Goal: Information Seeking & Learning: Check status

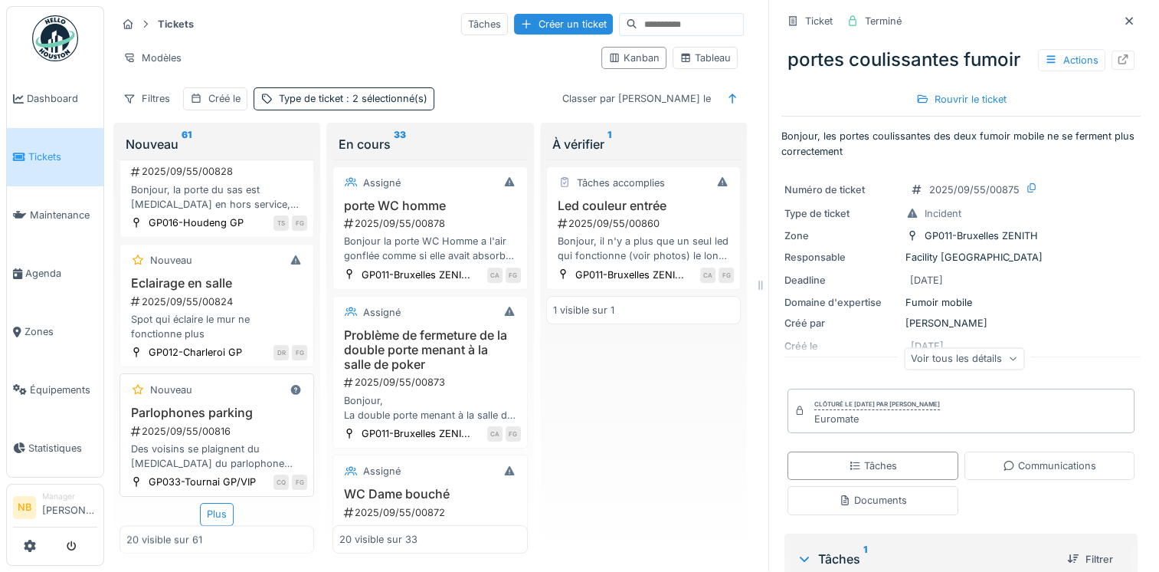
scroll to position [2558, 0]
click at [214, 503] on div "Plus" at bounding box center [217, 514] width 34 height 22
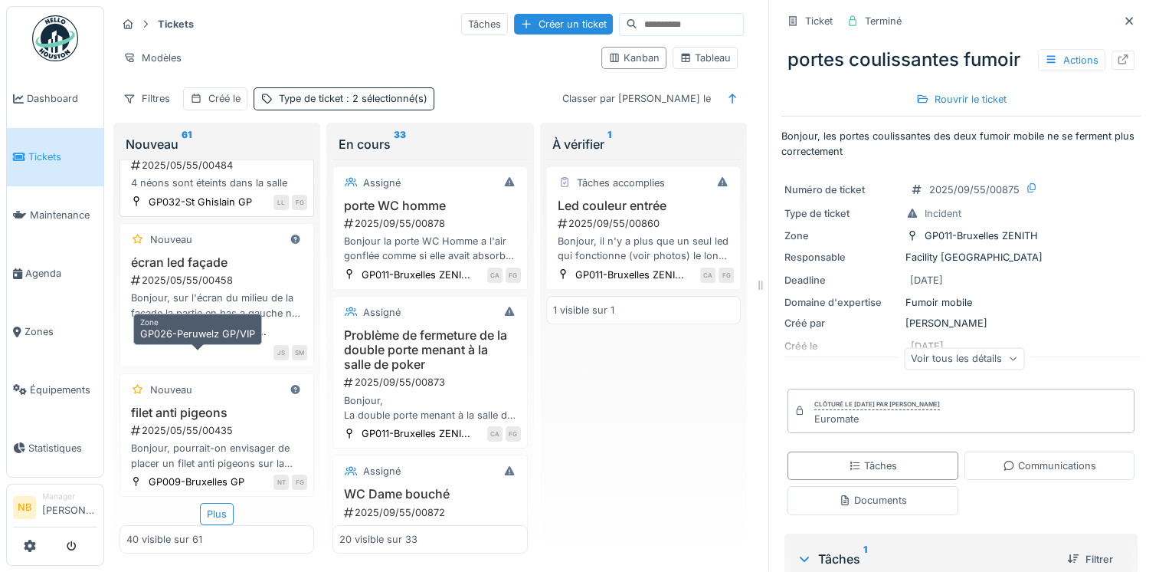
scroll to position [5455, 0]
click at [208, 503] on div "Plus" at bounding box center [217, 514] width 34 height 22
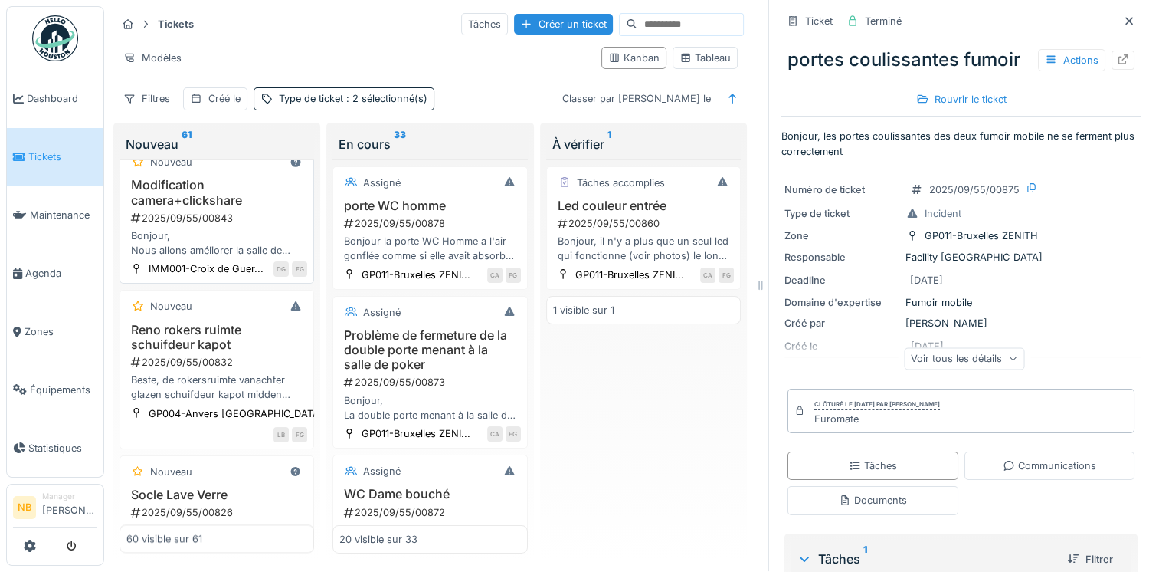
scroll to position [1880, 0]
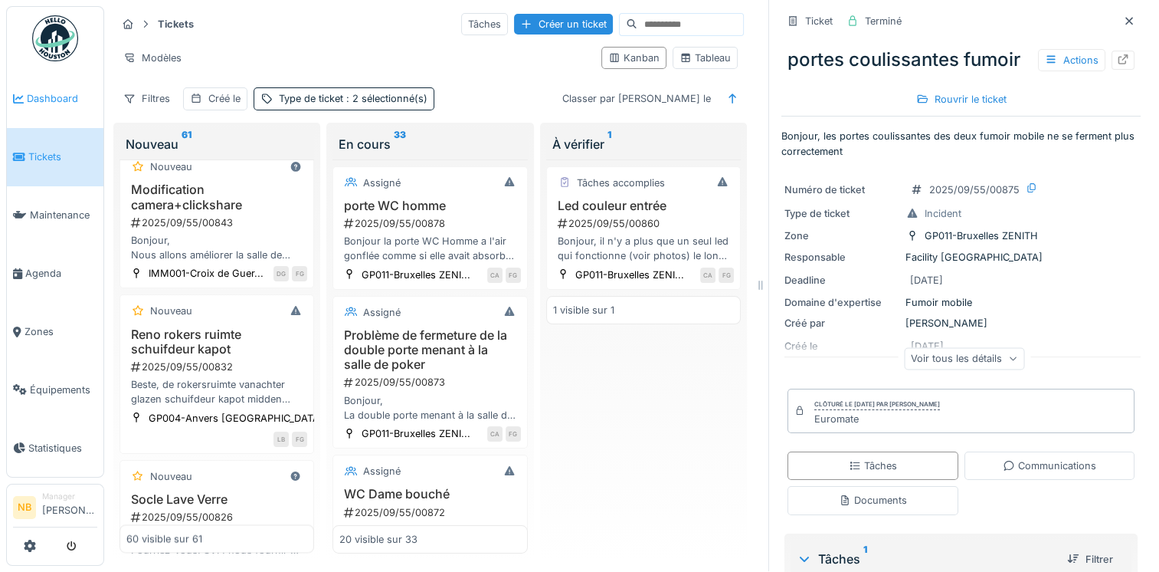
click at [41, 107] on link "Dashboard" at bounding box center [55, 99] width 97 height 58
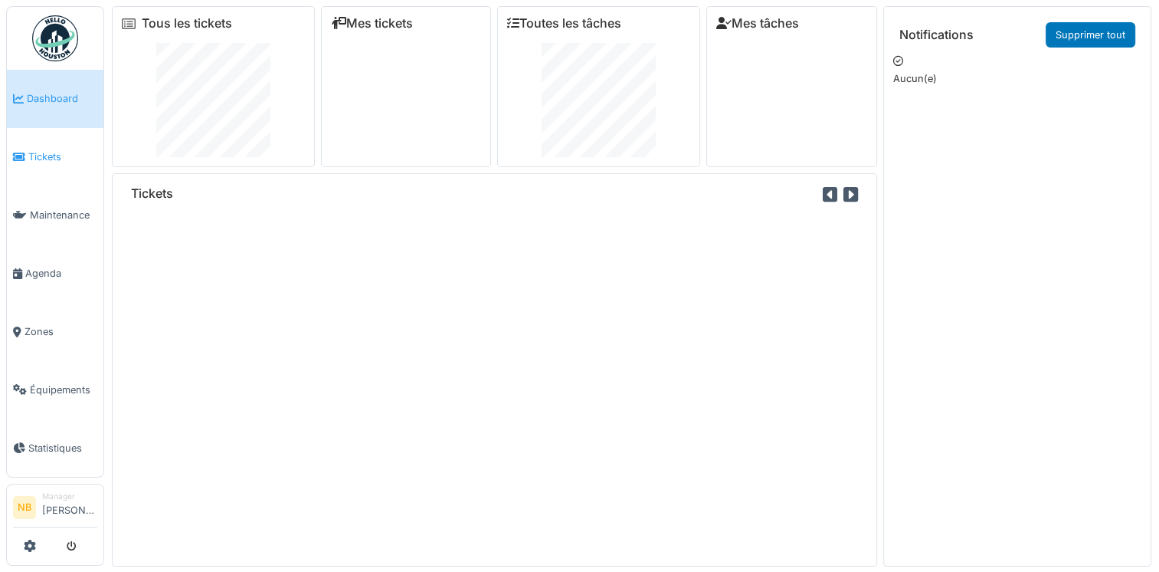
click at [61, 156] on span "Tickets" at bounding box center [62, 156] width 69 height 15
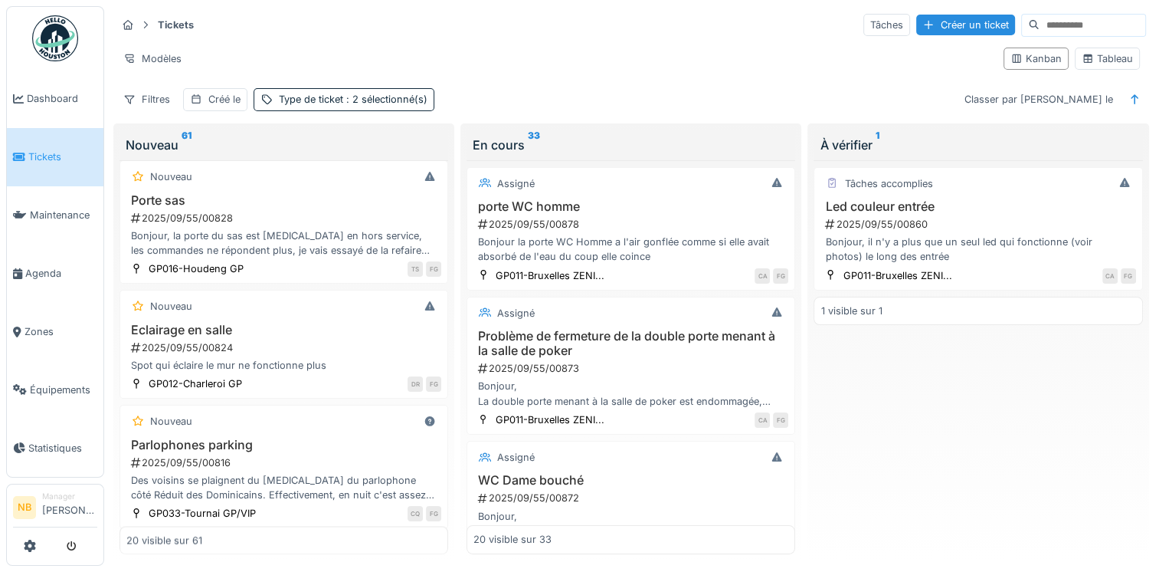
scroll to position [2240, 0]
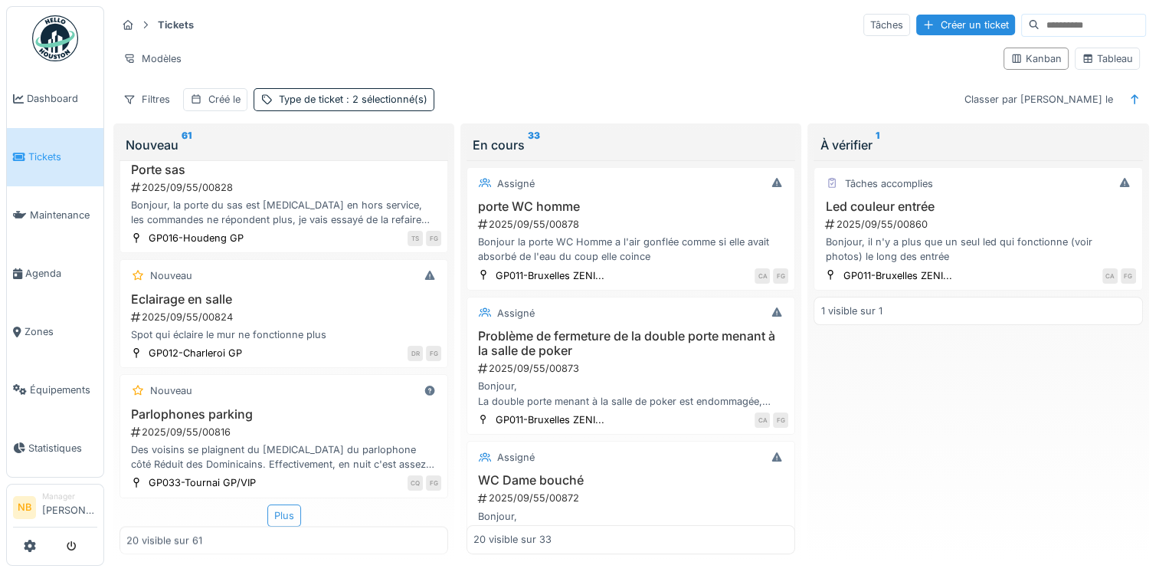
click at [274, 511] on div "Plus" at bounding box center [284, 515] width 34 height 22
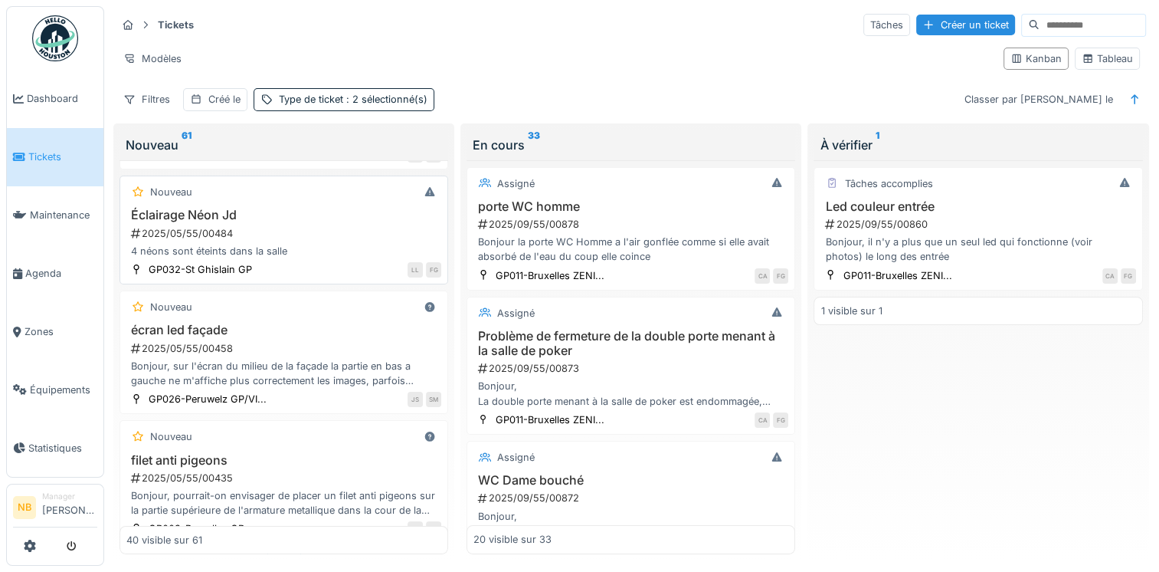
scroll to position [4791, 0]
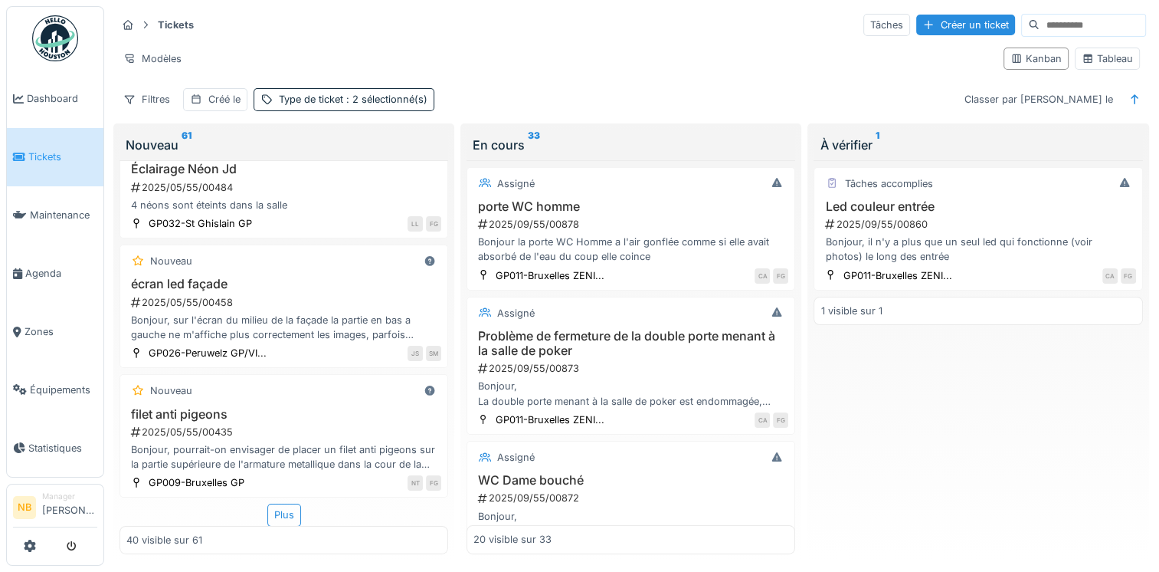
click at [277, 506] on div "Plus" at bounding box center [284, 514] width 34 height 22
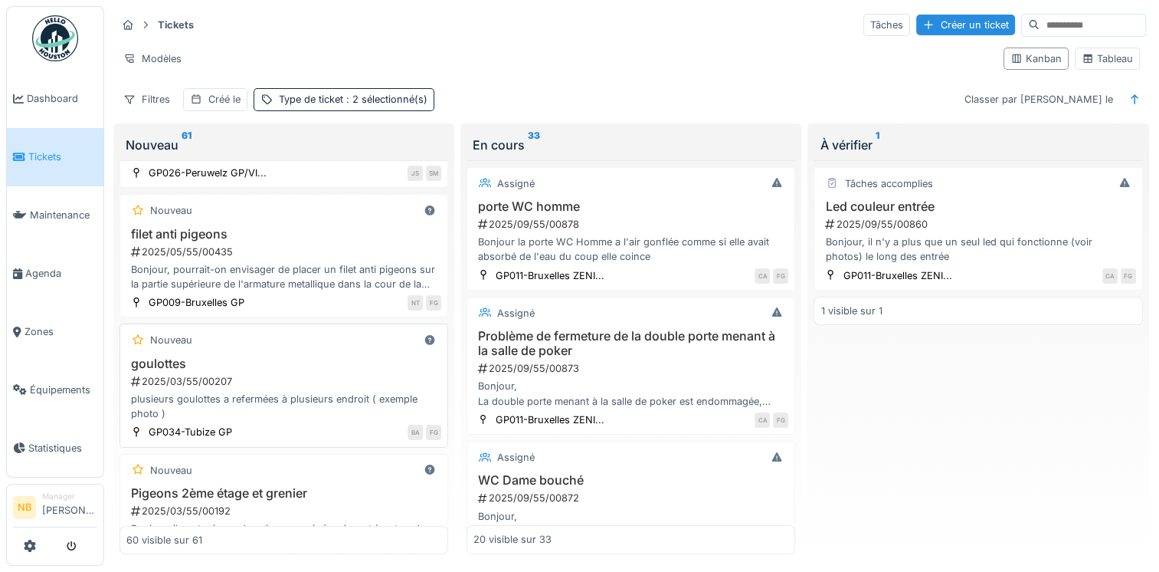
scroll to position [5149, 0]
click at [332, 336] on div "Nouveau" at bounding box center [283, 339] width 315 height 19
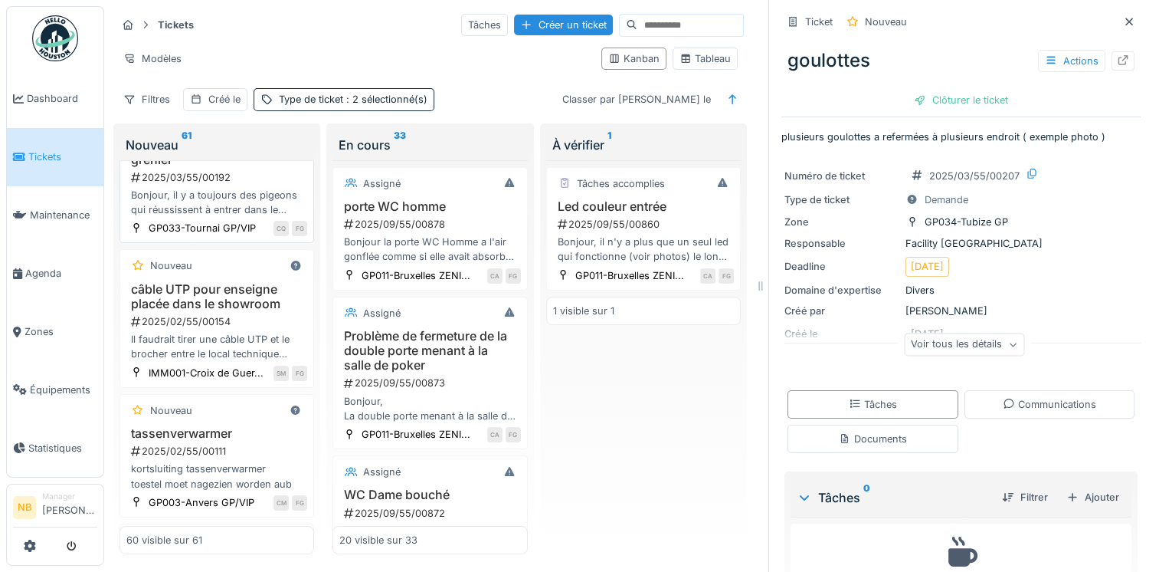
scroll to position [5780, 0]
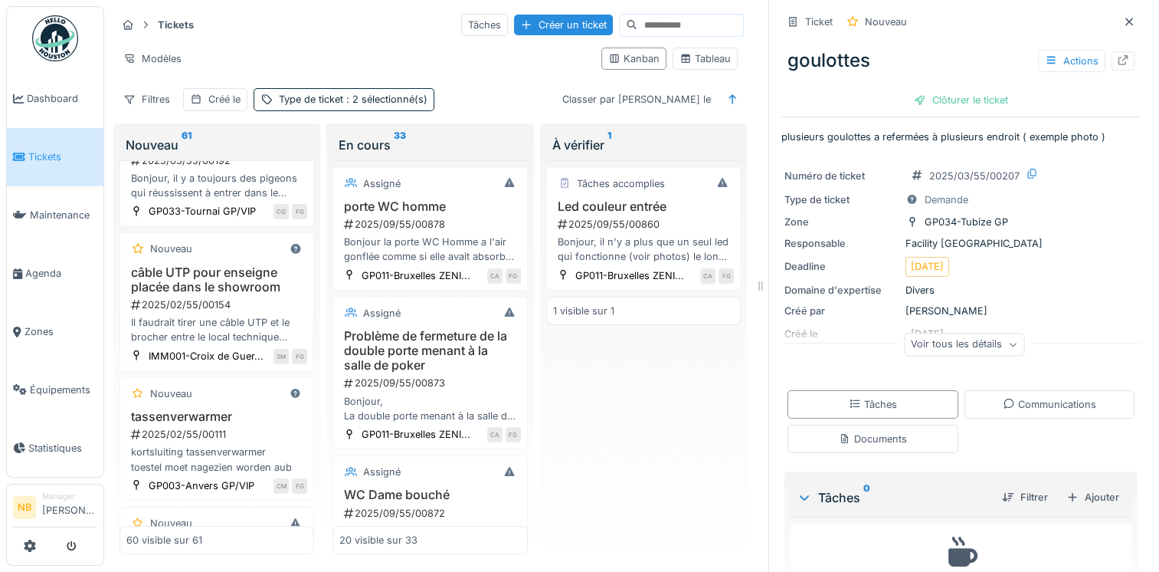
click at [251, 82] on div "Nouveau goulottes 2025/03/55/00207 plusieurs goulottes a refermées à plusieurs …" at bounding box center [217, 20] width 195 height 123
click at [866, 443] on div "Documents" at bounding box center [873, 438] width 68 height 15
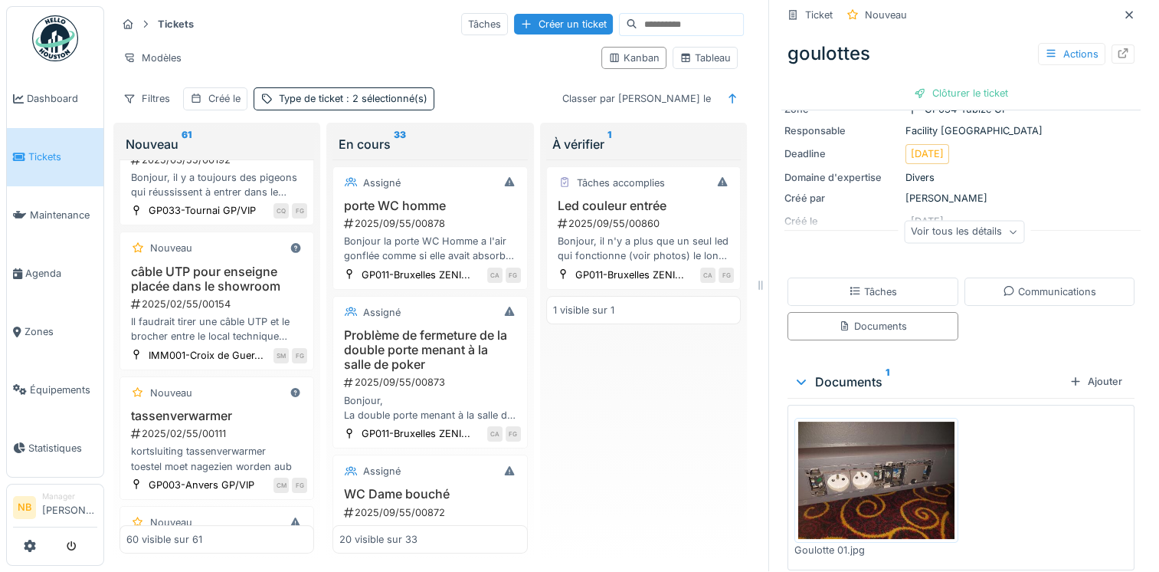
scroll to position [153, 0]
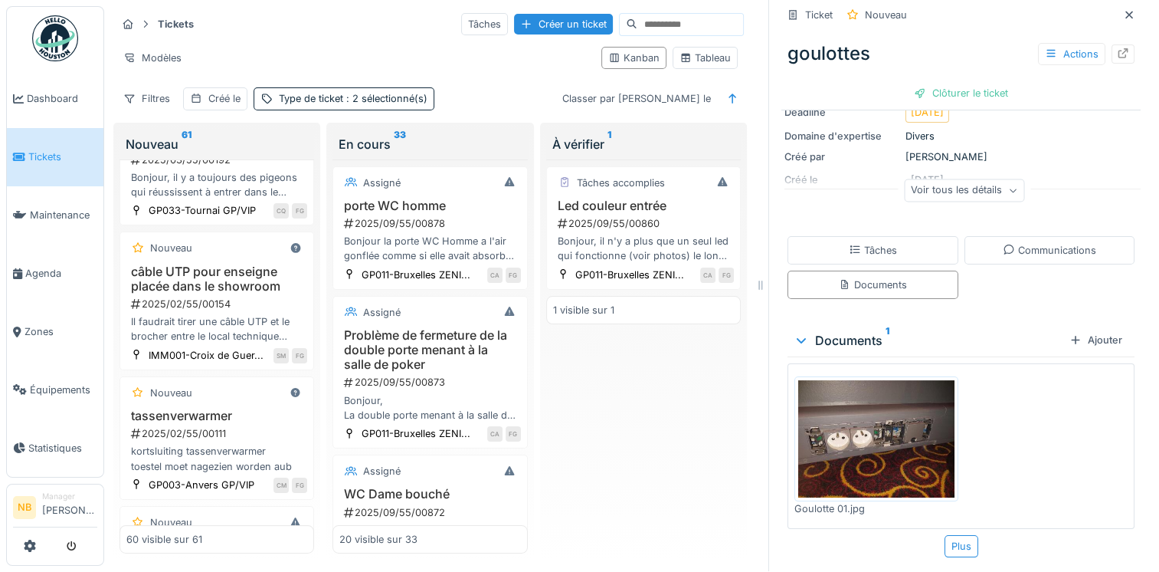
click at [870, 421] on img at bounding box center [876, 438] width 156 height 117
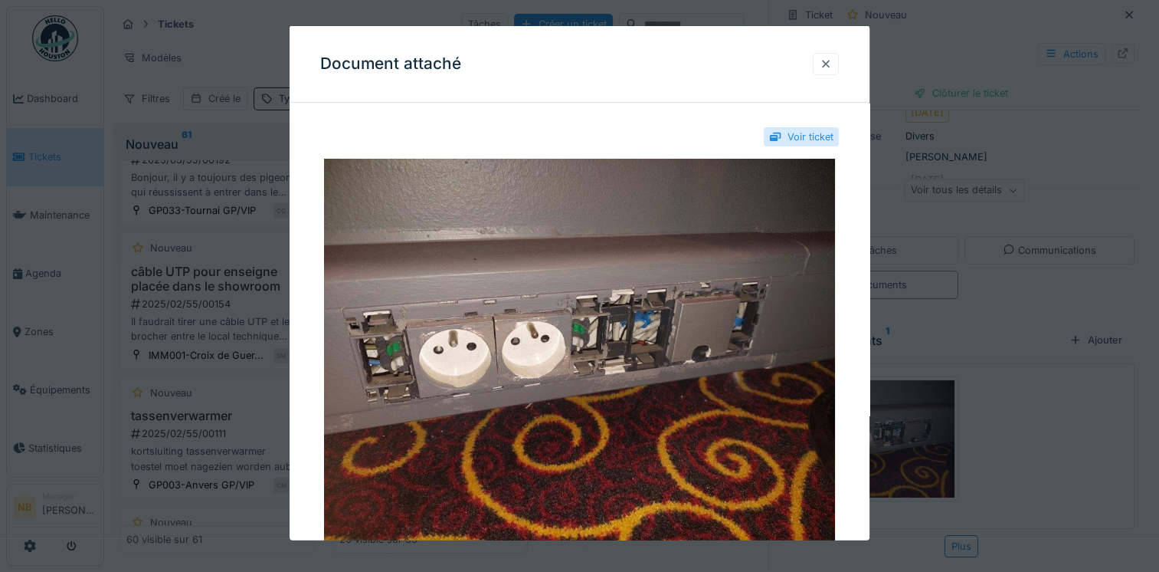
click at [826, 66] on div at bounding box center [826, 63] width 12 height 15
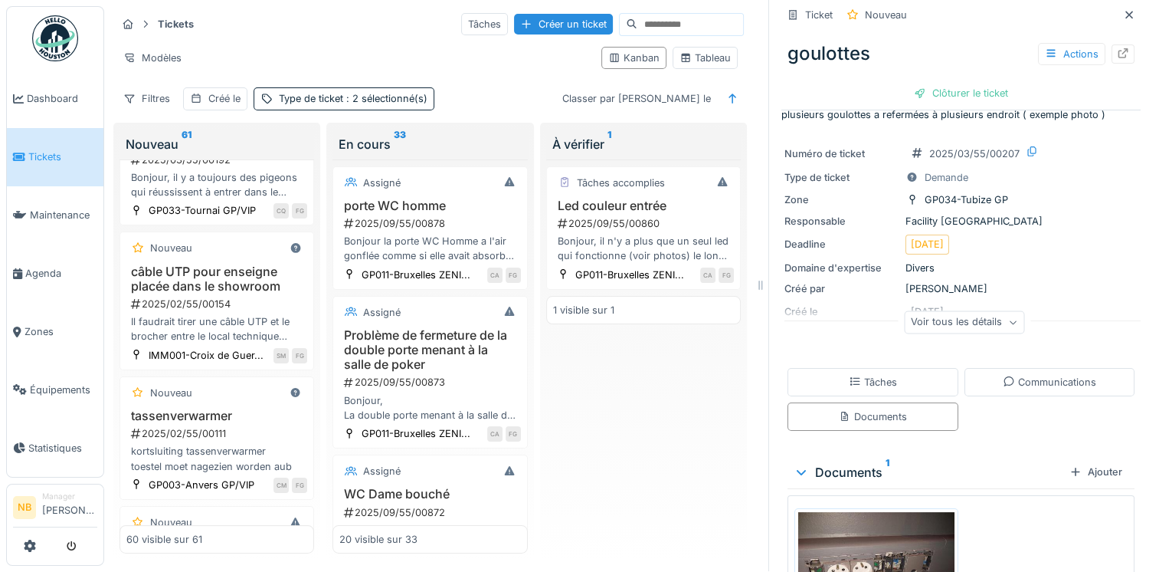
scroll to position [0, 0]
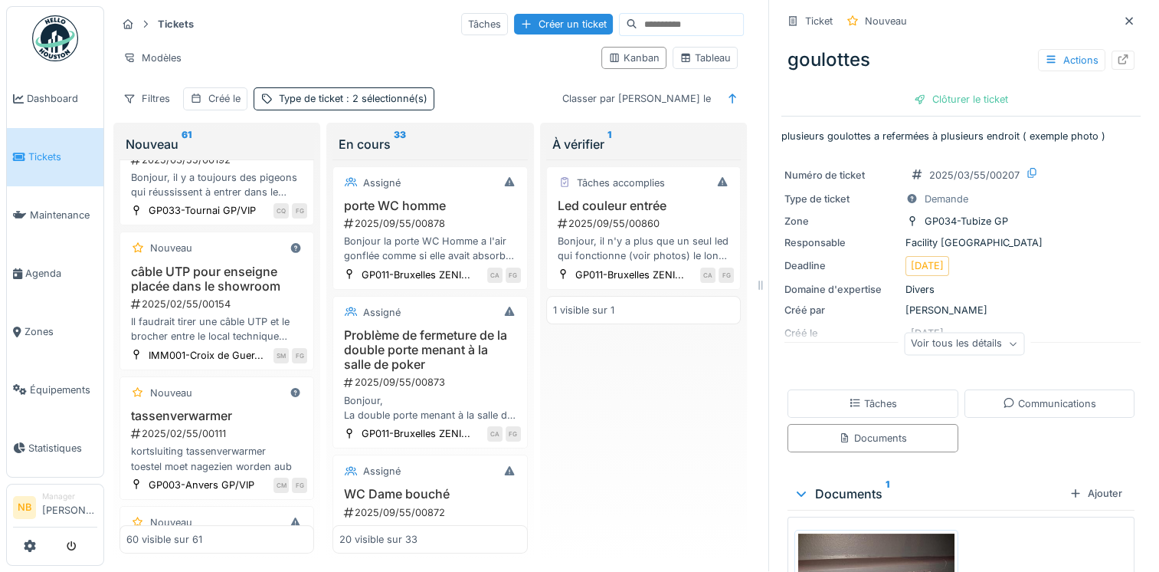
click at [955, 333] on div "Voir tous les détails" at bounding box center [964, 344] width 120 height 22
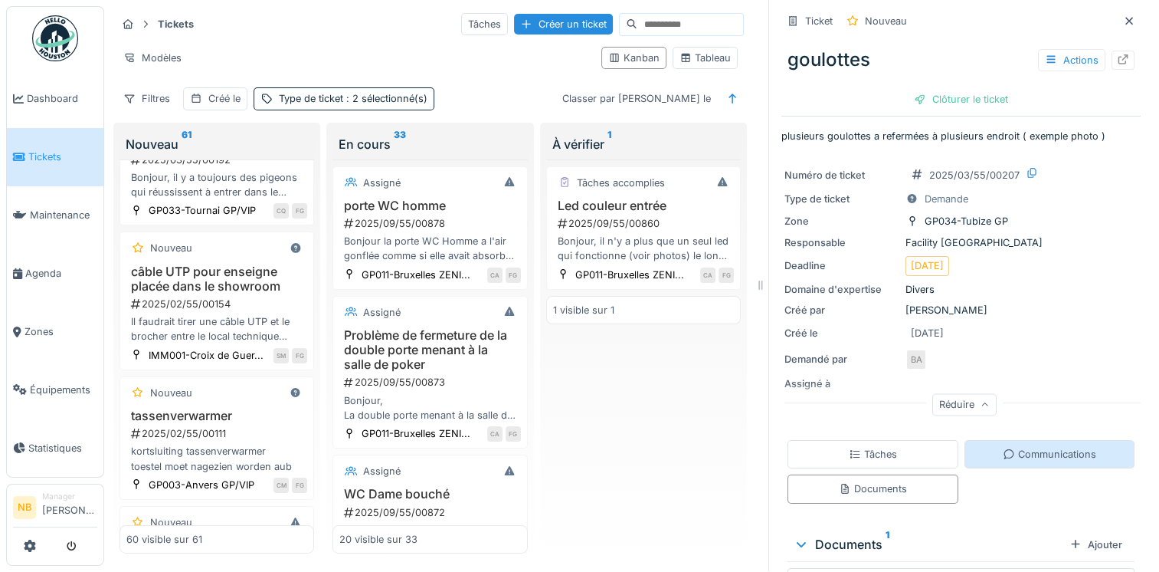
click at [1062, 440] on div "Communications" at bounding box center [1050, 454] width 171 height 28
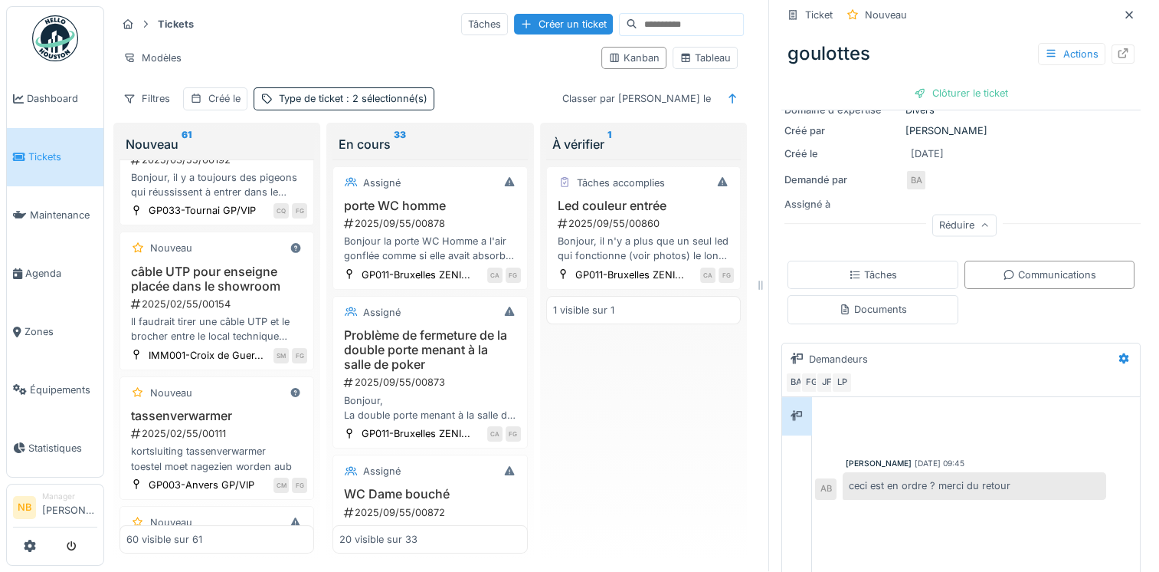
scroll to position [265, 0]
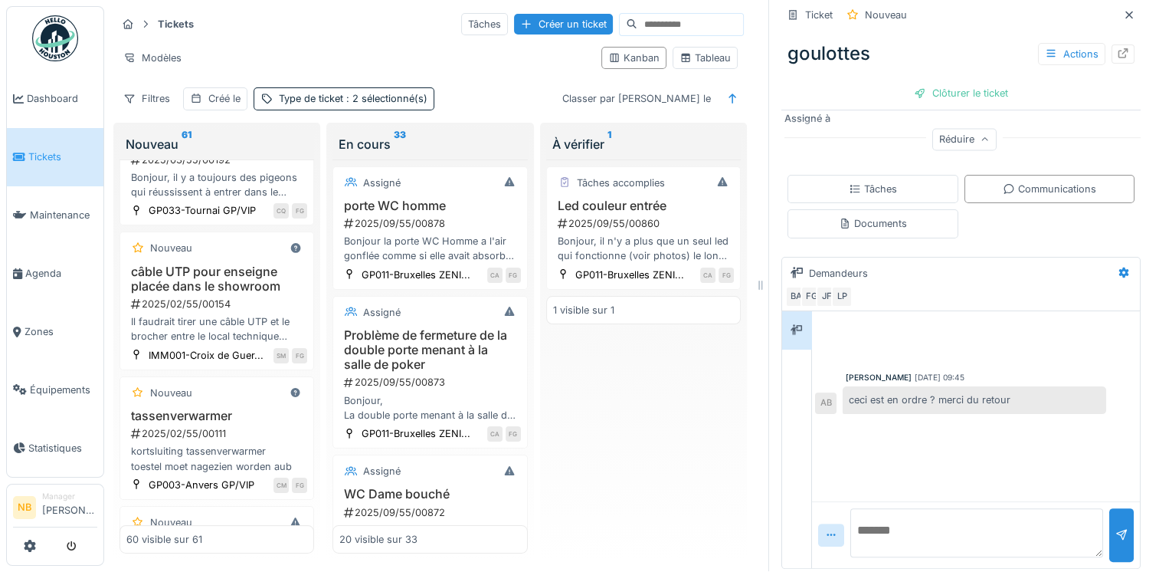
click at [849, 209] on div "Documents" at bounding box center [873, 223] width 171 height 28
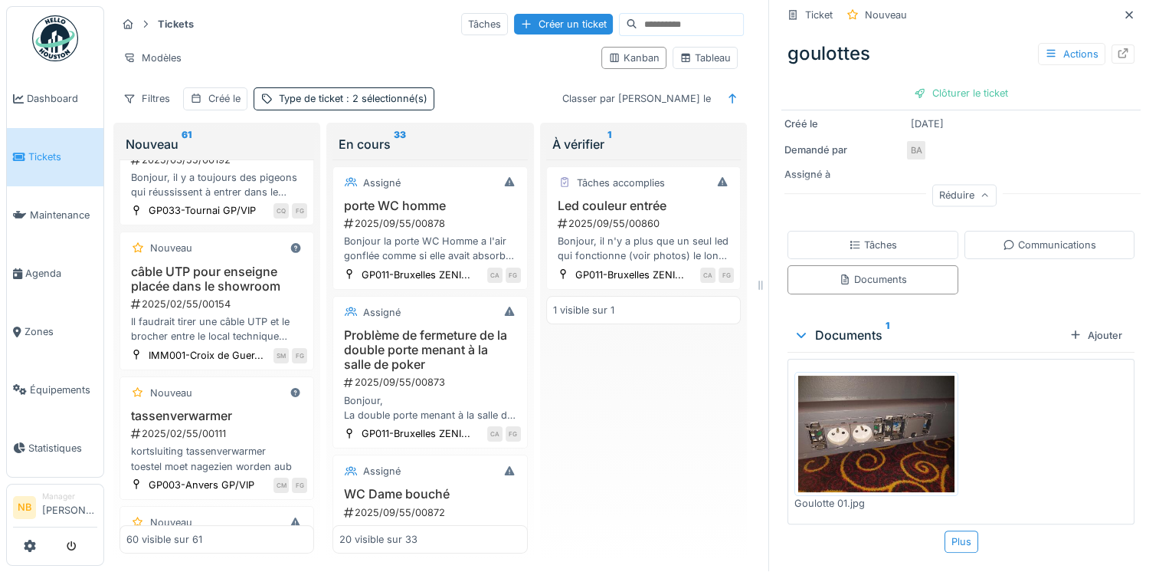
scroll to position [201, 0]
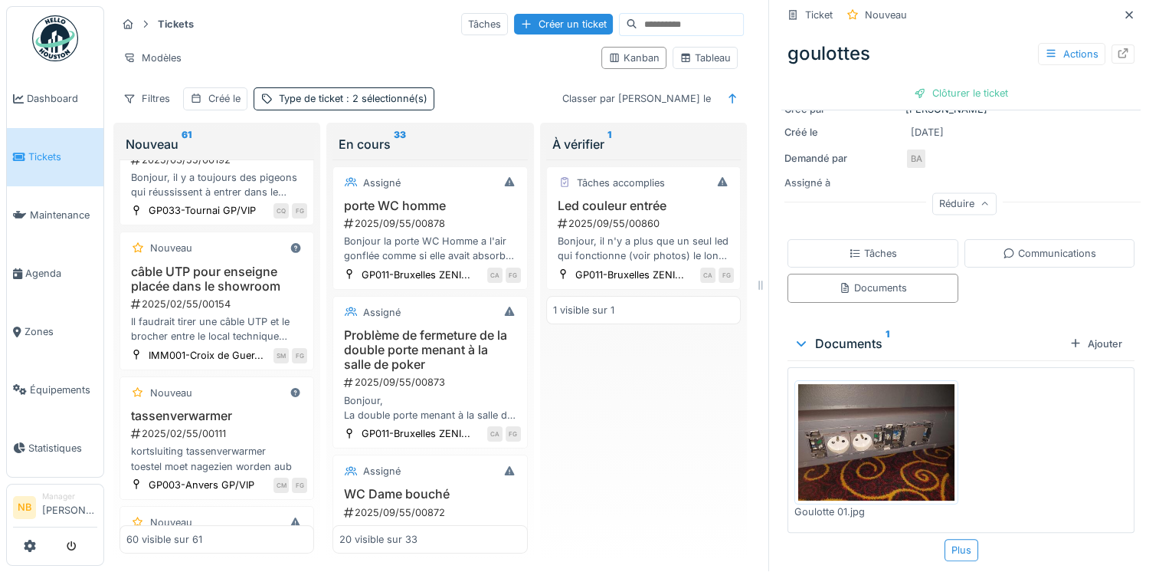
click at [895, 405] on img at bounding box center [876, 442] width 156 height 117
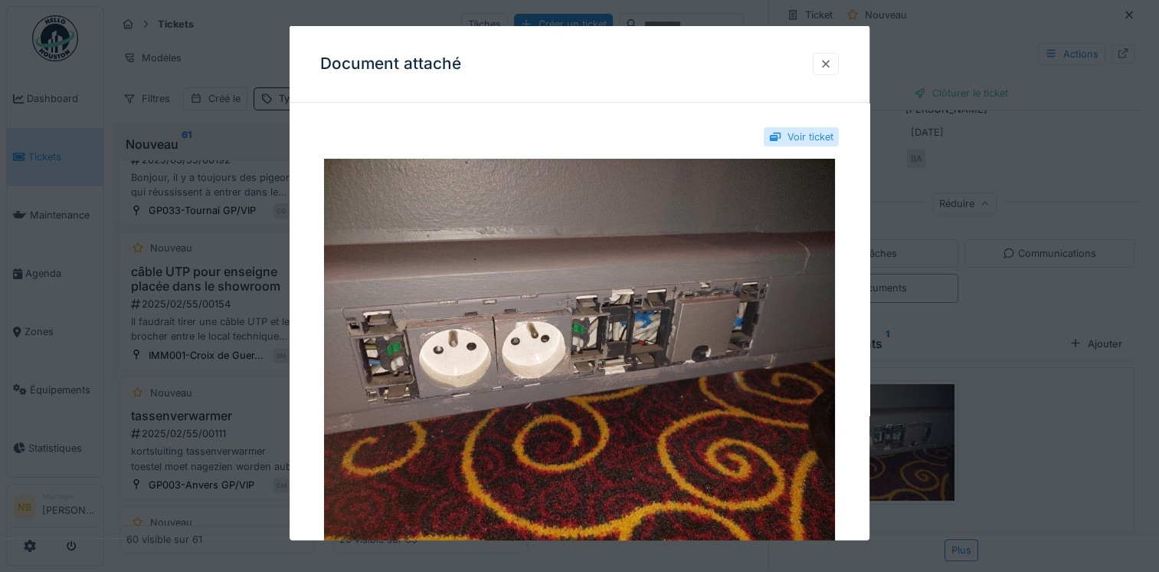
click at [826, 63] on div at bounding box center [826, 63] width 12 height 15
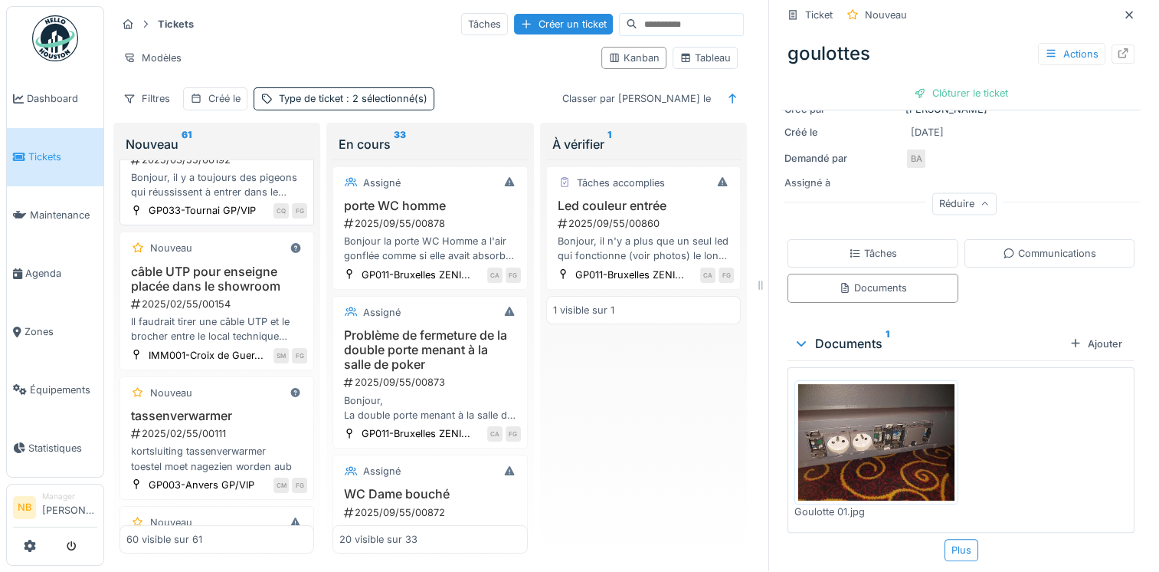
scroll to position [5602, 0]
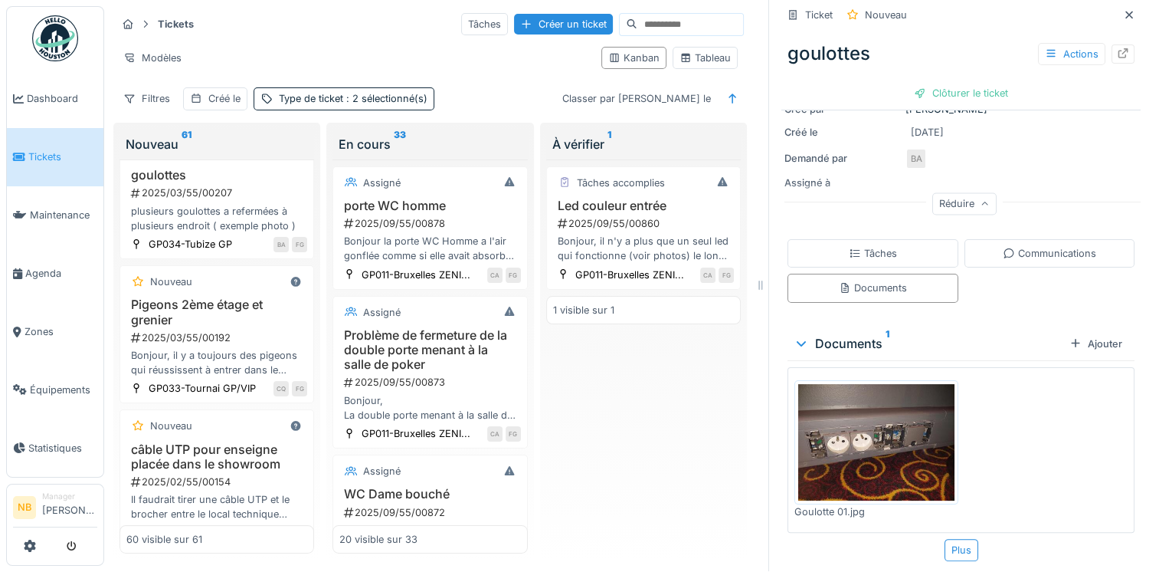
click at [263, 103] on div "filet anti pigeons 2025/05/55/00435 Bonjour, pourrait-on envisager de placer un…" at bounding box center [216, 70] width 181 height 65
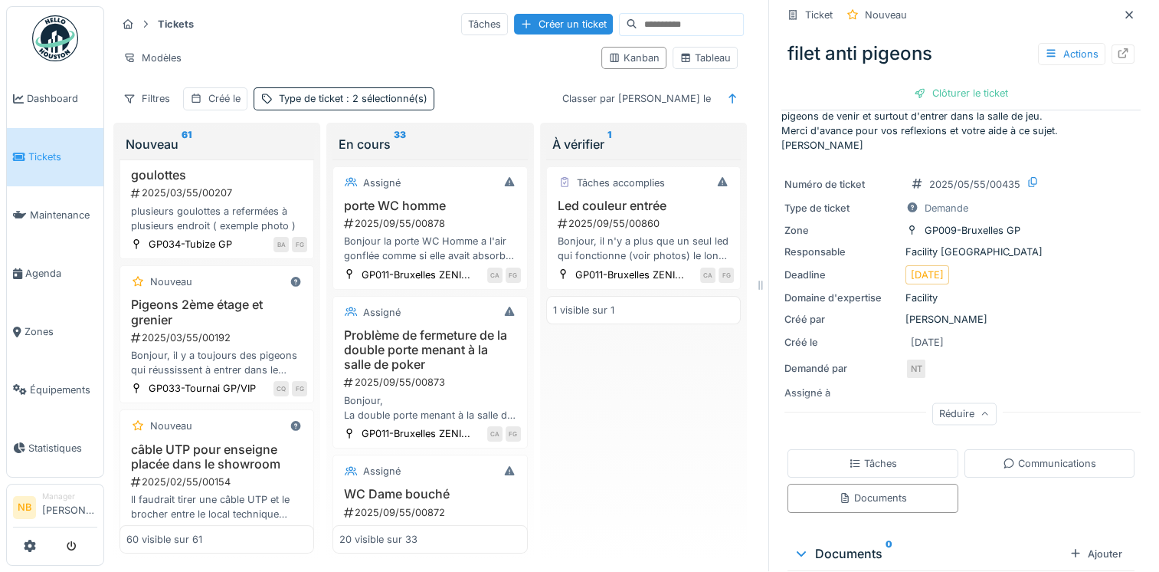
scroll to position [105, 0]
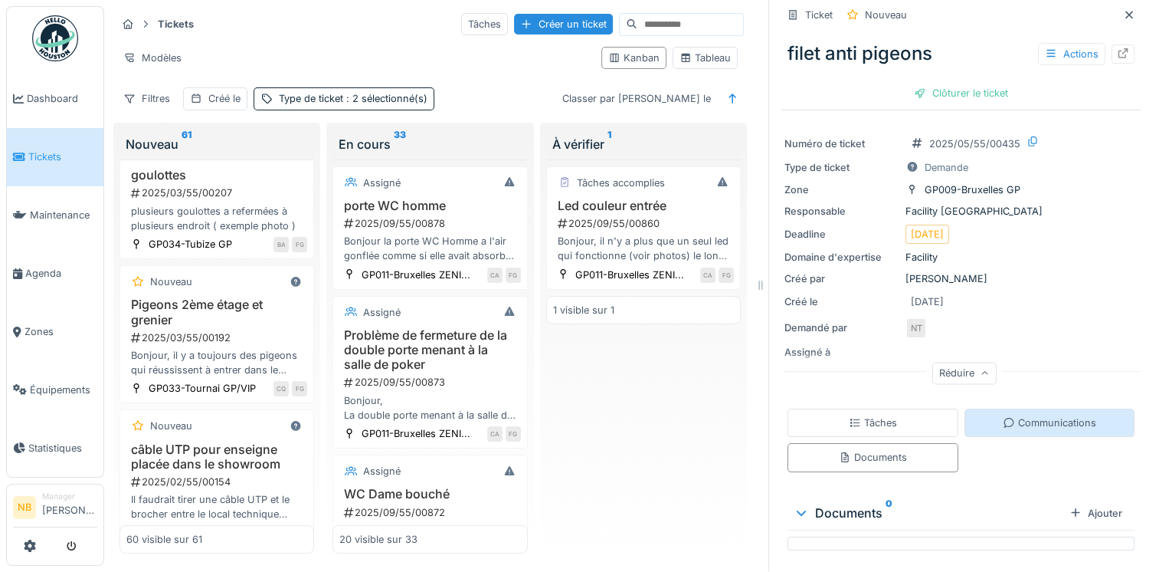
click at [1027, 415] on div "Communications" at bounding box center [1049, 422] width 93 height 15
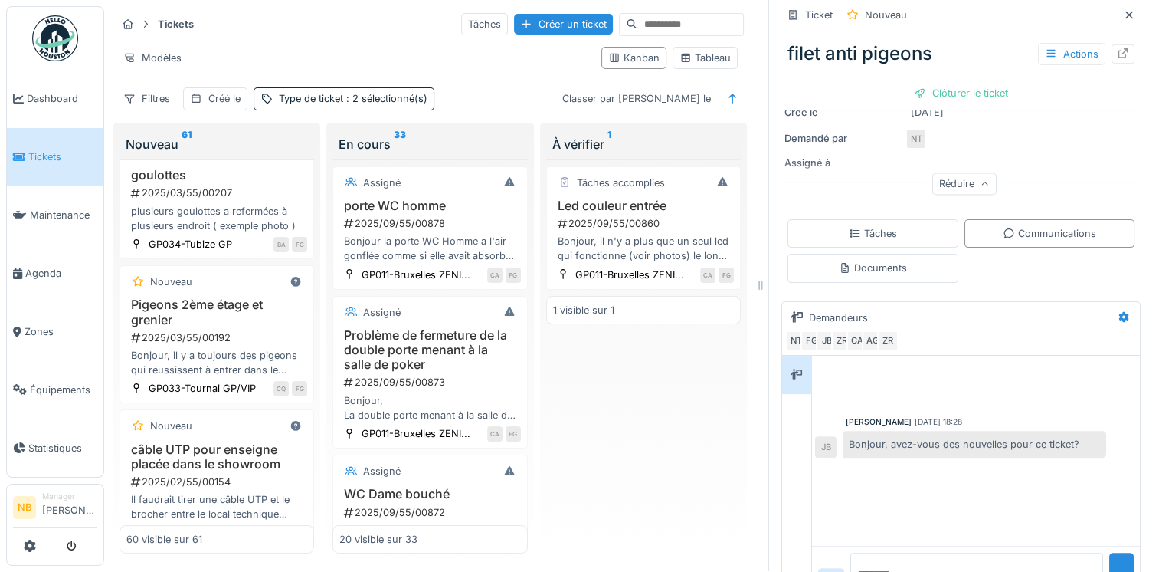
scroll to position [339, 0]
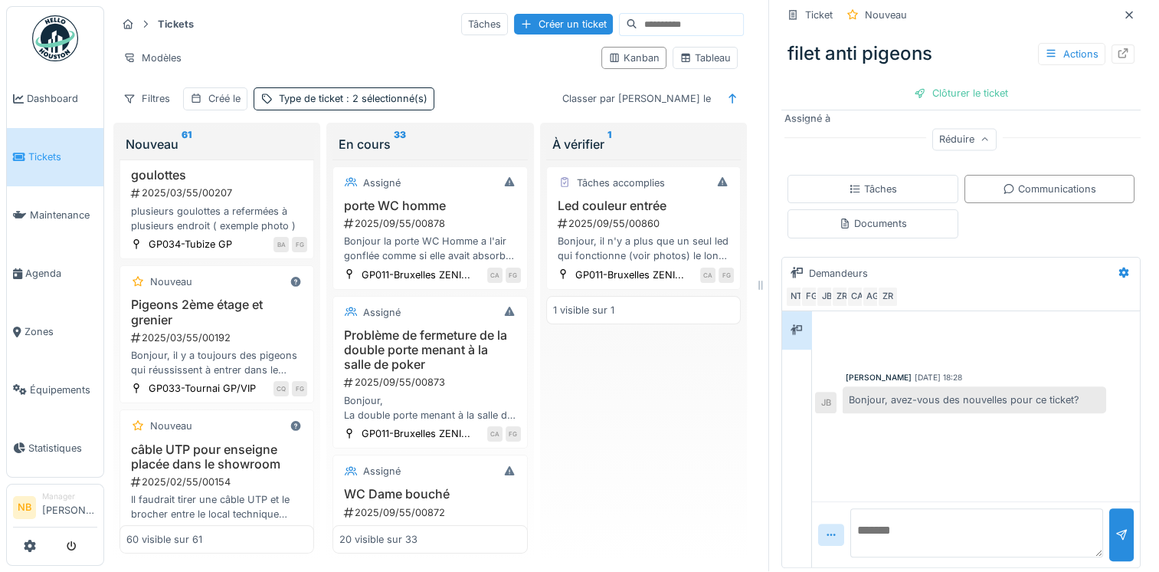
click at [897, 509] on textarea at bounding box center [976, 532] width 253 height 49
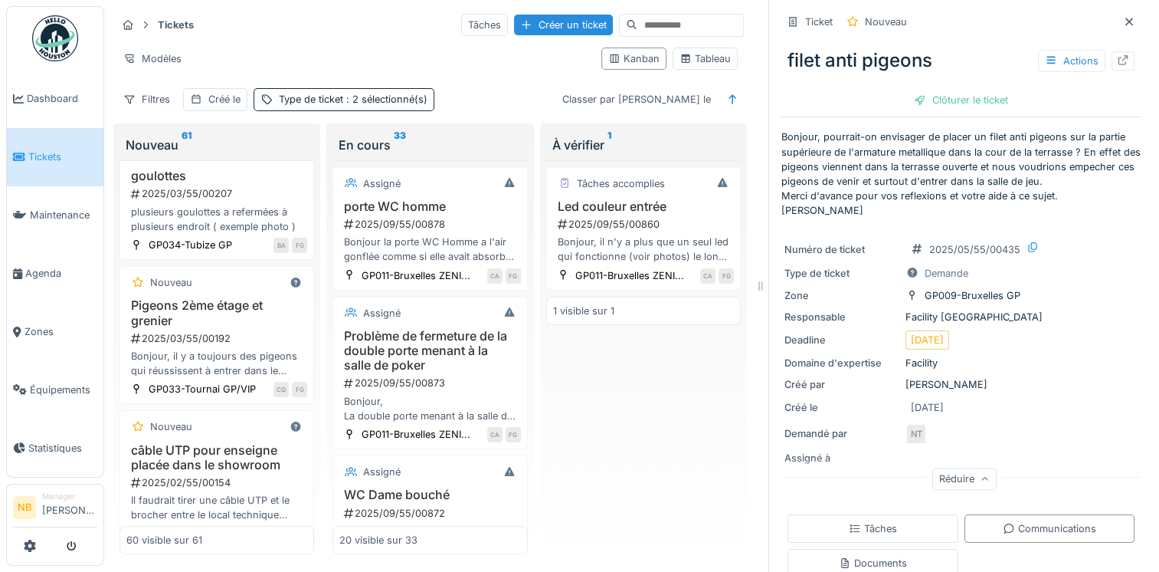
scroll to position [5423, 0]
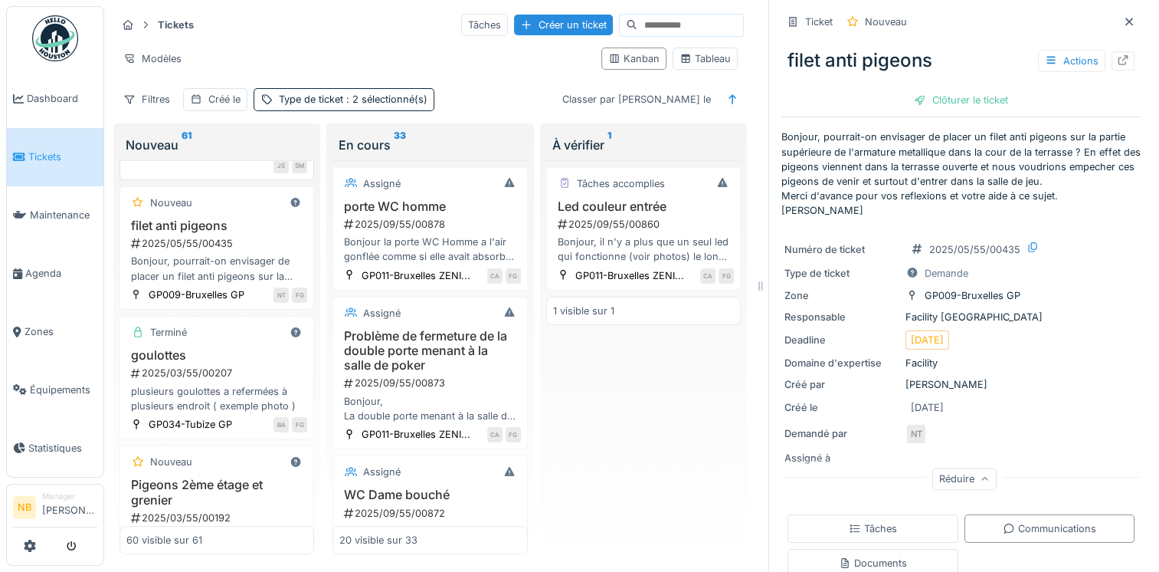
click at [243, 180] on div "Nouveau écran led façade 2025/05/55/00458 Bonjour, sur l'écran du milieu de la …" at bounding box center [217, 108] width 195 height 144
click at [208, 62] on div "Nouveau" at bounding box center [216, 52] width 181 height 19
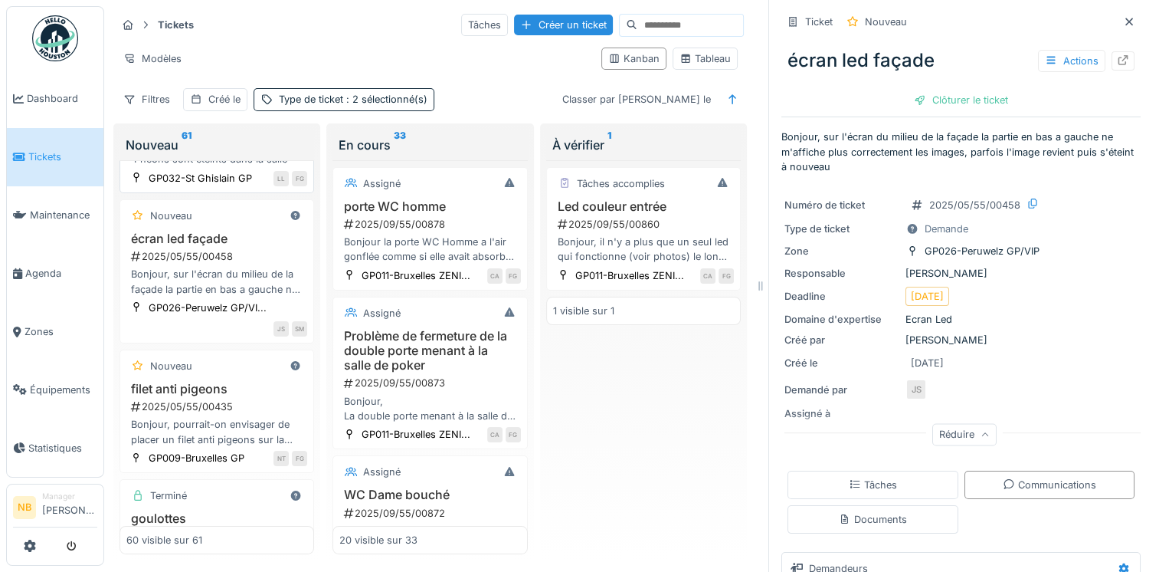
scroll to position [5244, 0]
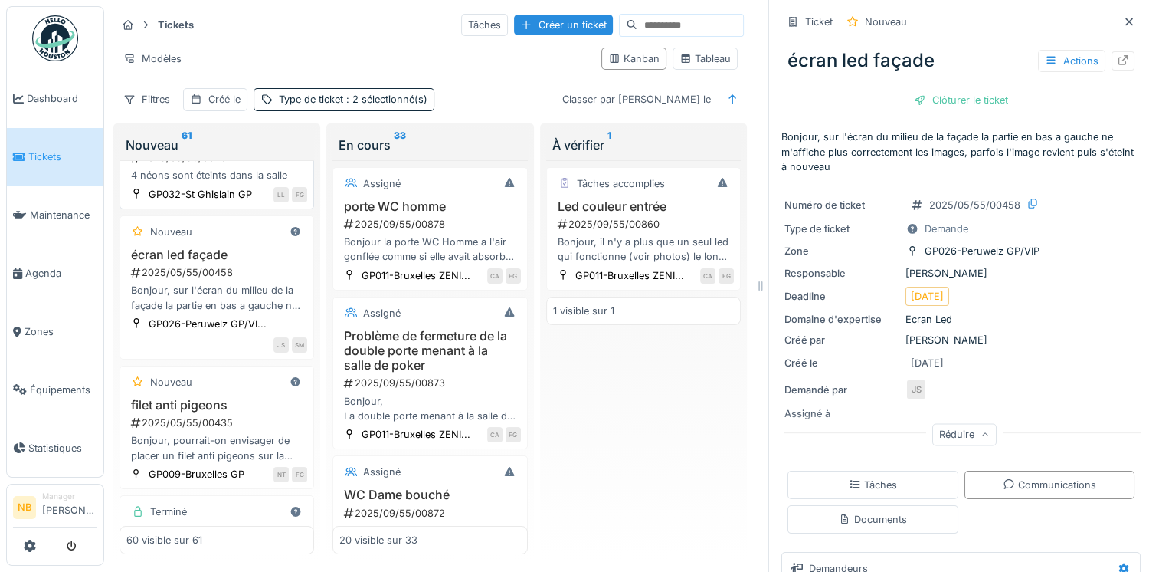
click at [231, 126] on div "Nouveau" at bounding box center [216, 116] width 181 height 19
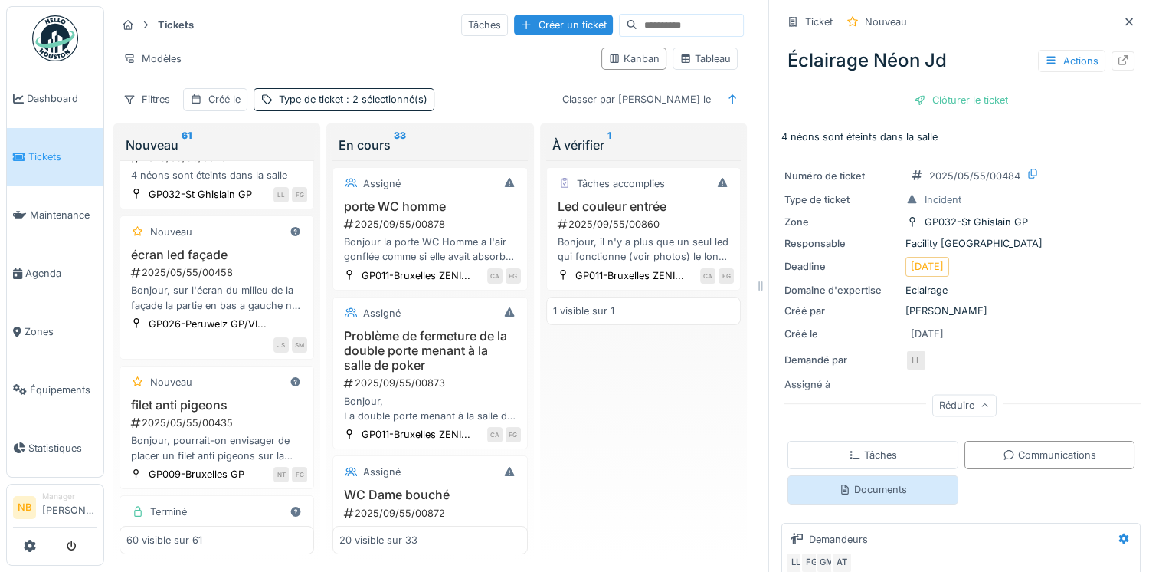
click at [839, 482] on div "Documents" at bounding box center [873, 489] width 68 height 15
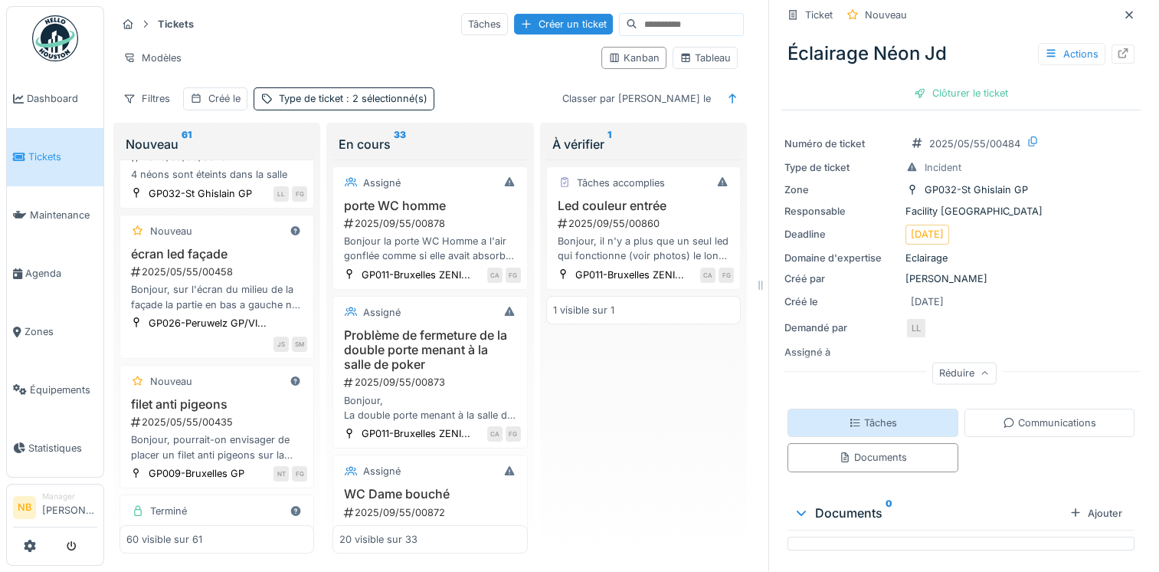
click at [861, 415] on div "Tâches" at bounding box center [873, 422] width 48 height 15
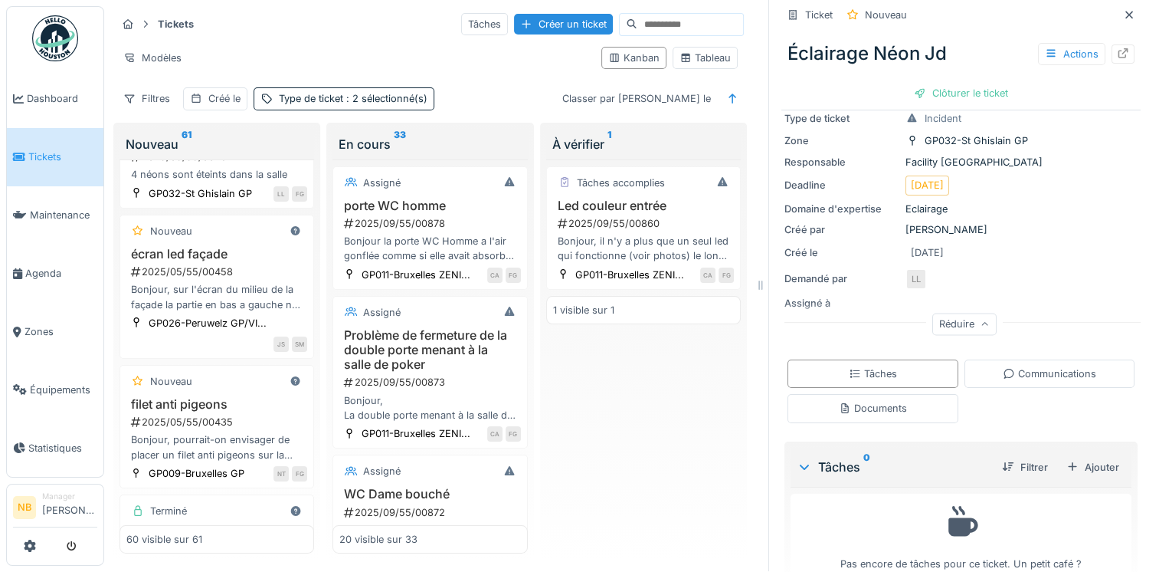
scroll to position [110, 0]
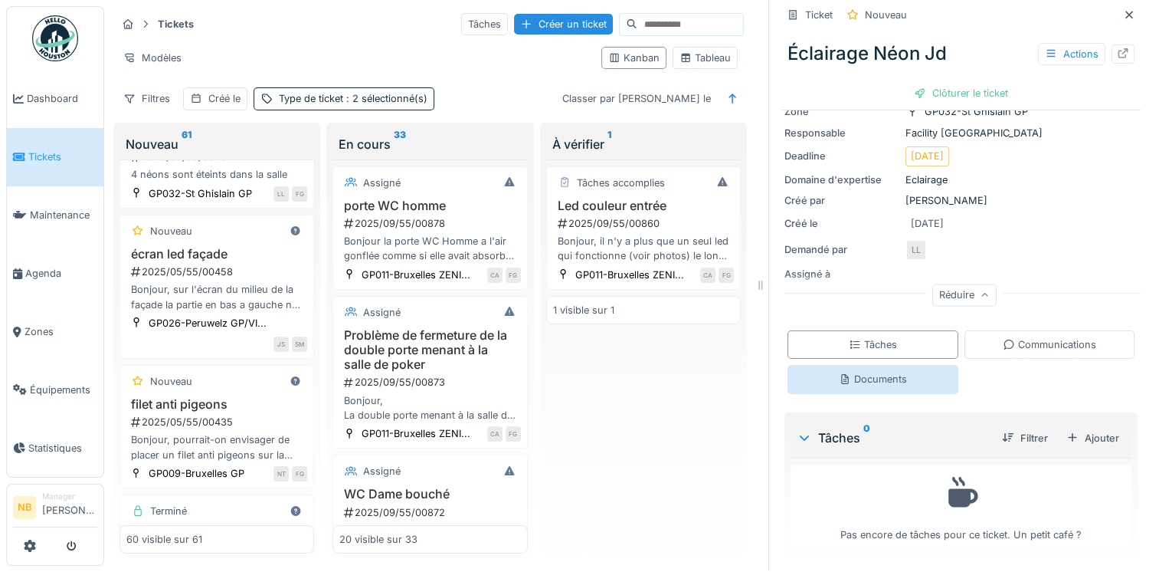
click at [841, 372] on div "Documents" at bounding box center [873, 379] width 68 height 15
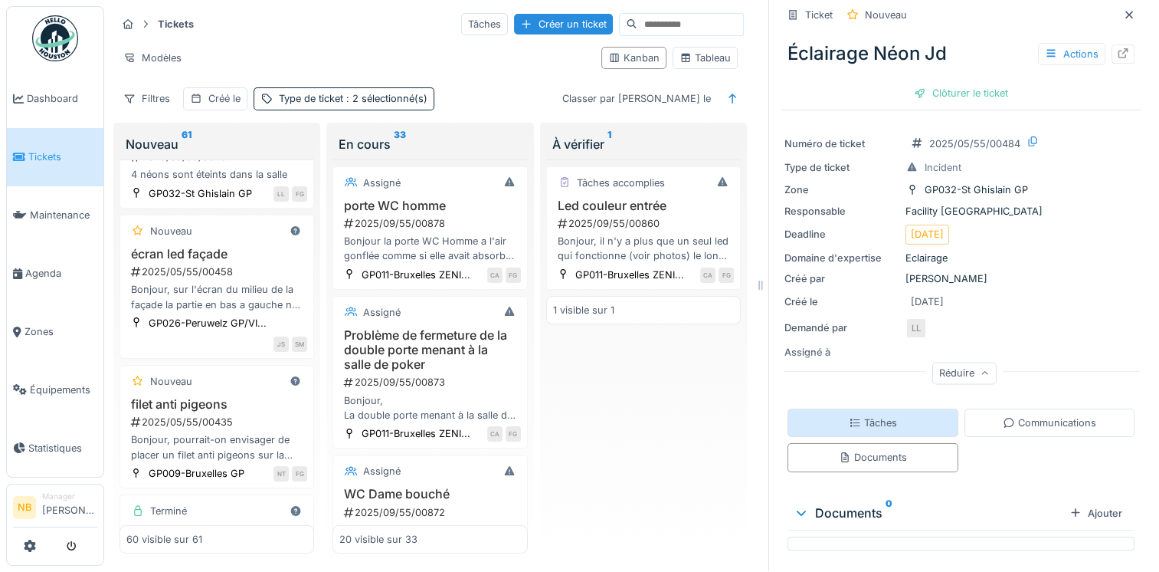
click at [856, 415] on div "Tâches" at bounding box center [873, 422] width 48 height 15
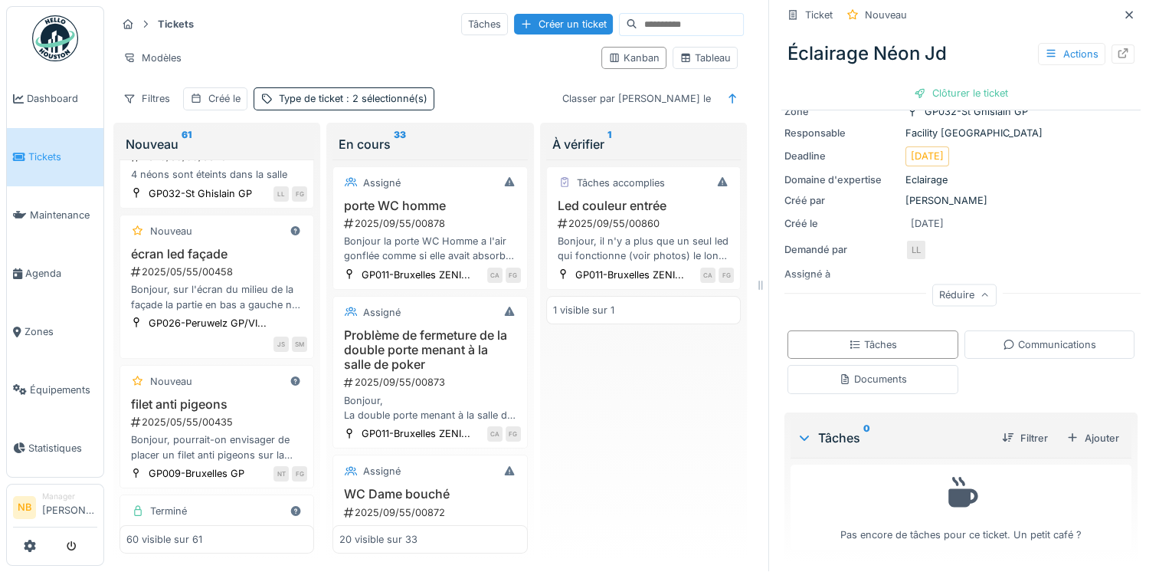
scroll to position [0, 0]
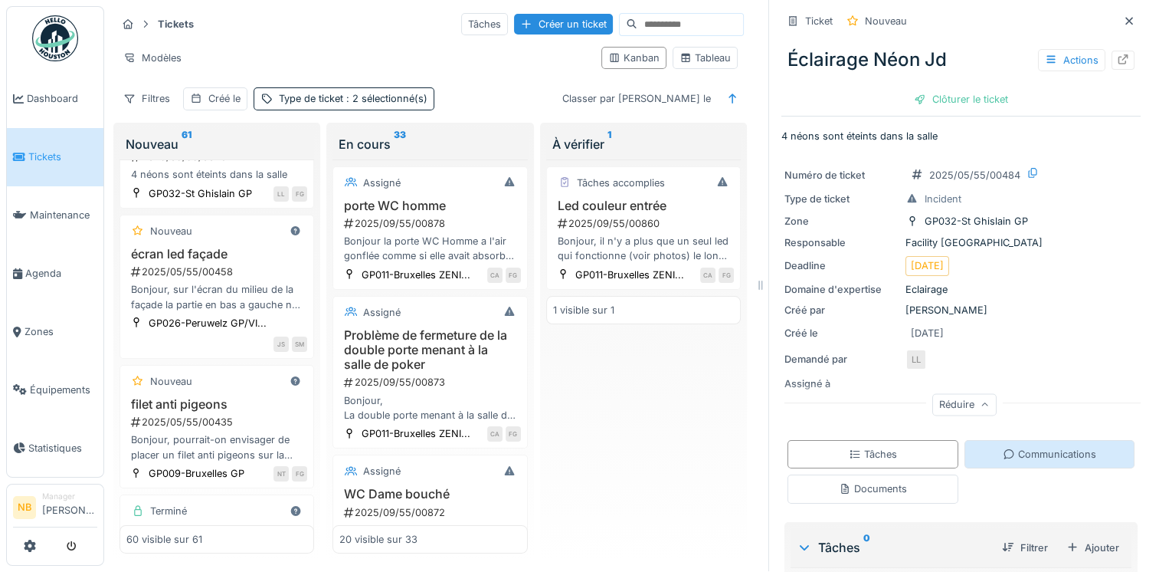
click at [1011, 440] on div "Communications" at bounding box center [1050, 454] width 171 height 28
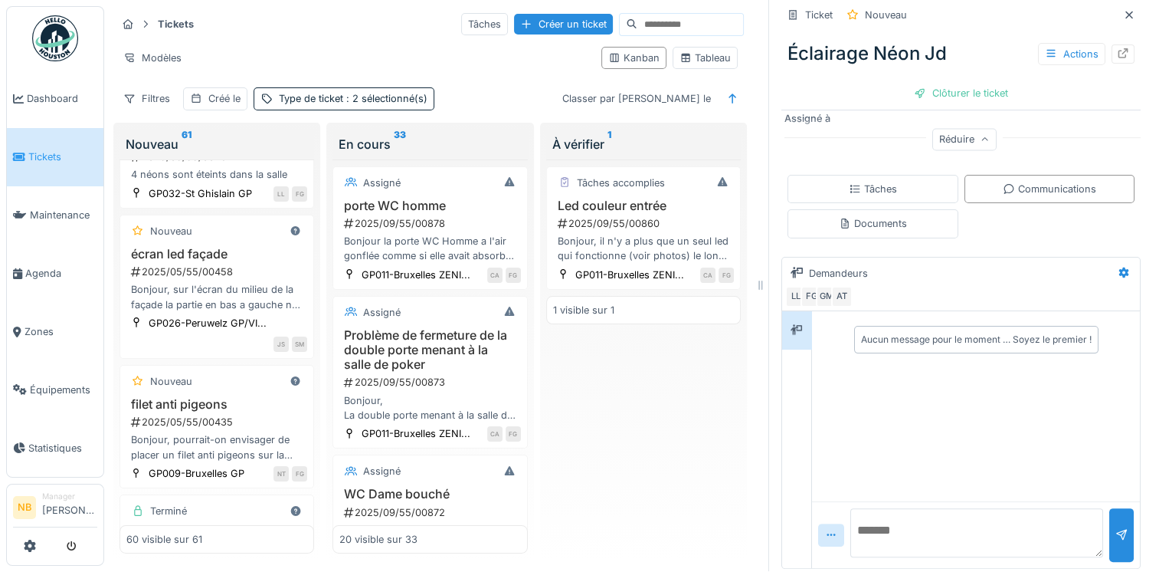
scroll to position [5066, 0]
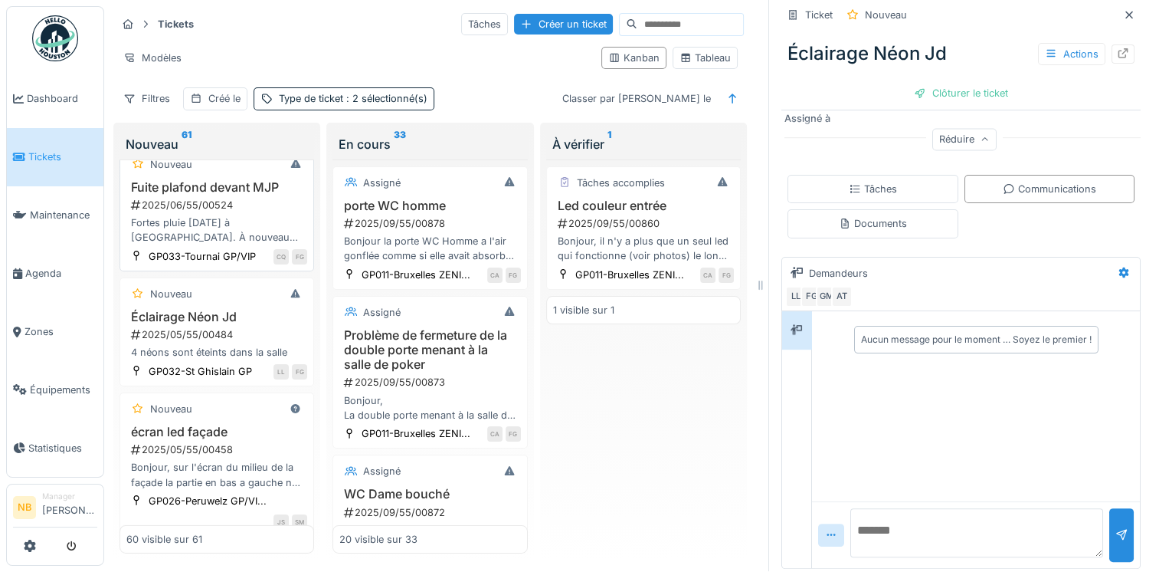
click at [268, 212] on div "2025/06/55/00524" at bounding box center [218, 205] width 178 height 15
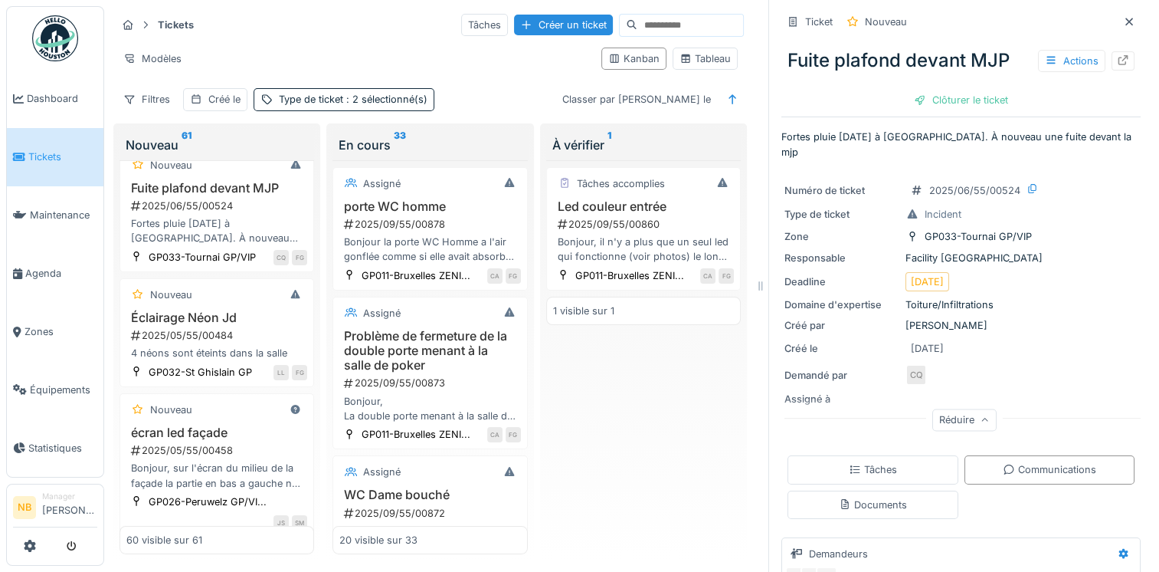
click at [244, 66] on h3 "deplacement ecran led vitrine" at bounding box center [216, 51] width 181 height 29
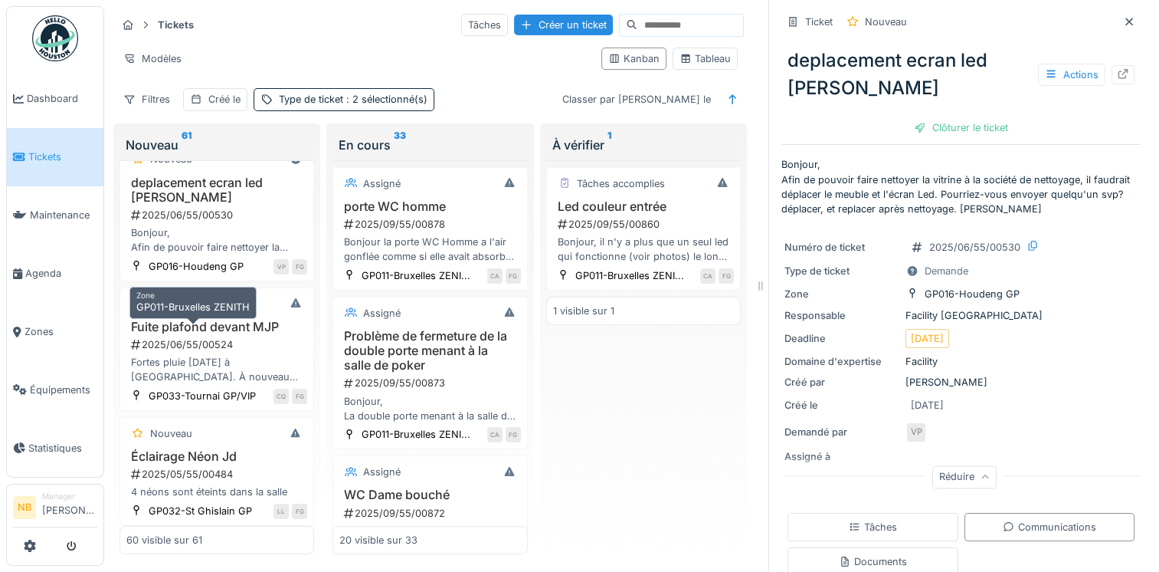
scroll to position [4887, 0]
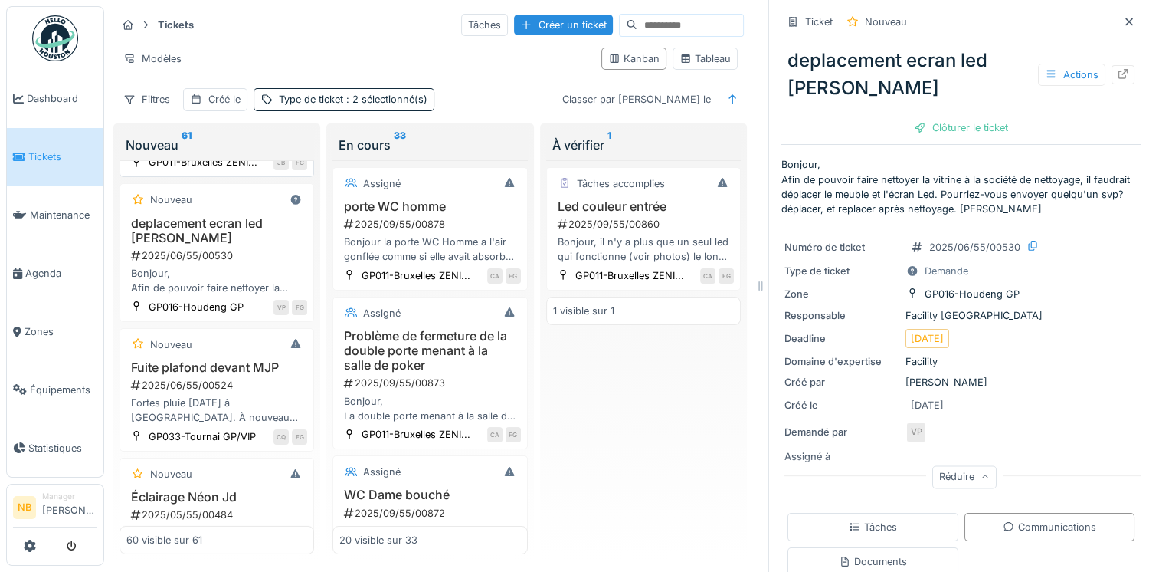
click at [248, 119] on div "2025/06/55/00547" at bounding box center [218, 111] width 178 height 15
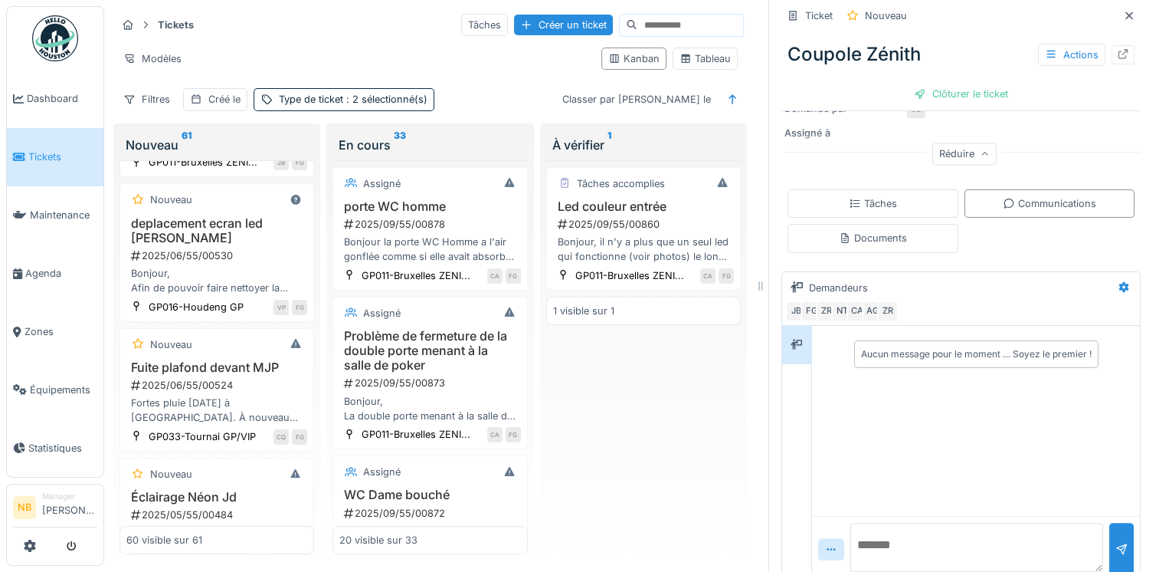
scroll to position [339, 0]
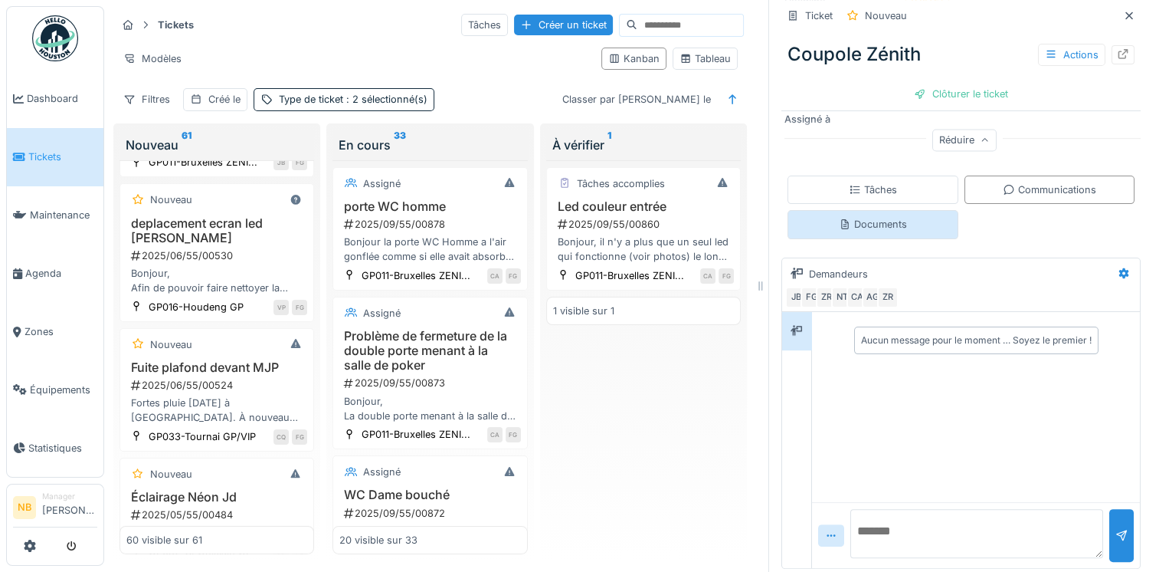
click at [861, 229] on div "Documents" at bounding box center [873, 224] width 171 height 28
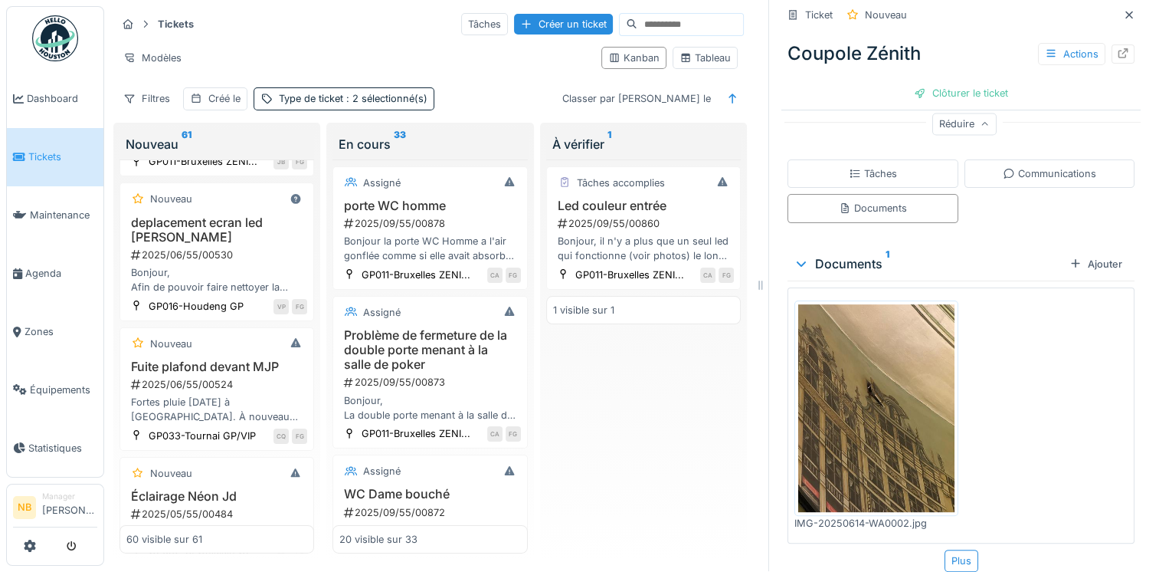
scroll to position [362, 0]
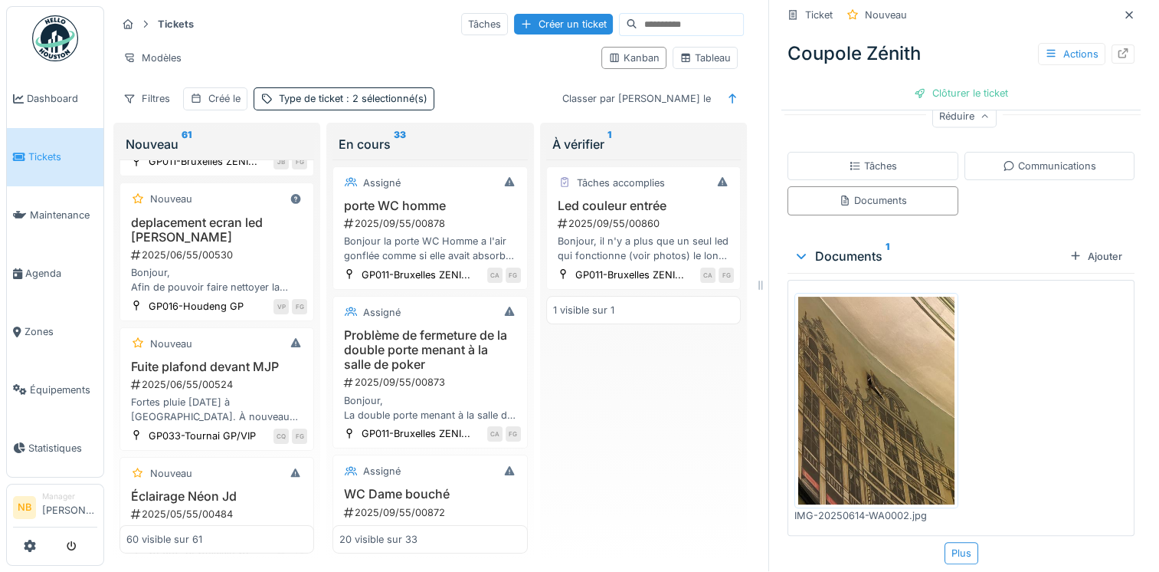
drag, startPoint x: 881, startPoint y: 344, endPoint x: 949, endPoint y: 385, distance: 79.8
click at [881, 343] on img at bounding box center [876, 401] width 156 height 208
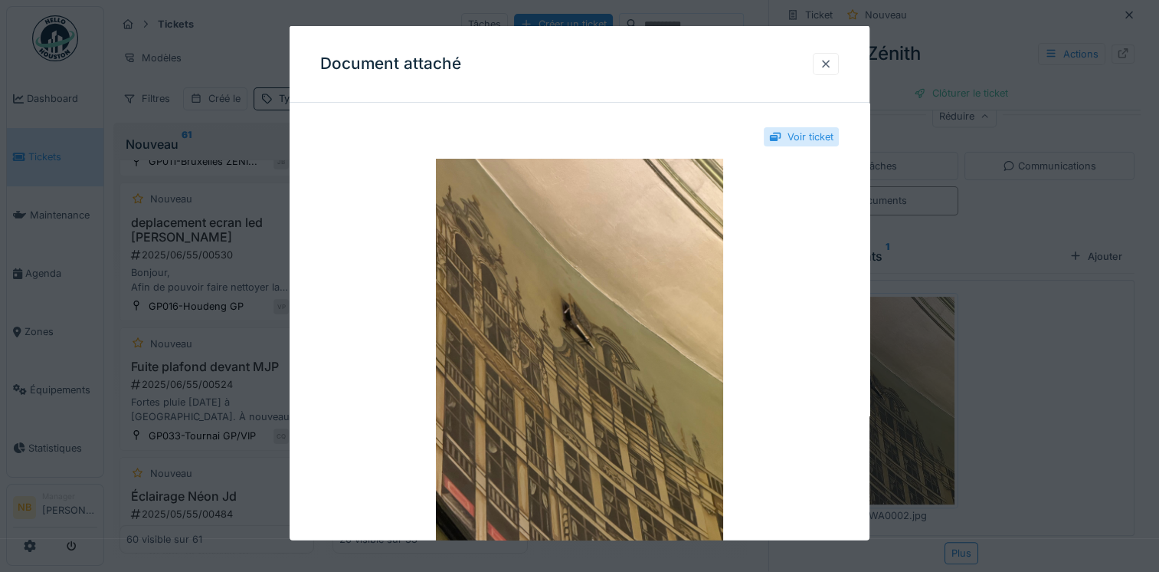
click at [832, 64] on div at bounding box center [826, 63] width 12 height 15
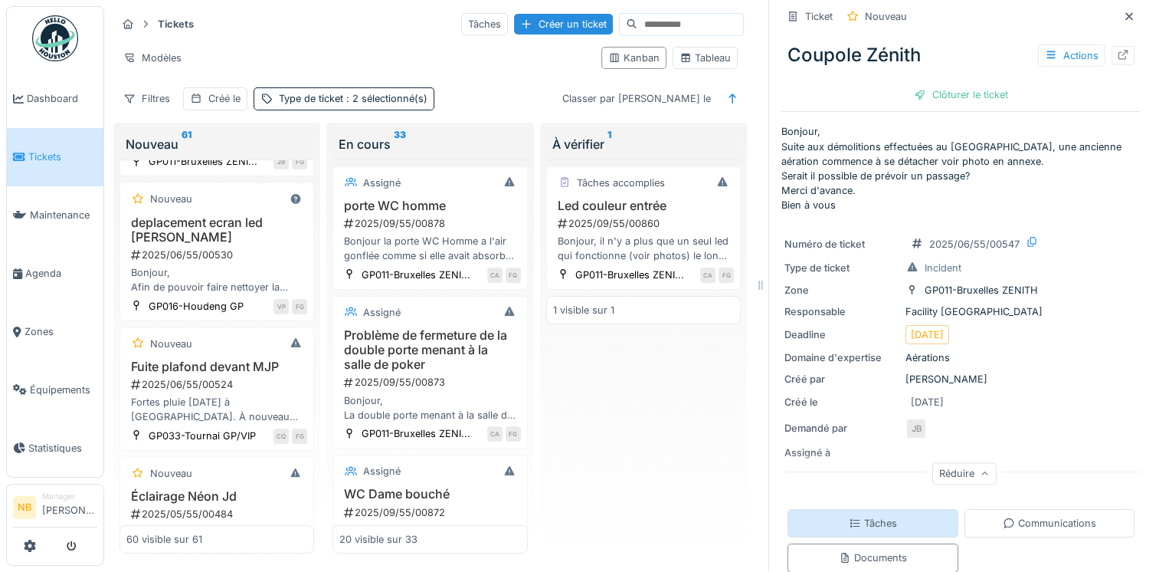
click at [880, 509] on div "Tâches" at bounding box center [873, 523] width 171 height 28
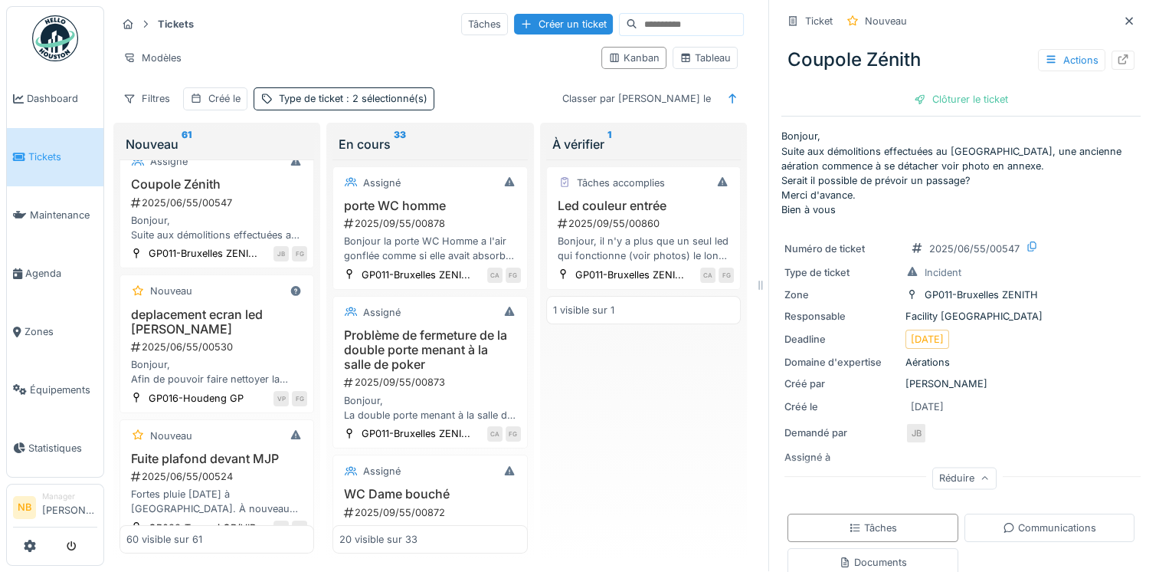
scroll to position [4764, 0]
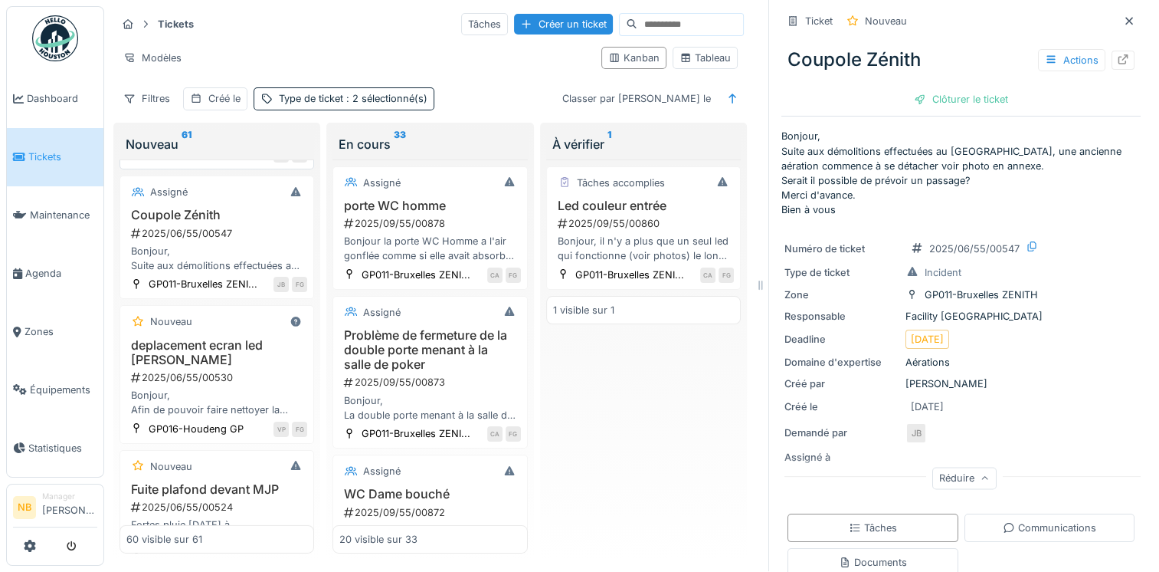
click at [280, 111] on div "2025/07/55/00603" at bounding box center [218, 104] width 178 height 15
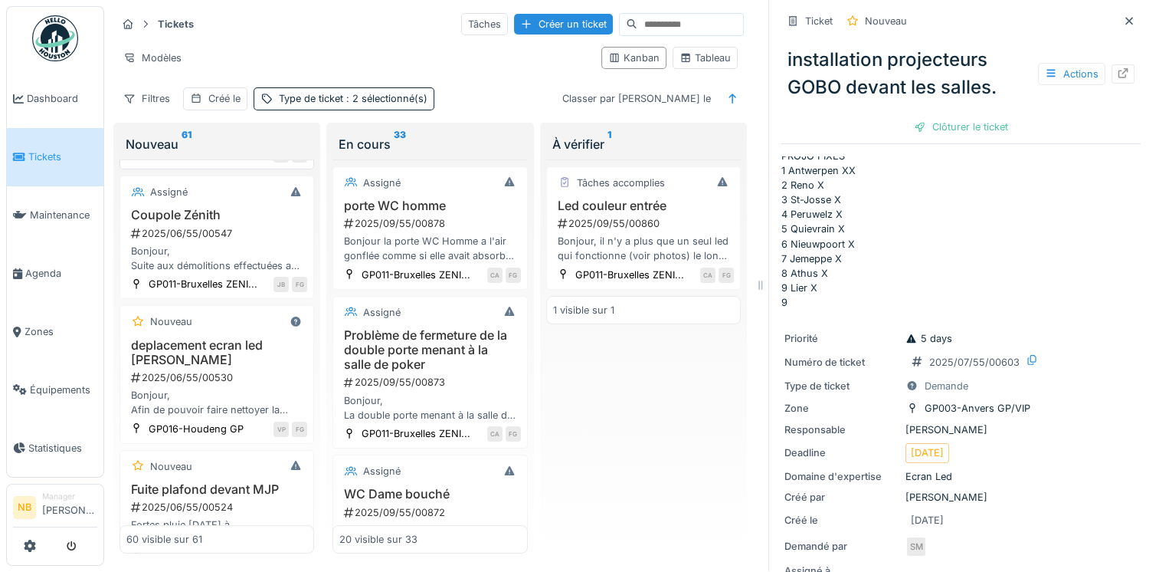
scroll to position [4585, 0]
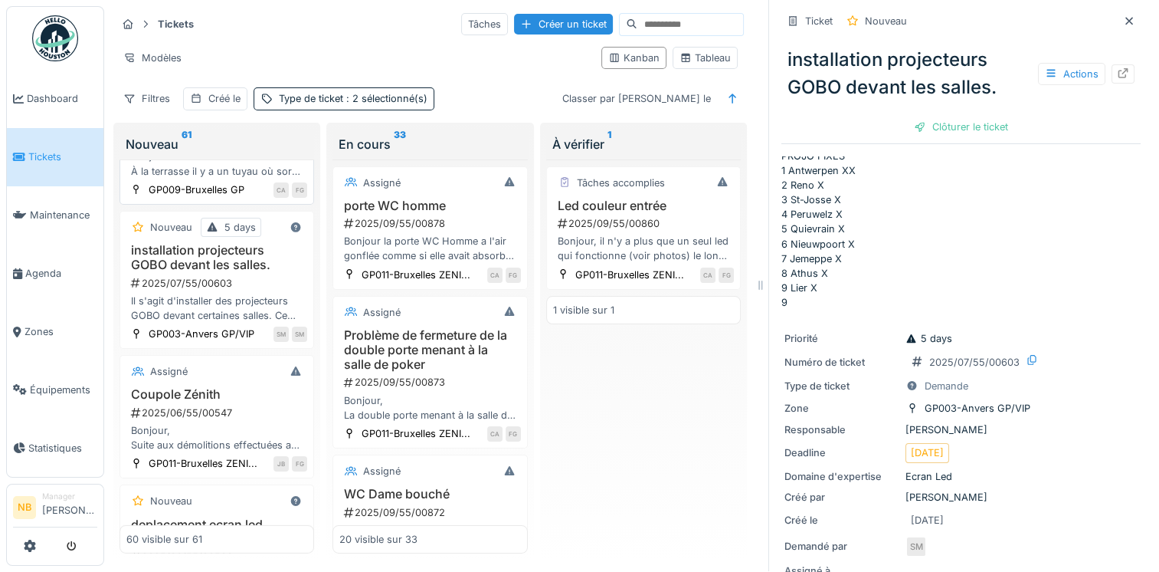
click at [248, 178] on div "Bonjour À la terrasse il y a un tuyau où sort de l’eau. Celle-ci s’accumule sur…" at bounding box center [216, 163] width 181 height 29
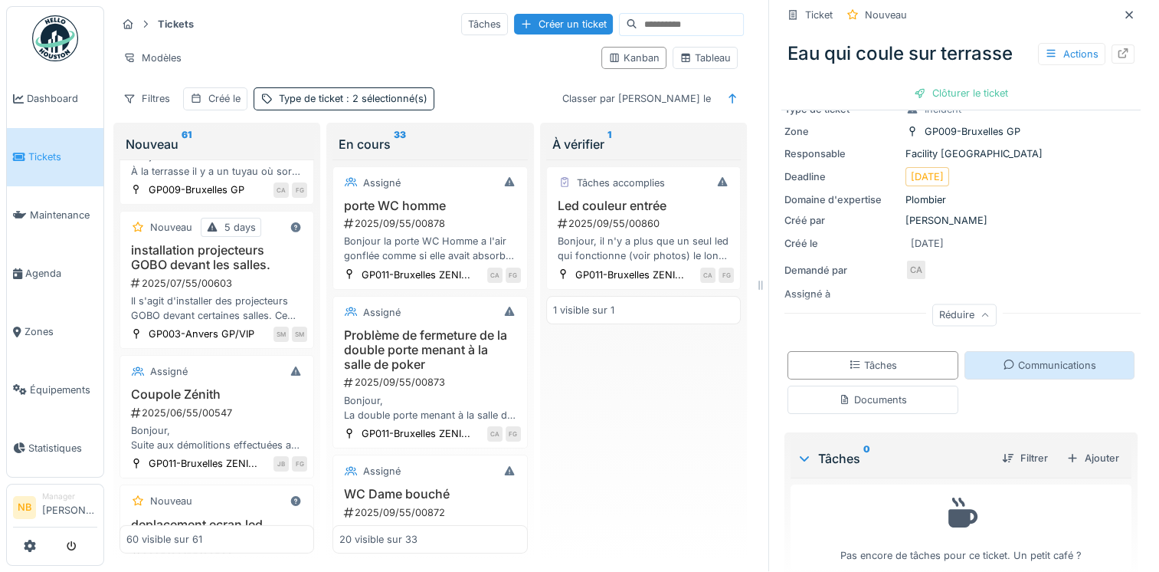
scroll to position [139, 0]
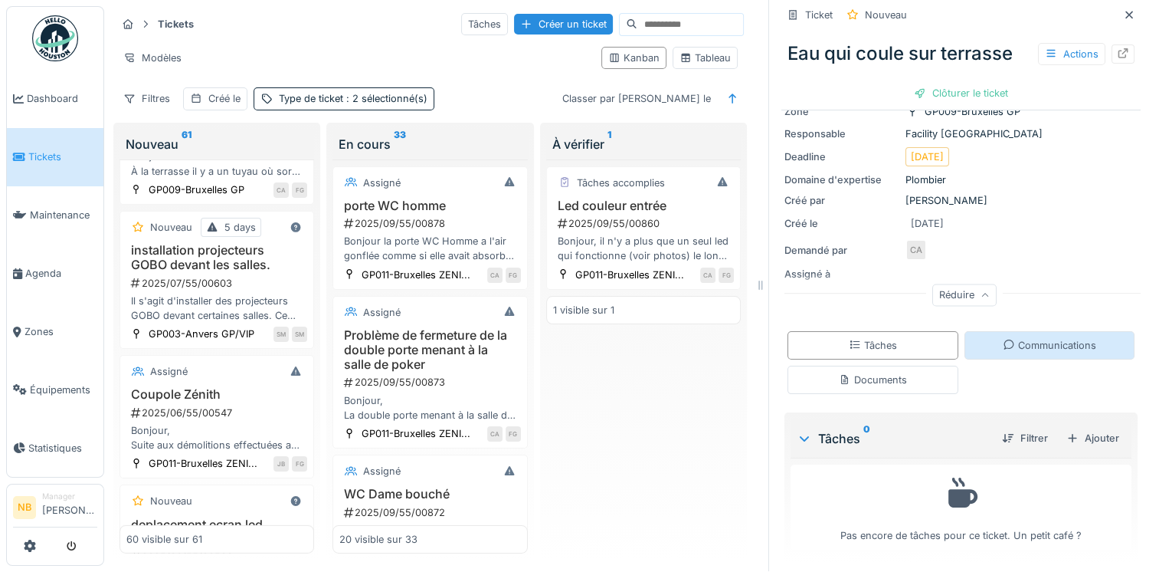
click at [1060, 338] on div "Communications" at bounding box center [1049, 345] width 93 height 15
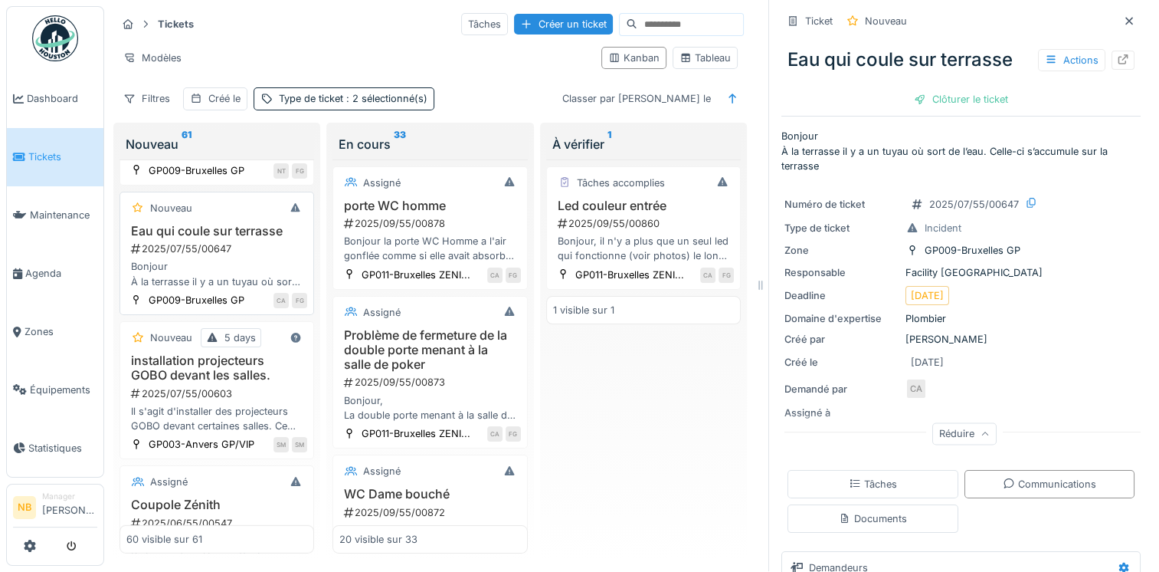
scroll to position [4407, 0]
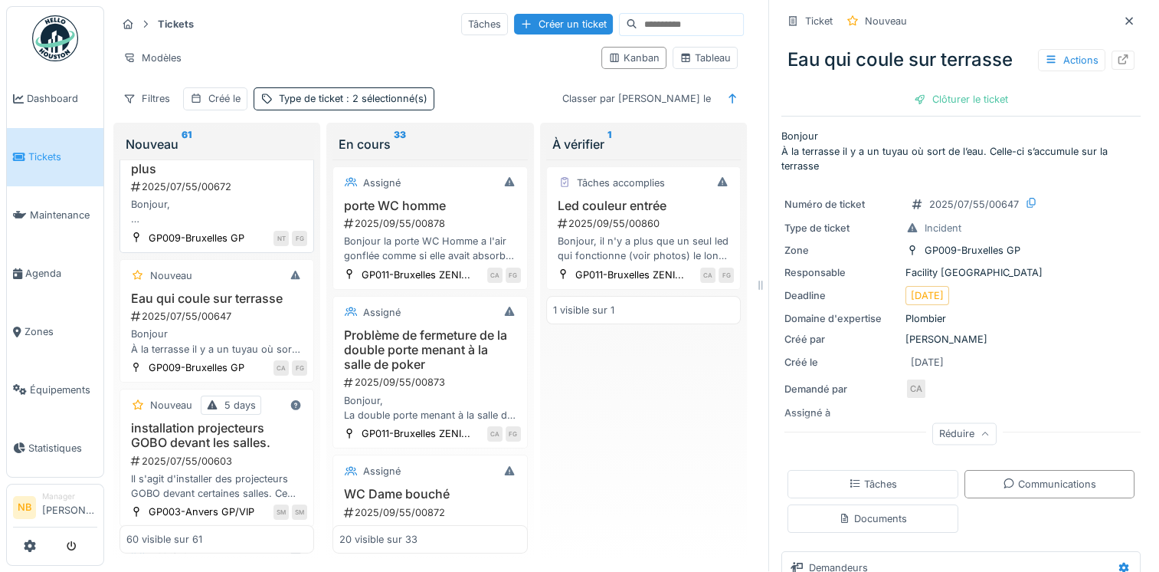
click at [245, 194] on div "2025/07/55/00672" at bounding box center [218, 186] width 178 height 15
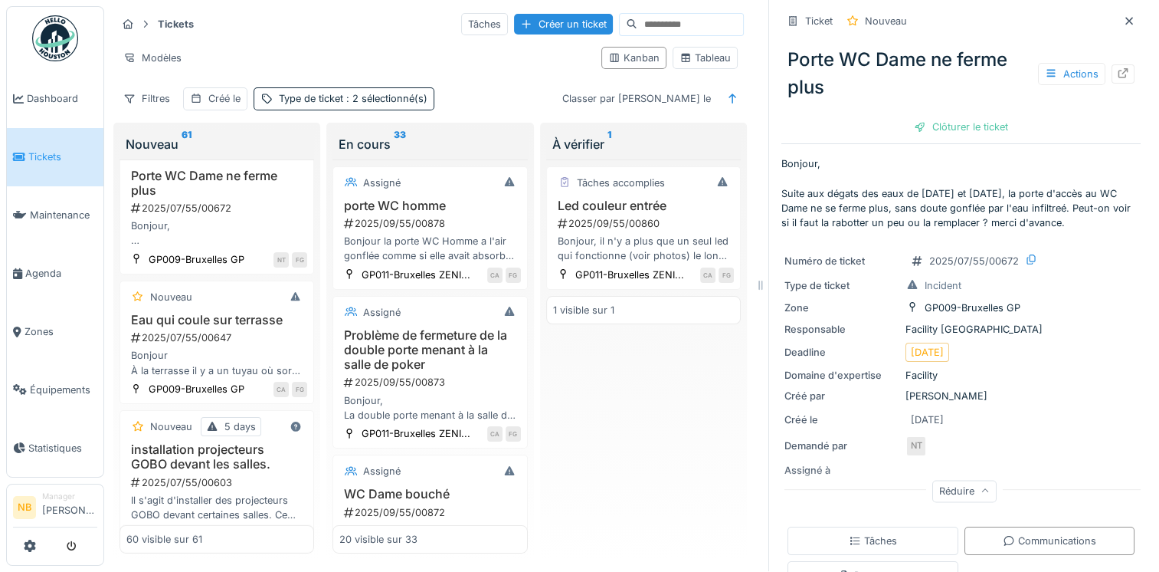
scroll to position [4377, 0]
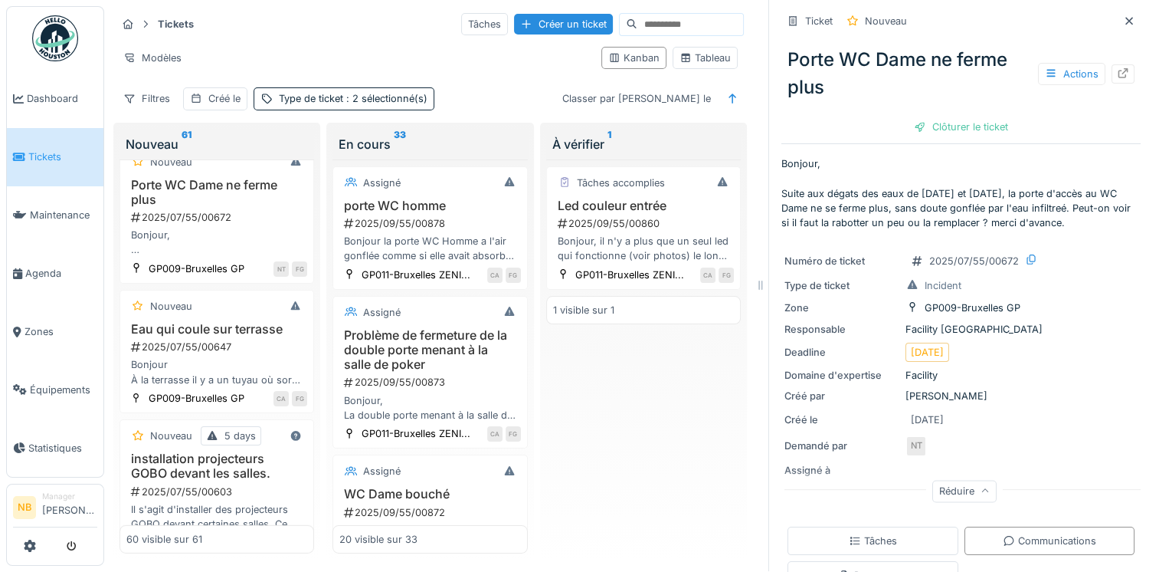
click at [252, 80] on div "2025/08/55/00731" at bounding box center [218, 73] width 178 height 15
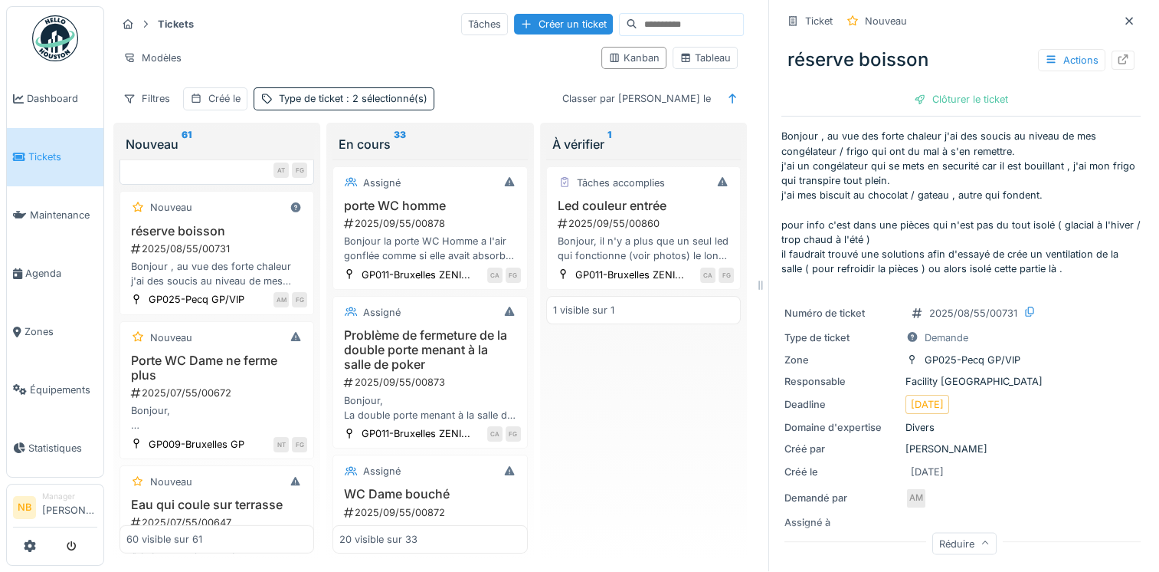
scroll to position [4197, 0]
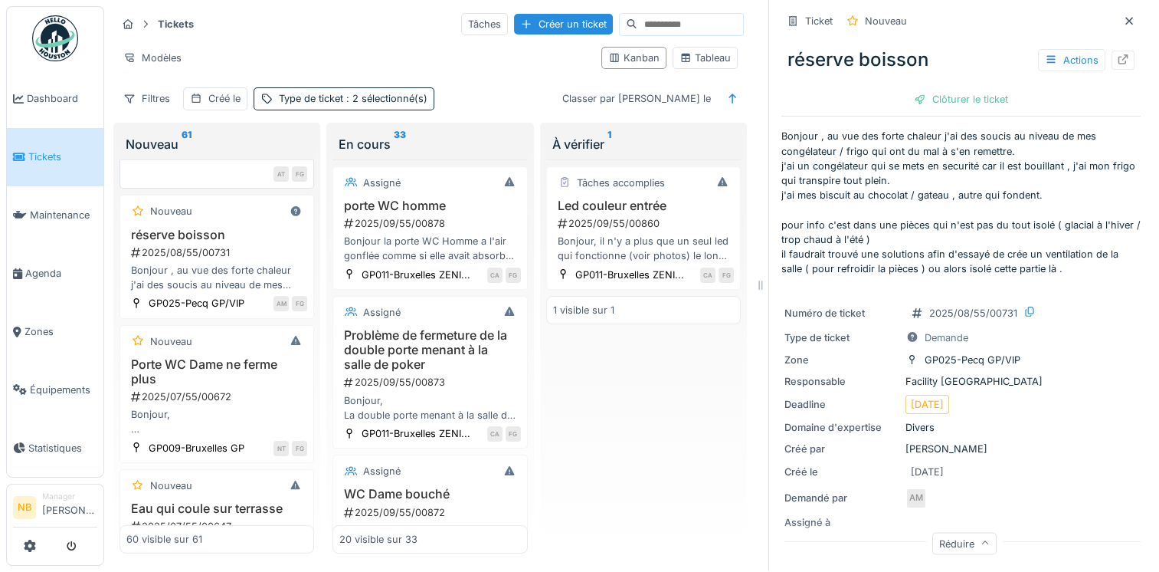
click at [267, 142] on div "Déplacement télé et diffuseur 2025/08/55/00773 Bonjour, suite à la création du …" at bounding box center [216, 109] width 181 height 65
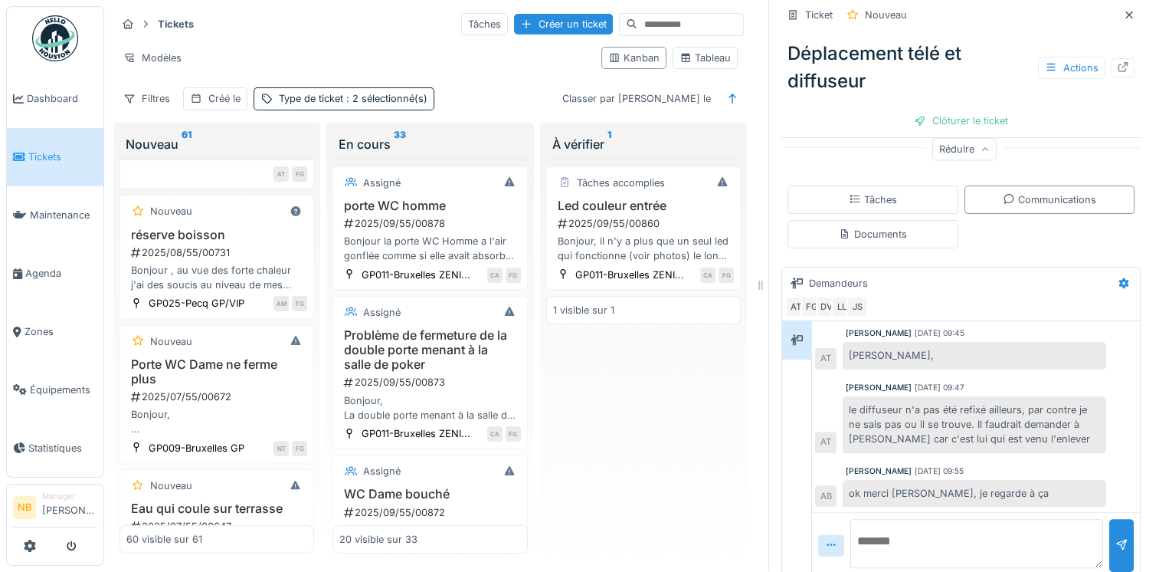
scroll to position [322, 0]
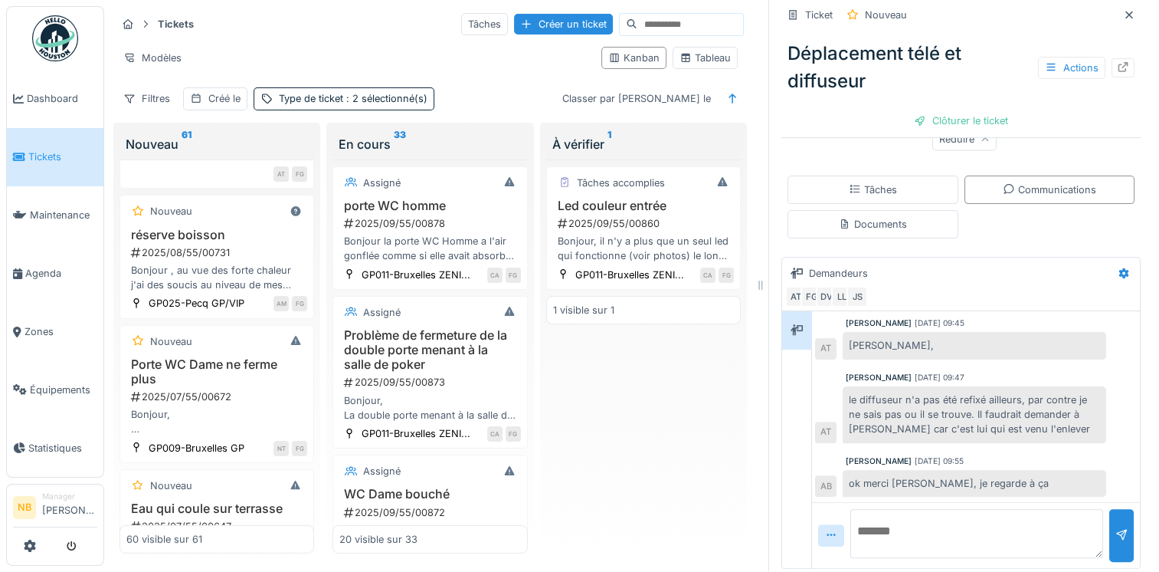
click at [991, 522] on textarea at bounding box center [976, 533] width 253 height 49
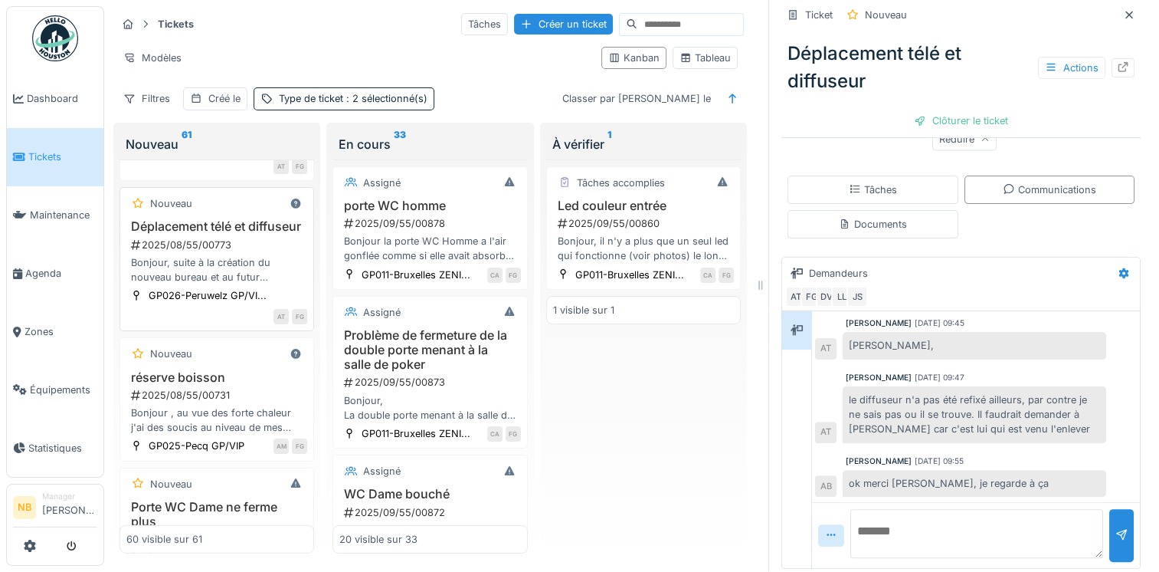
scroll to position [4018, 0]
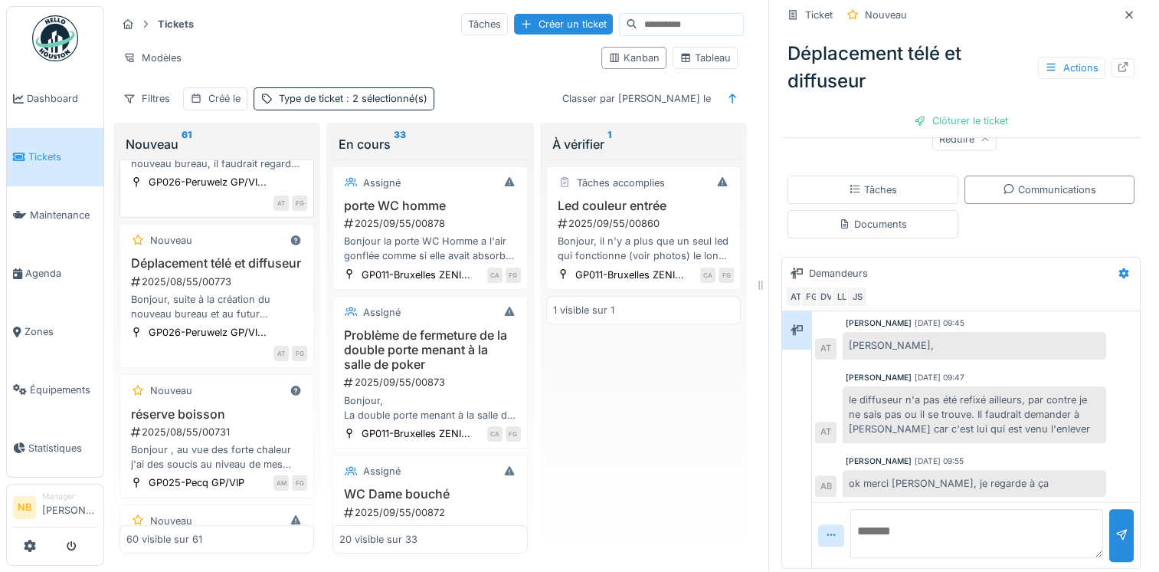
click at [233, 100] on div "Nouveau" at bounding box center [216, 89] width 181 height 19
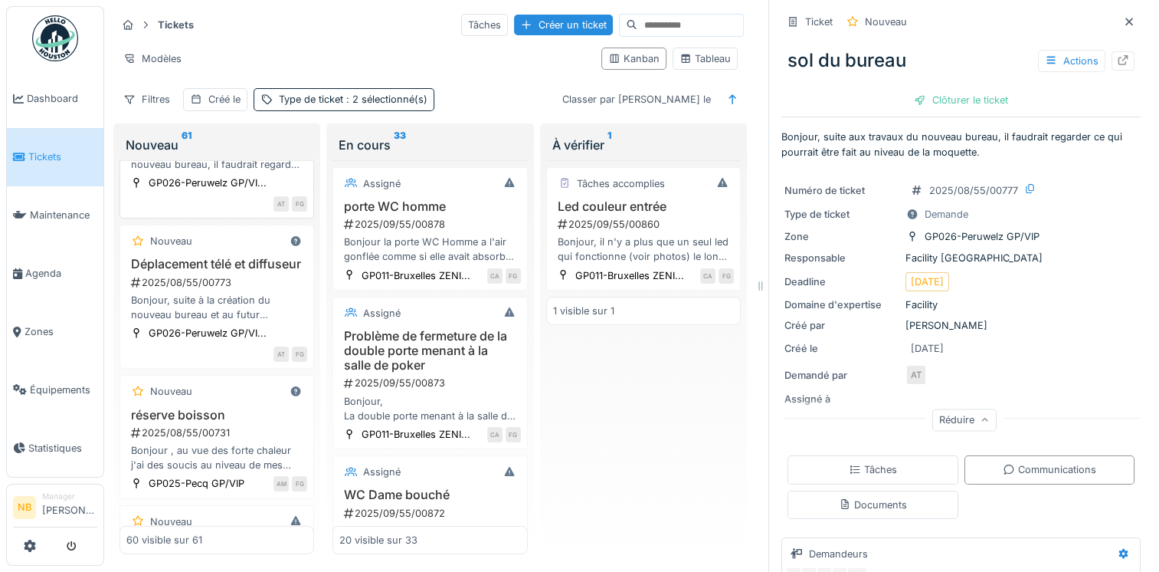
click at [272, 139] on div "2025/08/55/00777" at bounding box center [218, 132] width 178 height 15
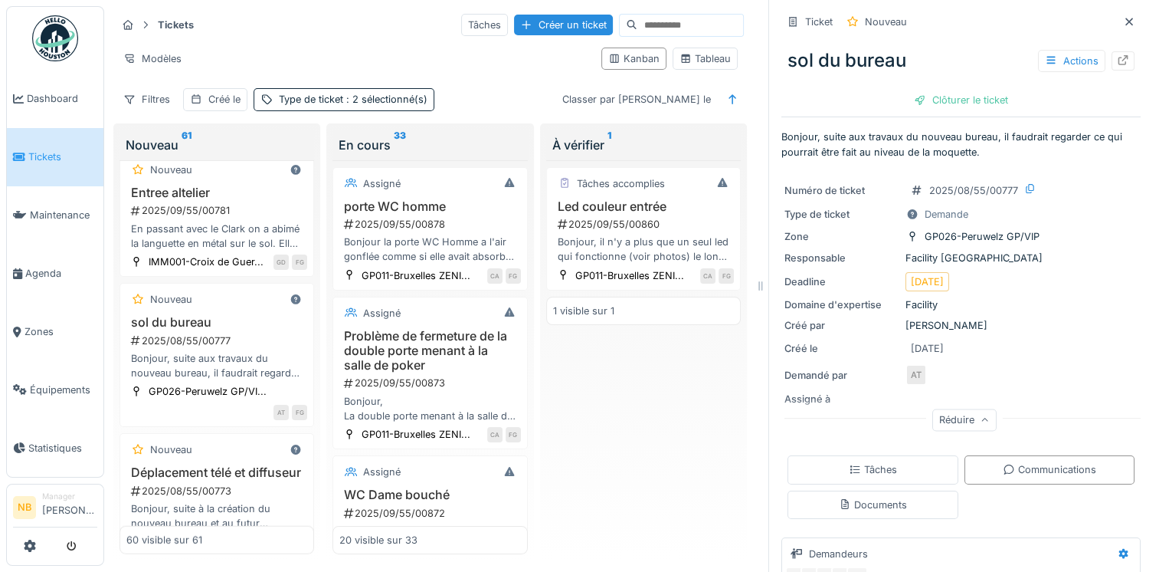
scroll to position [3779, 0]
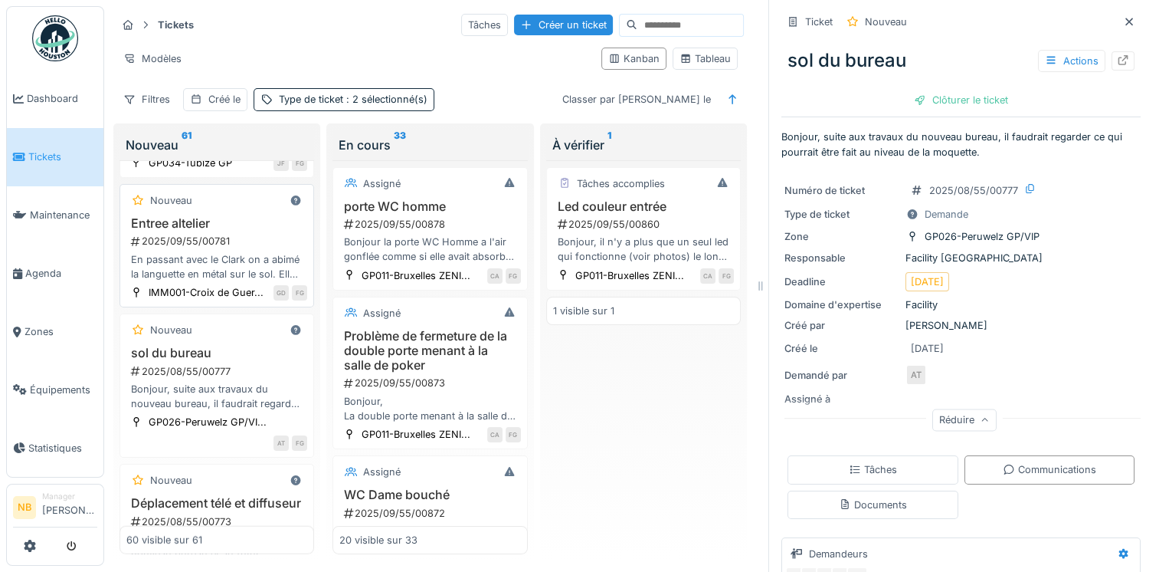
click at [265, 231] on h3 "Entree altelier" at bounding box center [216, 223] width 181 height 15
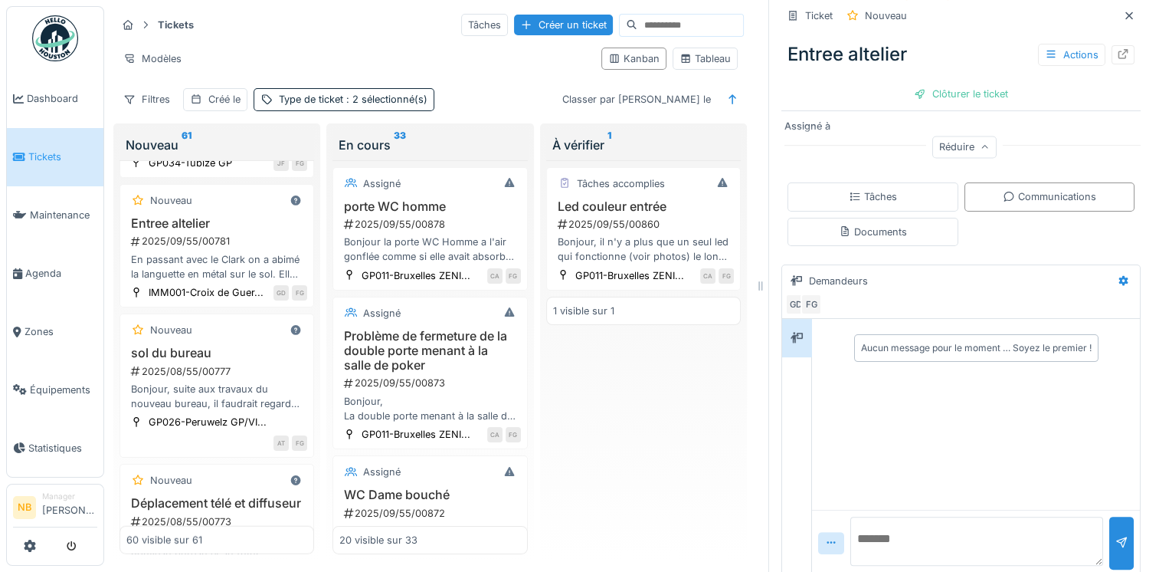
scroll to position [280, 0]
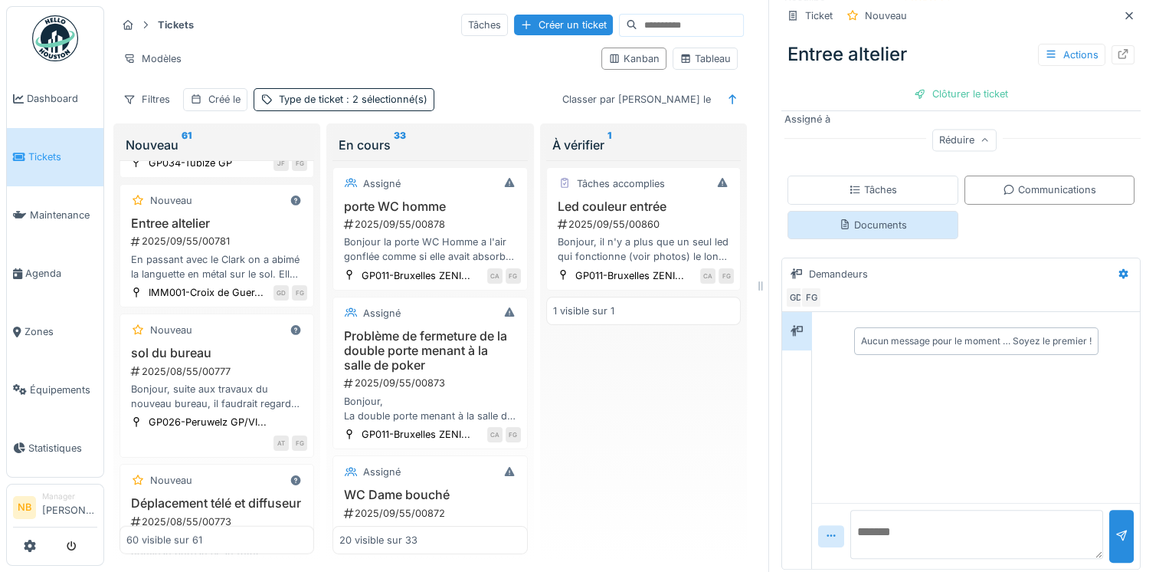
click at [849, 229] on div "Documents" at bounding box center [873, 225] width 171 height 28
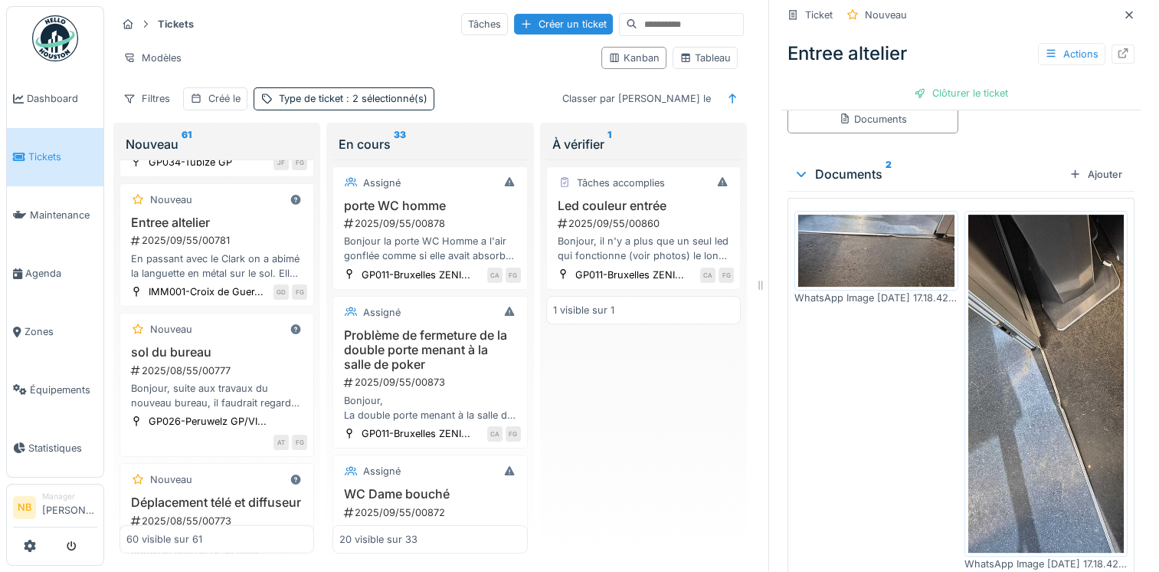
scroll to position [429, 0]
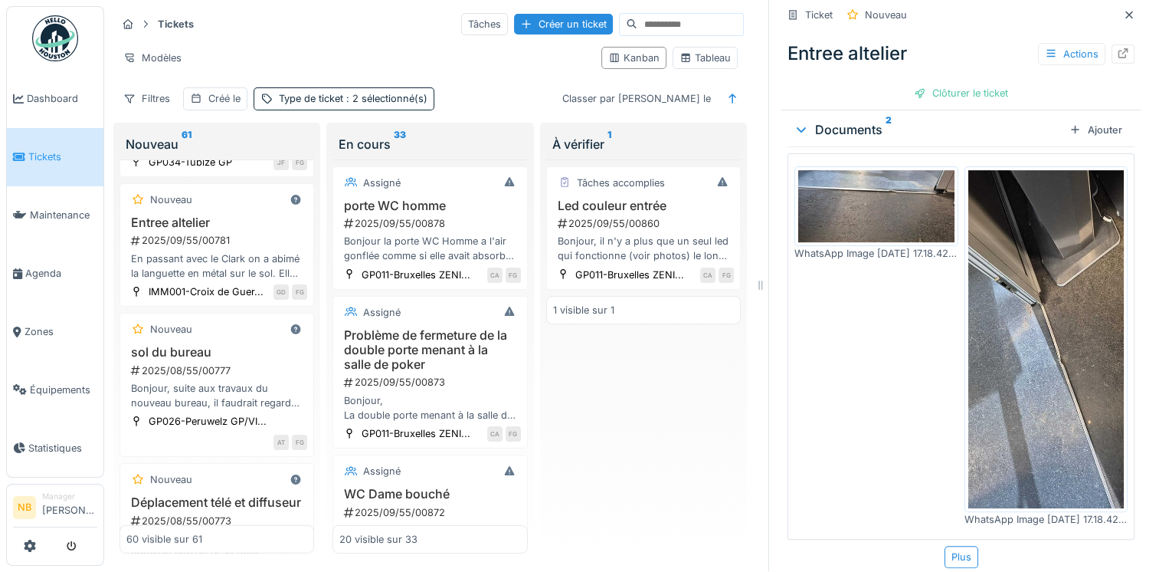
click at [1006, 343] on img at bounding box center [1046, 339] width 156 height 338
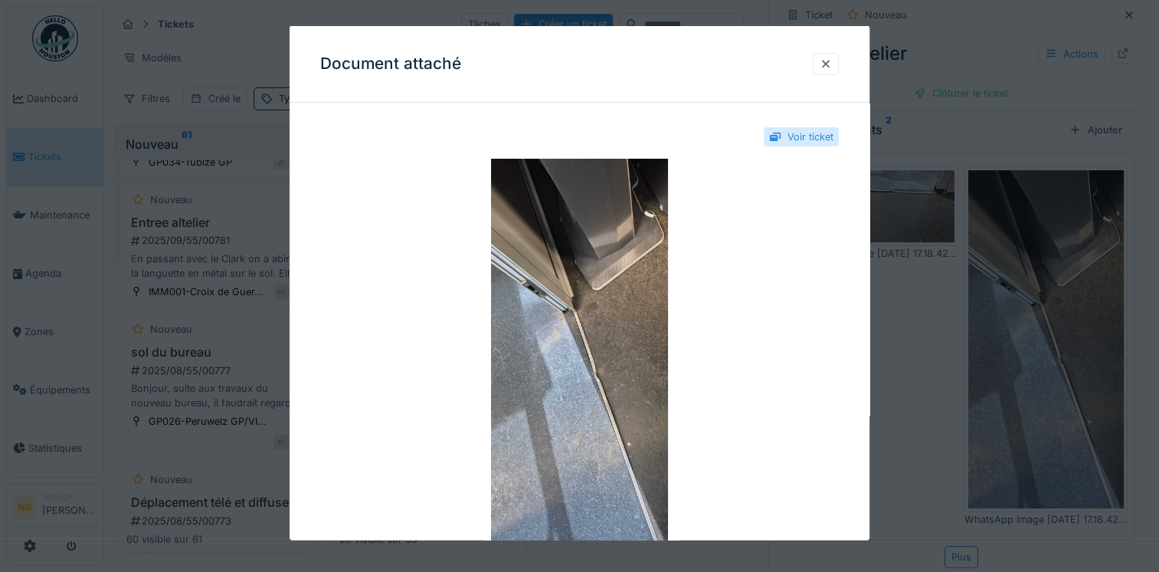
click at [920, 292] on div at bounding box center [579, 286] width 1159 height 572
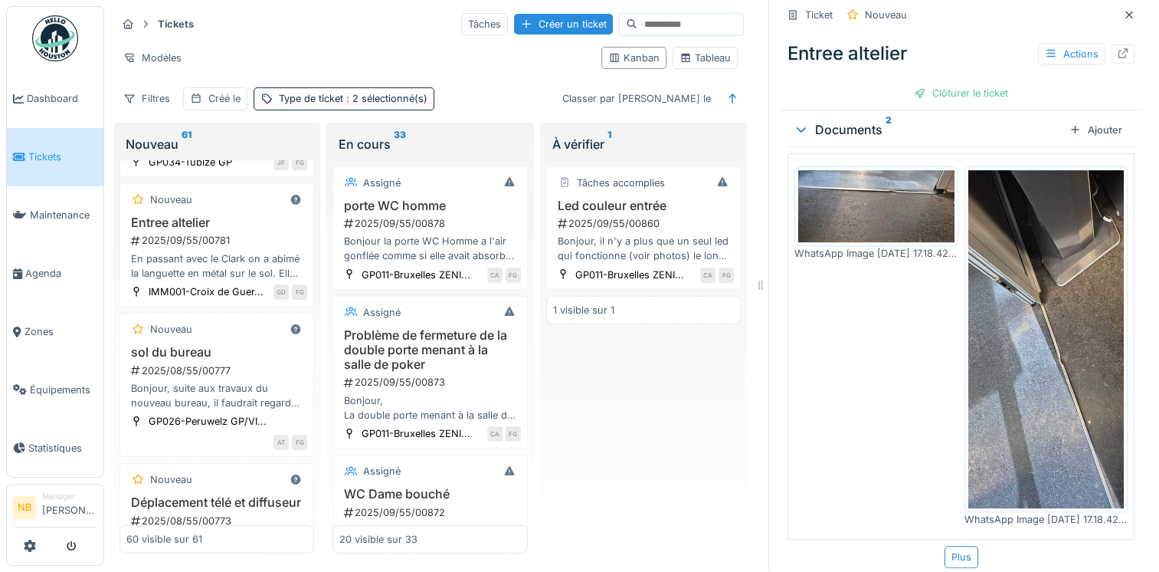
drag, startPoint x: 893, startPoint y: 184, endPoint x: 897, endPoint y: 195, distance: 11.7
click at [893, 185] on img at bounding box center [876, 206] width 156 height 72
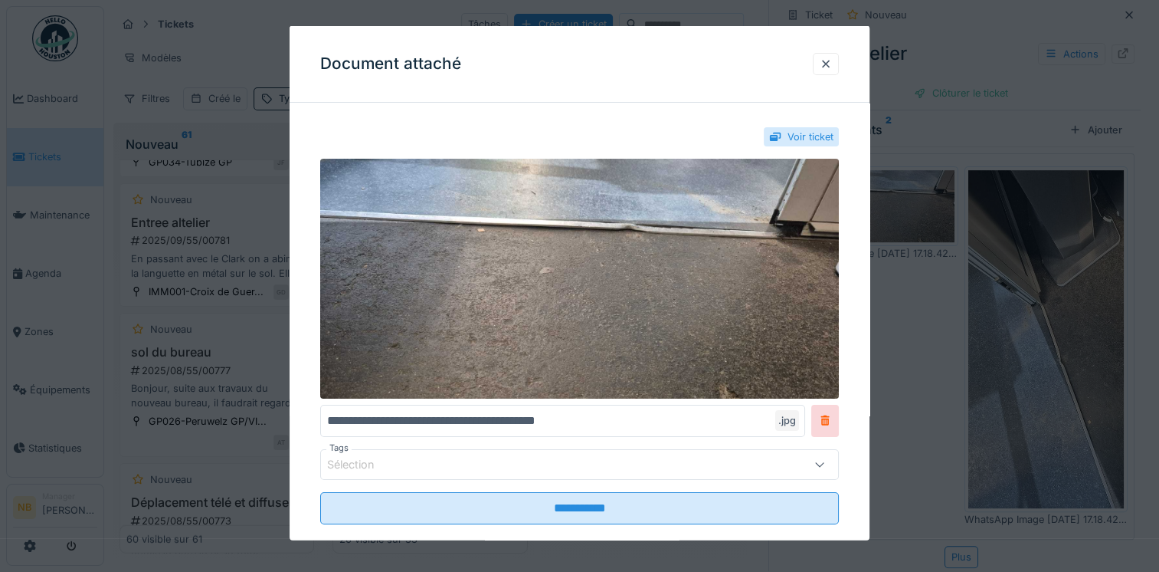
drag, startPoint x: 885, startPoint y: 322, endPoint x: 1003, endPoint y: 318, distance: 118.1
click at [888, 320] on div at bounding box center [579, 286] width 1159 height 572
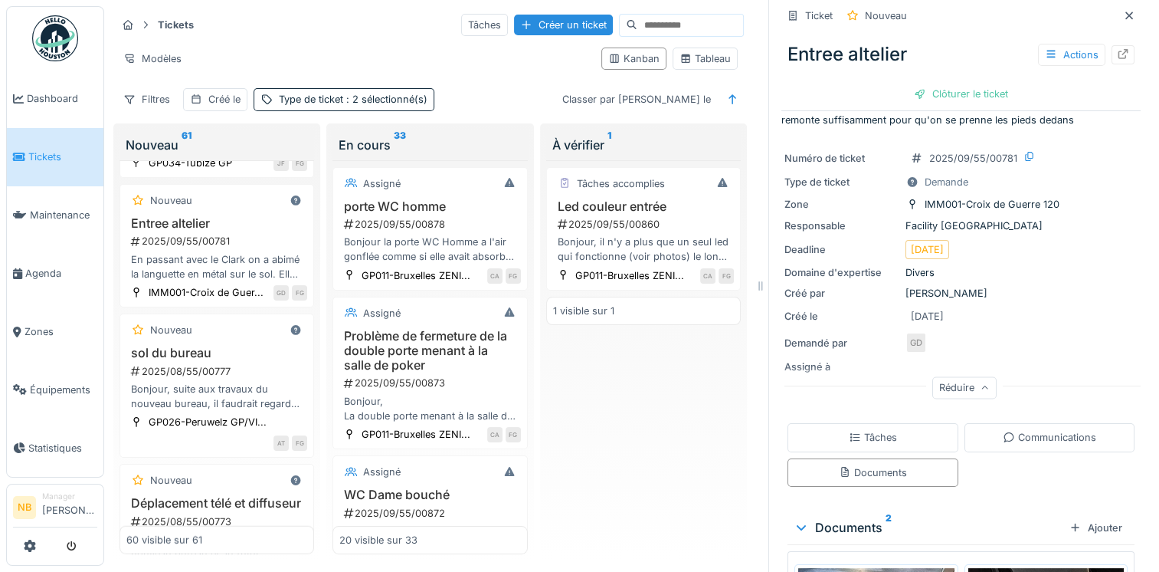
scroll to position [0, 0]
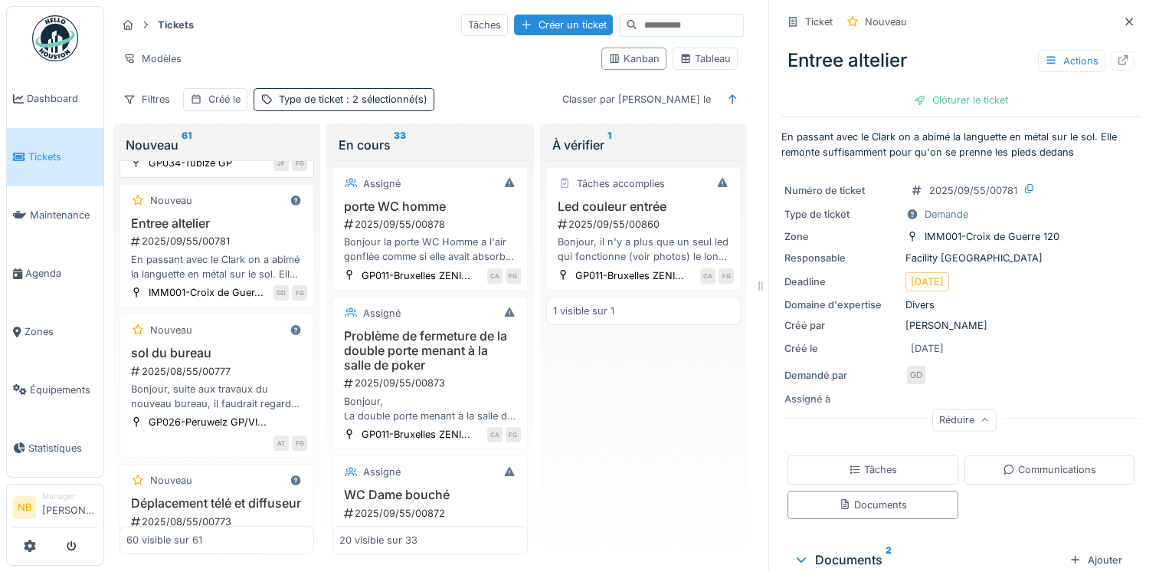
click at [221, 101] on h3 "Logo sas d'entrée GP Tubize" at bounding box center [216, 86] width 181 height 29
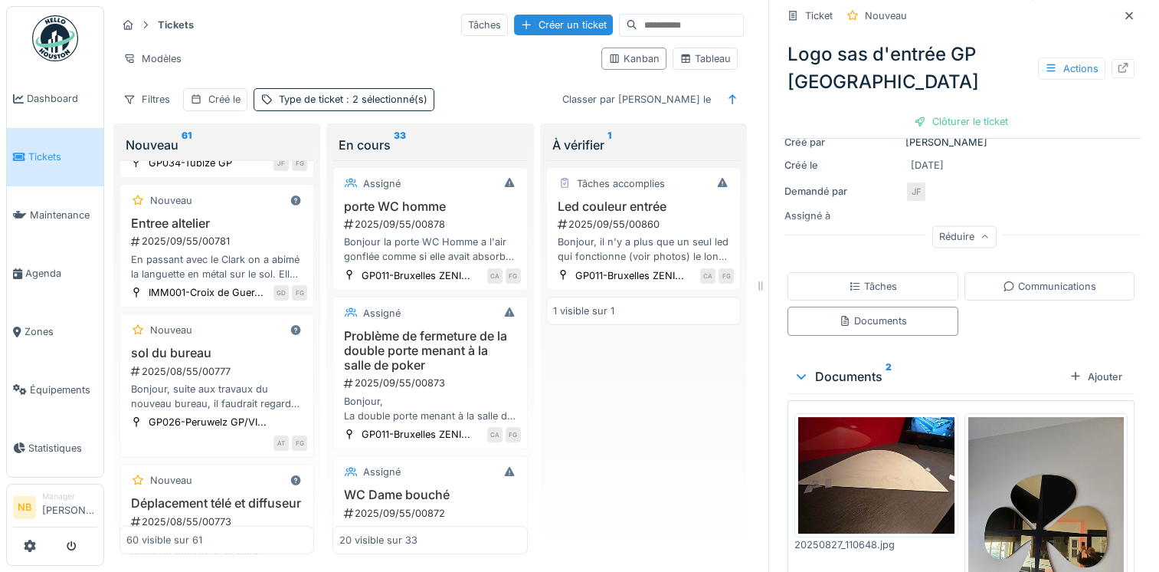
scroll to position [316, 0]
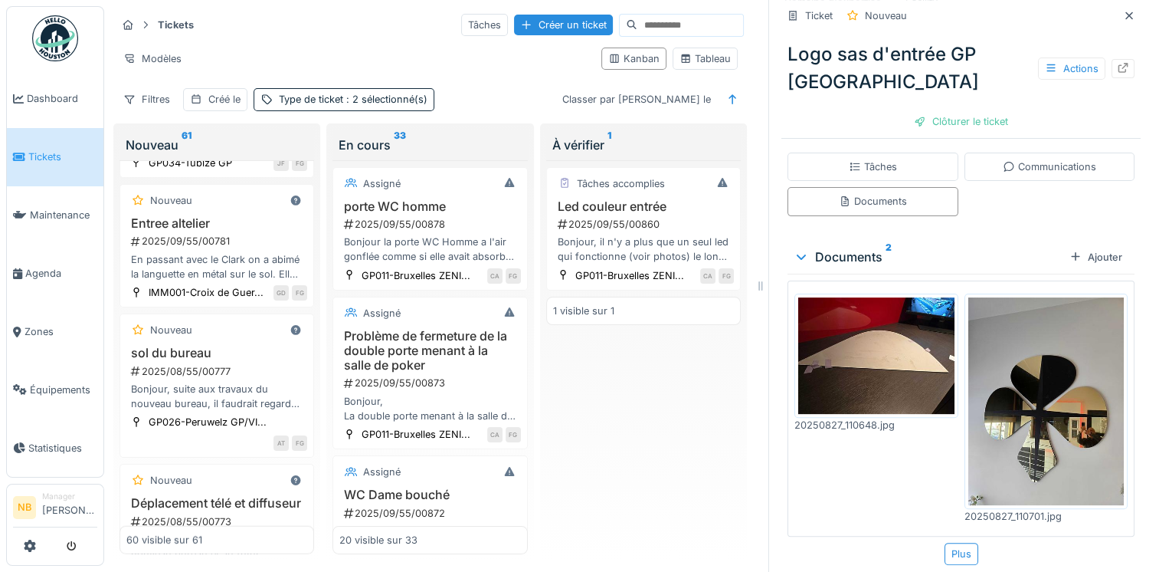
click at [1021, 366] on img at bounding box center [1046, 401] width 156 height 208
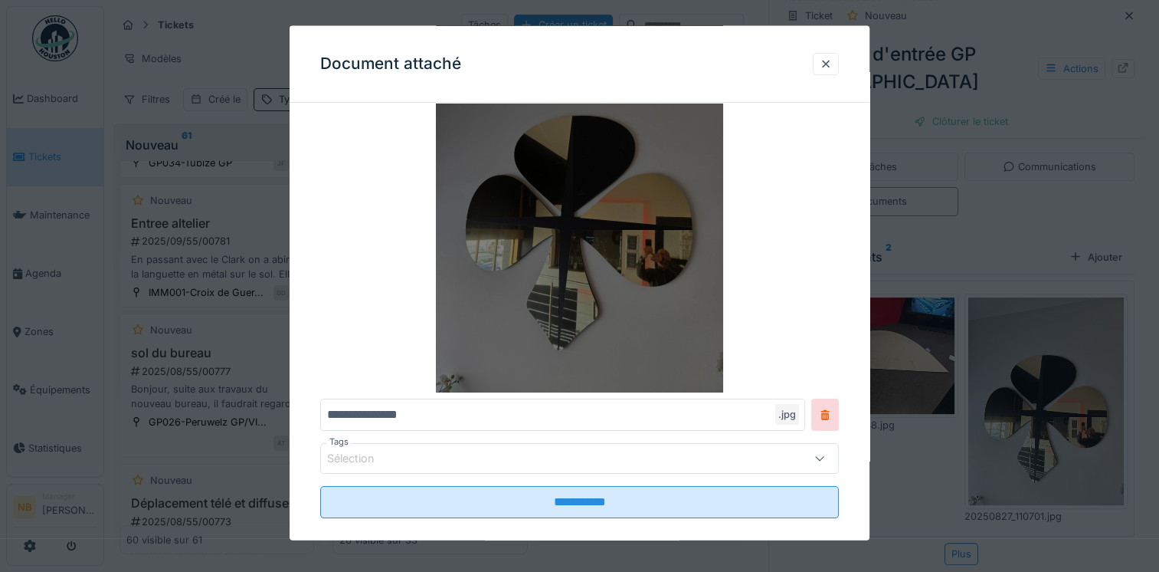
scroll to position [169, 0]
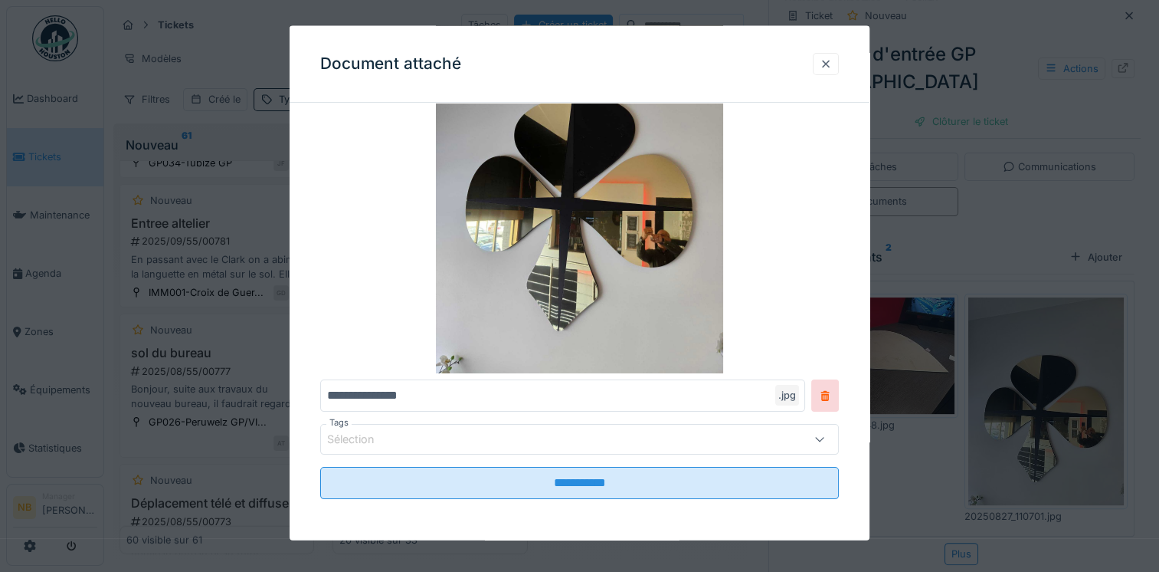
click at [832, 66] on div at bounding box center [826, 63] width 12 height 15
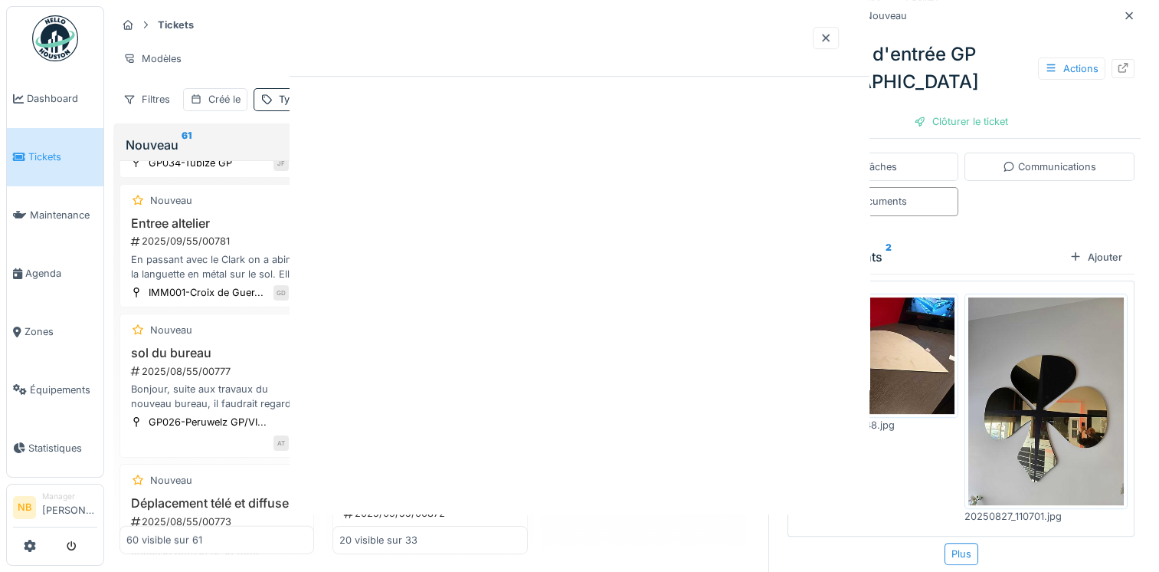
scroll to position [0, 0]
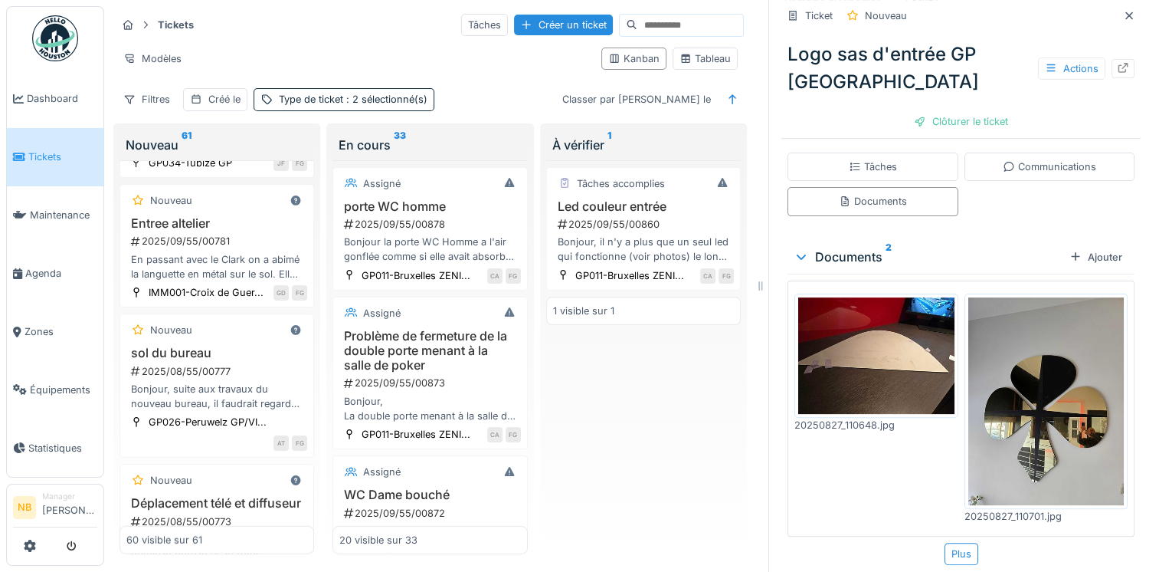
click at [904, 360] on img at bounding box center [876, 355] width 156 height 117
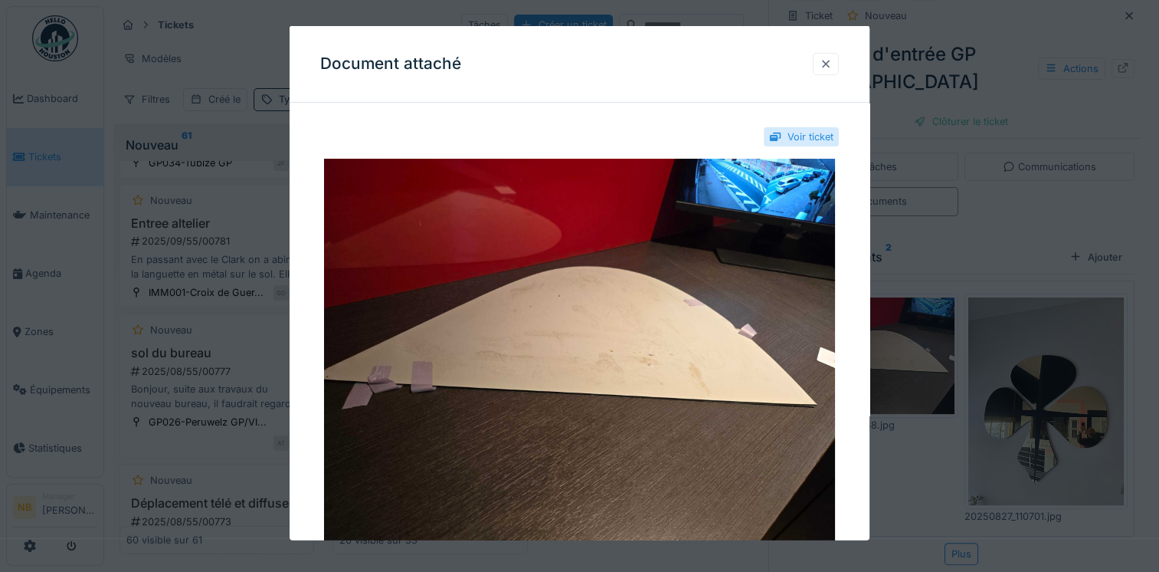
click at [821, 60] on div at bounding box center [826, 63] width 26 height 22
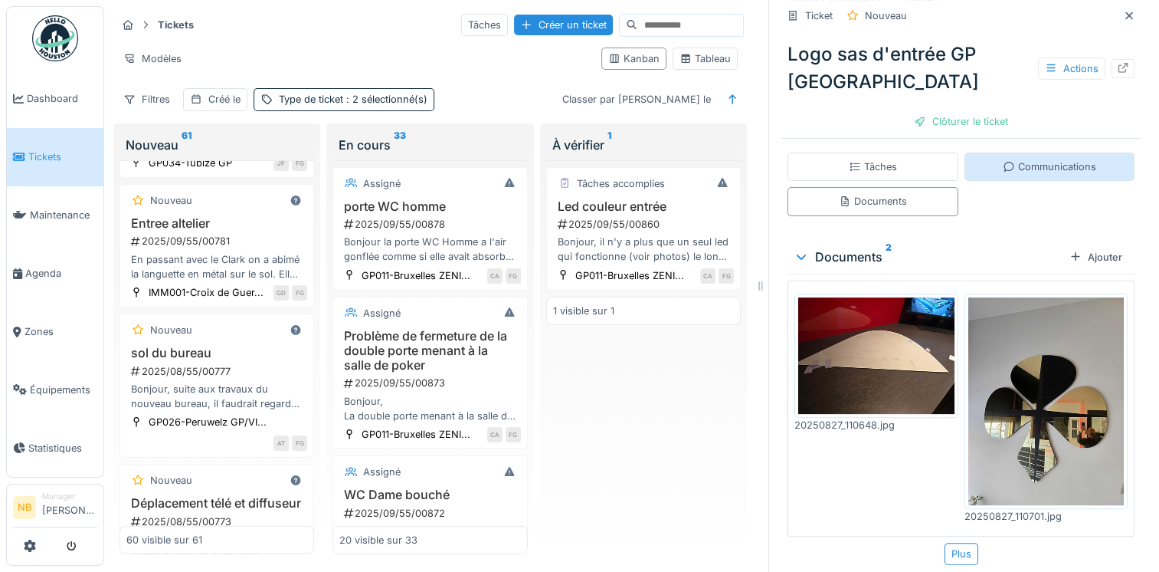
drag, startPoint x: 1020, startPoint y: 167, endPoint x: 1030, endPoint y: 172, distance: 11.0
click at [1020, 166] on div "Communications" at bounding box center [1049, 166] width 93 height 15
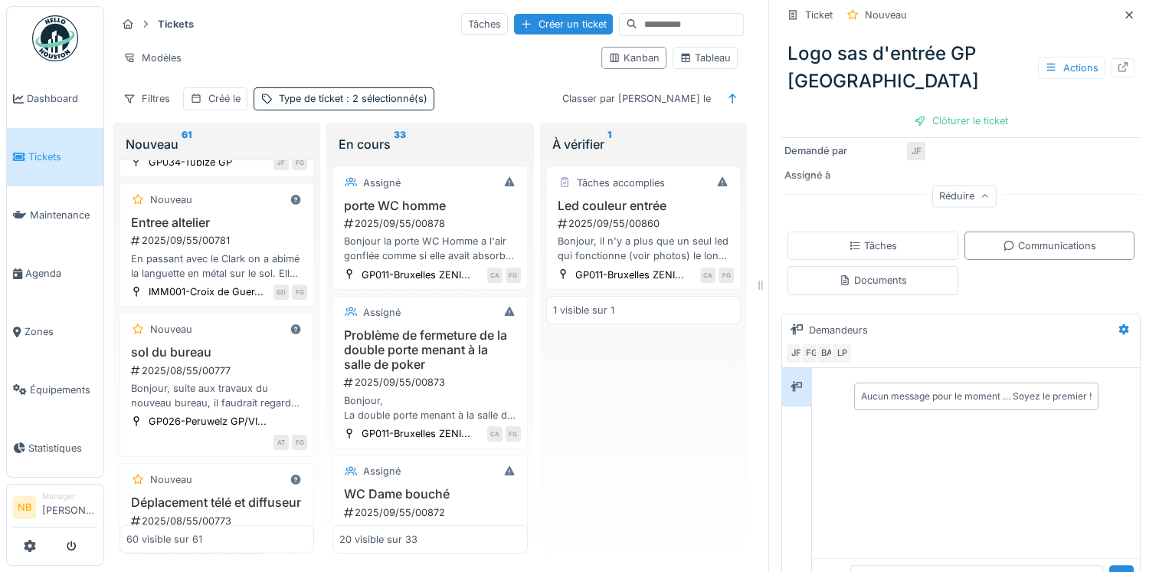
scroll to position [293, 0]
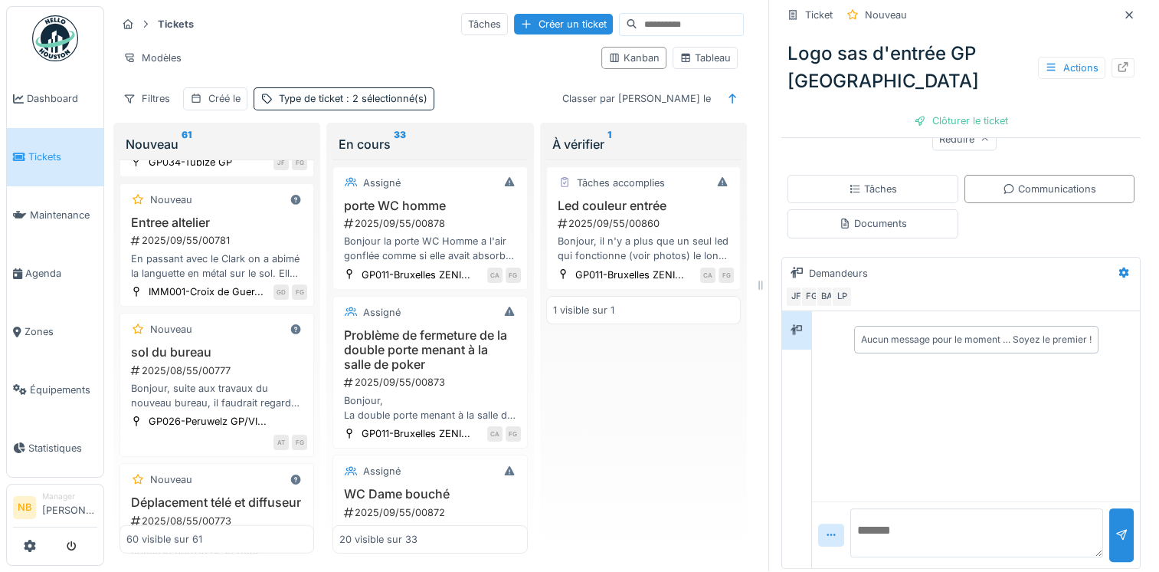
click at [927, 508] on textarea at bounding box center [976, 532] width 253 height 49
click at [255, 247] on div "2025/09/55/00781" at bounding box center [218, 240] width 178 height 15
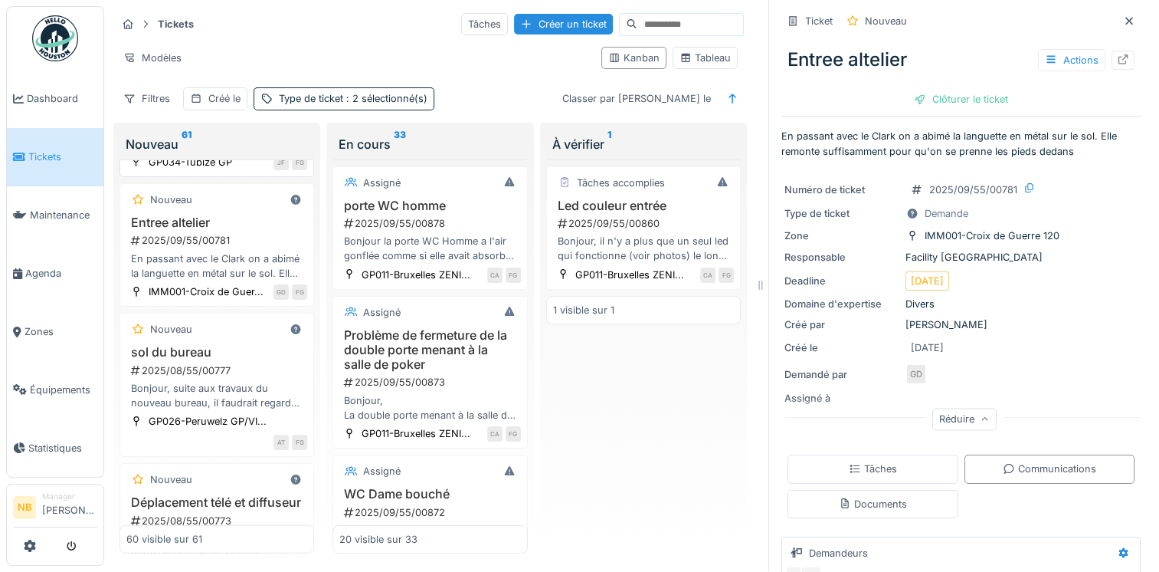
click at [228, 100] on h3 "Logo sas d'entrée GP Tubize" at bounding box center [216, 85] width 181 height 29
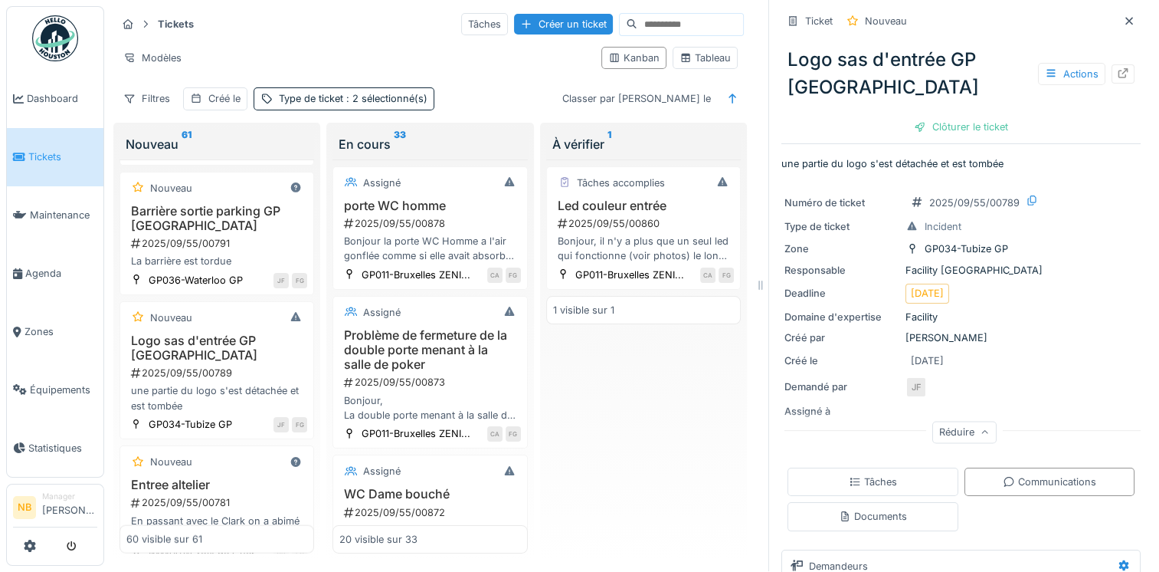
scroll to position [3503, 0]
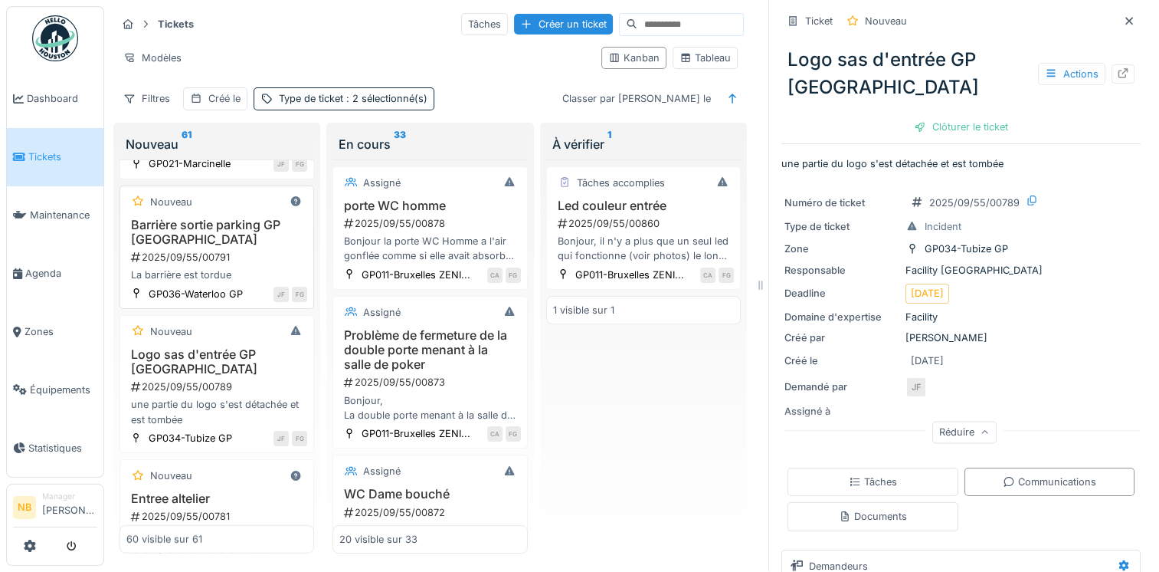
click at [278, 264] on div "2025/09/55/00791" at bounding box center [218, 257] width 178 height 15
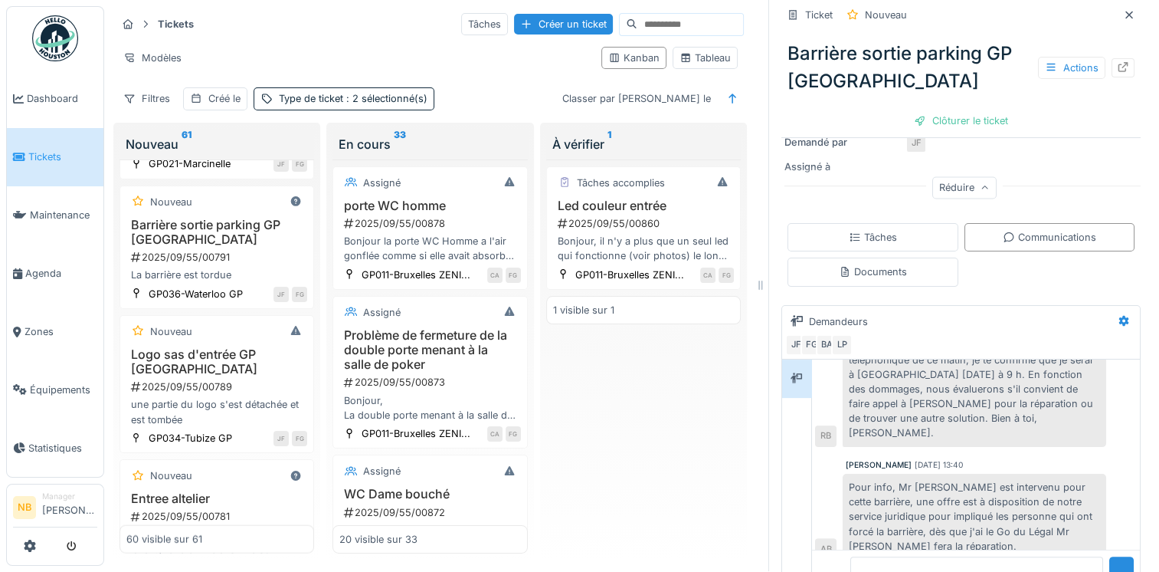
scroll to position [293, 0]
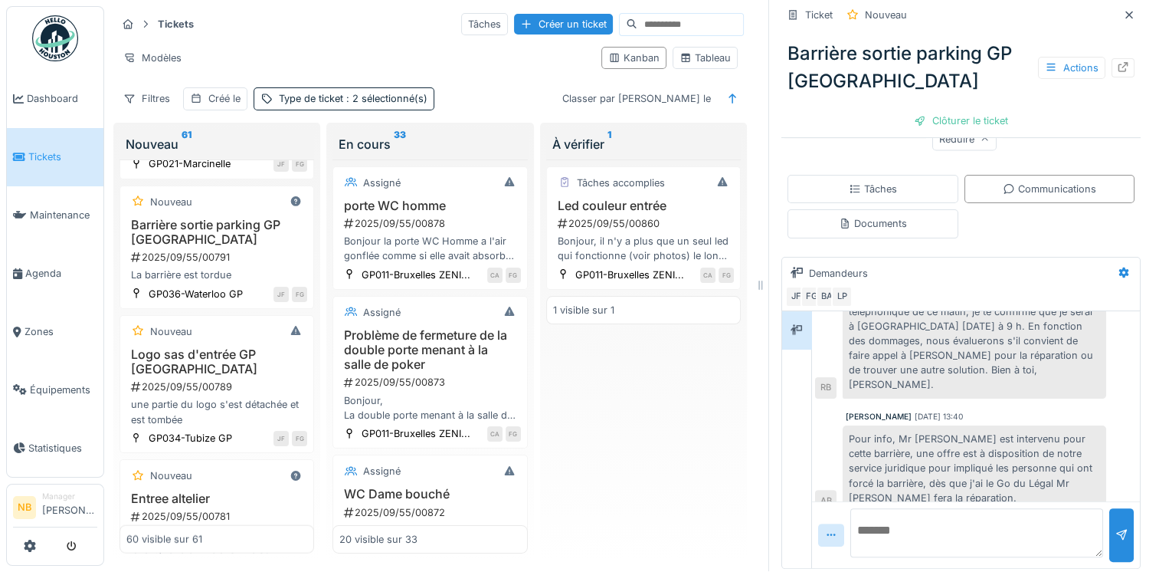
click at [991, 513] on textarea at bounding box center [976, 532] width 253 height 49
click at [252, 152] on div "Bonjour, La société mr.refrigération est passée il y à maintenant un petit temp…" at bounding box center [216, 137] width 181 height 29
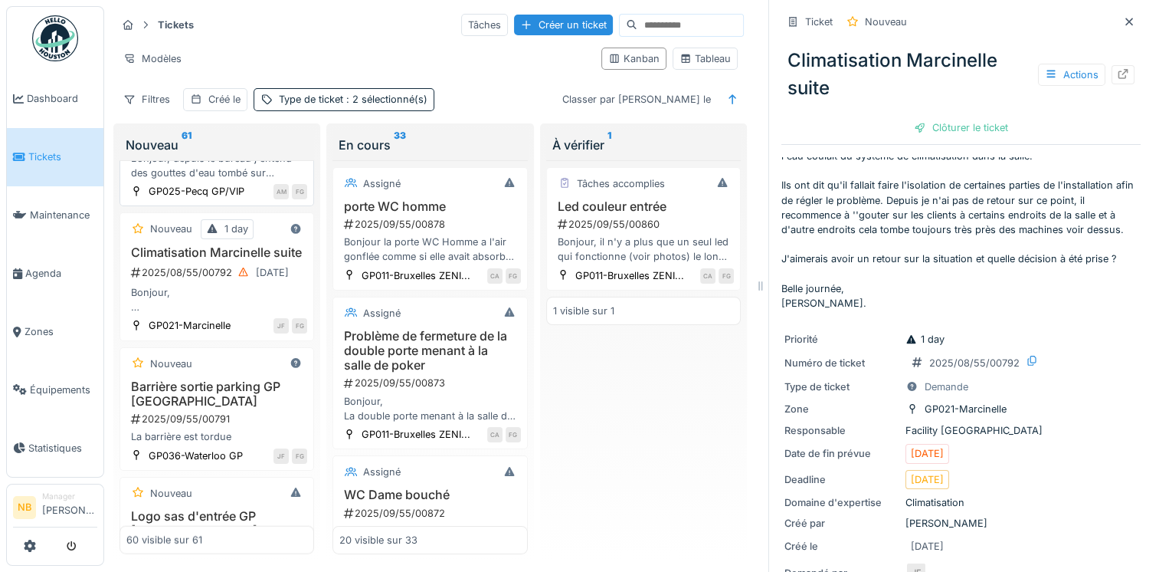
scroll to position [3324, 0]
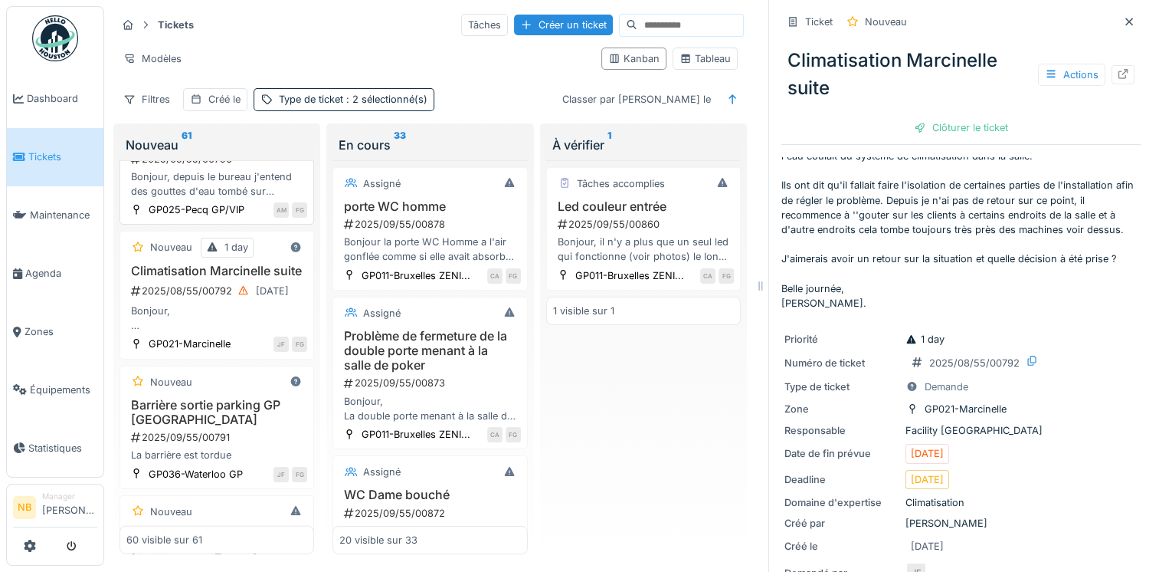
click at [247, 199] on div "fuite probable 2025/09/55/00796 Bonjour, depuis le bureau j'entend des gouttes …" at bounding box center [216, 166] width 181 height 65
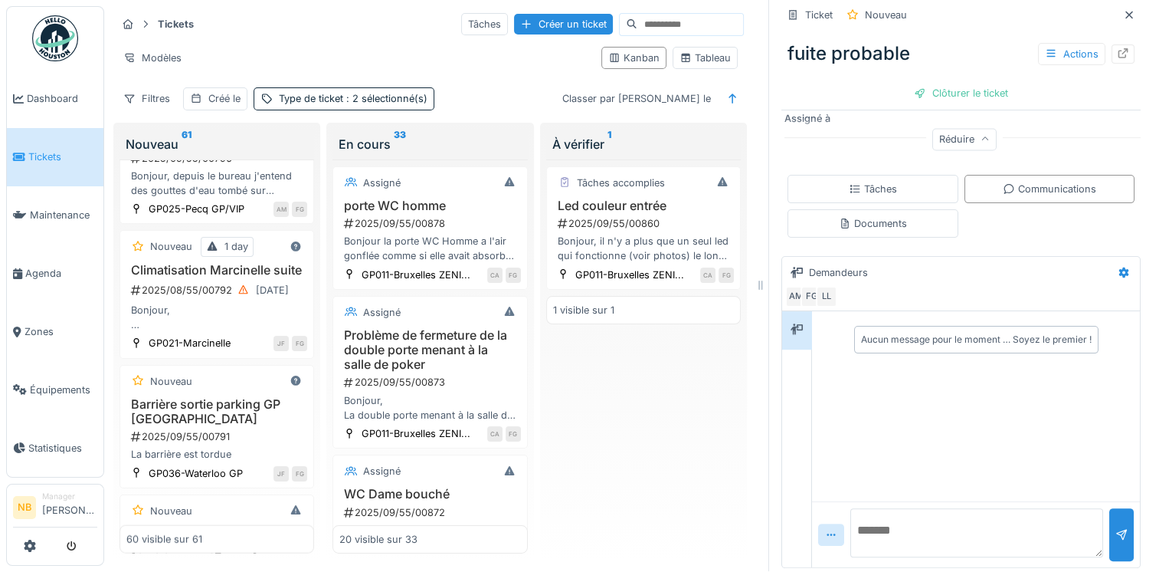
scroll to position [12, 0]
click at [847, 216] on div "Documents" at bounding box center [873, 223] width 171 height 28
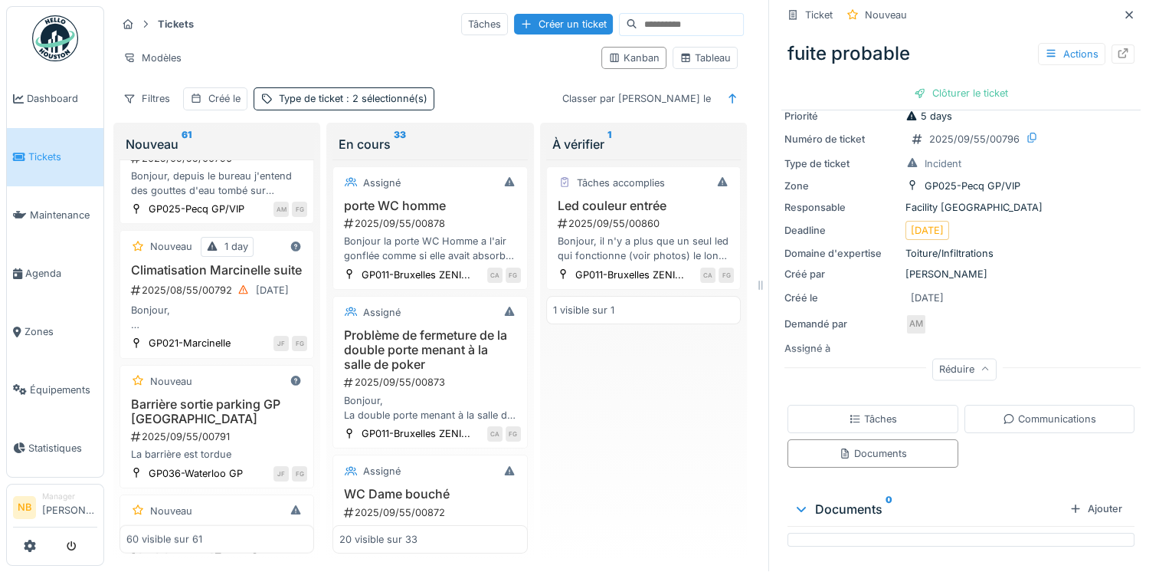
scroll to position [97, 0]
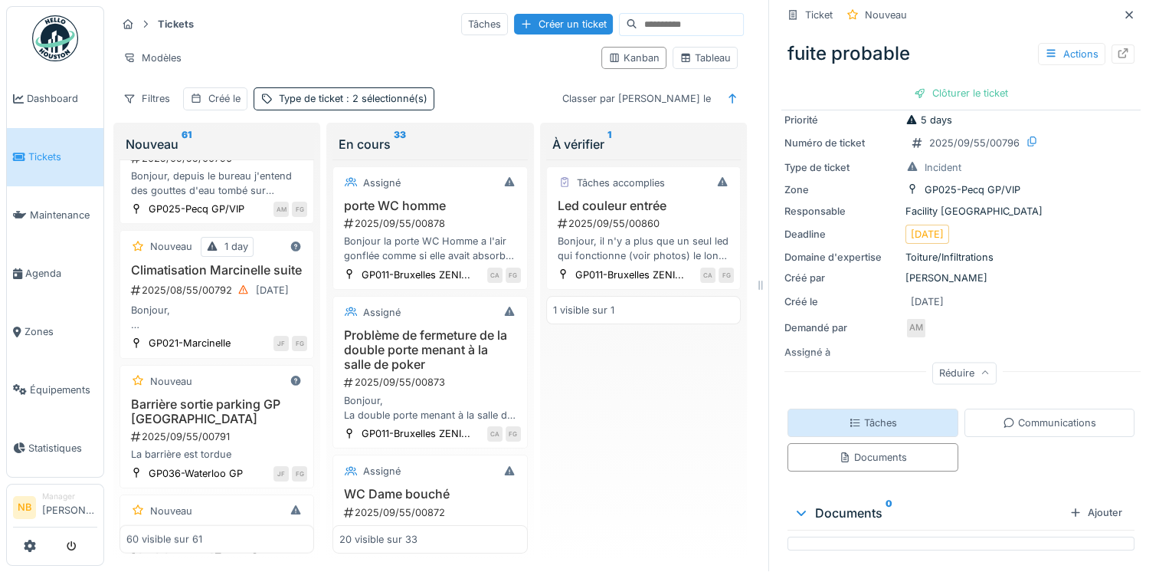
click at [877, 415] on div "Tâches" at bounding box center [873, 422] width 48 height 15
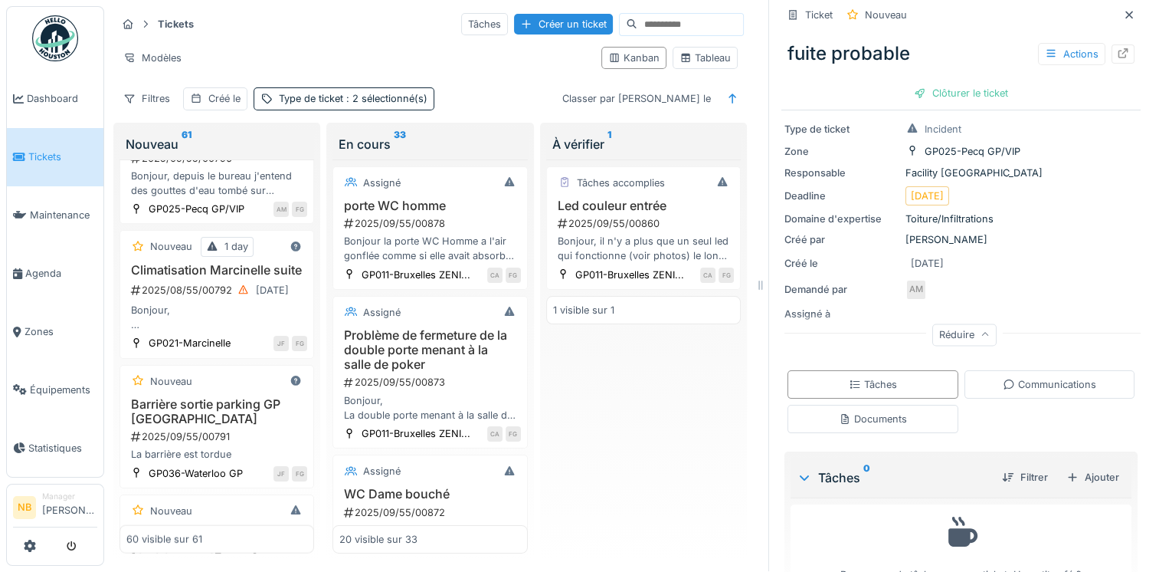
scroll to position [175, 0]
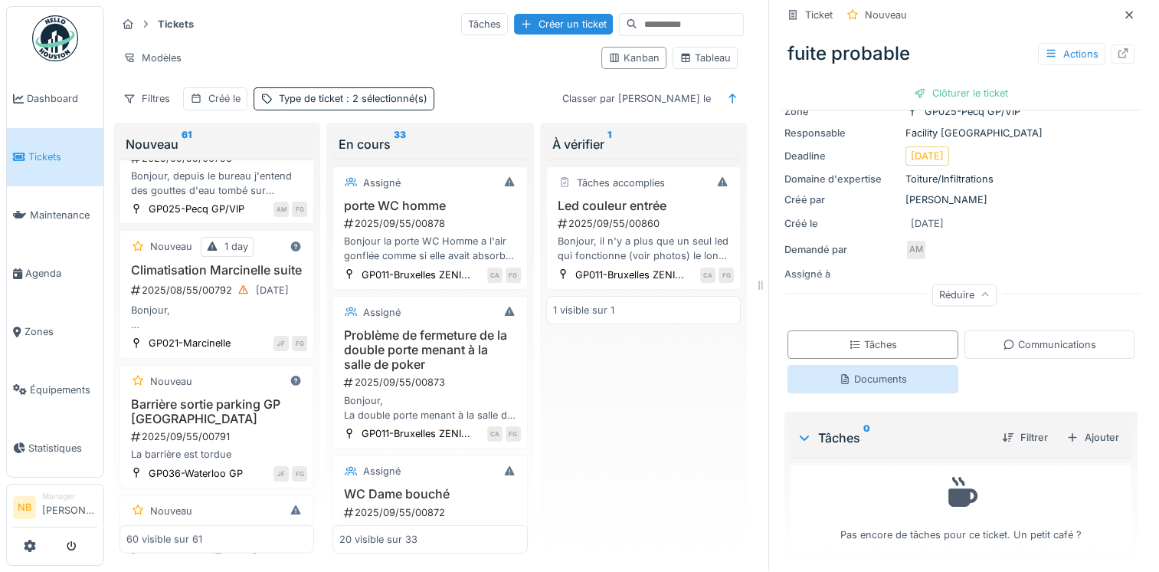
click at [906, 365] on div "Documents" at bounding box center [873, 379] width 171 height 28
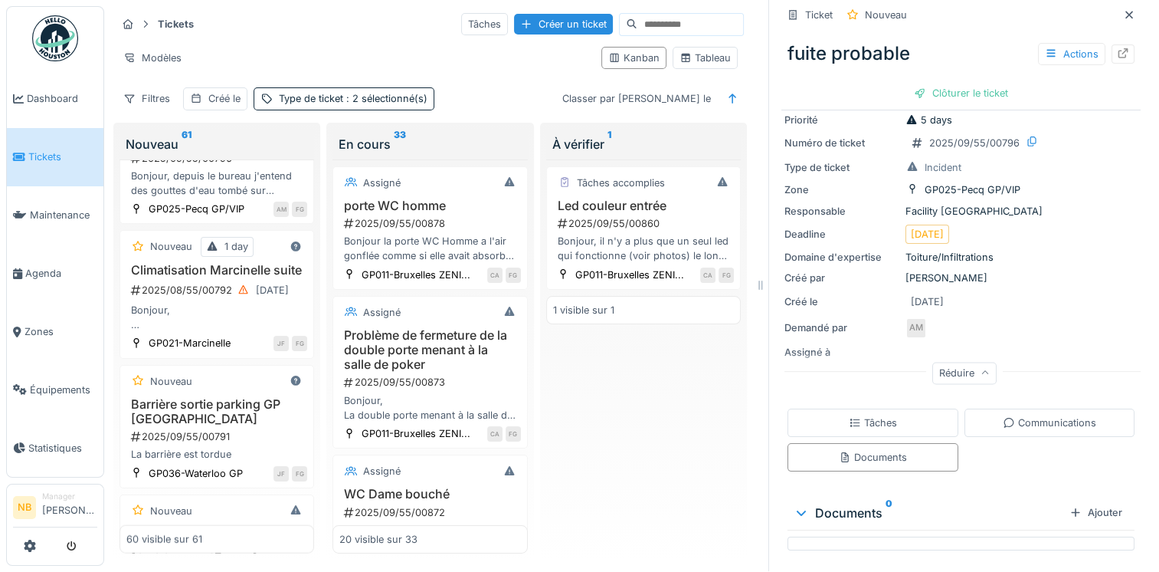
scroll to position [0, 0]
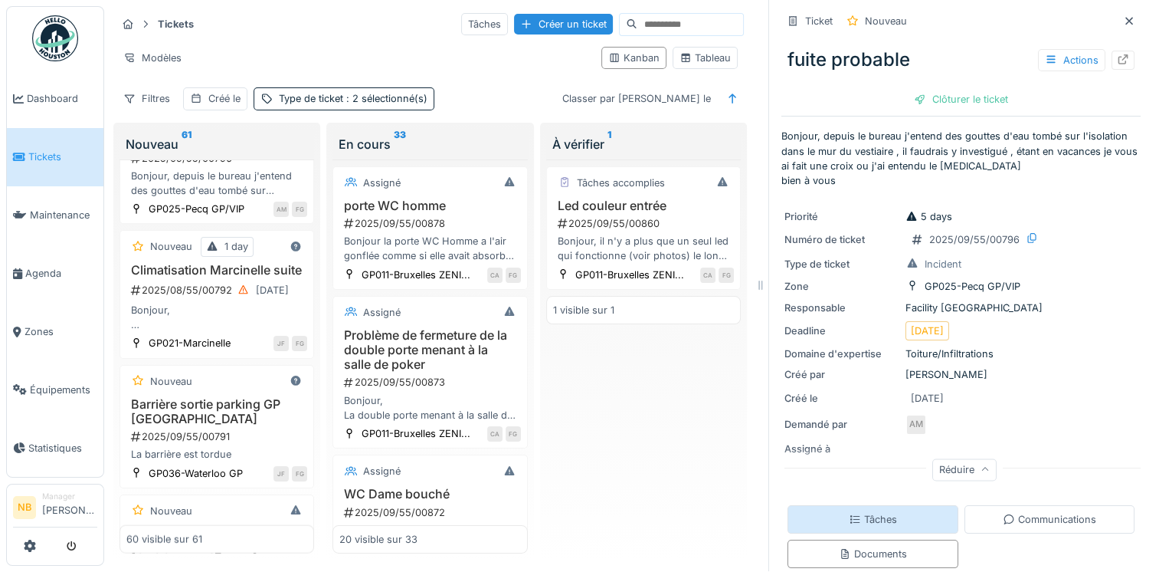
drag, startPoint x: 900, startPoint y: 495, endPoint x: 903, endPoint y: 481, distance: 14.0
click at [898, 505] on div "Tâches" at bounding box center [873, 519] width 171 height 28
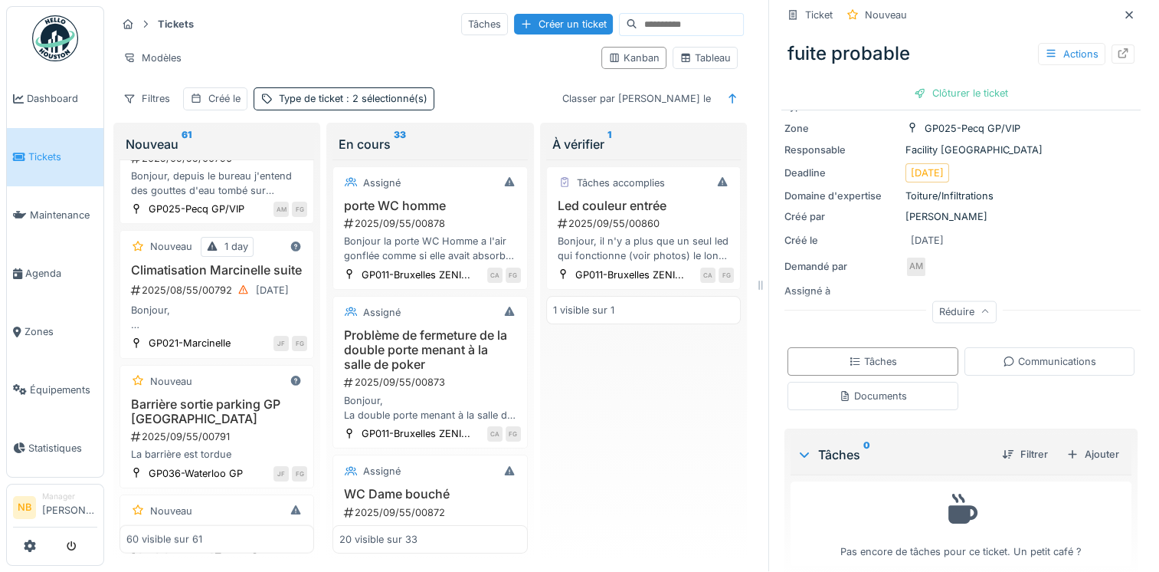
scroll to position [175, 0]
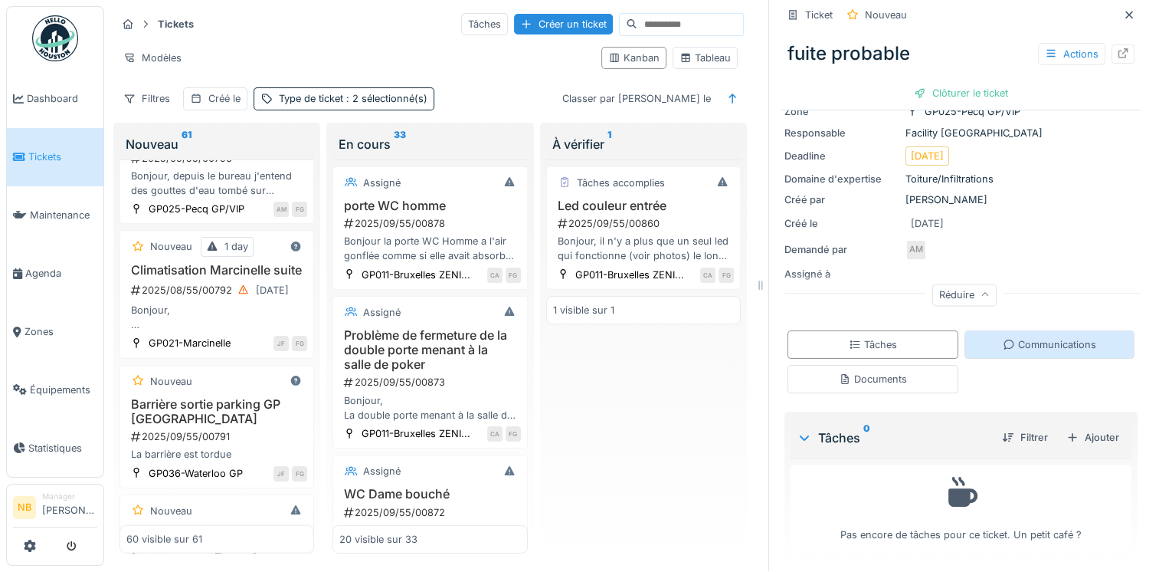
click at [1020, 337] on div "Communications" at bounding box center [1049, 344] width 93 height 15
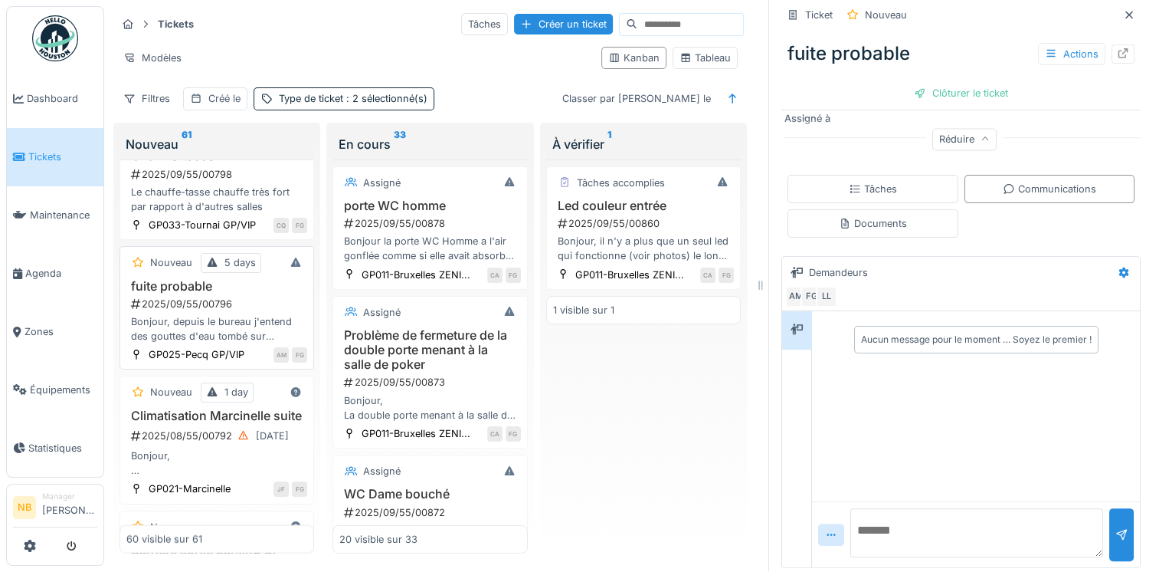
scroll to position [3145, 0]
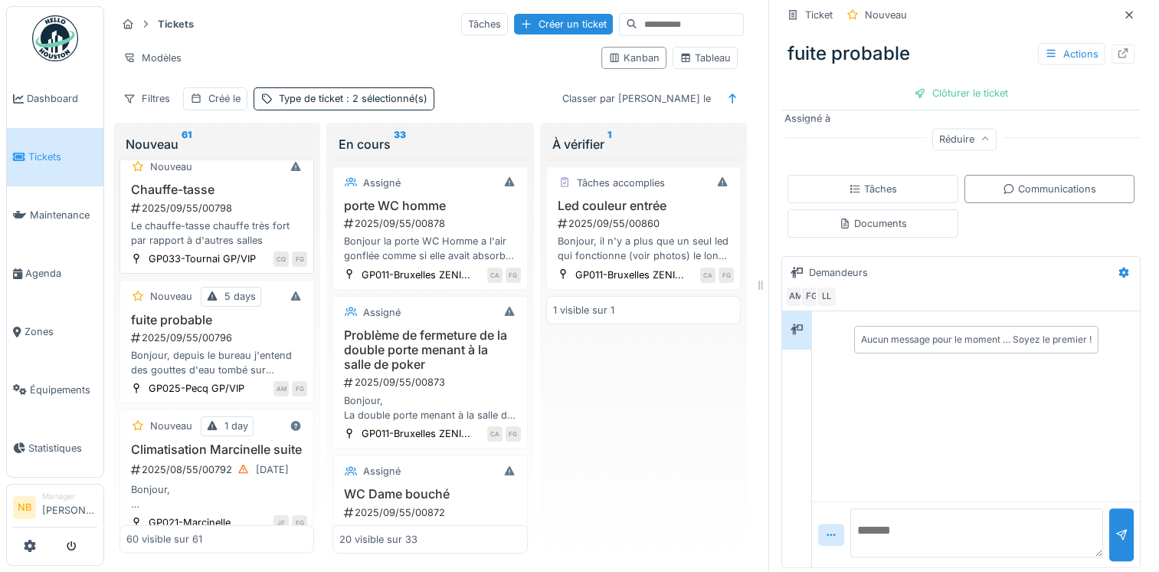
click at [251, 250] on div "Nouveau Chauffe-tasse 2025/09/55/00798 Le chauffe-tasse chauffe très fort par r…" at bounding box center [217, 211] width 195 height 123
click at [251, 247] on div "Le chauffe-tasse chauffe très fort par rapport à d'autres salles" at bounding box center [216, 232] width 181 height 29
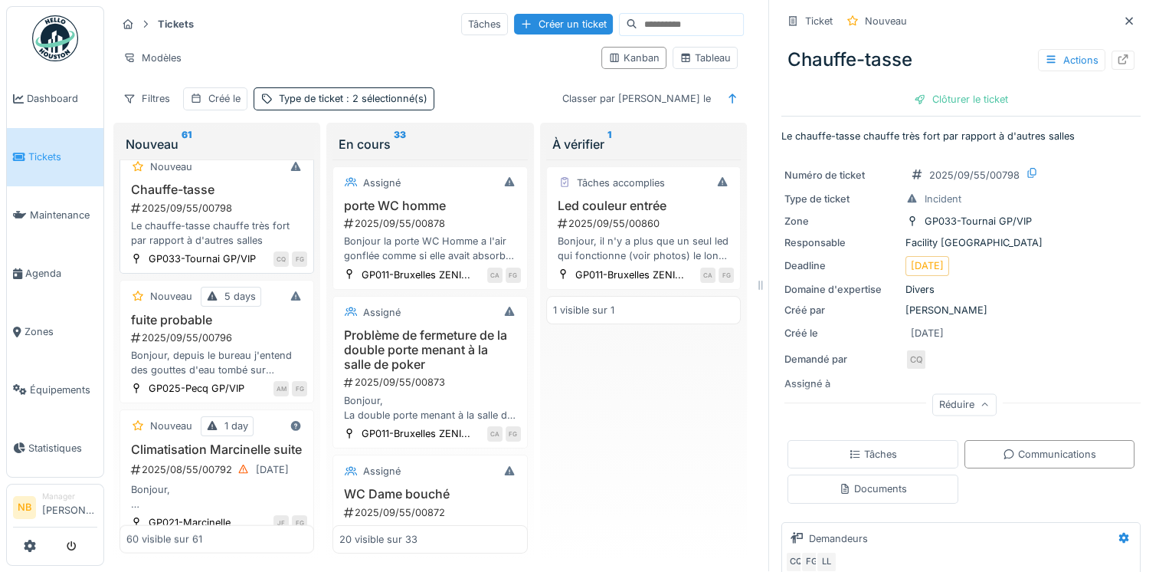
drag, startPoint x: 254, startPoint y: 290, endPoint x: 233, endPoint y: 238, distance: 56.3
click at [233, 176] on div "Nouveau" at bounding box center [216, 166] width 181 height 19
click at [279, 345] on div "2025/09/55/00796" at bounding box center [218, 337] width 178 height 15
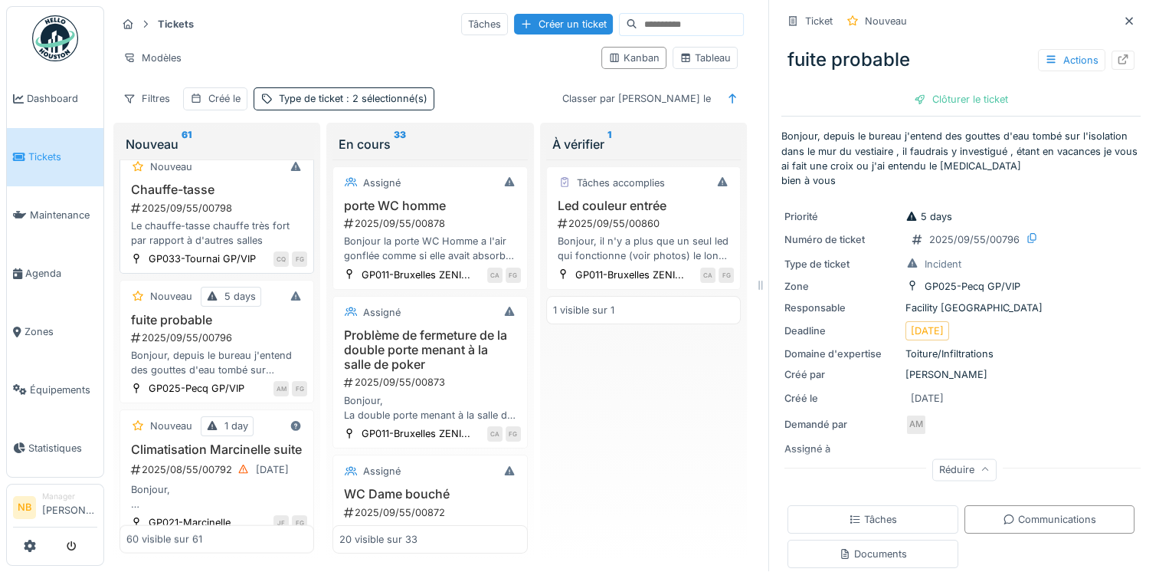
click at [250, 176] on div "Nouveau" at bounding box center [216, 166] width 181 height 19
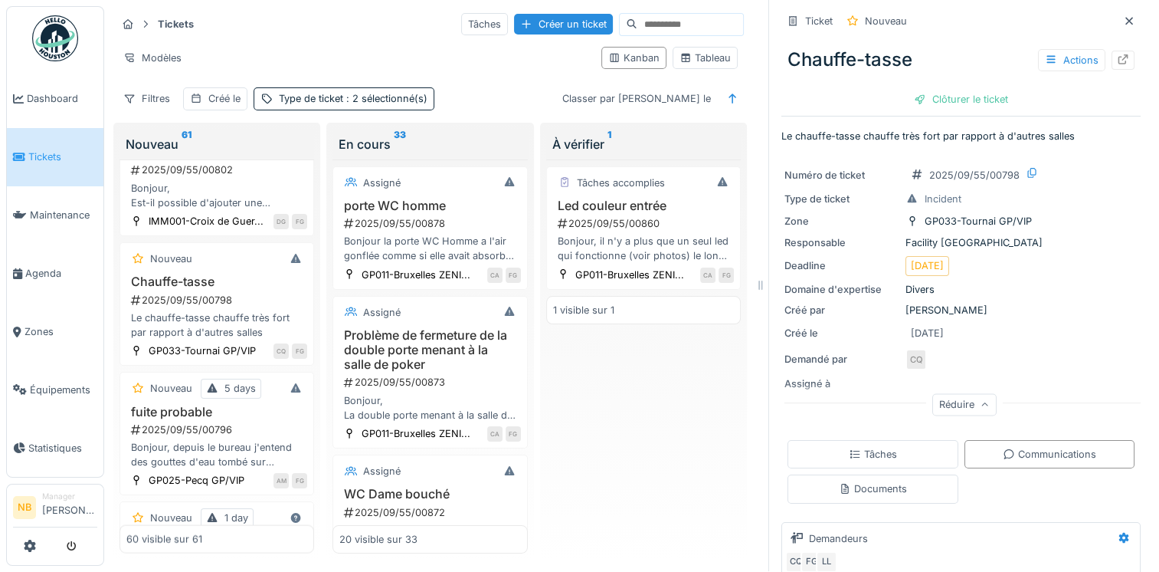
scroll to position [3022, 0]
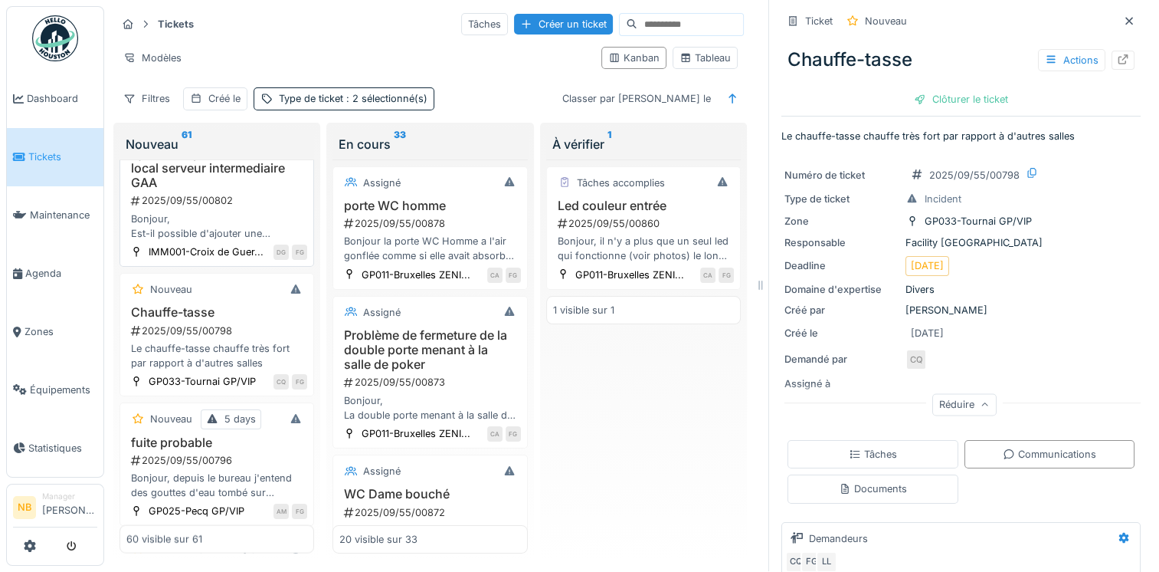
click at [258, 191] on h3 "Ajout multiprise rackable local serveur intermediaire GAA" at bounding box center [216, 168] width 181 height 44
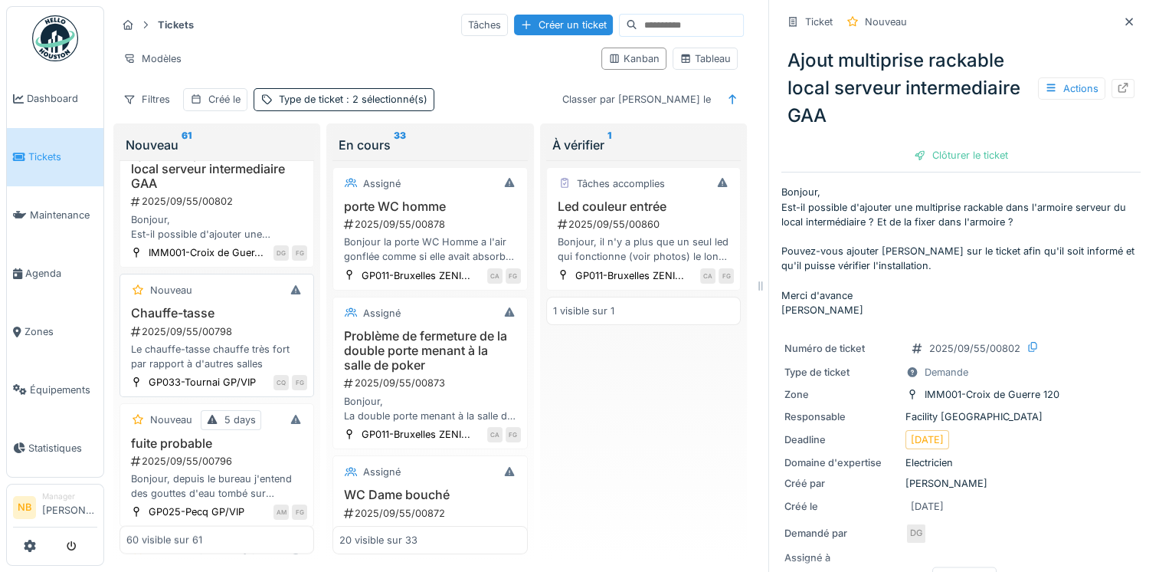
click at [212, 300] on div "Nouveau" at bounding box center [216, 289] width 181 height 19
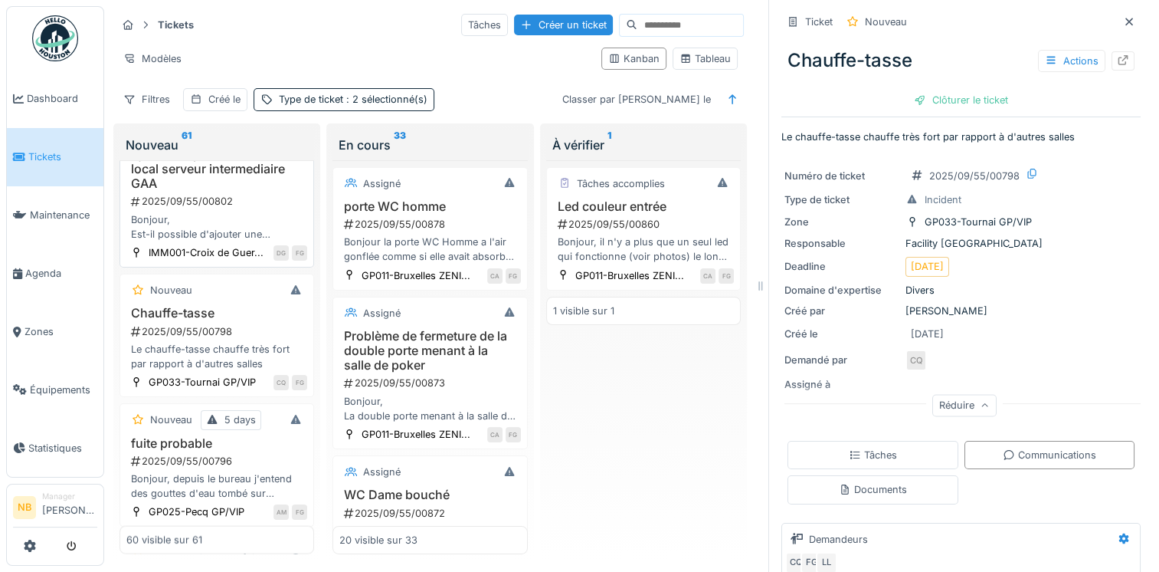
click at [265, 241] on div "Ajout multiprise rackable local serveur intermediaire GAA 2025/09/55/00802 Bonj…" at bounding box center [216, 194] width 181 height 94
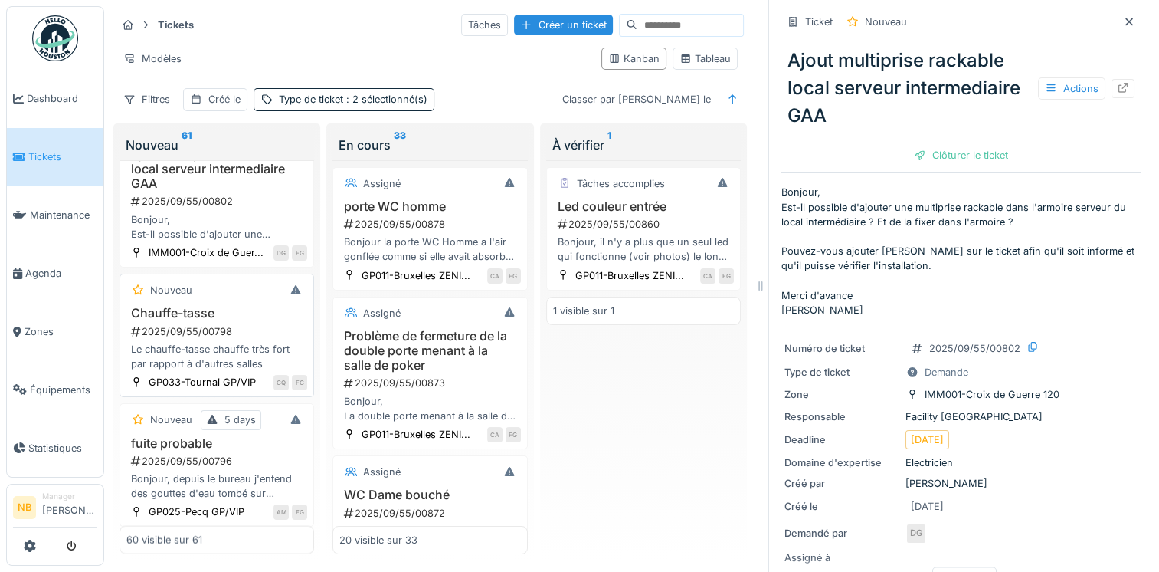
click at [241, 320] on h3 "Chauffe-tasse" at bounding box center [216, 313] width 181 height 15
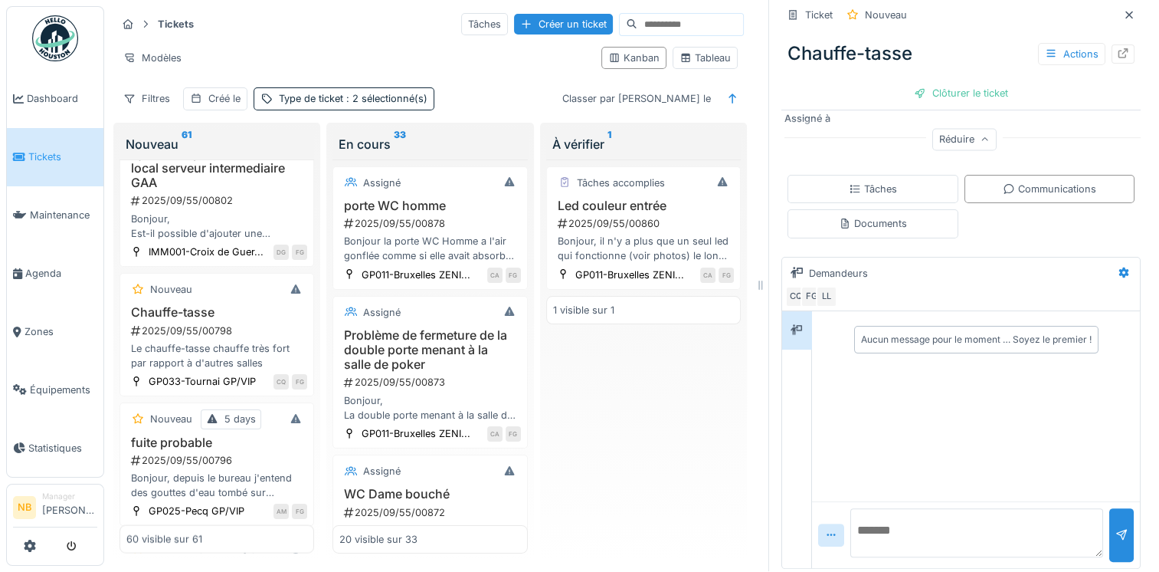
scroll to position [12, 0]
click at [987, 508] on textarea at bounding box center [976, 532] width 253 height 49
click at [890, 523] on textarea at bounding box center [976, 532] width 253 height 49
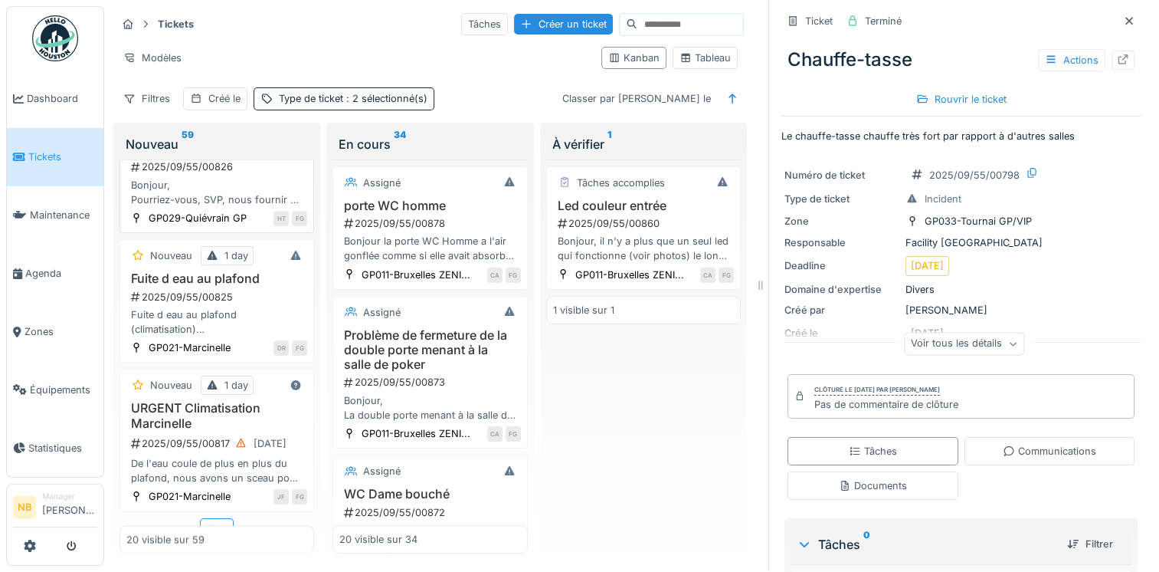
scroll to position [2556, 0]
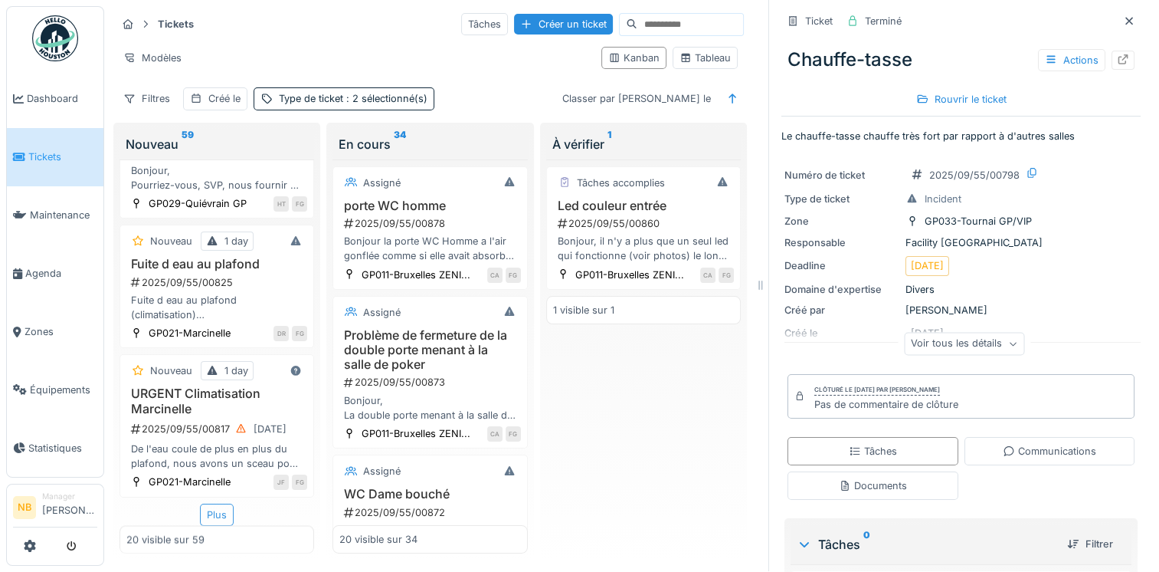
click at [211, 503] on div "Plus" at bounding box center [217, 514] width 34 height 22
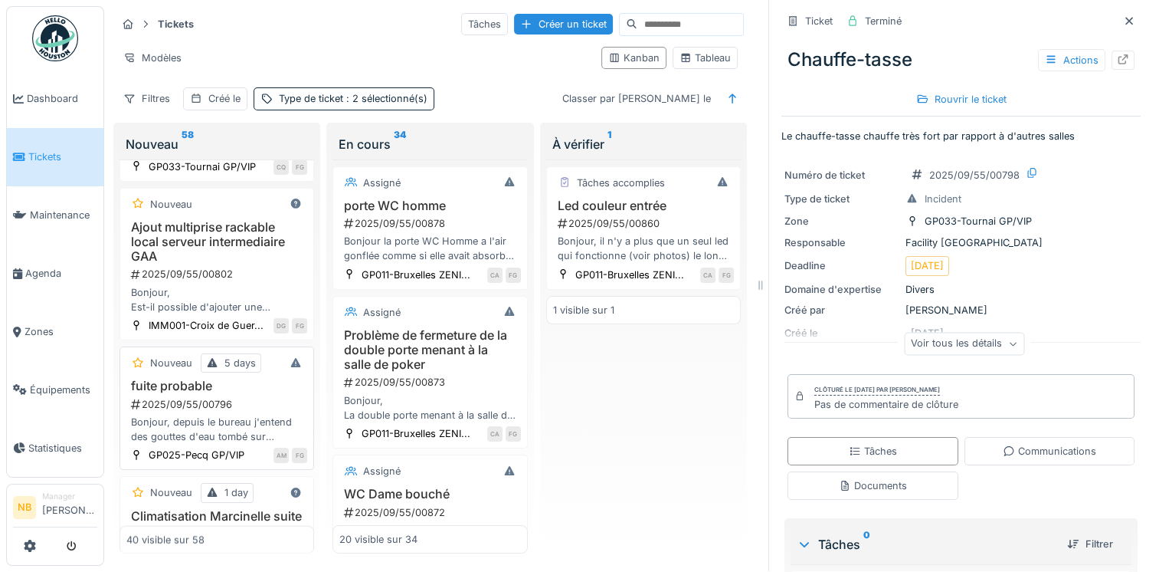
scroll to position [2915, 0]
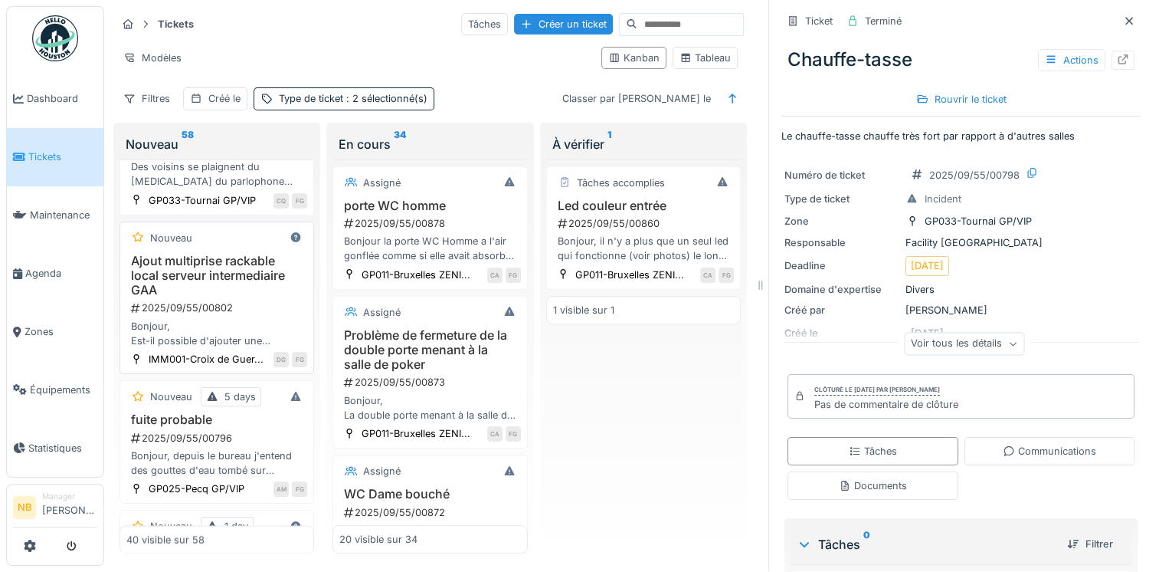
click at [261, 298] on h3 "Ajout multiprise rackable local serveur intermediaire GAA" at bounding box center [216, 276] width 181 height 44
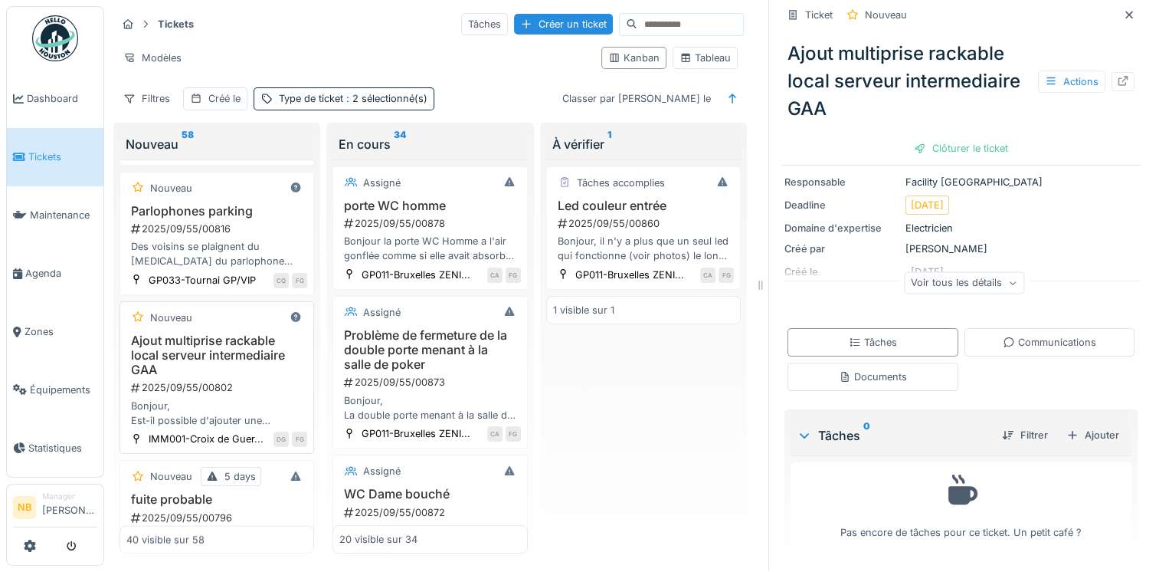
scroll to position [2736, 0]
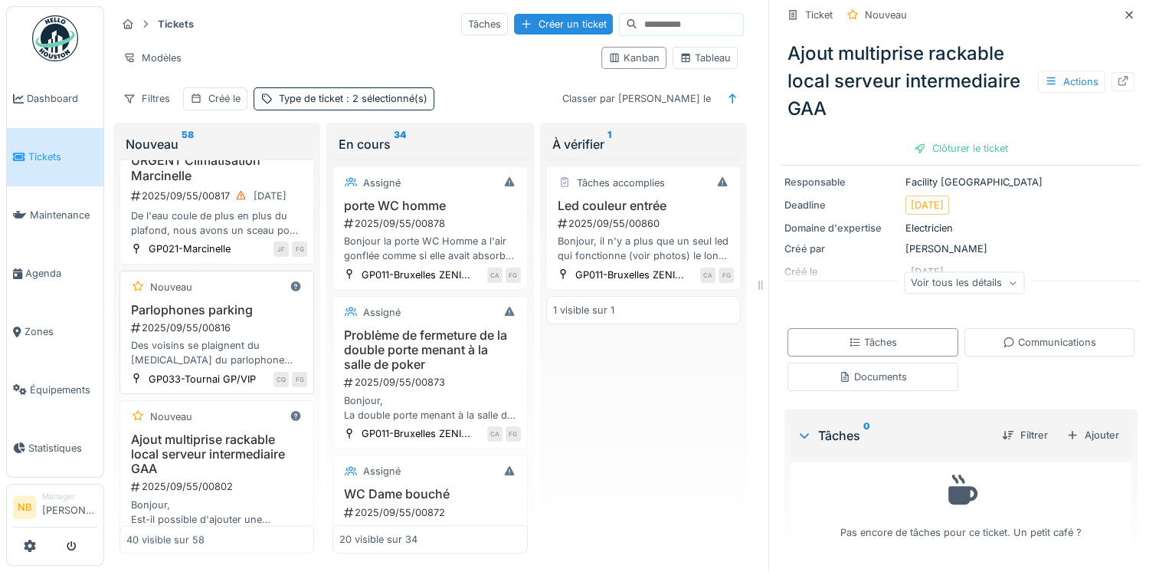
click at [266, 335] on div "2025/09/55/00816" at bounding box center [218, 327] width 178 height 15
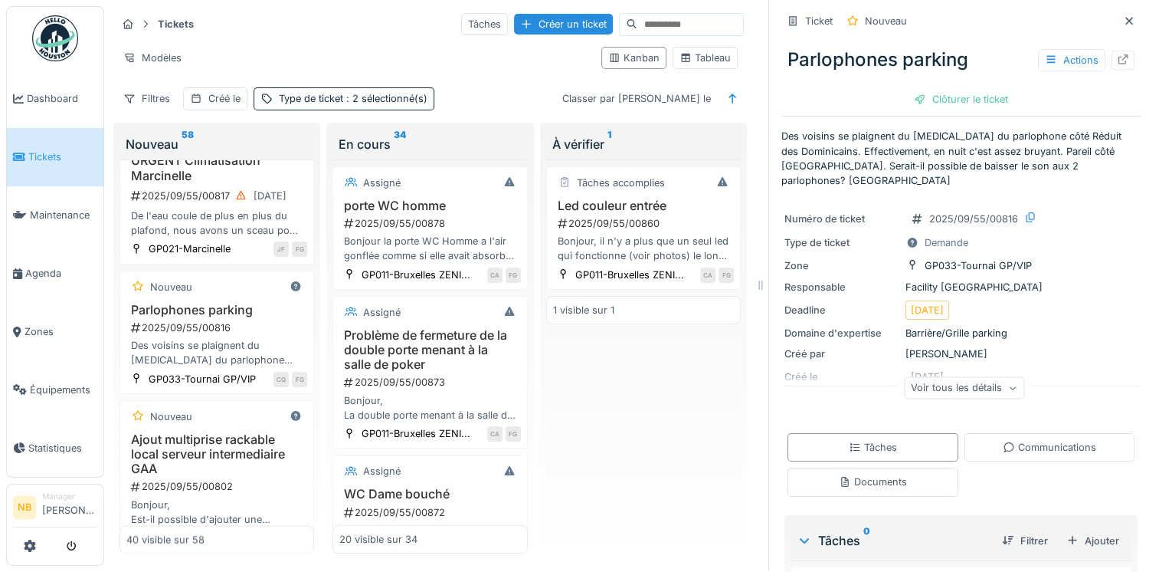
click at [981, 365] on div "Voir tous les détails" at bounding box center [964, 389] width 359 height 49
click at [988, 376] on div "Voir tous les détails" at bounding box center [964, 387] width 120 height 22
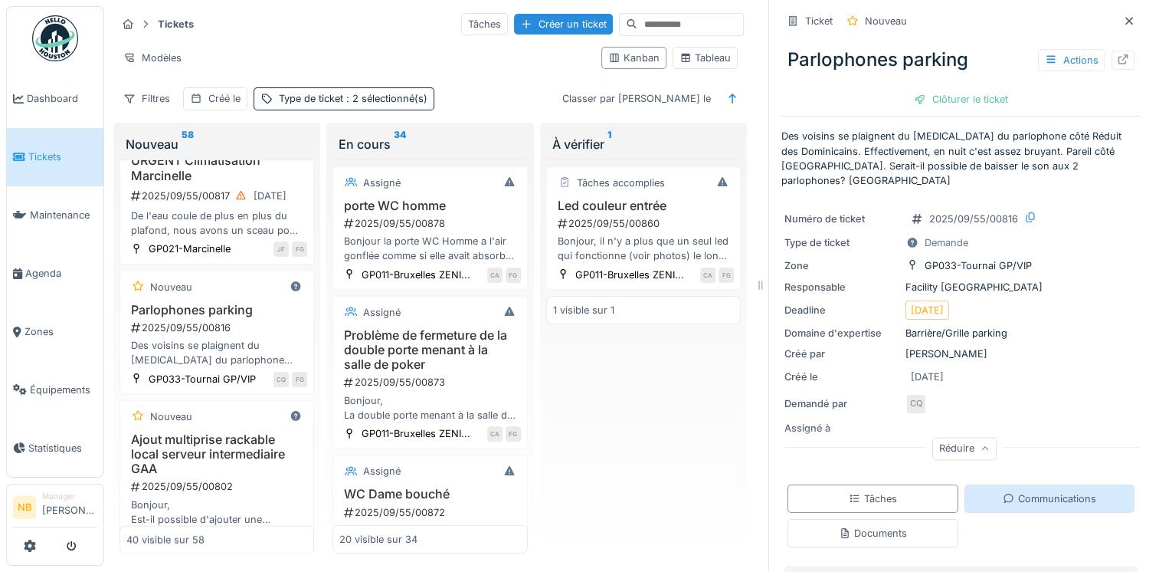
click at [1055, 491] on div "Communications" at bounding box center [1049, 498] width 93 height 15
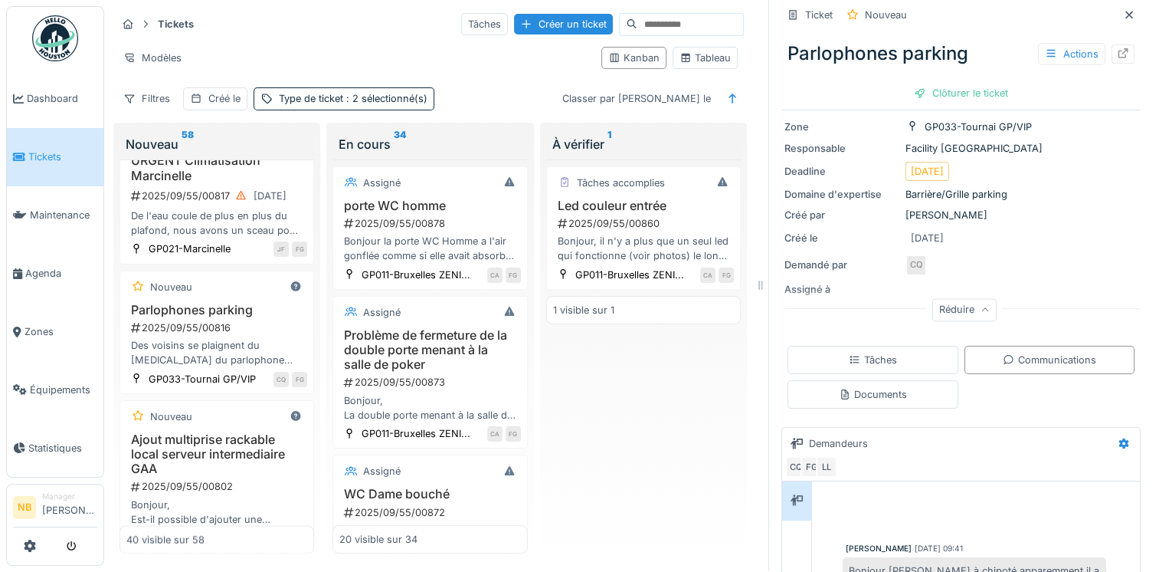
scroll to position [294, 0]
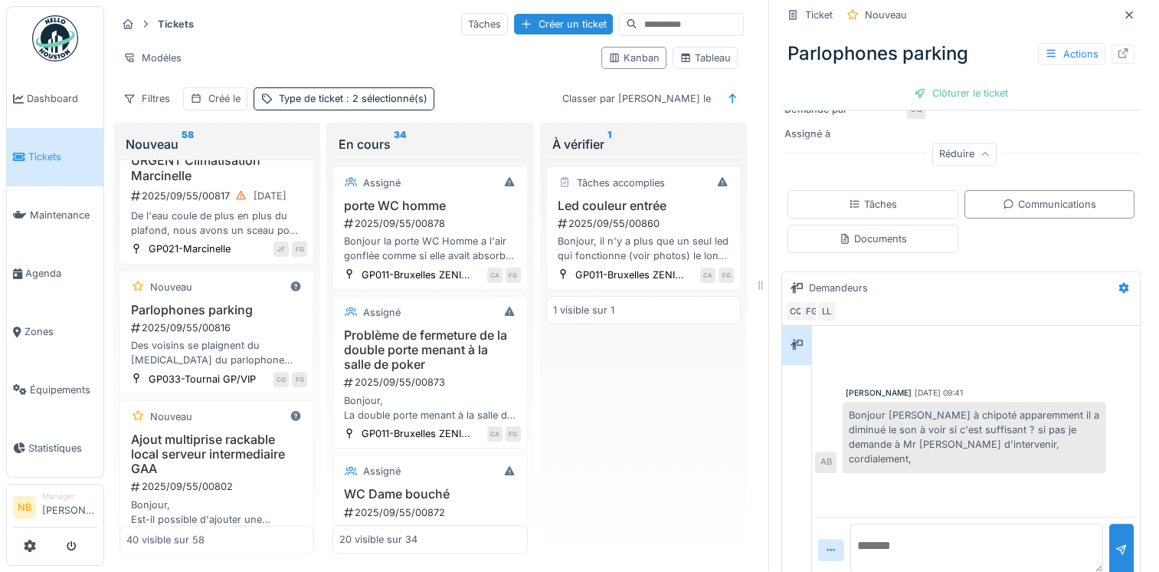
click at [966, 523] on textarea at bounding box center [976, 547] width 253 height 49
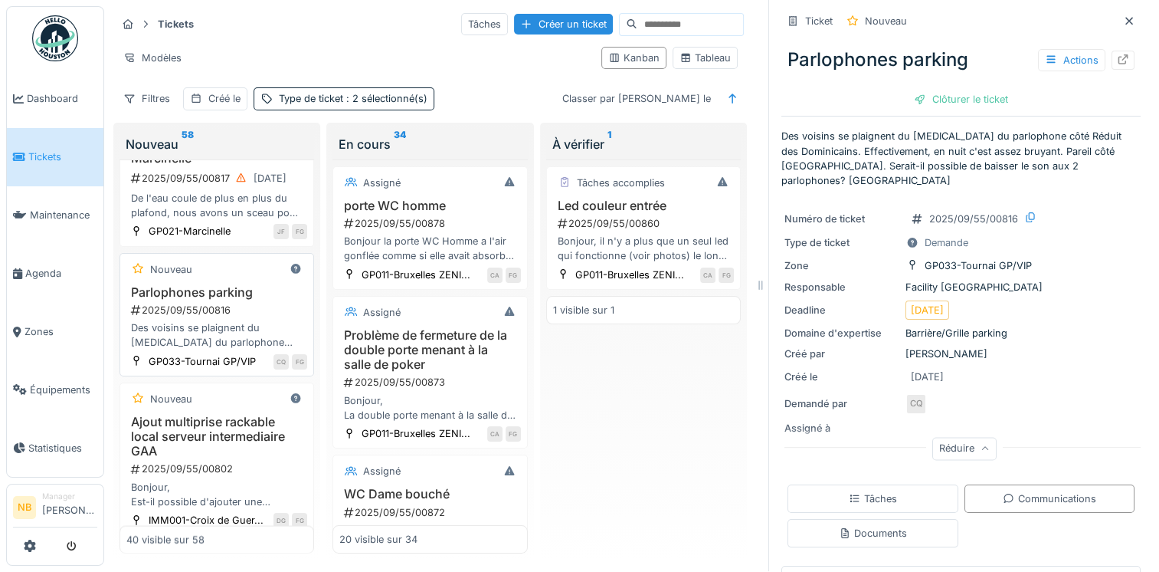
scroll to position [2736, 0]
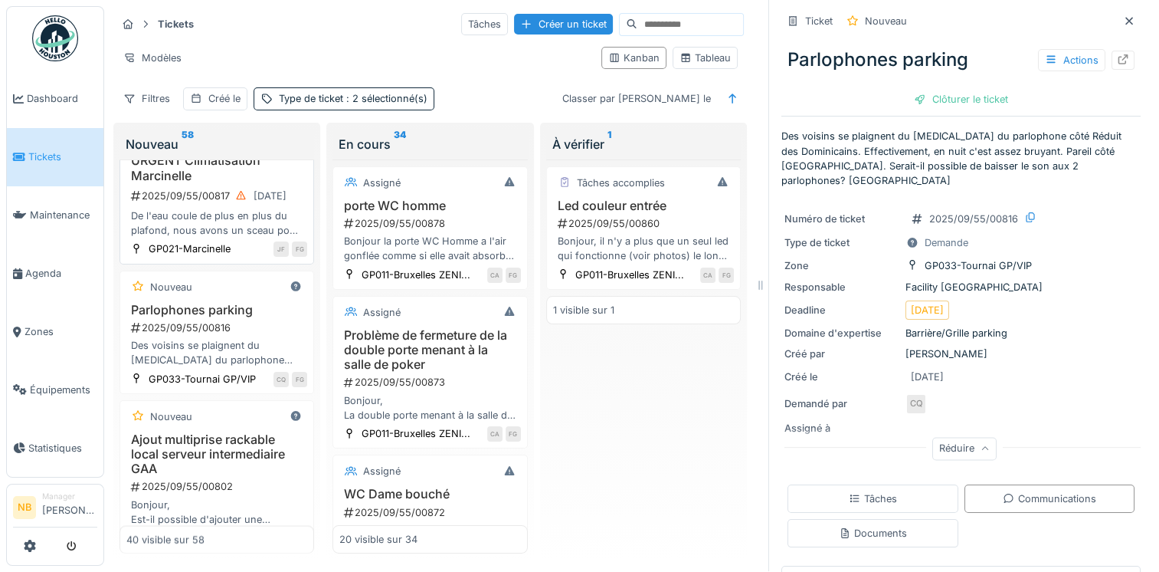
click at [252, 238] on div "De l'eau coule de plus en plus du plafond, nous avons un sceau pour récupérer l…" at bounding box center [216, 222] width 181 height 29
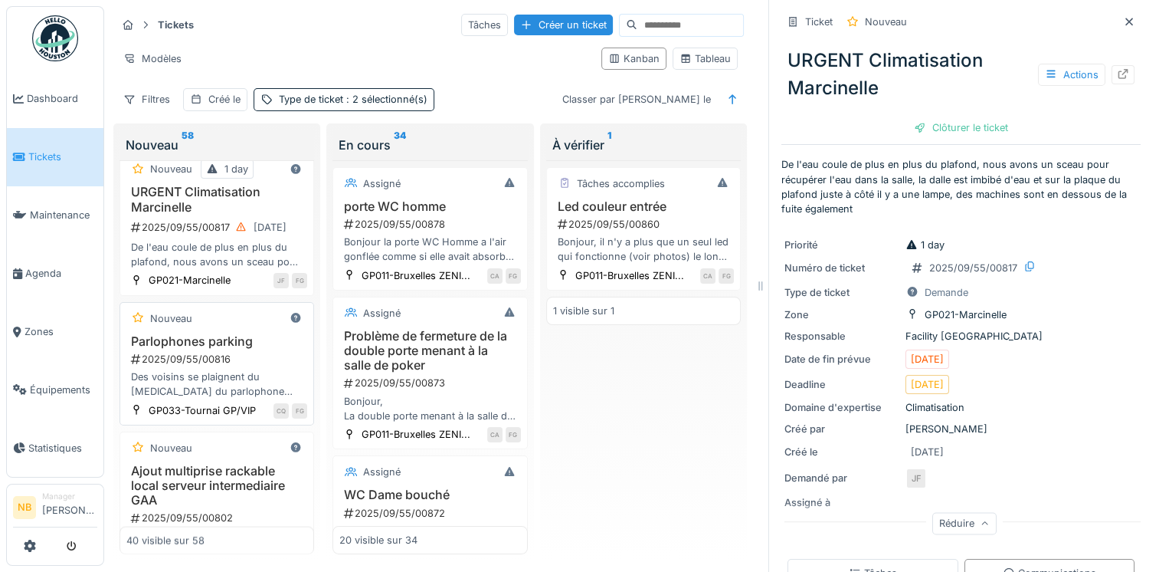
scroll to position [2736, 0]
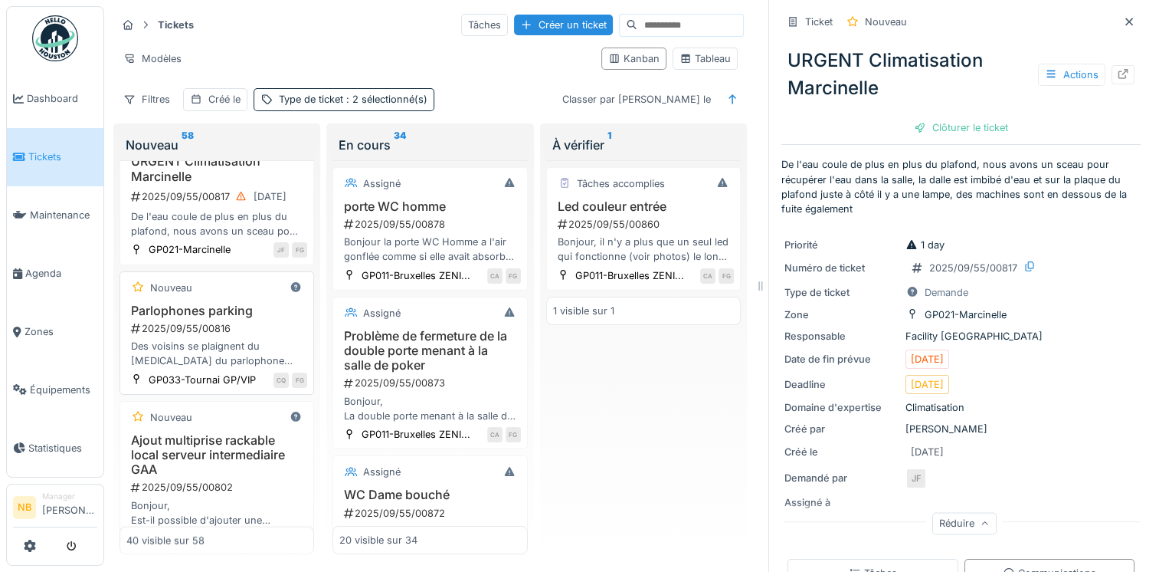
click at [251, 369] on div "Parlophones parking 2025/09/55/00816 Des voisins se plaignent du bruit du parlo…" at bounding box center [216, 335] width 181 height 65
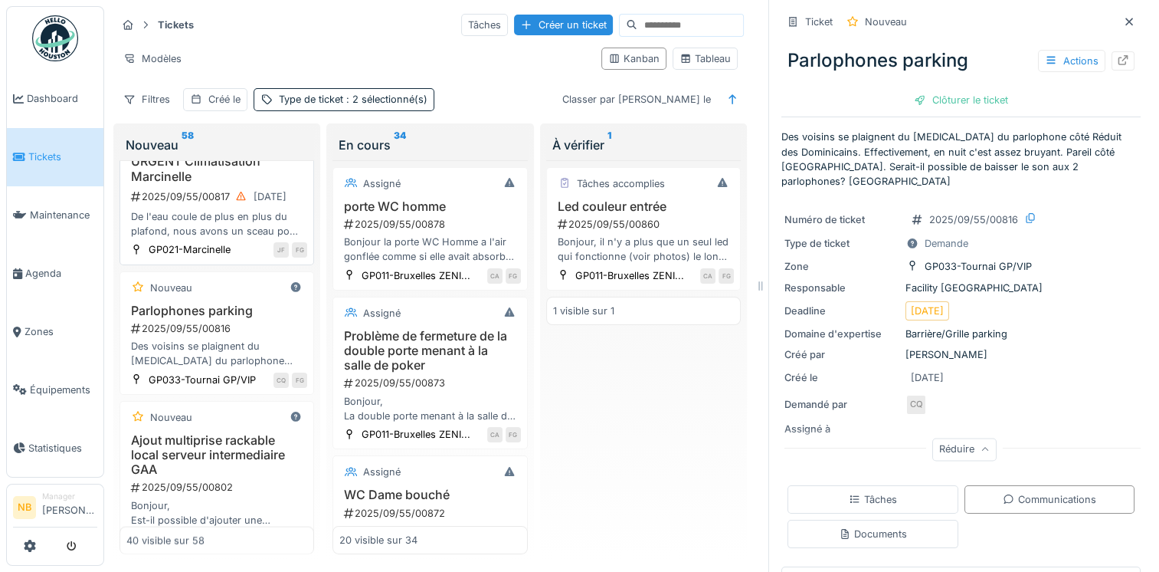
scroll to position [15, 0]
click at [231, 238] on div "De l'eau coule de plus en plus du plafond, nous avons un sceau pour récupérer l…" at bounding box center [216, 223] width 181 height 29
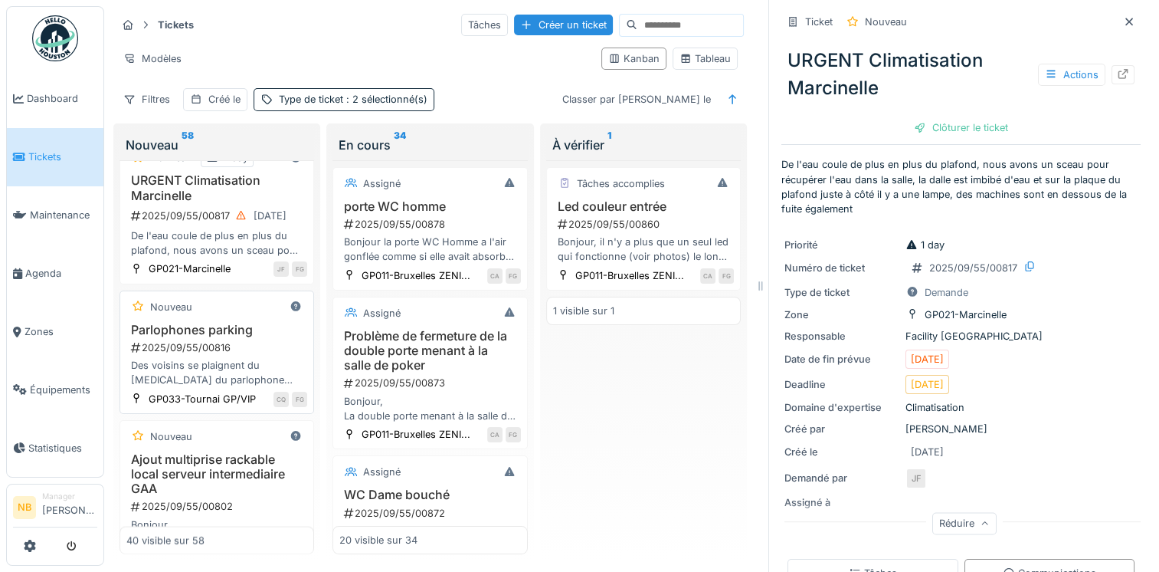
scroll to position [2736, 0]
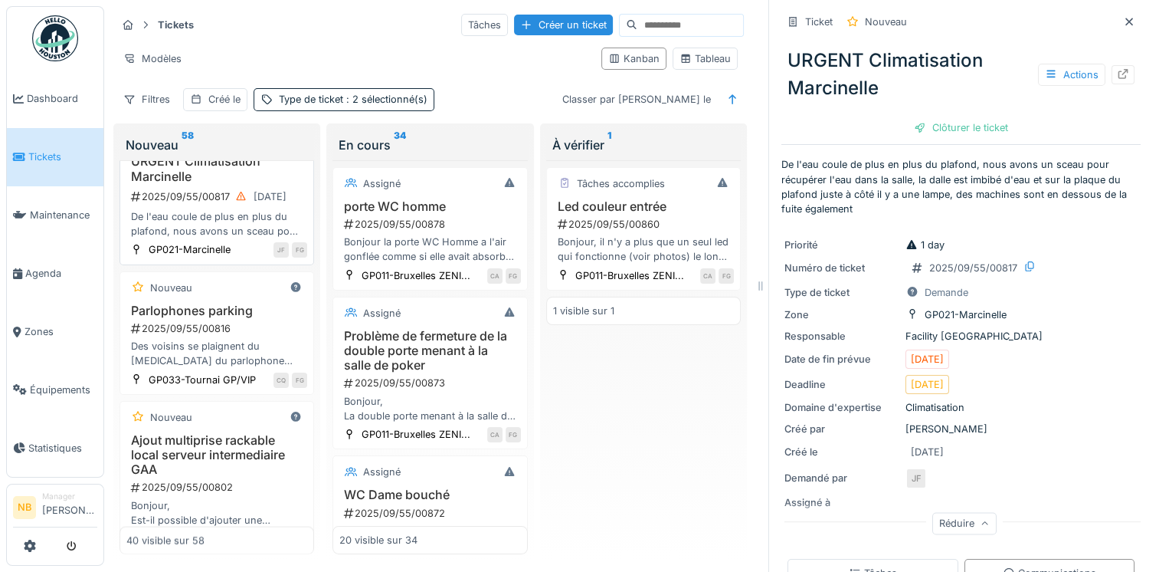
click at [258, 238] on div "De l'eau coule de plus en plus du plafond, nous avons un sceau pour récupérer l…" at bounding box center [216, 223] width 181 height 29
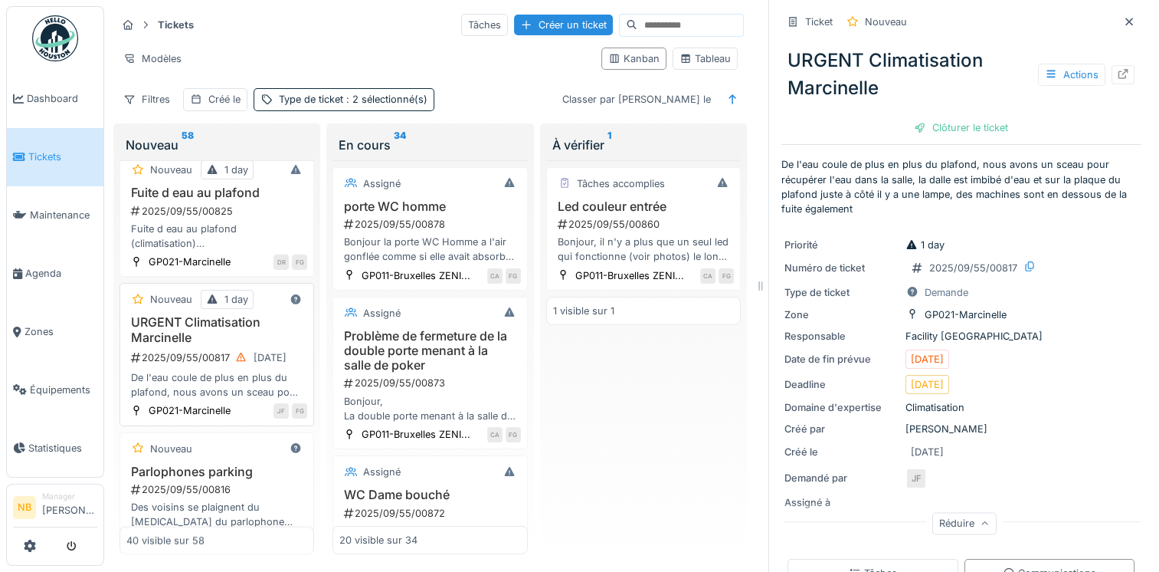
scroll to position [2557, 0]
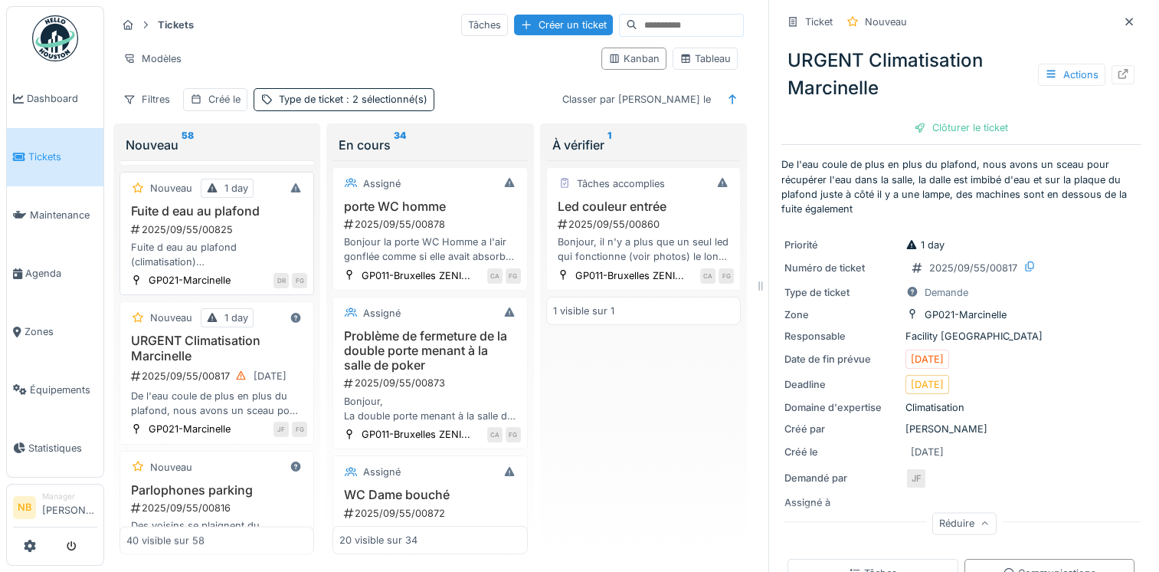
click at [256, 237] on div "2025/09/55/00825" at bounding box center [218, 229] width 178 height 15
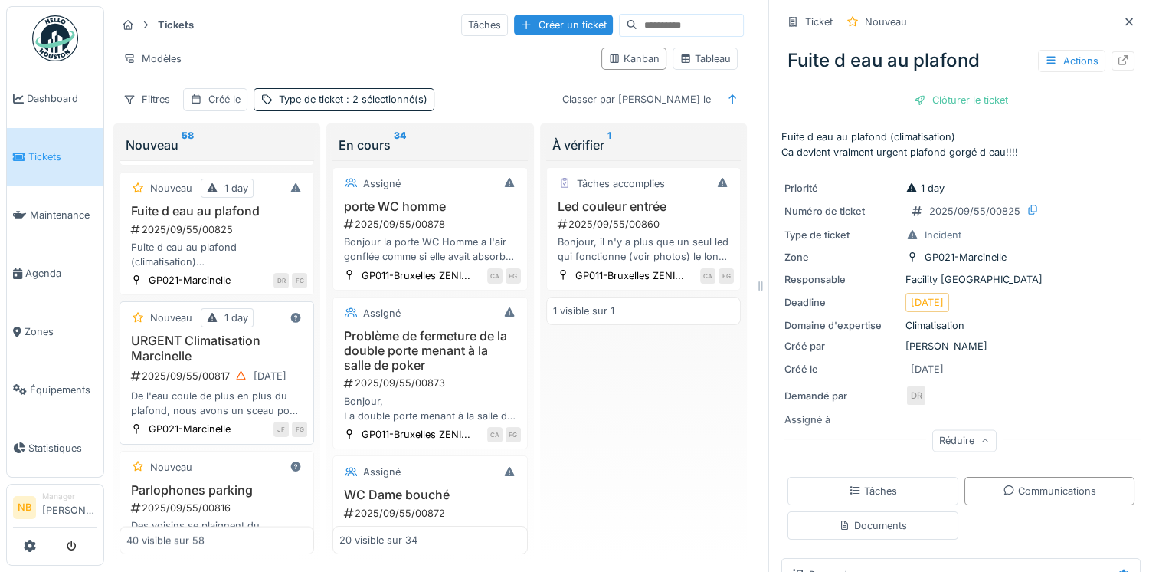
click at [247, 362] on h3 "URGENT Climatisation Marcinelle" at bounding box center [216, 347] width 181 height 29
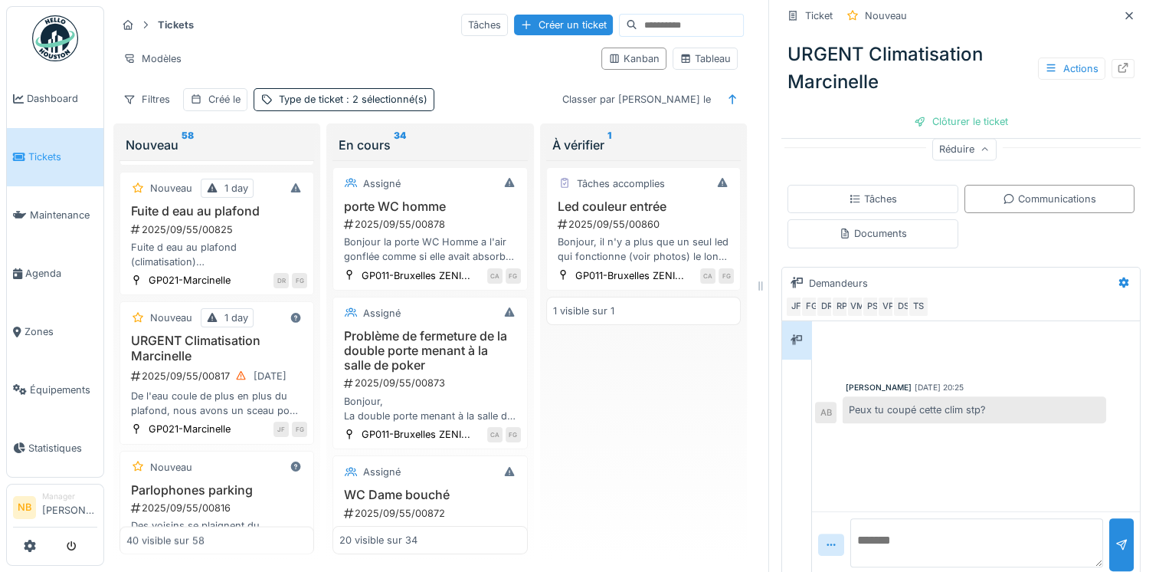
scroll to position [383, 0]
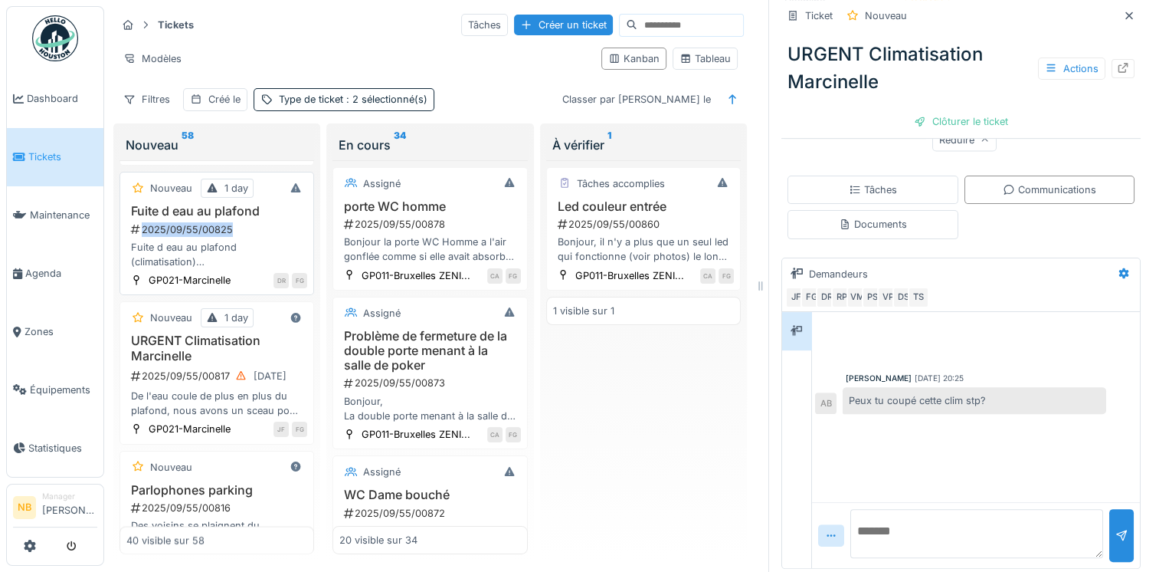
click at [254, 237] on div "2025/09/55/00825" at bounding box center [218, 229] width 178 height 15
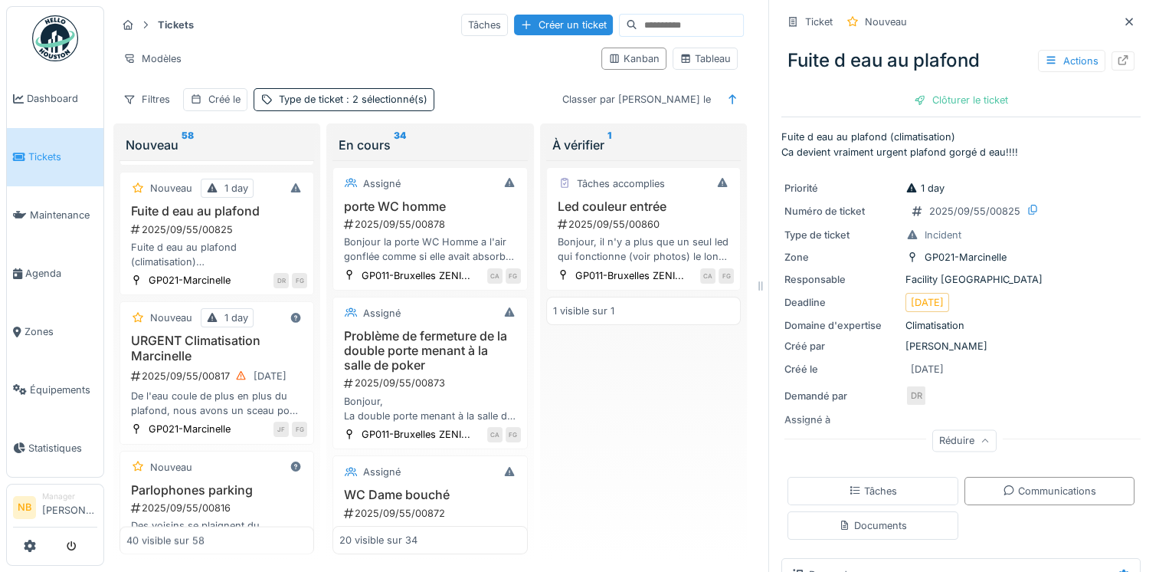
click at [1020, 352] on div "Priorité 1 day Numéro de ticket 2025/09/55/00825 Type de ticket Incident Zone G…" at bounding box center [961, 315] width 359 height 287
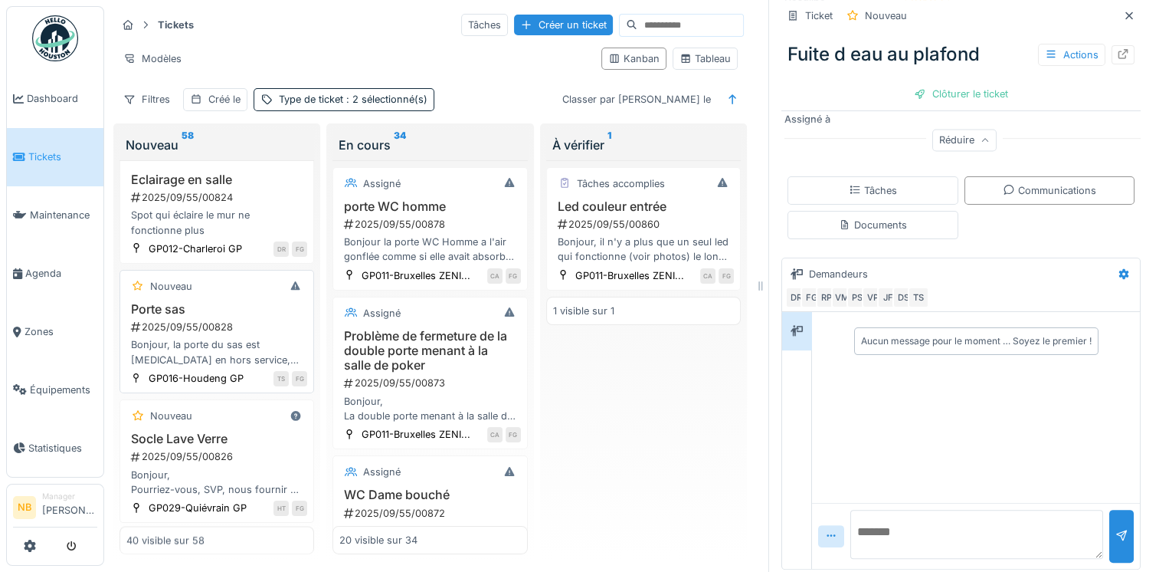
scroll to position [2378, 0]
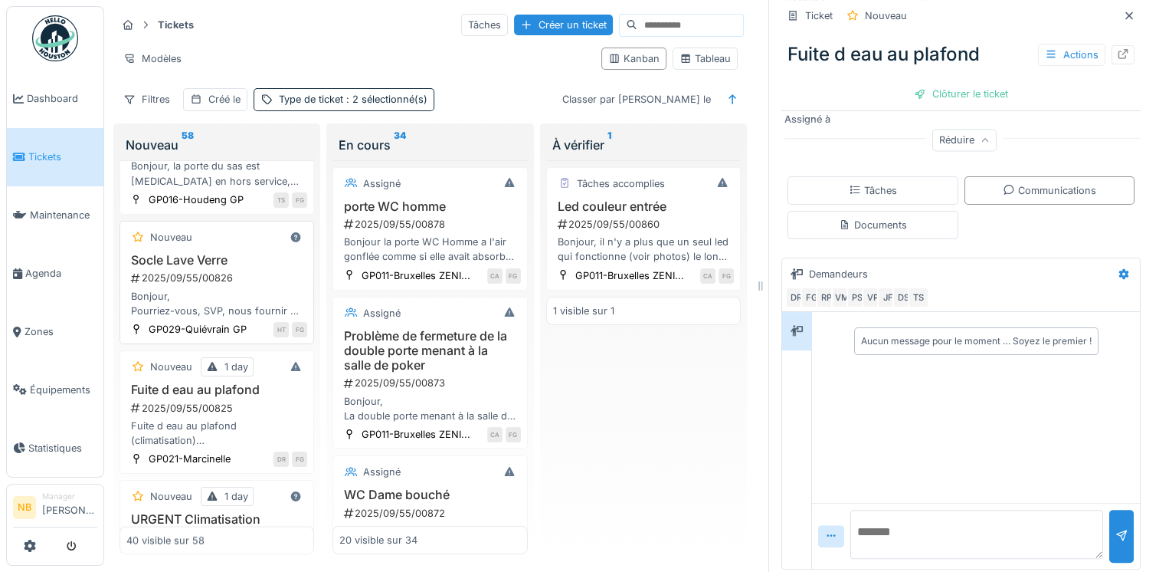
click at [250, 285] on div "2025/09/55/00826" at bounding box center [218, 277] width 178 height 15
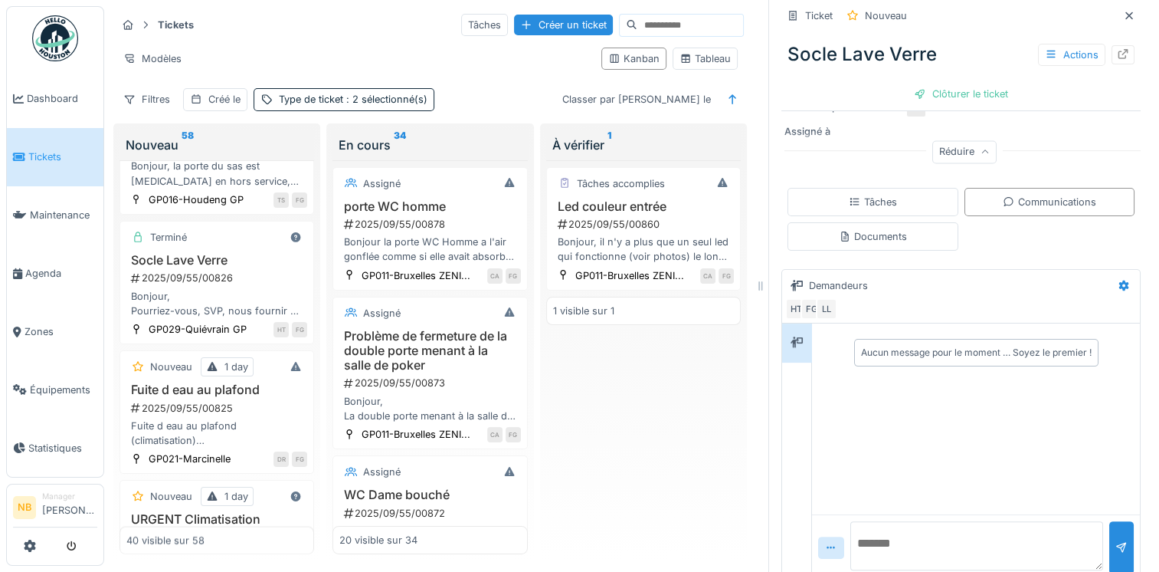
scroll to position [310, 0]
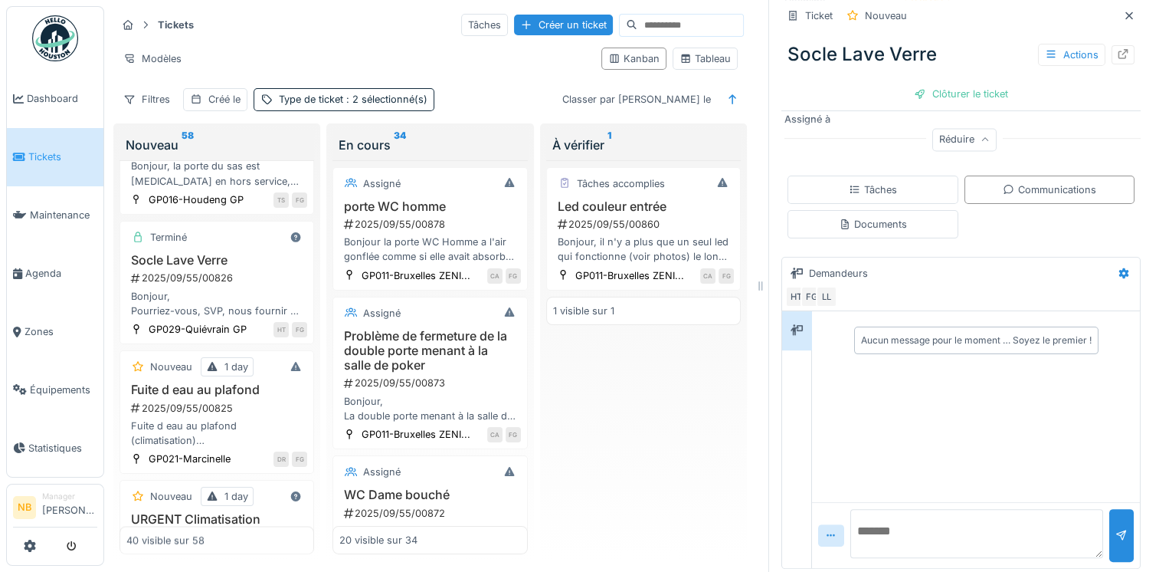
drag, startPoint x: 901, startPoint y: 534, endPoint x: 837, endPoint y: 414, distance: 136.4
click at [901, 533] on textarea at bounding box center [976, 533] width 253 height 49
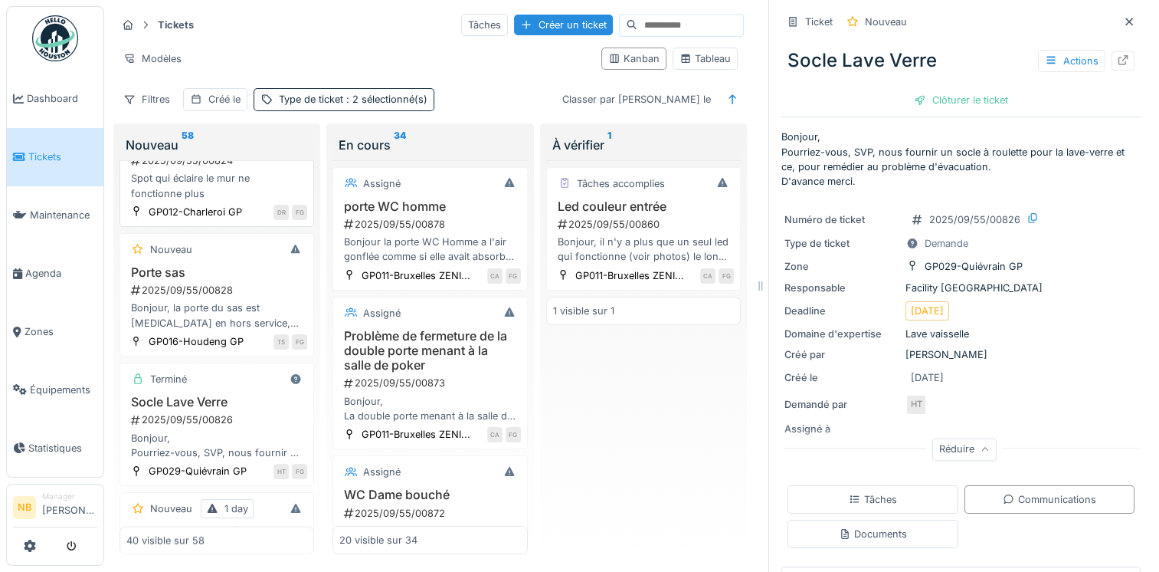
scroll to position [2200, 0]
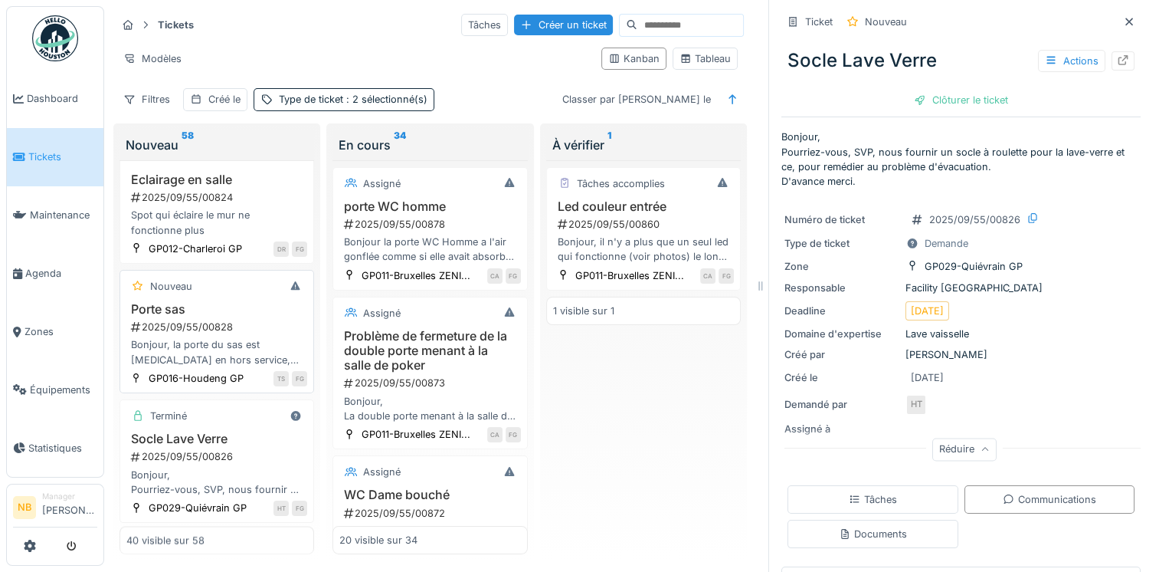
click at [267, 366] on div "Bonjour, la porte du sas est encore en hors service, les commandes ne répondent…" at bounding box center [216, 351] width 181 height 29
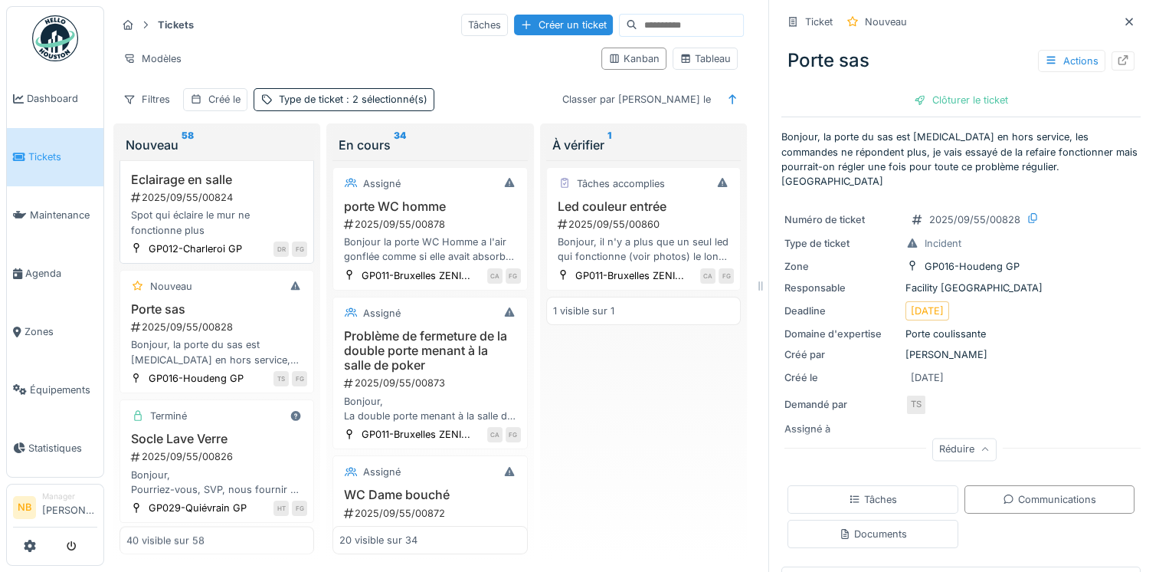
click at [279, 205] on div "2025/09/55/00824" at bounding box center [218, 197] width 178 height 15
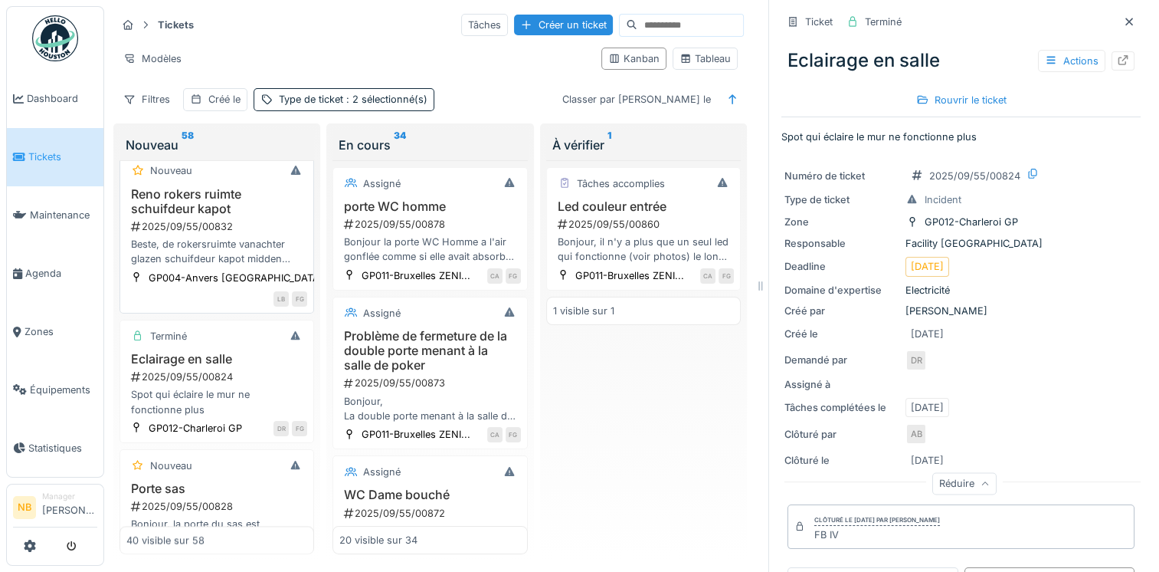
click at [238, 216] on h3 "Reno rokers ruimte schuifdeur kapot" at bounding box center [216, 201] width 181 height 29
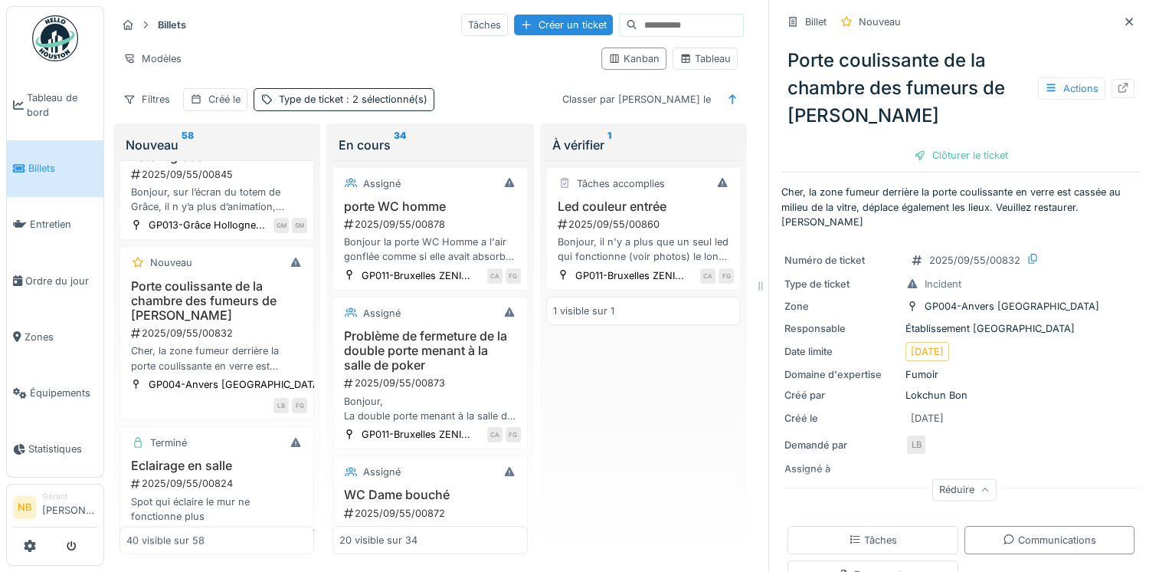
scroll to position [1898, 0]
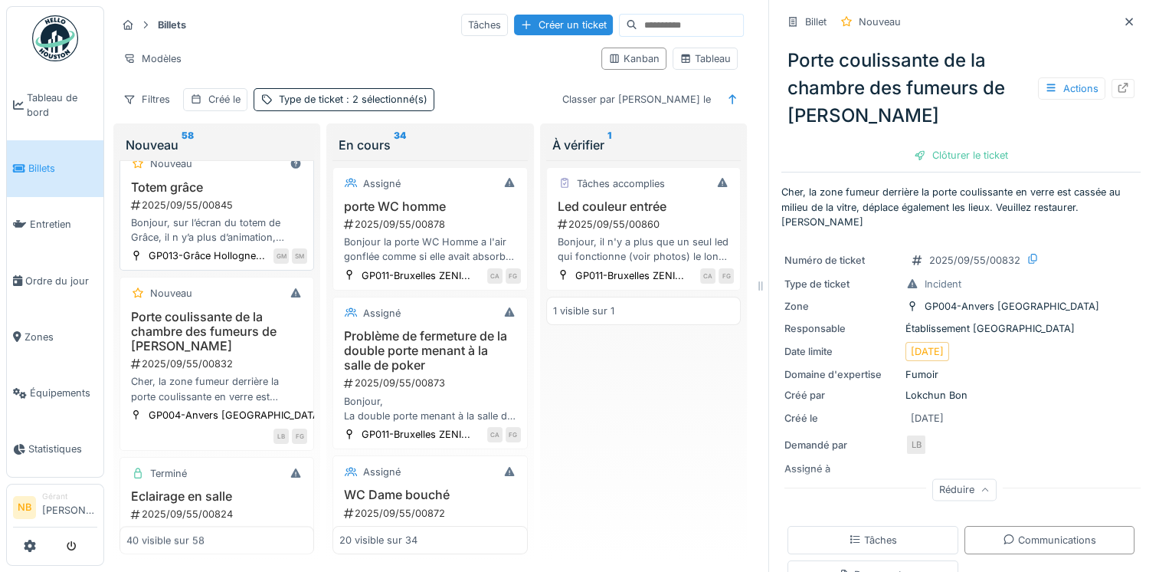
click at [274, 212] on div "2025/09/55/00845" at bounding box center [218, 205] width 178 height 15
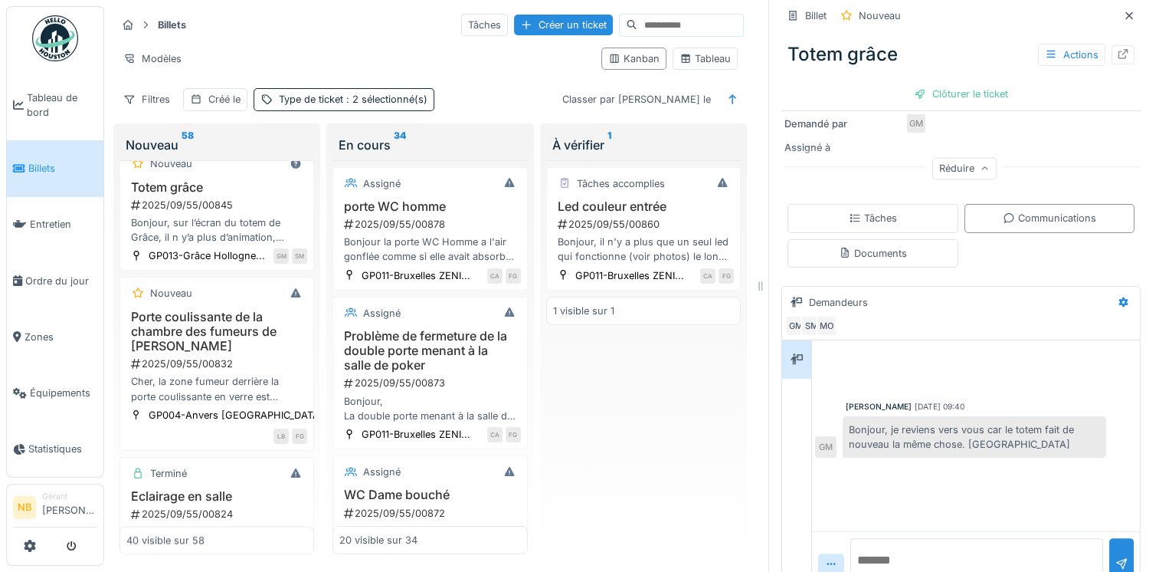
scroll to position [280, 0]
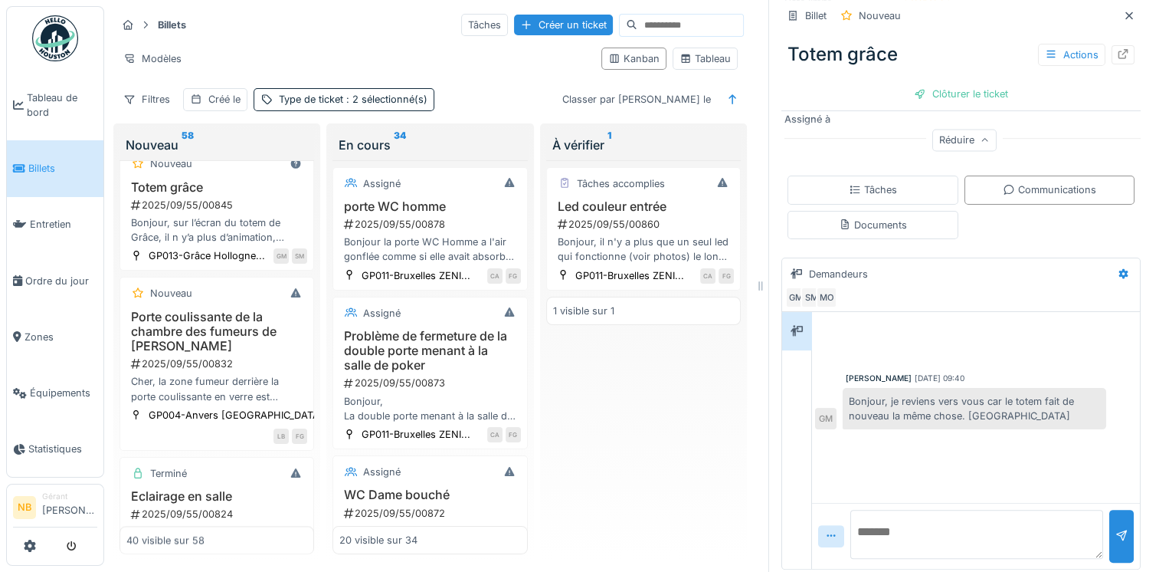
click at [968, 519] on textarea at bounding box center [976, 534] width 253 height 49
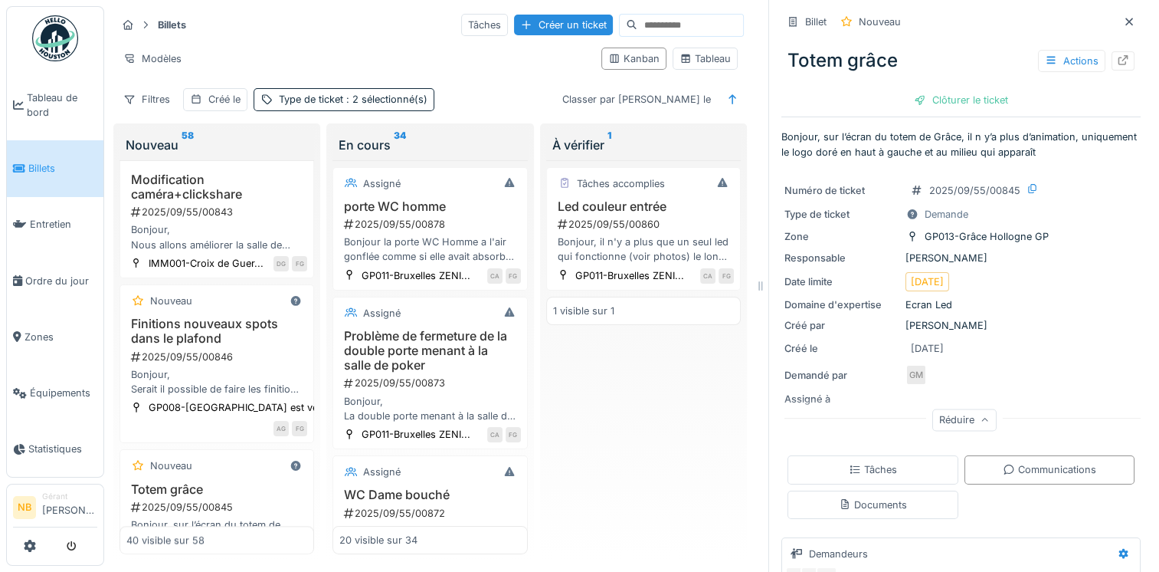
scroll to position [1585, 0]
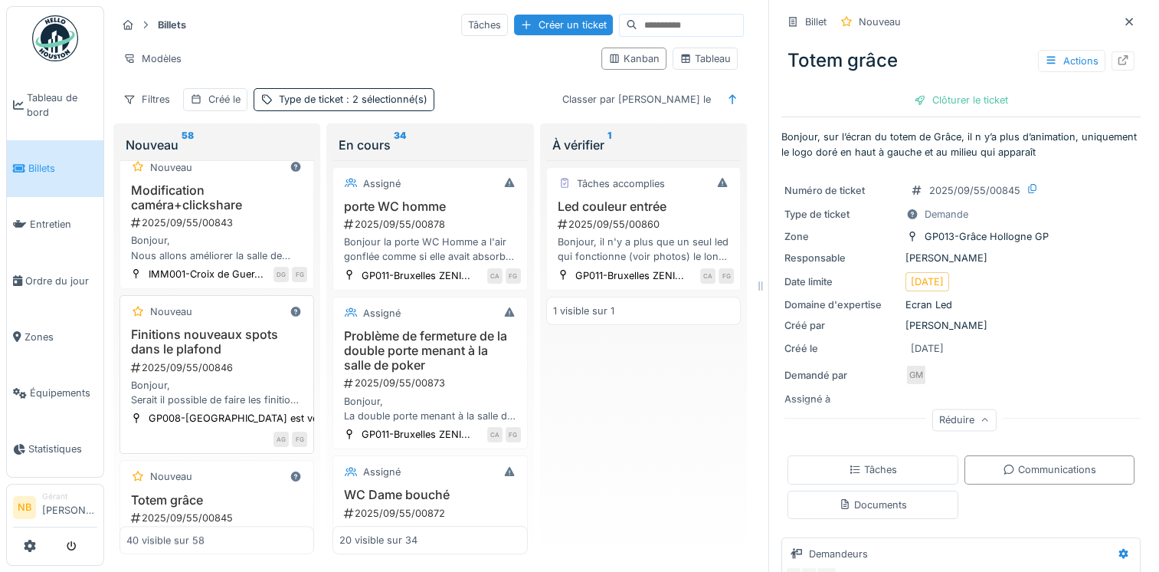
click at [277, 375] on div "2025/09/55/00846" at bounding box center [218, 367] width 178 height 15
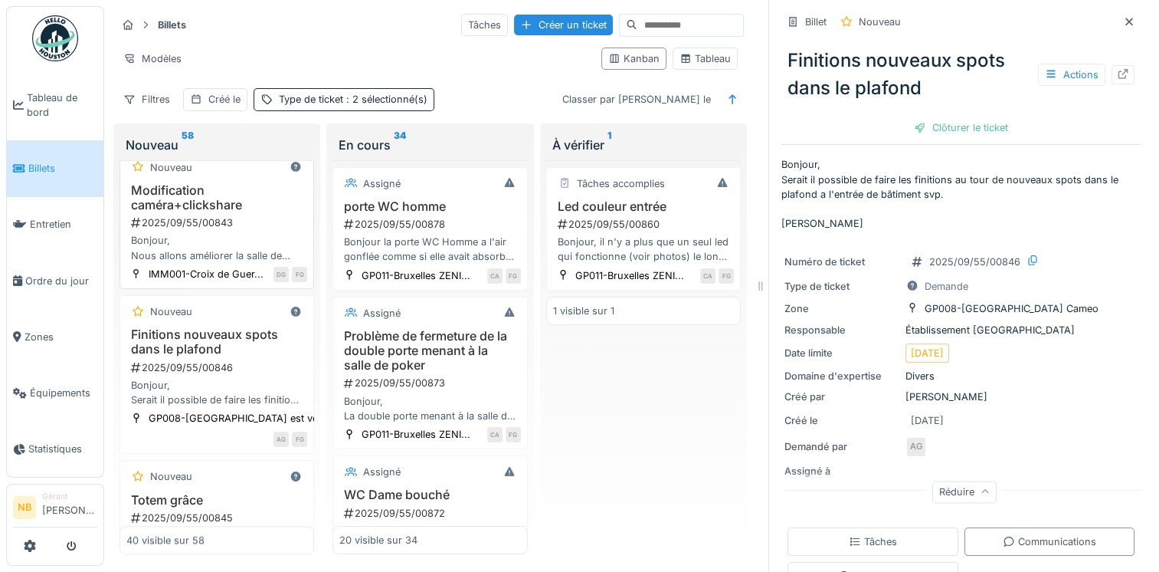
click at [283, 212] on h3 "Modification caméra+clickshare" at bounding box center [216, 197] width 181 height 29
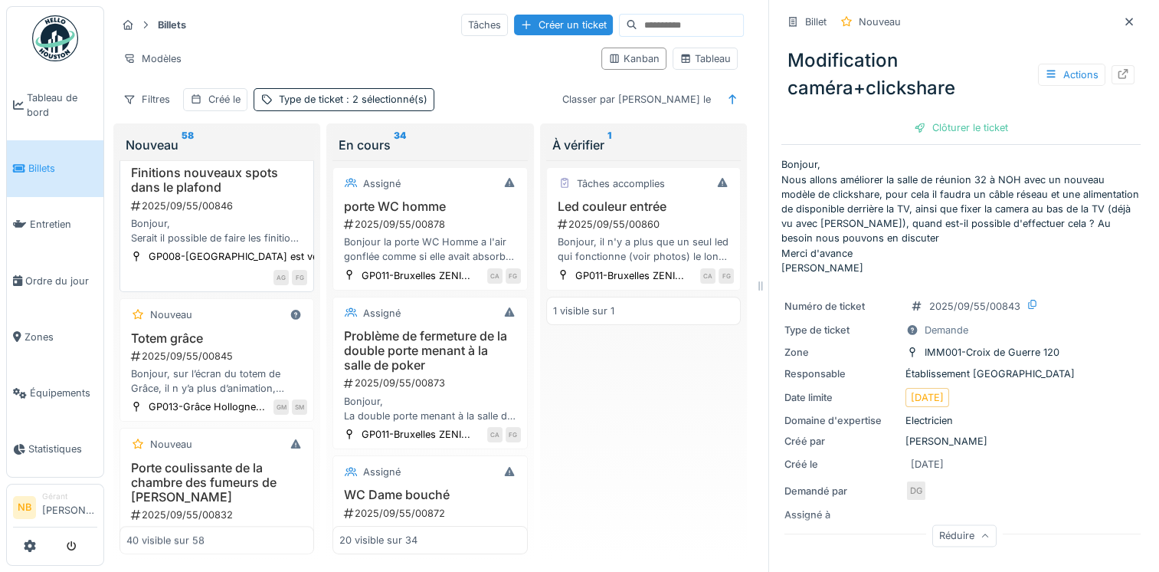
scroll to position [1765, 0]
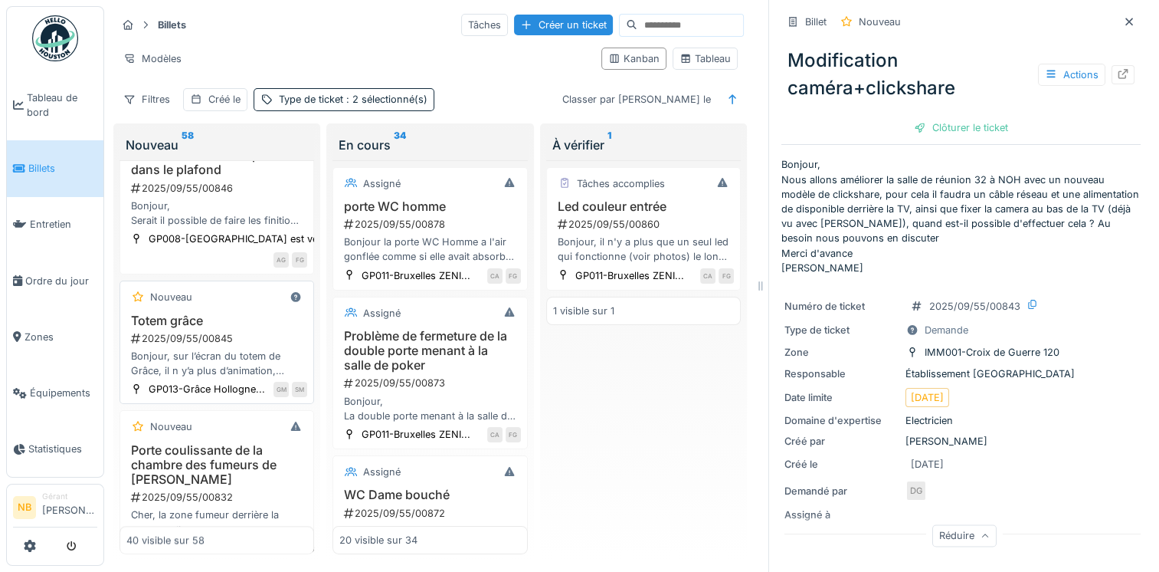
click at [259, 328] on h3 "Totem grâce" at bounding box center [216, 320] width 181 height 15
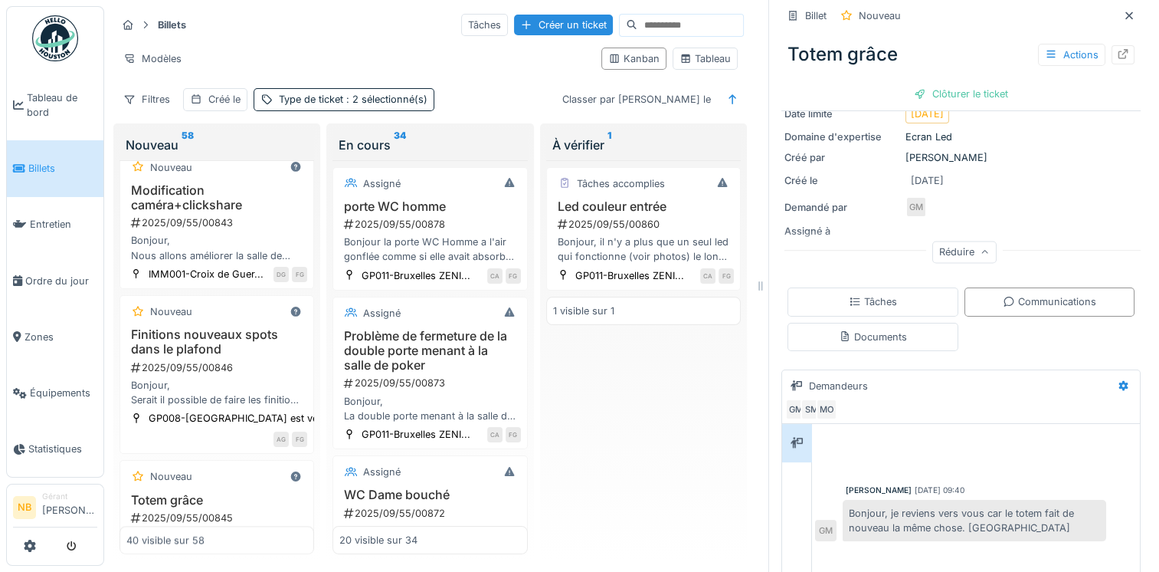
scroll to position [280, 0]
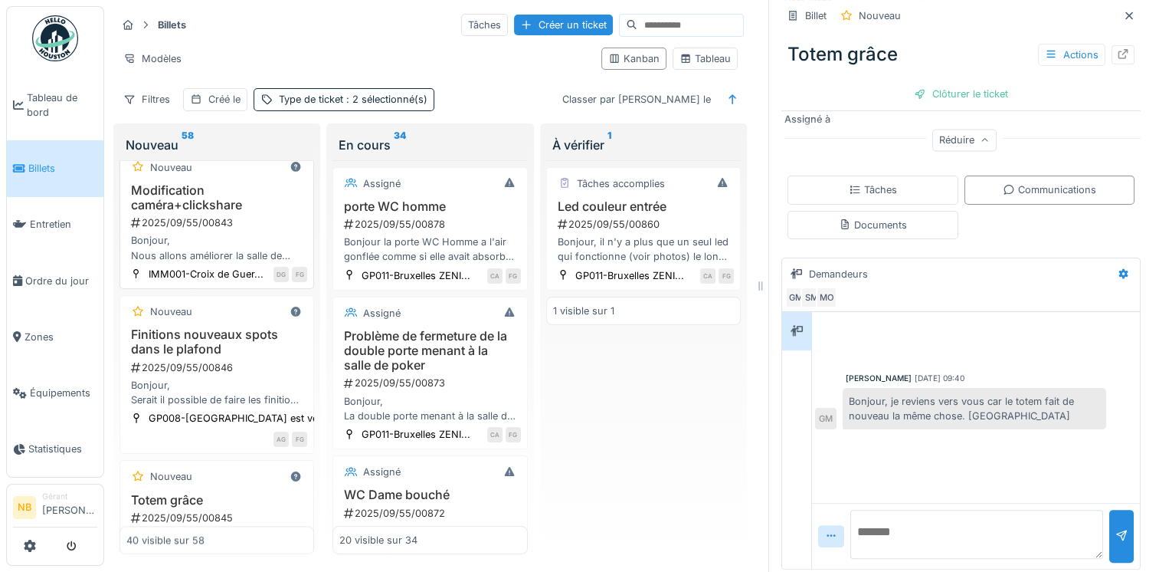
drag, startPoint x: 242, startPoint y: 244, endPoint x: 259, endPoint y: 247, distance: 17.0
click at [243, 230] on div "2025/09/55/00843" at bounding box center [218, 222] width 178 height 15
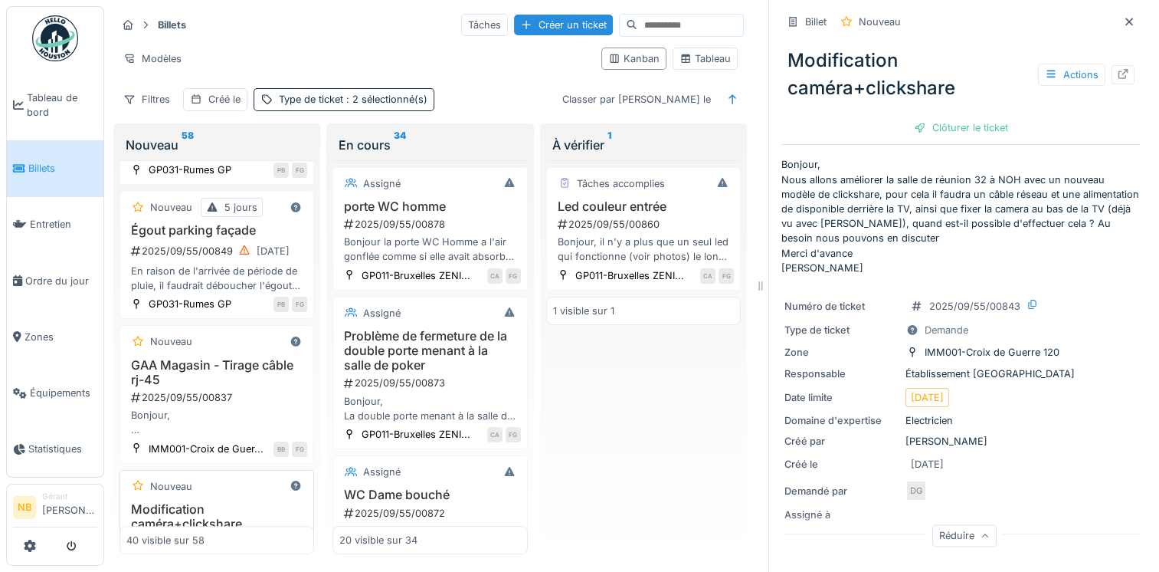
scroll to position [1228, 0]
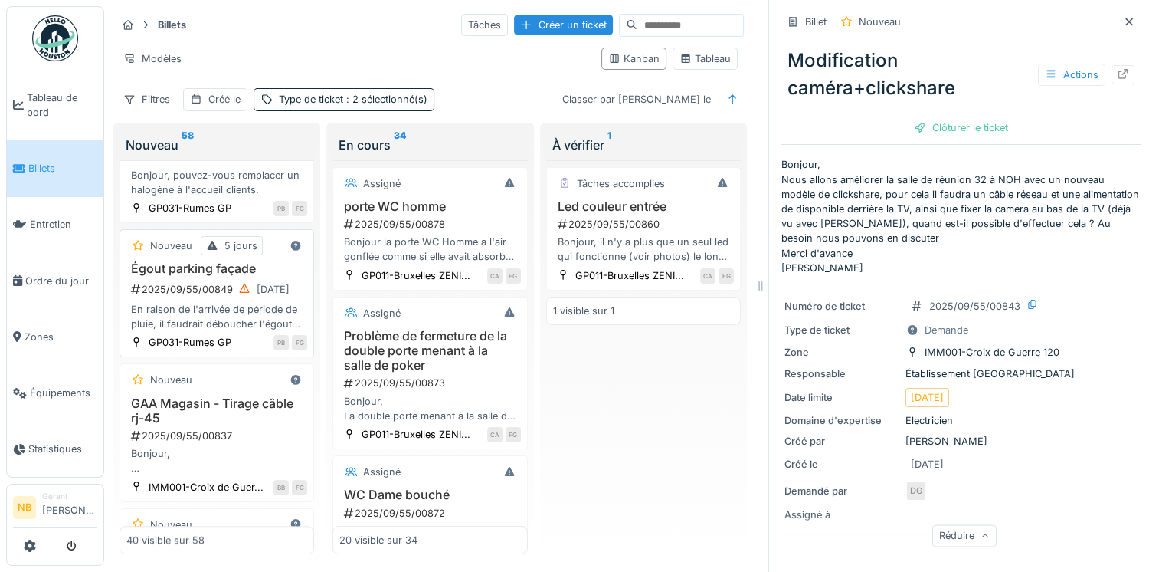
click at [259, 320] on div "En raison de l'arrivée de période de pluie, il faudrait déboucher l'égout d'éva…" at bounding box center [216, 316] width 181 height 29
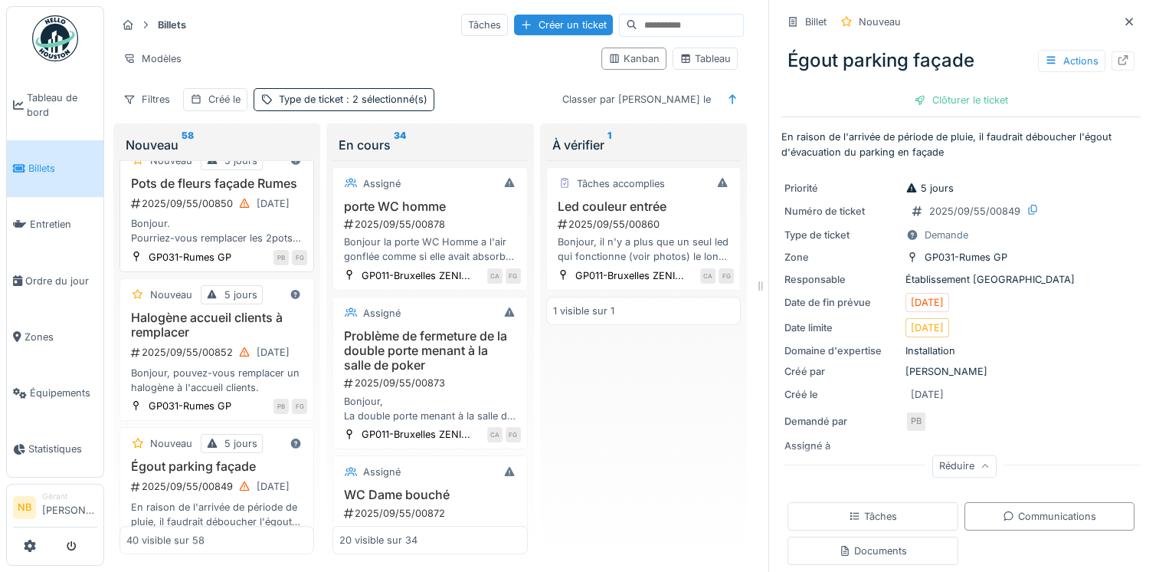
scroll to position [1054, 0]
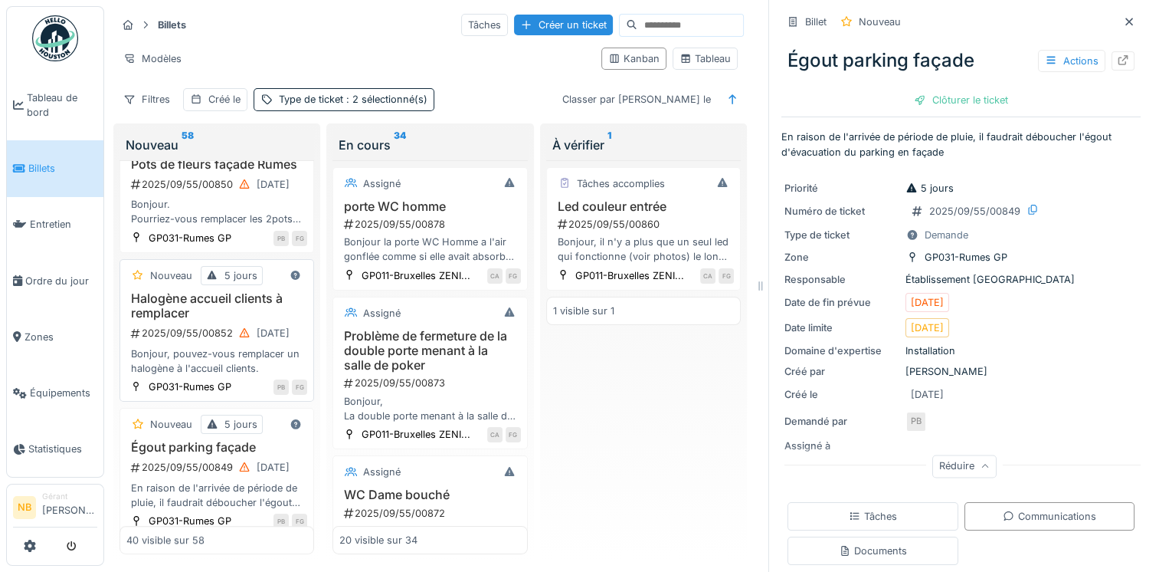
click at [270, 350] on div "Bonjour, pouvez-vous remplacer un halogène à l'accueil clients." at bounding box center [216, 360] width 181 height 29
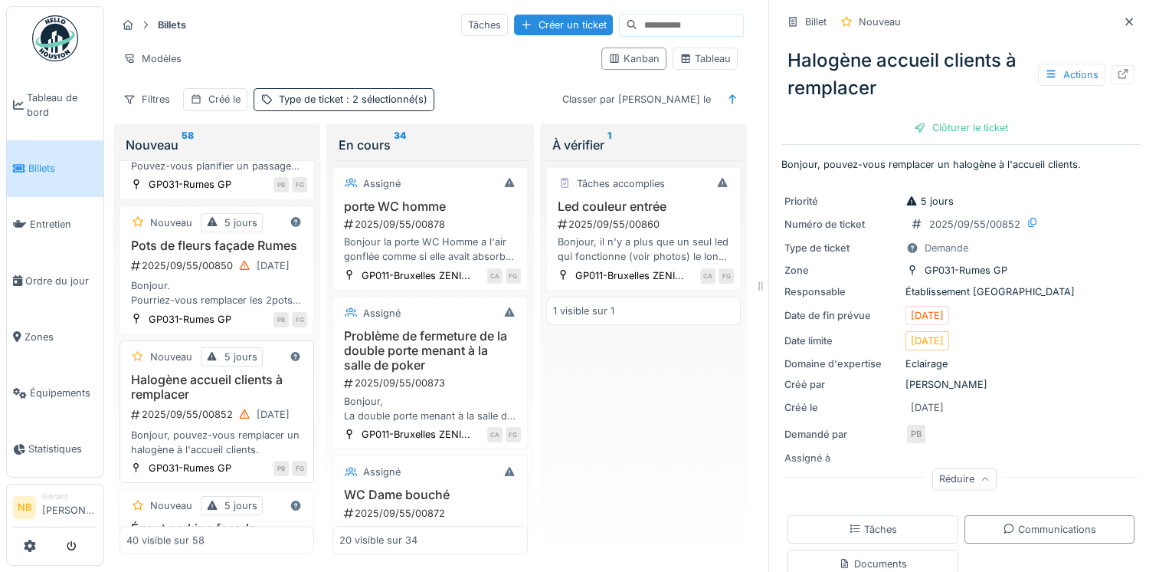
scroll to position [876, 0]
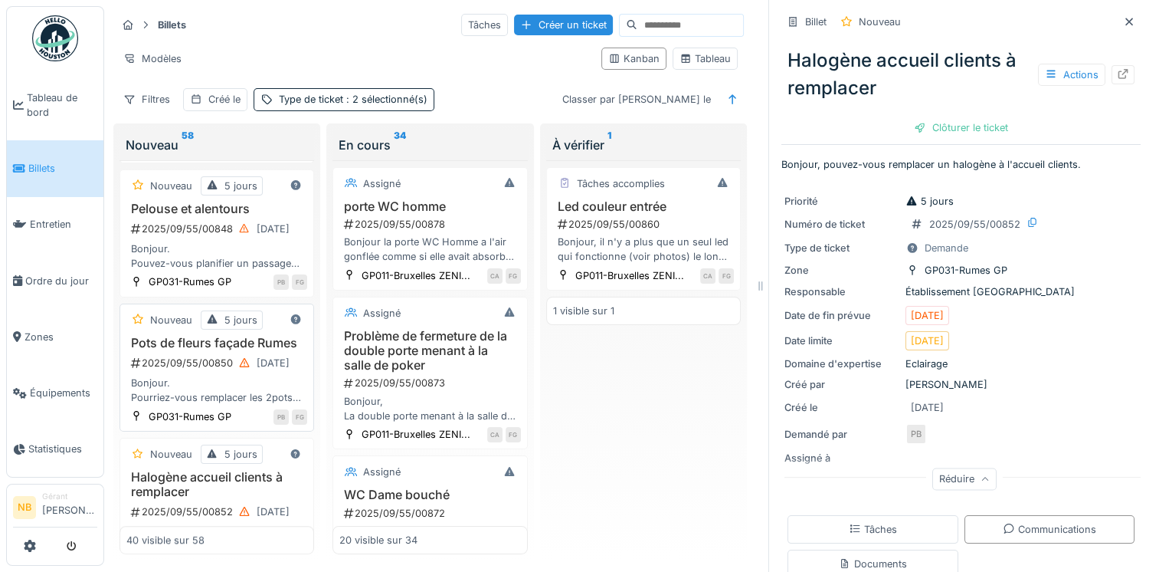
click at [253, 377] on div "Pots de fleurs façade Rumes 2025/09/55/00850 15/09/2025 Bonjour. Pourriez-vous …" at bounding box center [216, 371] width 181 height 70
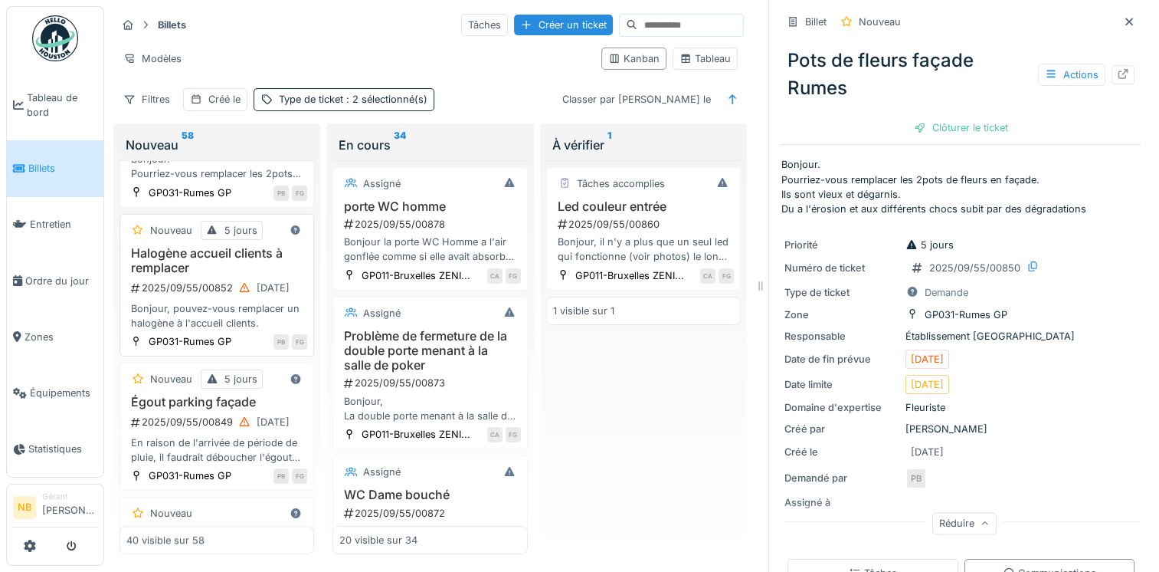
scroll to position [921, 0]
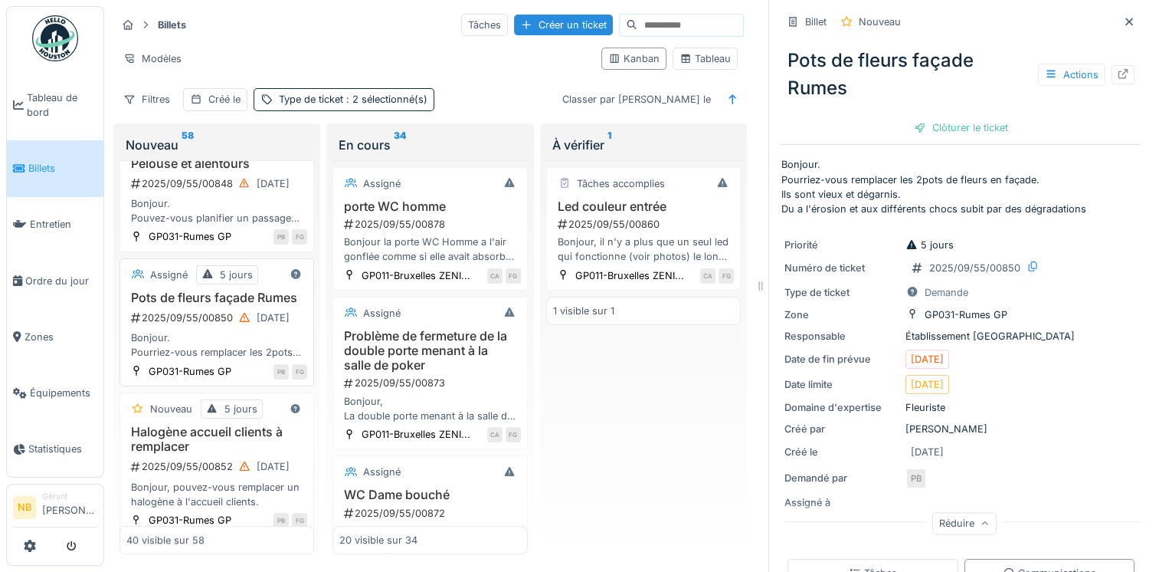
click at [228, 290] on h3 "Pots de fleurs façade Rumes" at bounding box center [216, 297] width 181 height 15
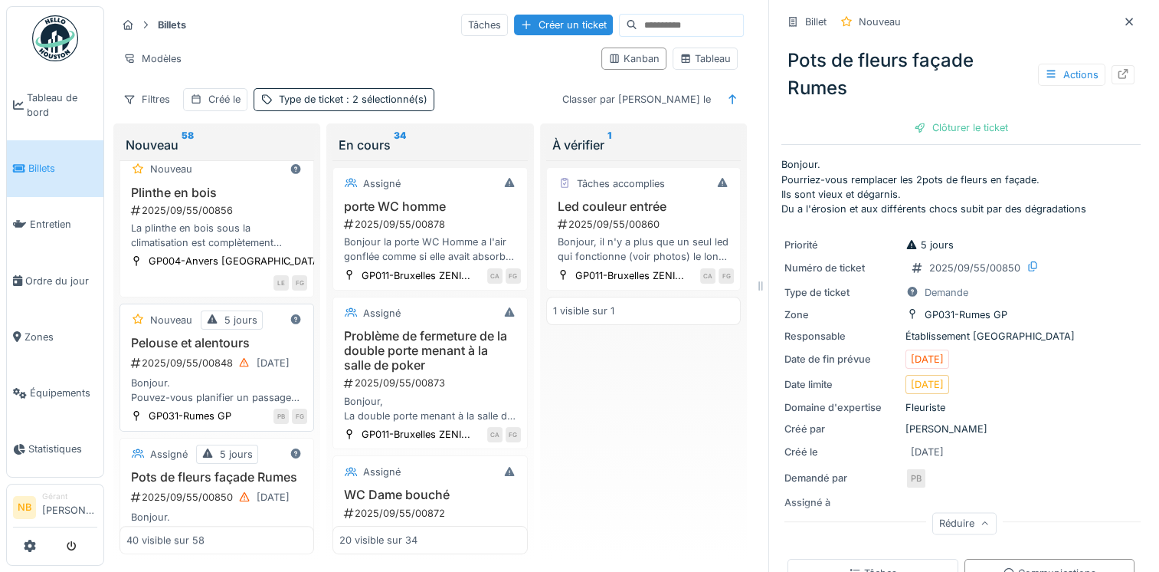
click at [273, 377] on div "Bonjour. Pouvez-vous planifier un passage afin de tondre la pelouse en façade a…" at bounding box center [216, 389] width 181 height 29
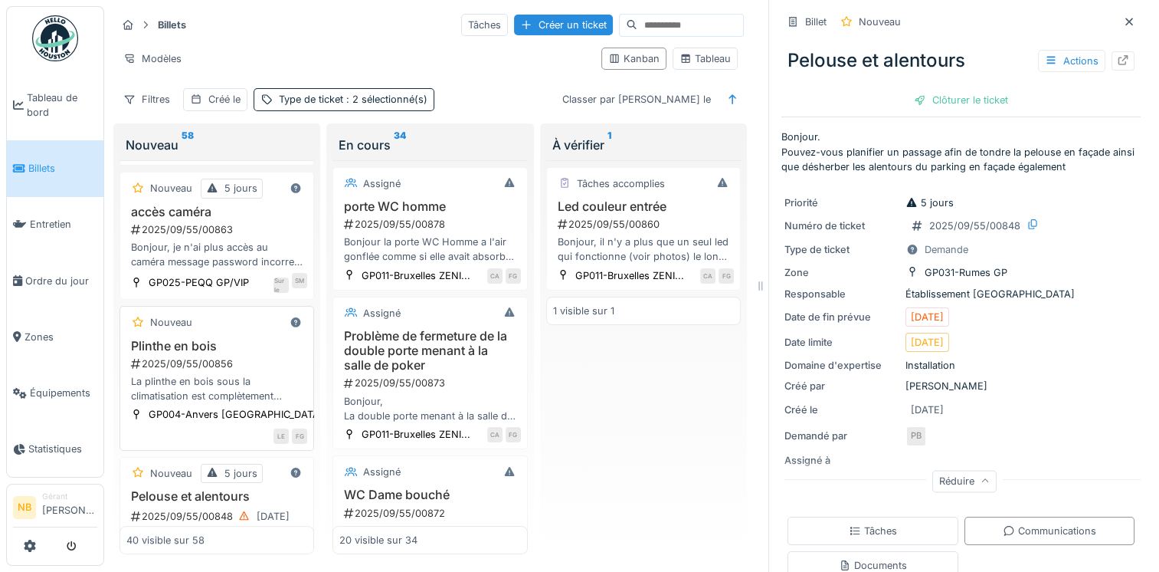
scroll to position [768, 0]
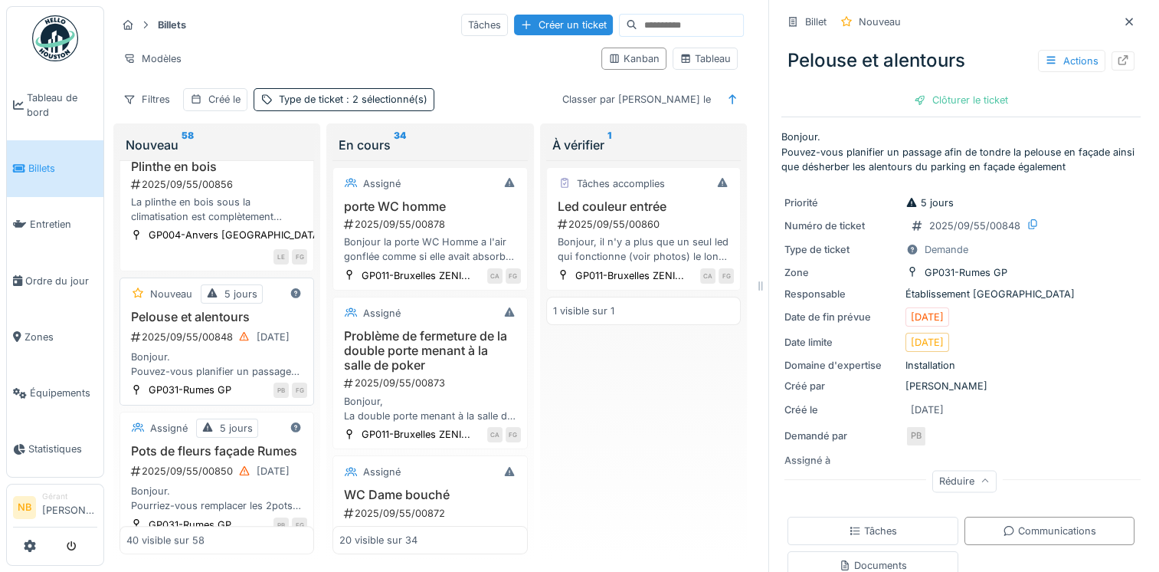
click at [265, 349] on div "Bonjour. Pouvez-vous planifier un passage afin de tondre la pelouse en façade a…" at bounding box center [216, 363] width 181 height 29
click at [215, 338] on div "Pelouse et alentours 2025/09/55/00848 15/09/2025 Bonjour. Pouvez-vous planifier…" at bounding box center [216, 345] width 181 height 70
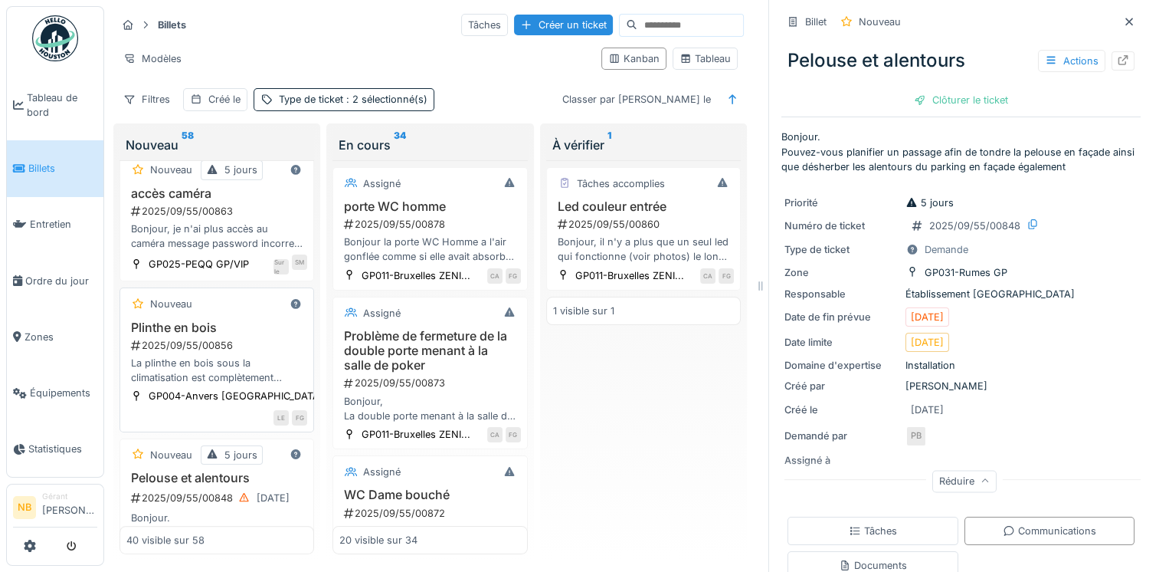
scroll to position [588, 0]
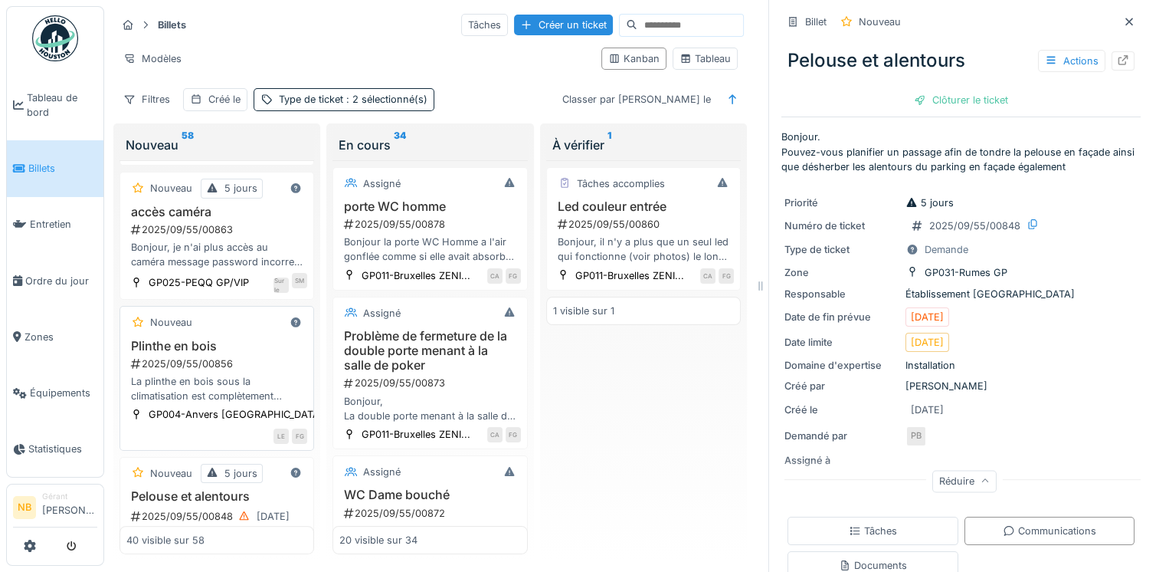
click at [254, 346] on div "Nouveau Plinthe en bois 2025/09/55/00856 La plinthe en bois sous la climatisati…" at bounding box center [217, 378] width 195 height 144
click at [219, 385] on div "La plinthe en bois sous la climatisation est complètement pourrie en raison des…" at bounding box center [216, 388] width 181 height 29
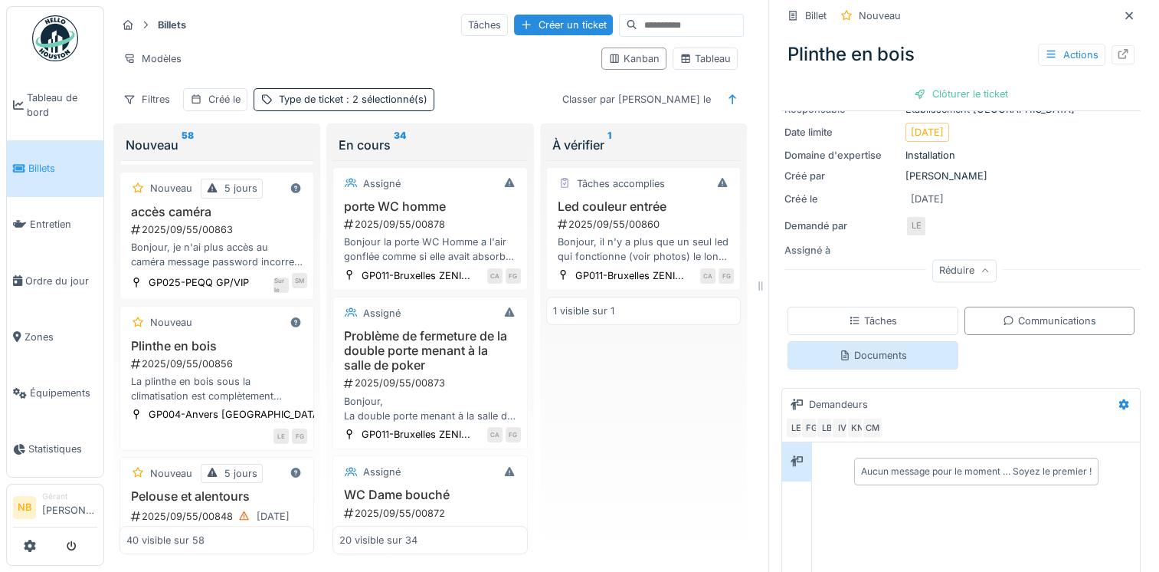
click at [877, 353] on font "Documents" at bounding box center [880, 354] width 53 height 11
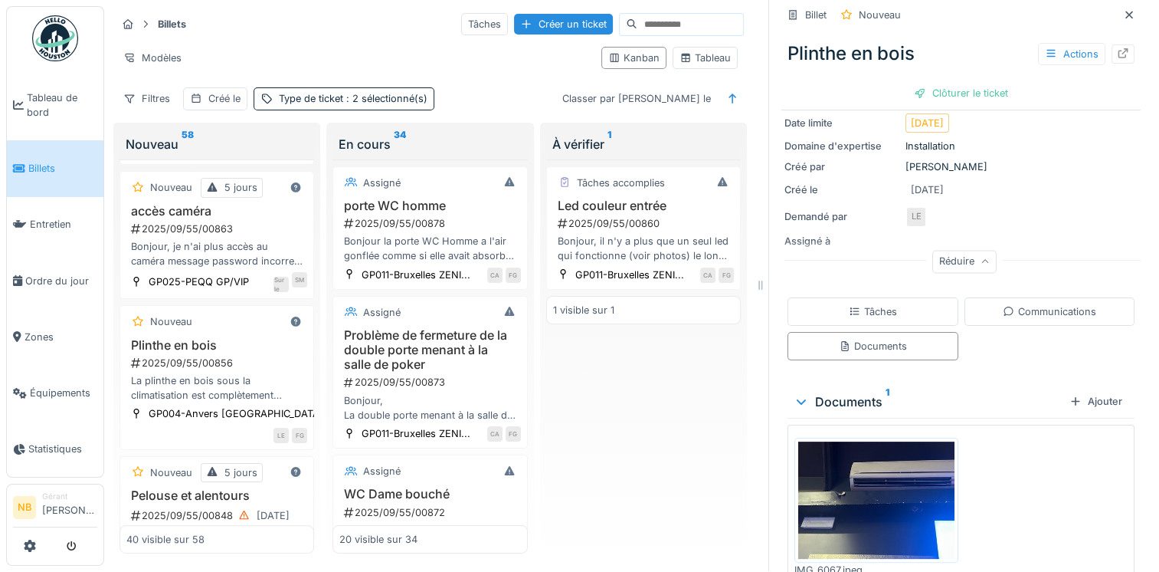
scroll to position [245, 0]
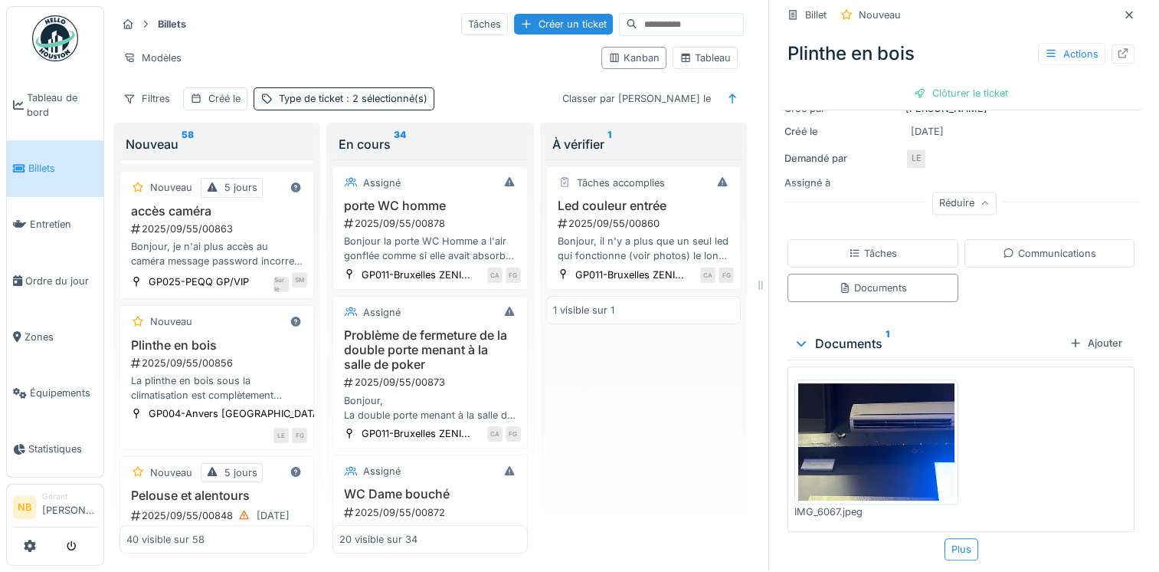
click at [870, 438] on img at bounding box center [876, 441] width 156 height 117
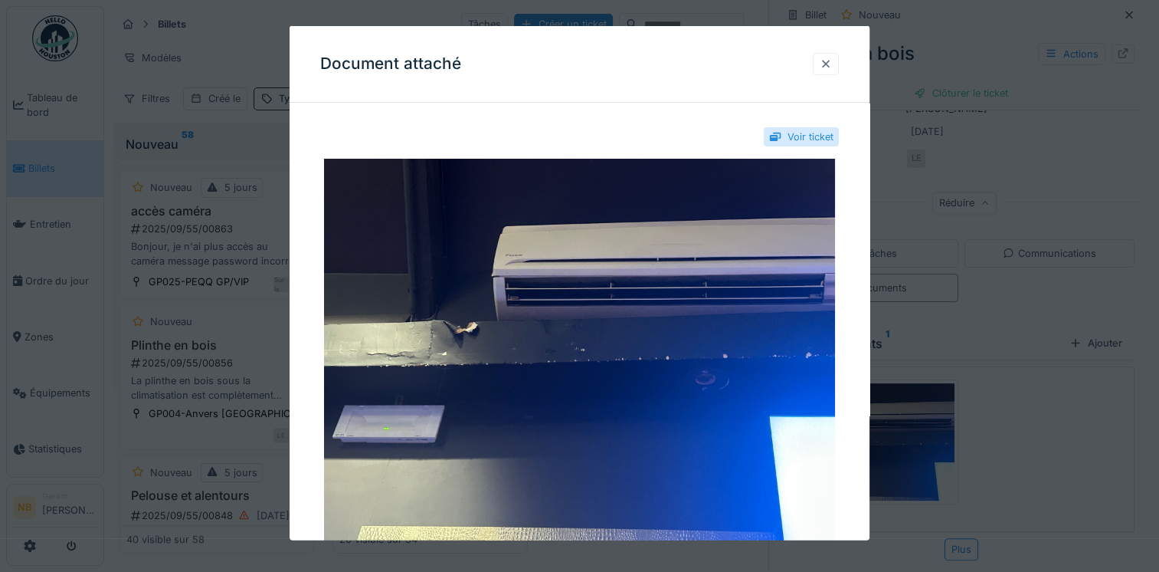
click at [838, 61] on div at bounding box center [826, 63] width 26 height 22
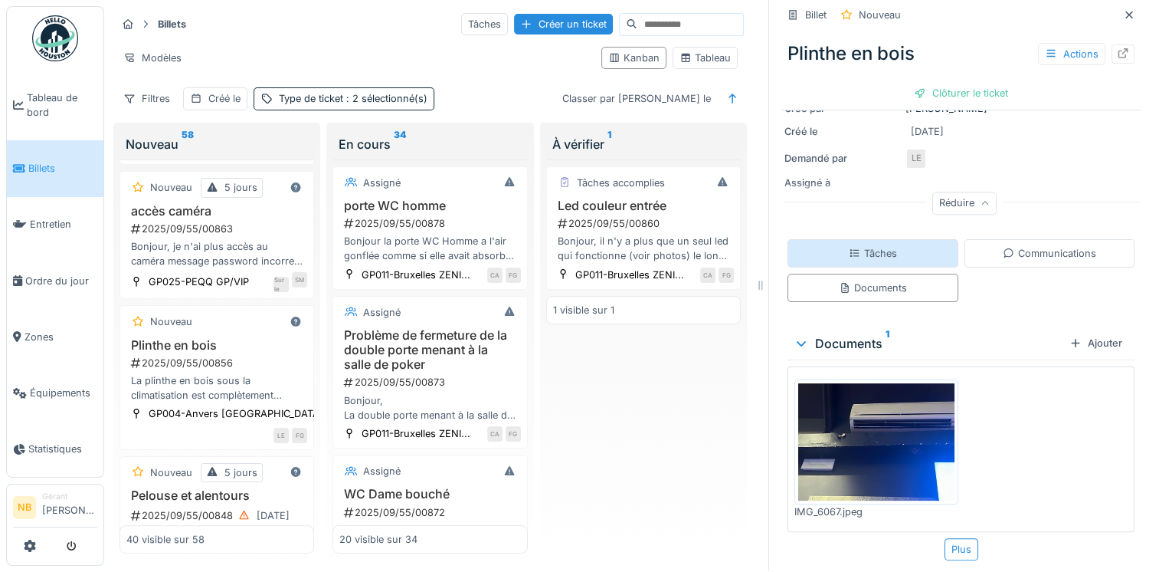
click at [898, 239] on div "Tâches" at bounding box center [873, 253] width 171 height 28
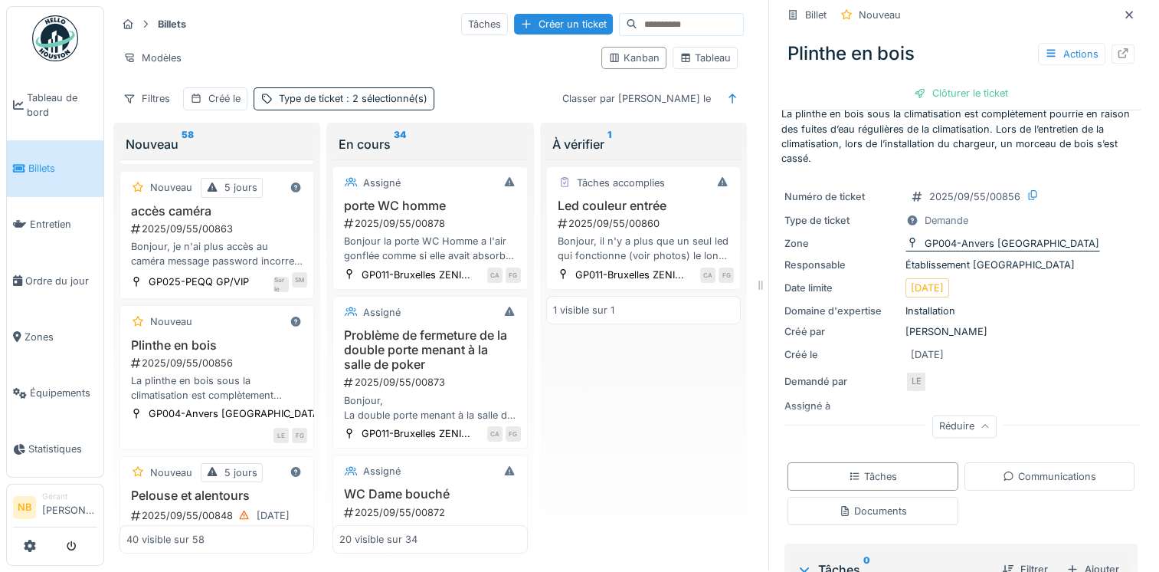
scroll to position [0, 0]
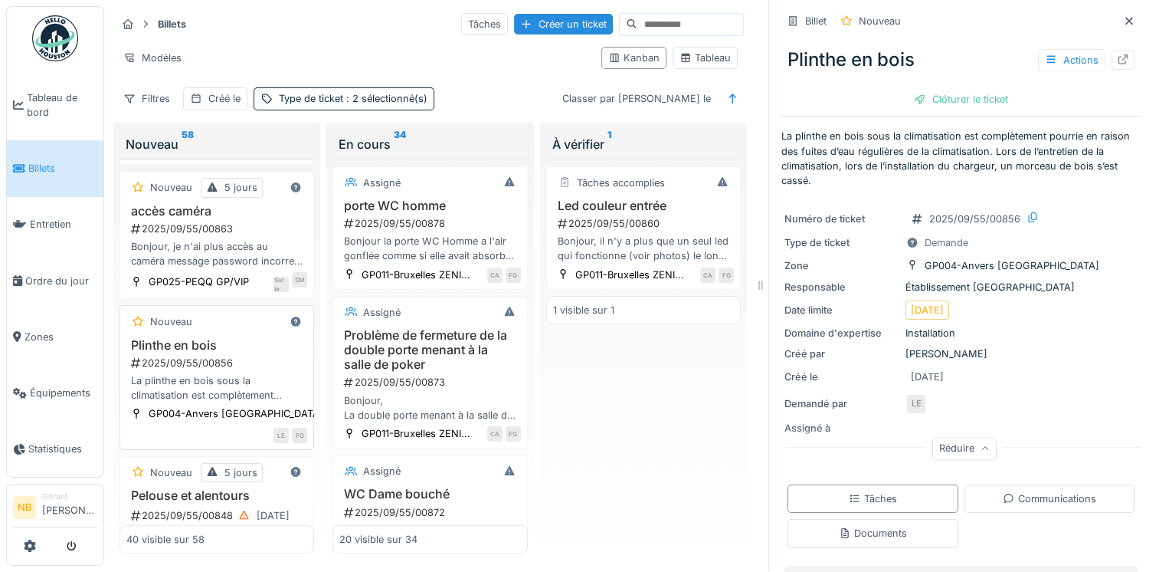
drag, startPoint x: 931, startPoint y: 142, endPoint x: 232, endPoint y: 379, distance: 737.8
click at [232, 379] on div "La plinthe en bois sous la climatisation est complètement pourrie en raison des…" at bounding box center [216, 387] width 181 height 29
click at [270, 244] on div "Bonjour, je n'ai plus accès au caméra message password incorrect , serait-il po…" at bounding box center [216, 253] width 181 height 29
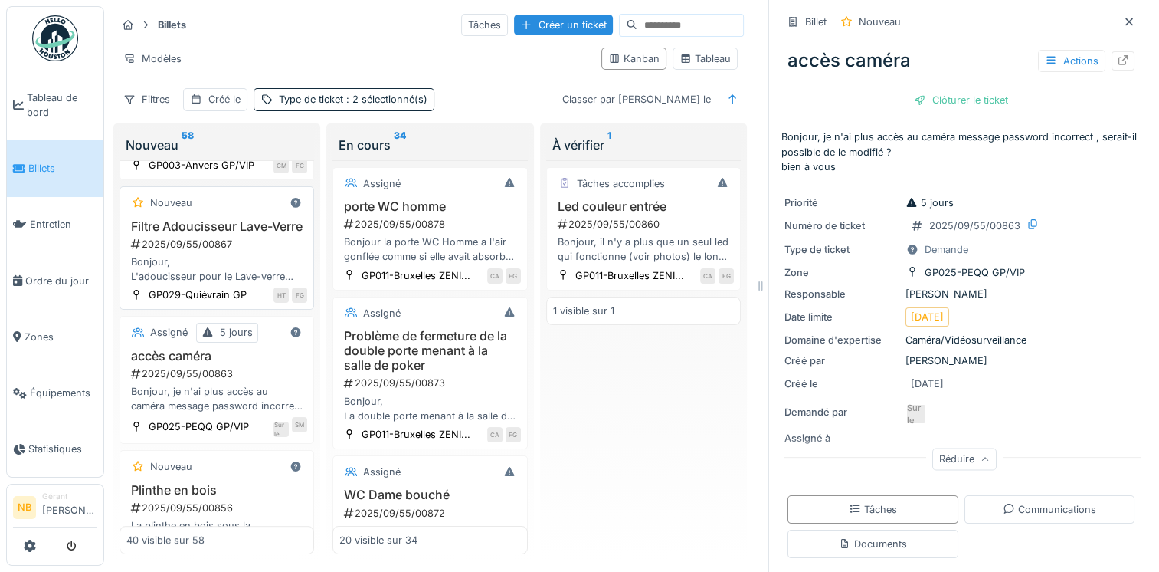
scroll to position [410, 0]
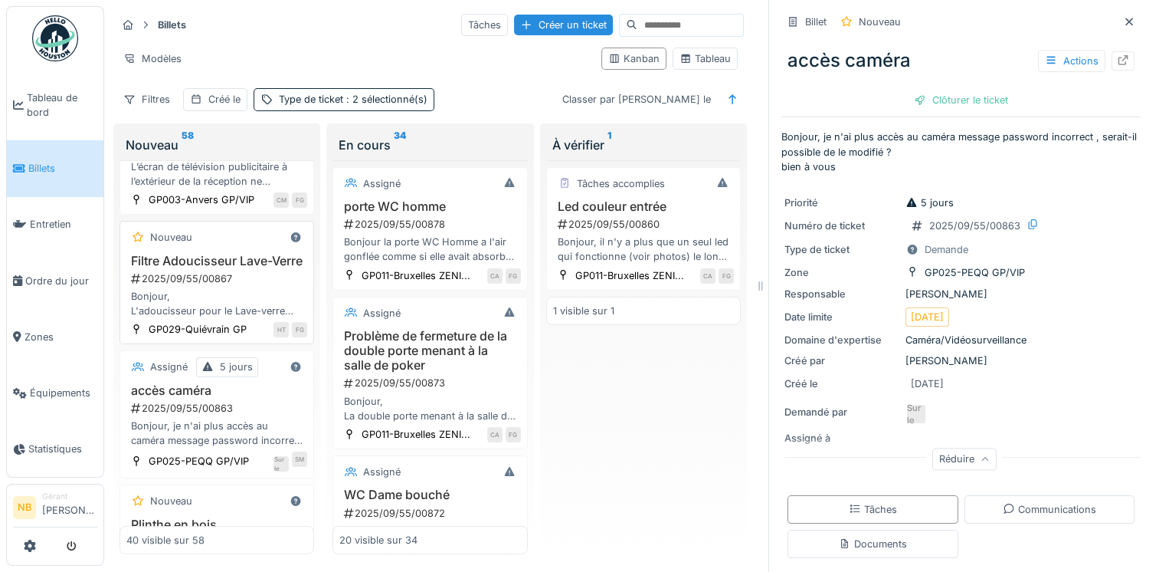
click at [236, 268] on h3 "Filtre Adoucisseur Lave-Verre" at bounding box center [216, 261] width 181 height 15
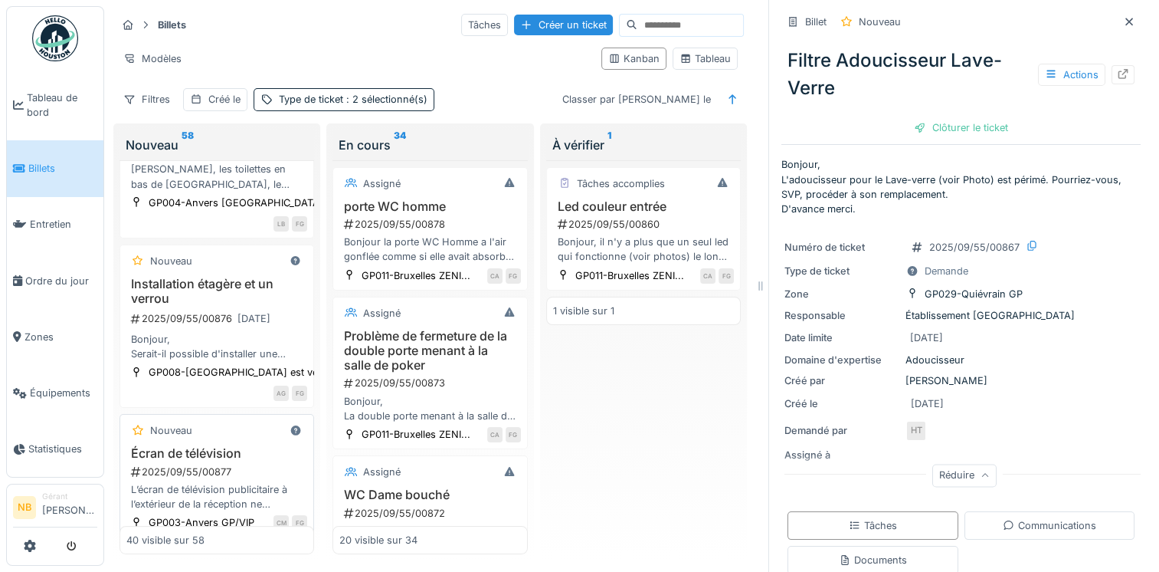
scroll to position [52, 0]
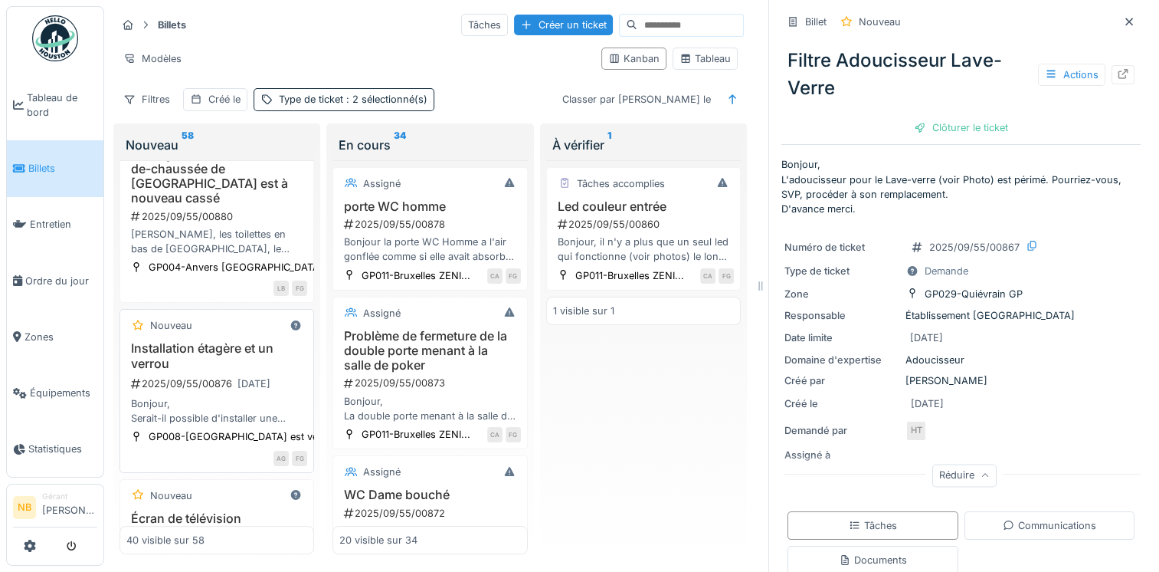
click at [238, 316] on div "Nouveau" at bounding box center [216, 325] width 181 height 19
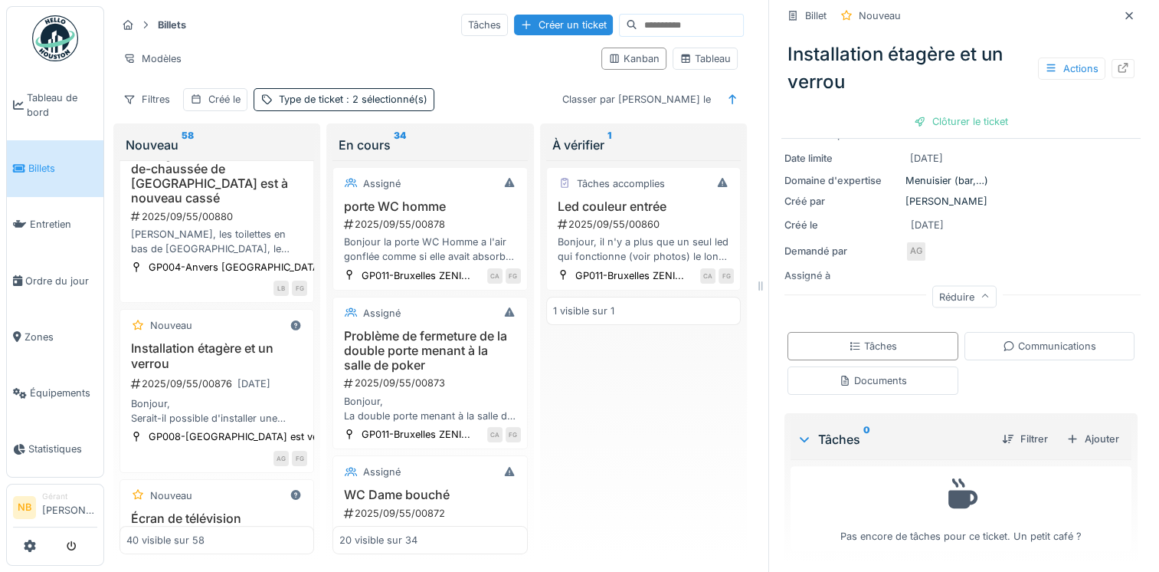
scroll to position [277, 0]
click at [1018, 340] on font "Communications" at bounding box center [1057, 344] width 78 height 11
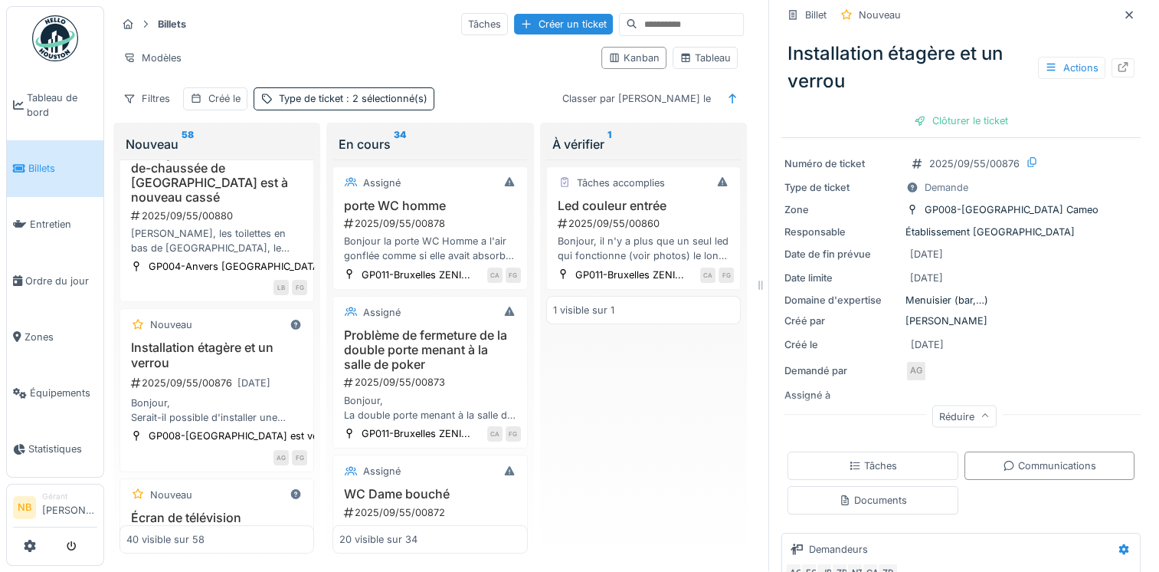
scroll to position [0, 0]
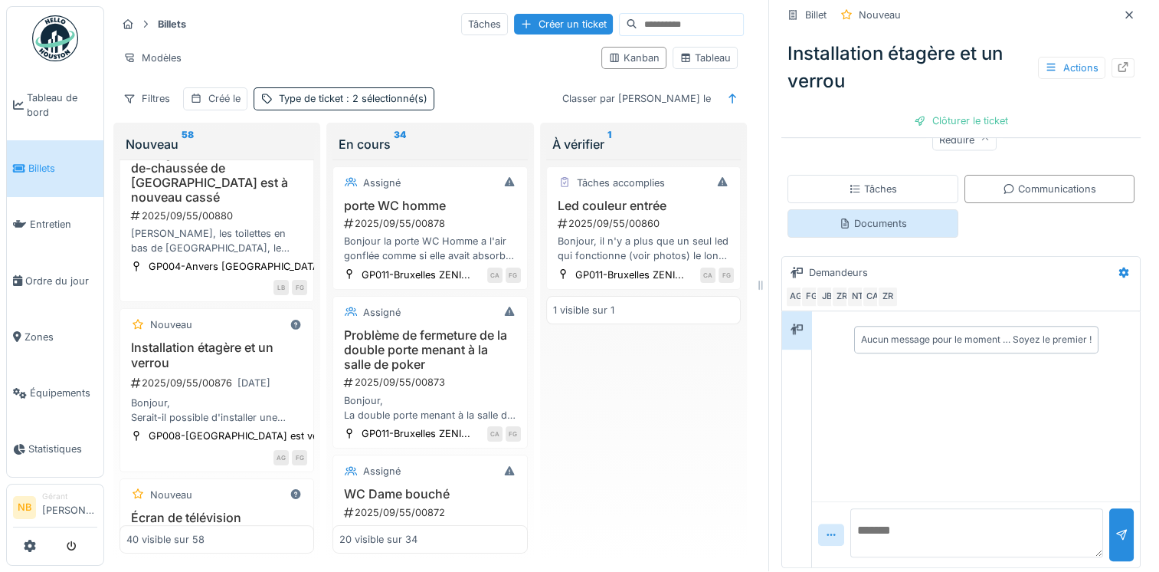
click at [880, 216] on div "Documents" at bounding box center [873, 223] width 68 height 15
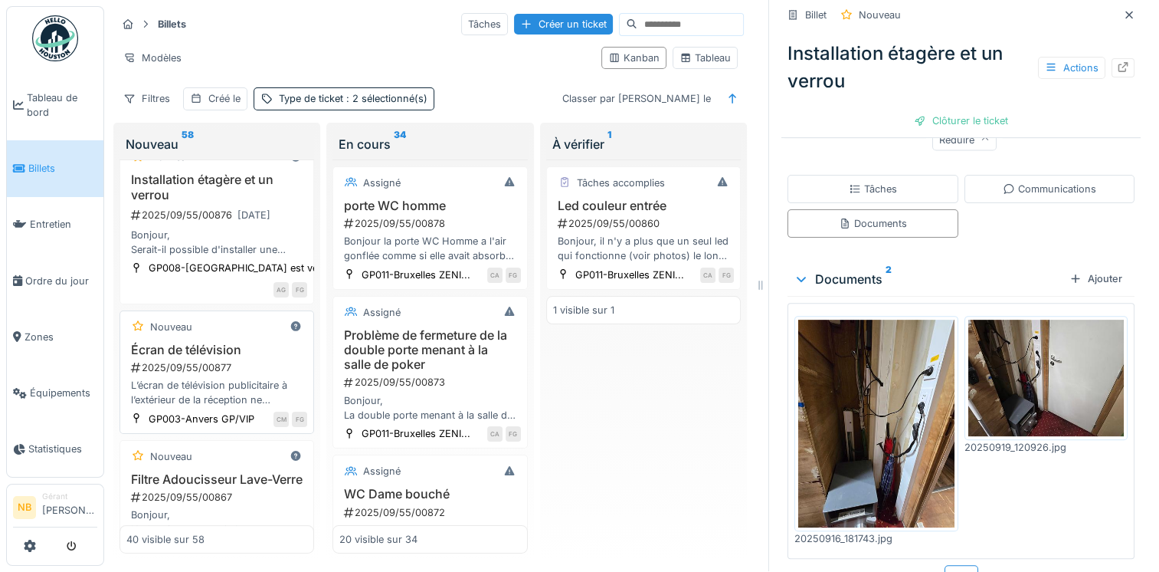
scroll to position [231, 0]
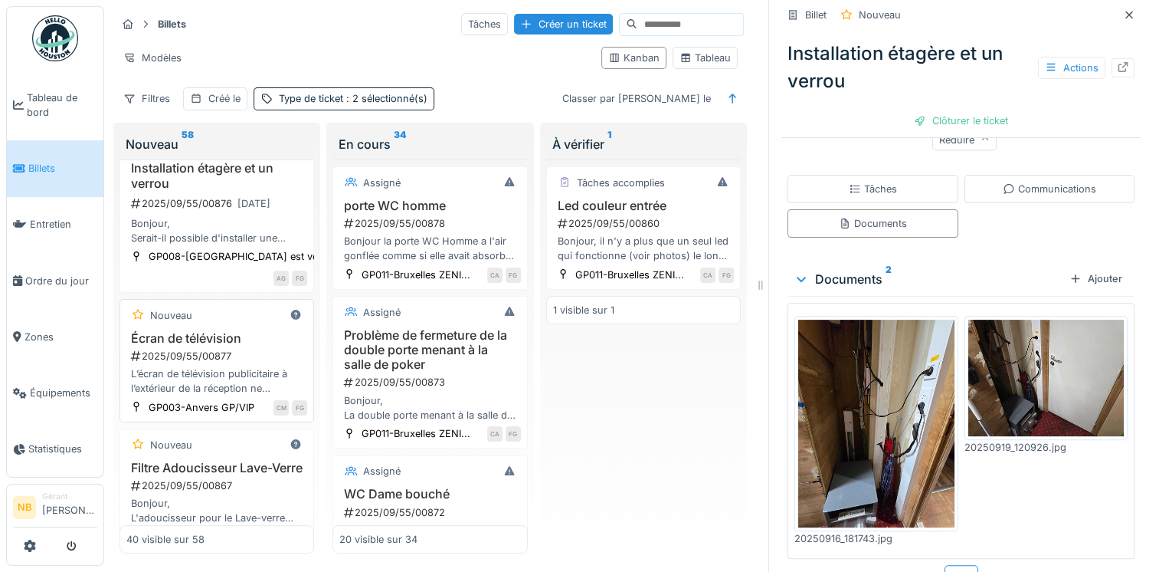
click at [261, 331] on div "Écran de télévision 2025/09/55/00877 L’écran de télévision publicitaire à l’ext…" at bounding box center [216, 363] width 181 height 65
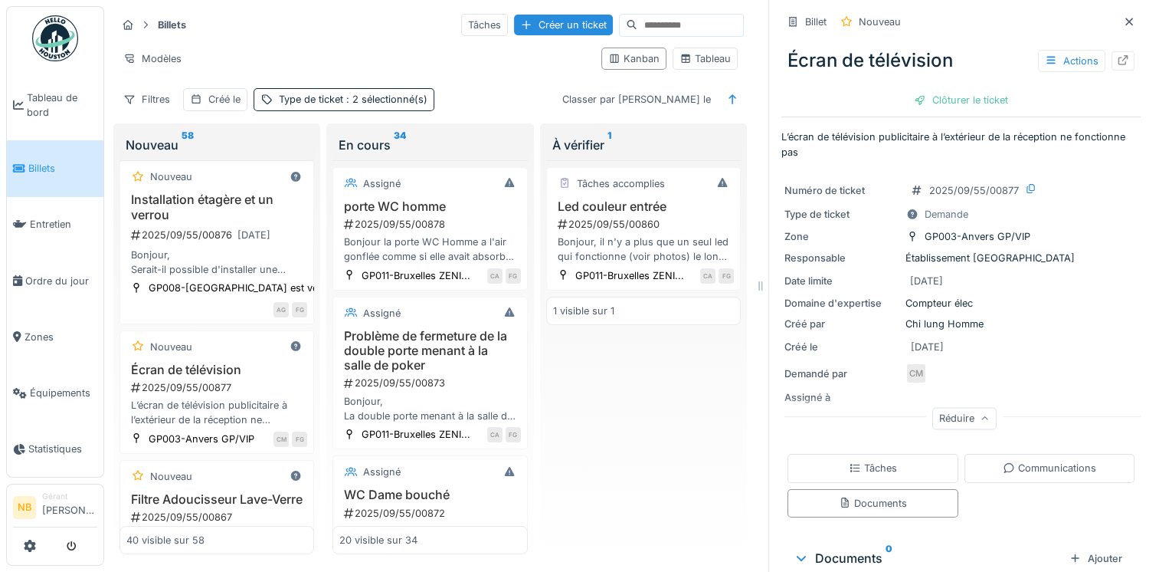
scroll to position [170, 0]
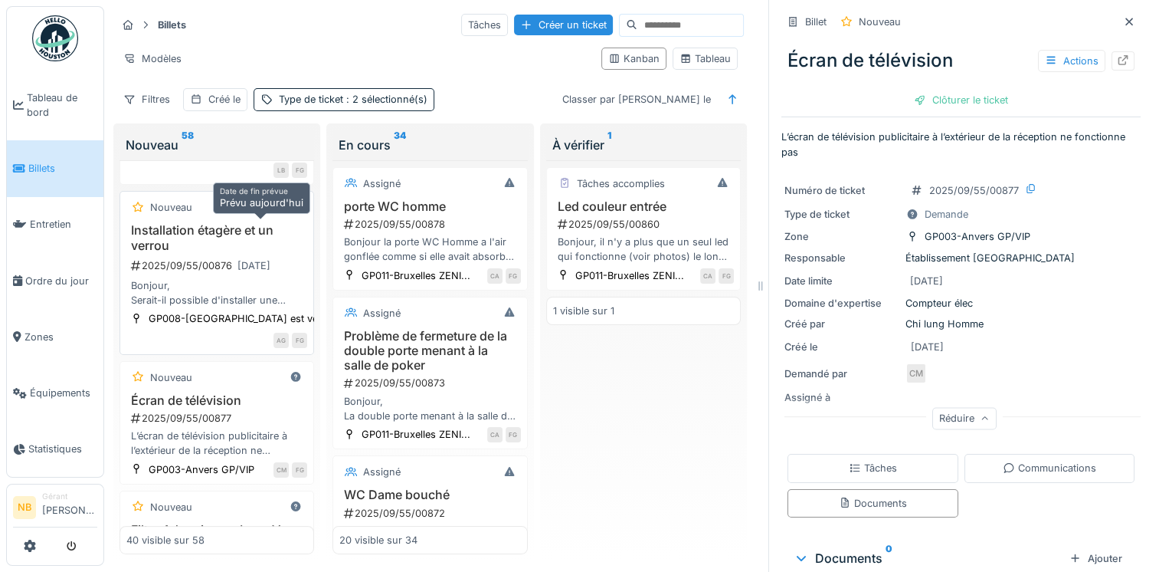
click at [231, 223] on h3 "Installation étagère et un verrou" at bounding box center [216, 237] width 181 height 29
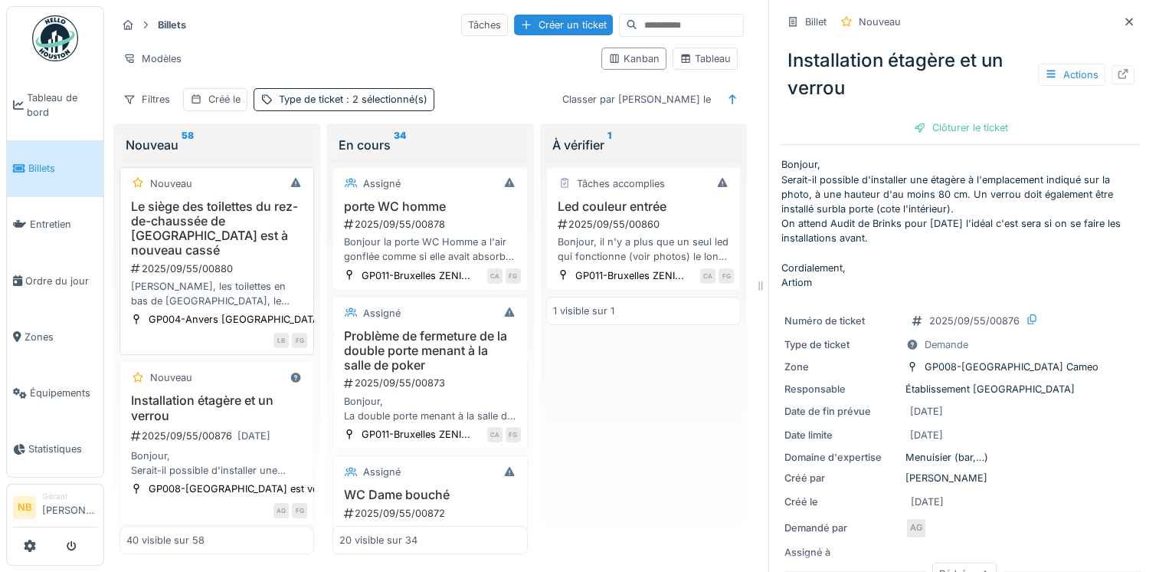
click at [267, 279] on div "Cher, les toilettes en bas de Reno, le siège des toilettes est à nouveau cassé,…" at bounding box center [216, 293] width 181 height 29
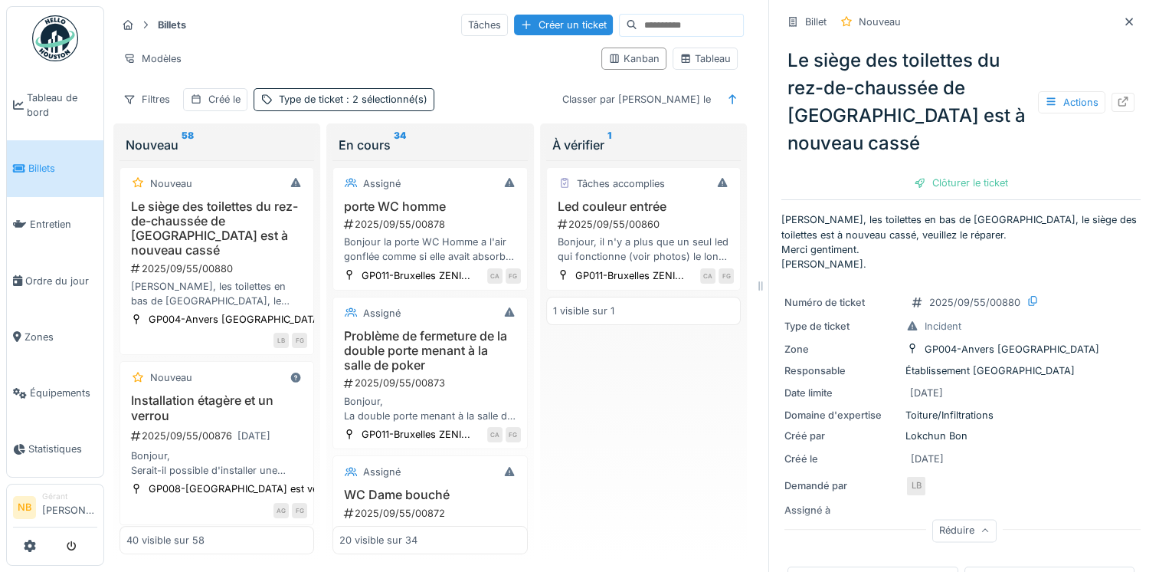
drag, startPoint x: 849, startPoint y: 53, endPoint x: 811, endPoint y: 224, distance: 175.9
click at [811, 224] on p "Cher, les toilettes en bas de Reno, le siège des toilettes est à nouveau cassé,…" at bounding box center [961, 241] width 359 height 59
click at [220, 187] on div "Nouveau" at bounding box center [216, 183] width 181 height 19
drag, startPoint x: 837, startPoint y: 204, endPoint x: 872, endPoint y: 95, distance: 114.1
click at [872, 95] on font "Le siège des toilettes du rez-de-chaussée de Reno est à nouveau cassé" at bounding box center [911, 102] width 247 height 110
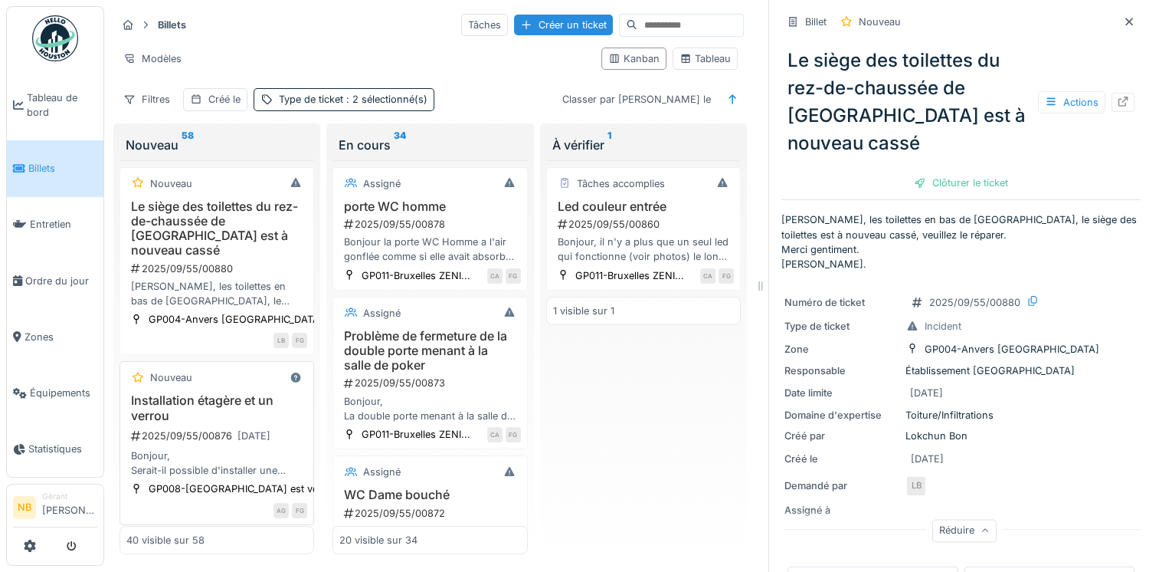
click at [201, 428] on font "2025/09/55/00876" at bounding box center [187, 435] width 90 height 15
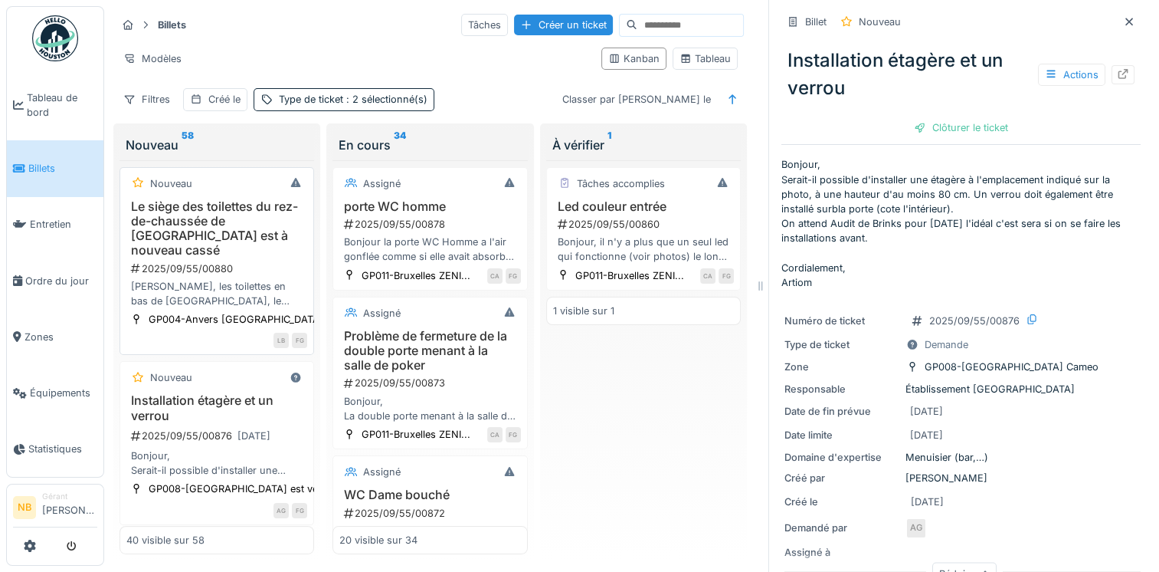
click at [257, 221] on h3 "Le siège des toilettes du rez-de-chaussée de Reno est à nouveau cassé" at bounding box center [216, 228] width 181 height 59
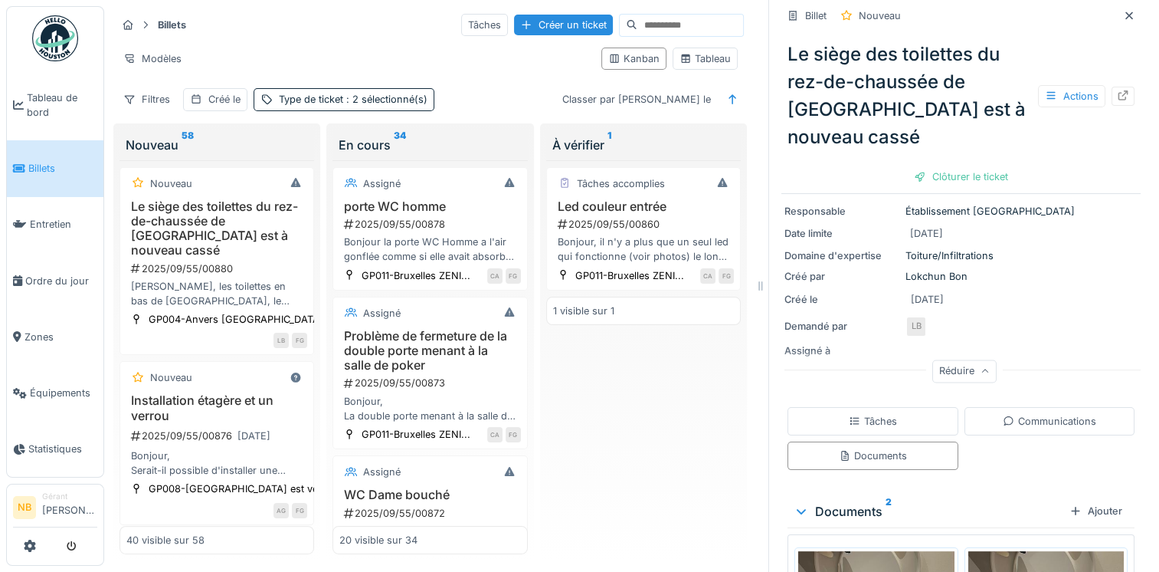
scroll to position [386, 0]
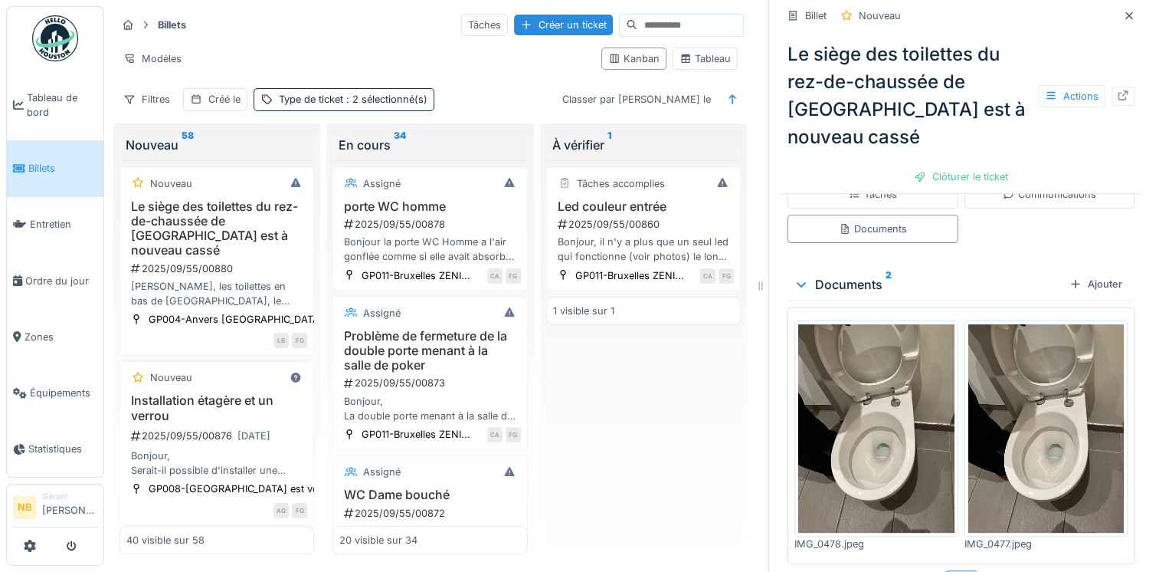
drag, startPoint x: 894, startPoint y: 365, endPoint x: 950, endPoint y: 363, distance: 56.0
click at [894, 364] on img at bounding box center [876, 428] width 156 height 208
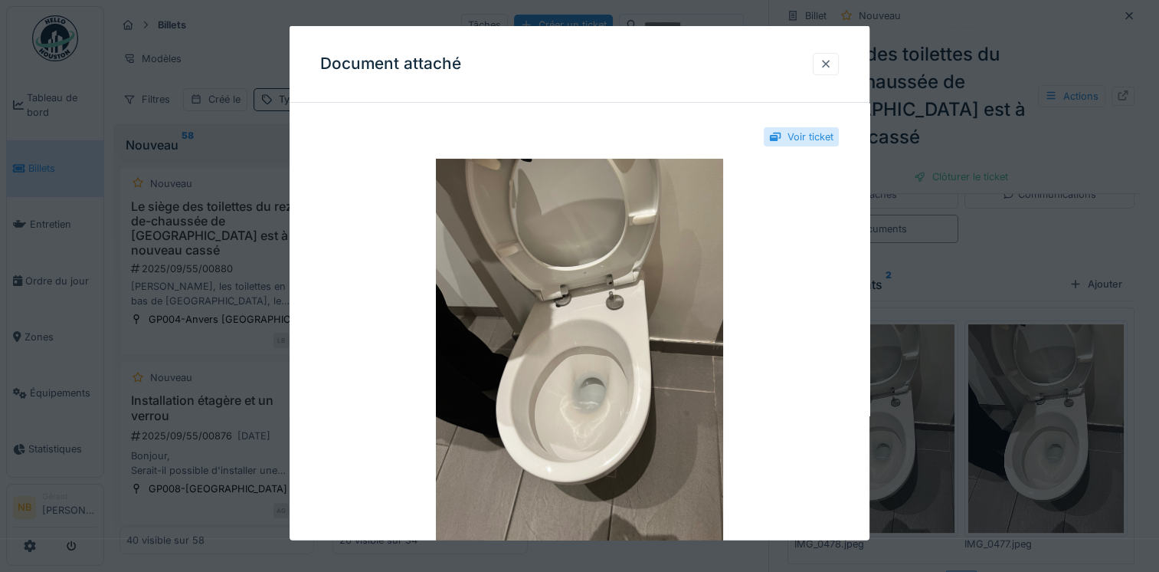
click at [831, 59] on div at bounding box center [826, 63] width 12 height 15
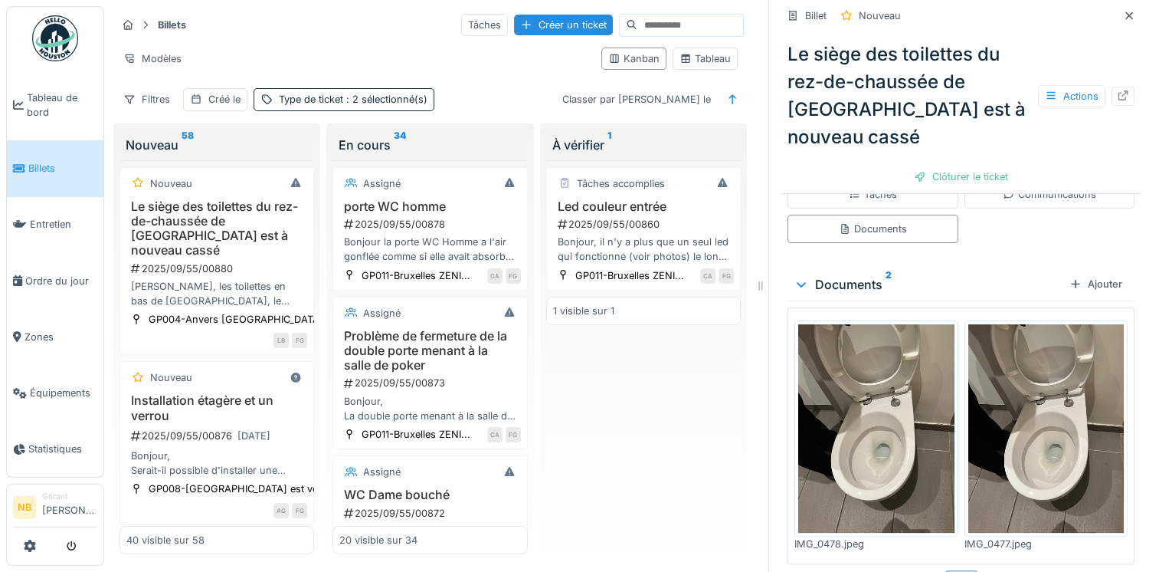
click at [1054, 367] on img at bounding box center [1046, 428] width 156 height 208
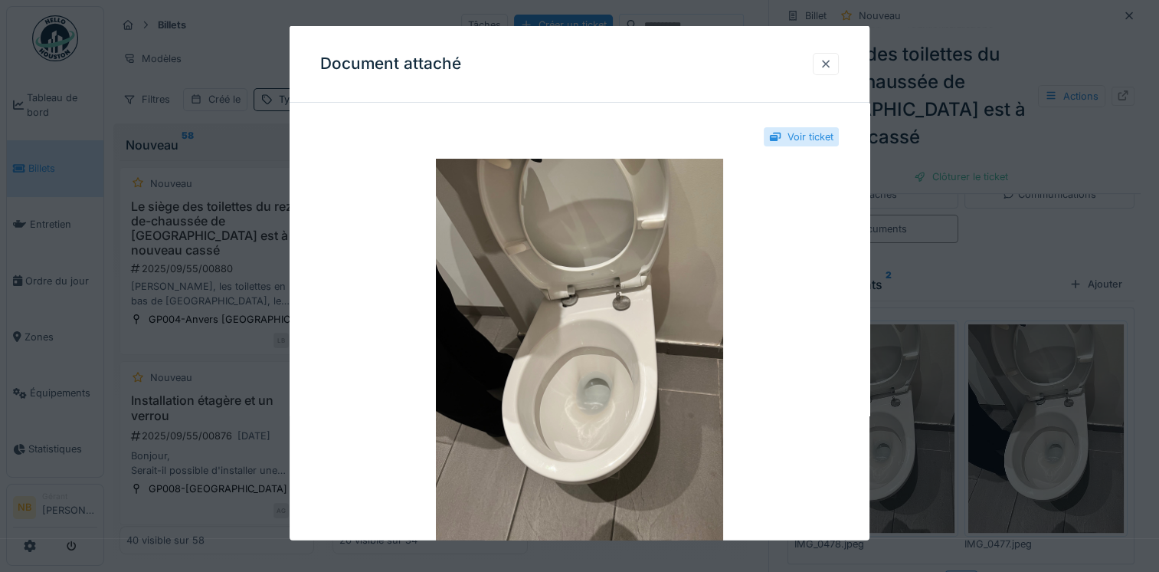
click at [826, 67] on div at bounding box center [826, 63] width 12 height 15
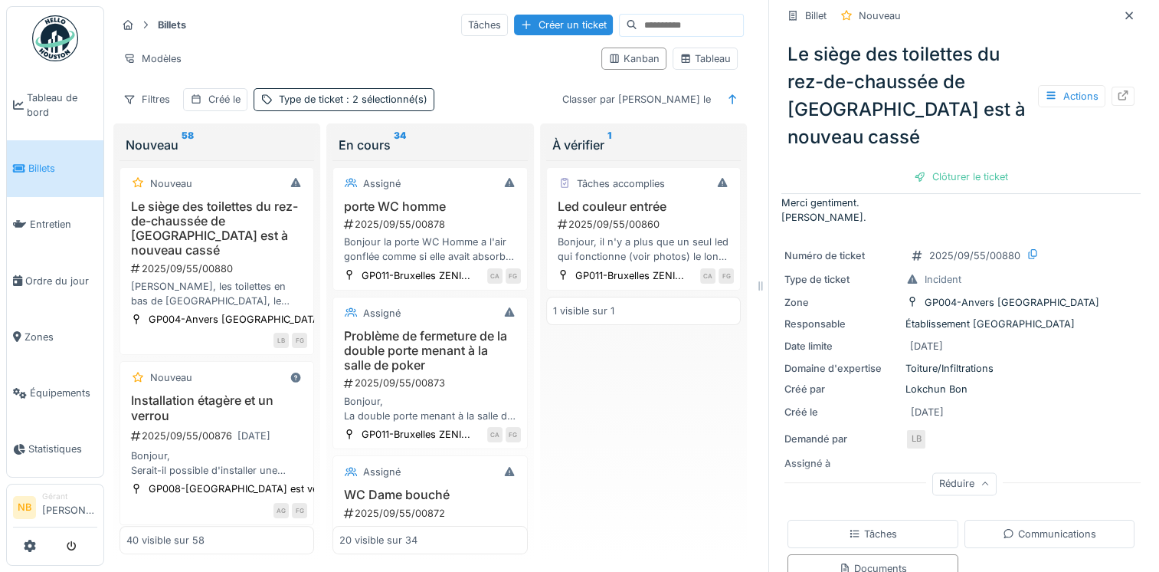
scroll to position [0, 0]
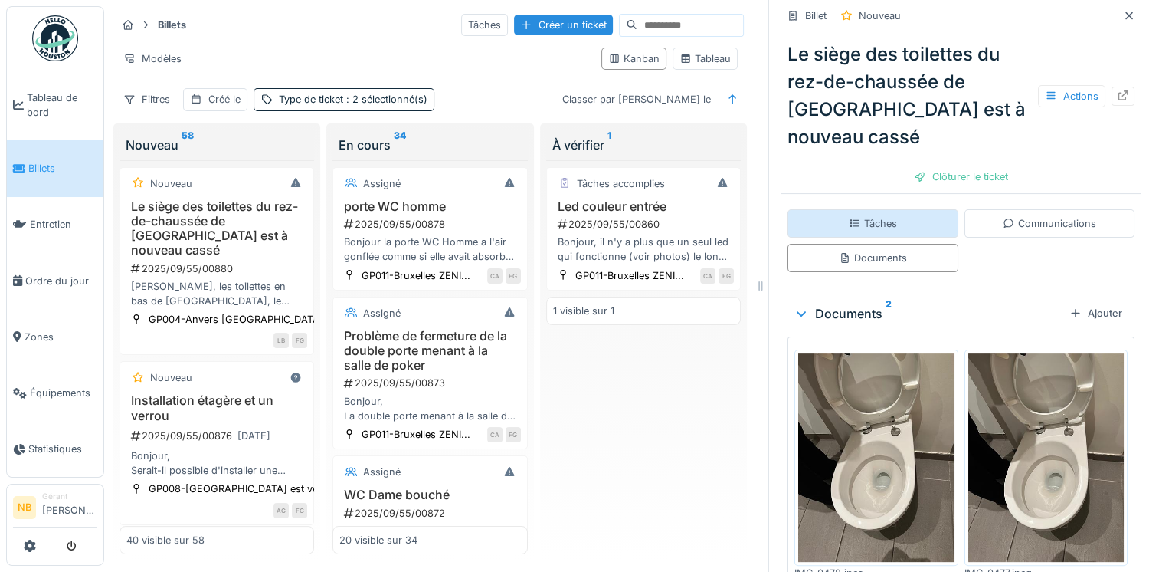
click at [866, 218] on font "Tâches" at bounding box center [880, 223] width 33 height 11
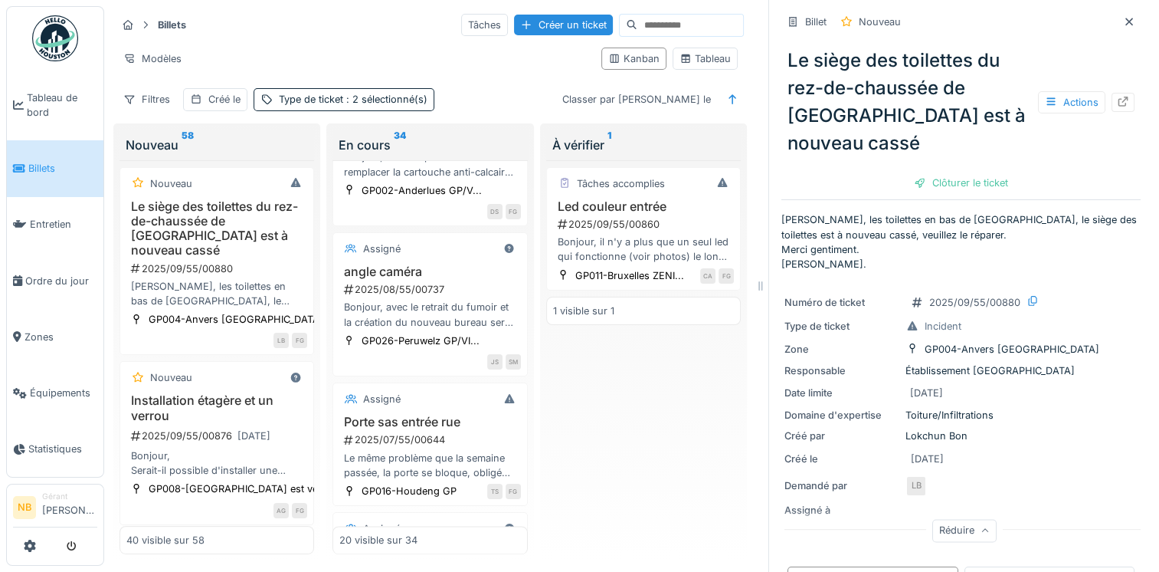
scroll to position [2637, 0]
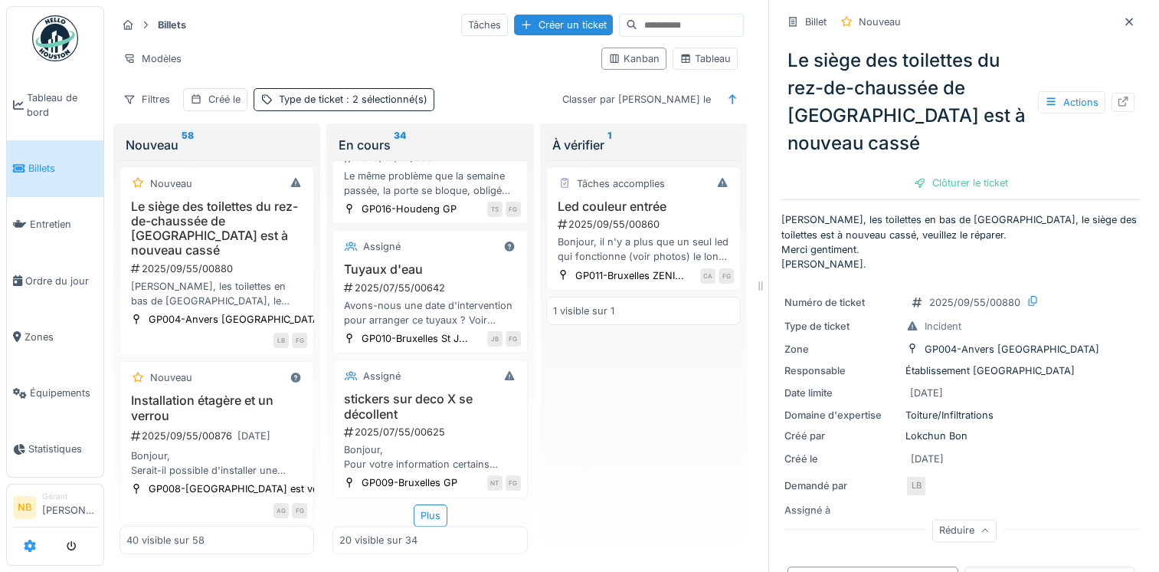
click at [30, 550] on icon at bounding box center [30, 545] width 12 height 12
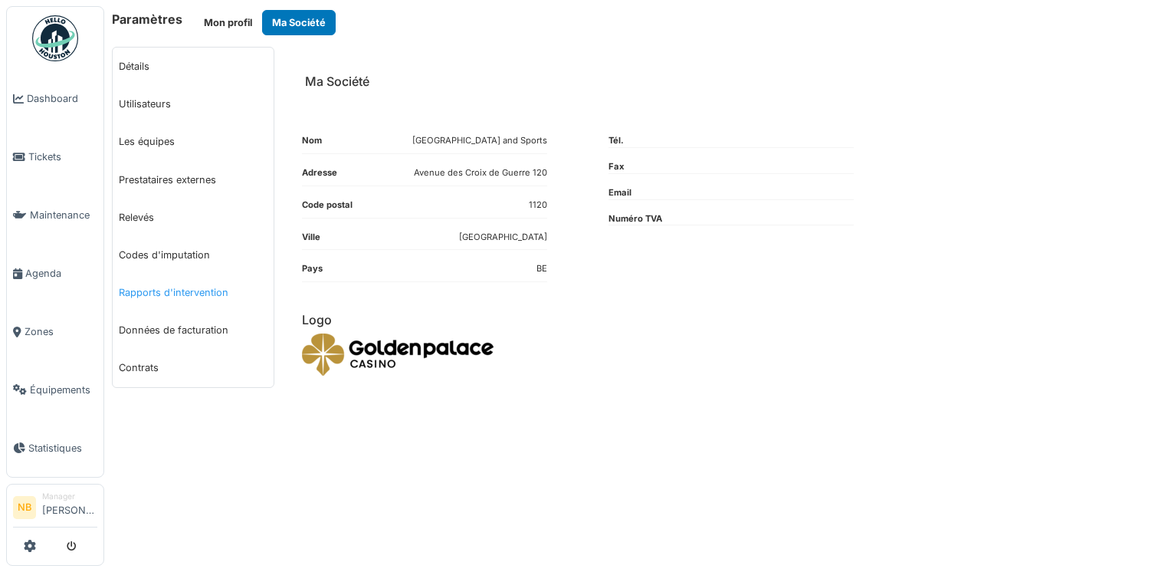
click at [164, 287] on link "Rapports d'intervention" at bounding box center [193, 293] width 161 height 38
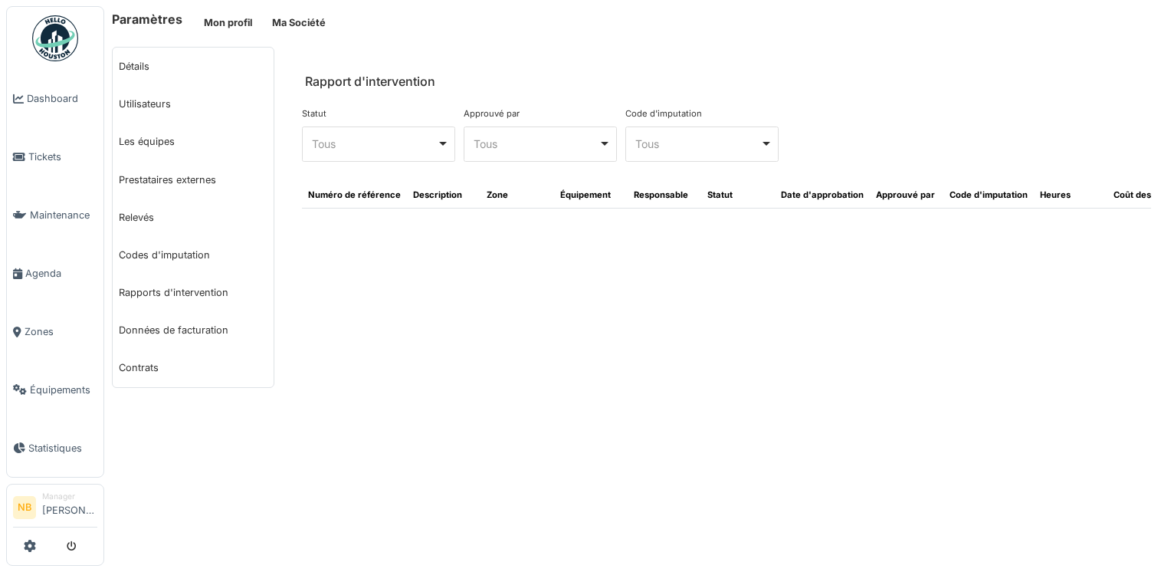
select select "***"
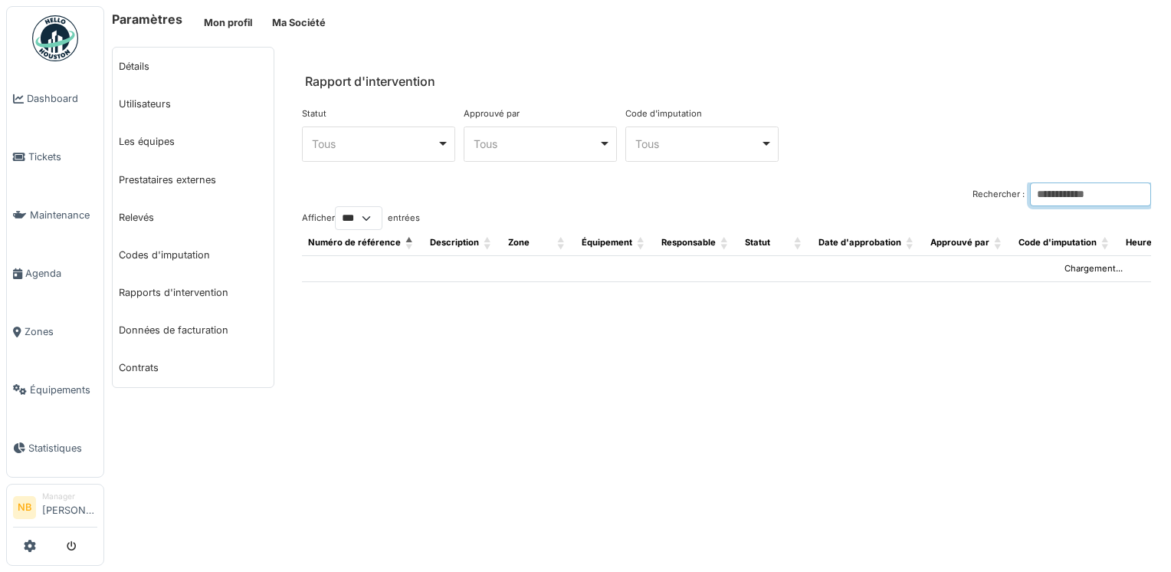
click at [1031, 190] on input "Rechercher :" at bounding box center [1090, 194] width 121 height 24
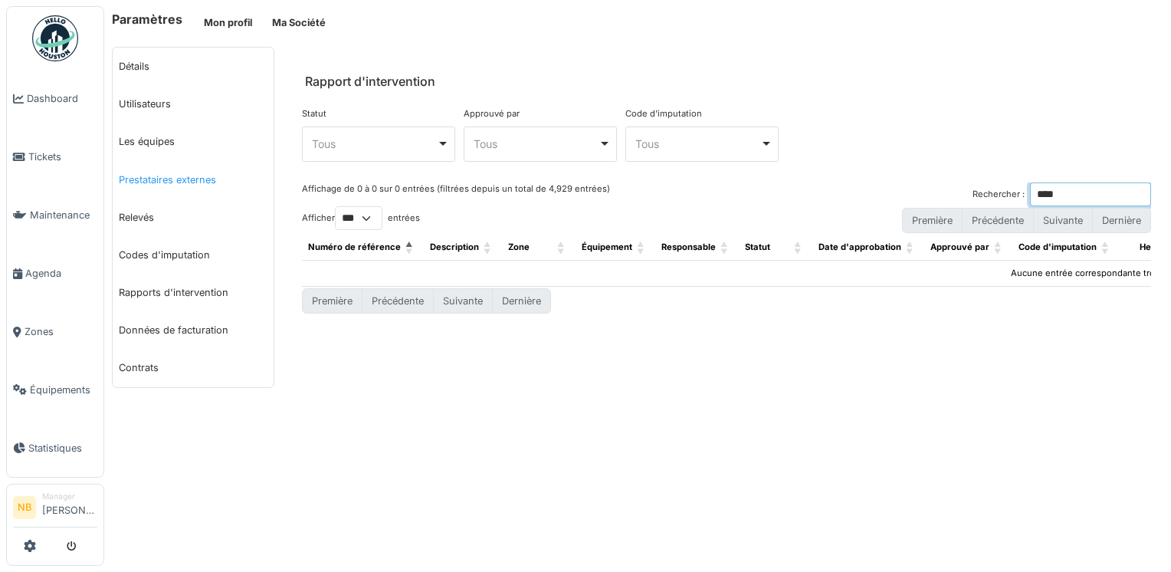
type input "****"
click at [169, 166] on link "Prestataires externes" at bounding box center [193, 180] width 161 height 38
click at [202, 175] on link "Prestataires externes" at bounding box center [193, 180] width 161 height 38
drag, startPoint x: 1030, startPoint y: 195, endPoint x: 978, endPoint y: 188, distance: 51.7
click at [978, 188] on div "Rechercher : ****" at bounding box center [1061, 194] width 179 height 24
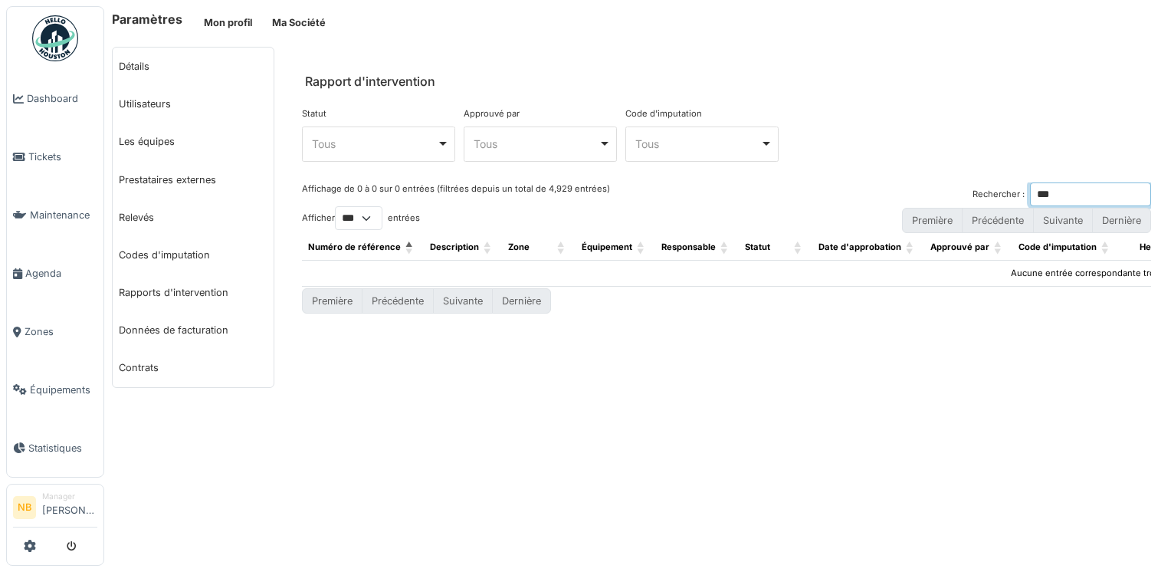
type input "****"
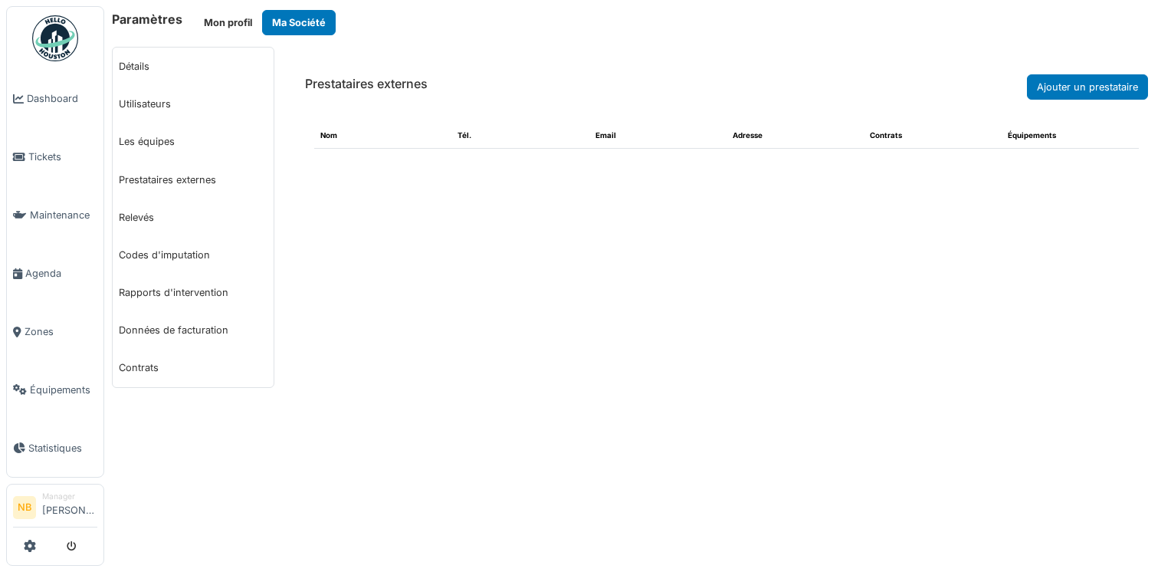
select select "***"
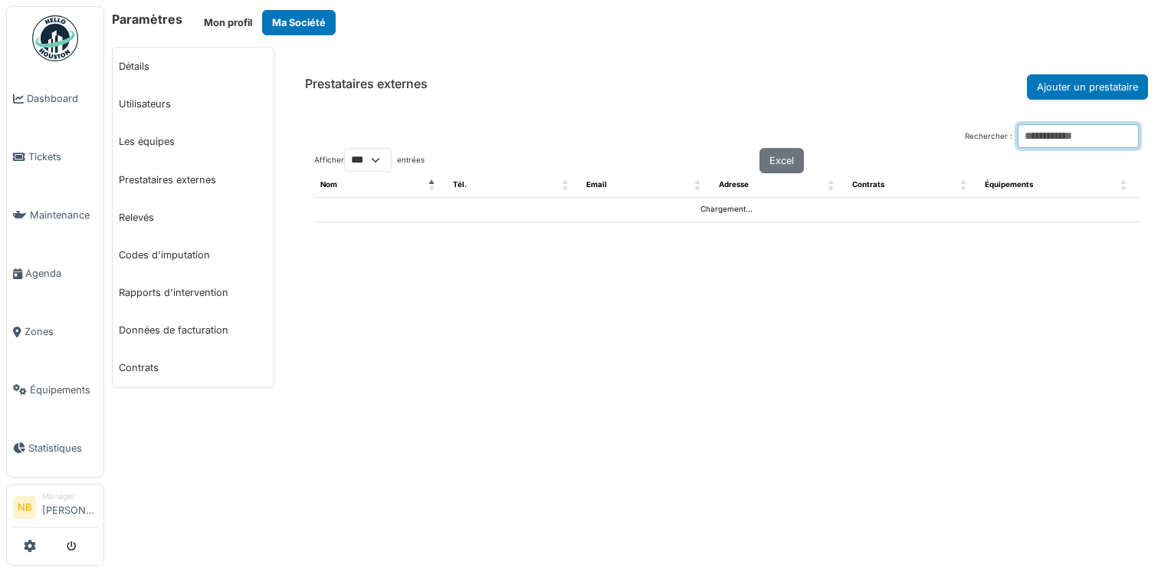
click at [1018, 134] on input "Rechercher :" at bounding box center [1078, 136] width 121 height 24
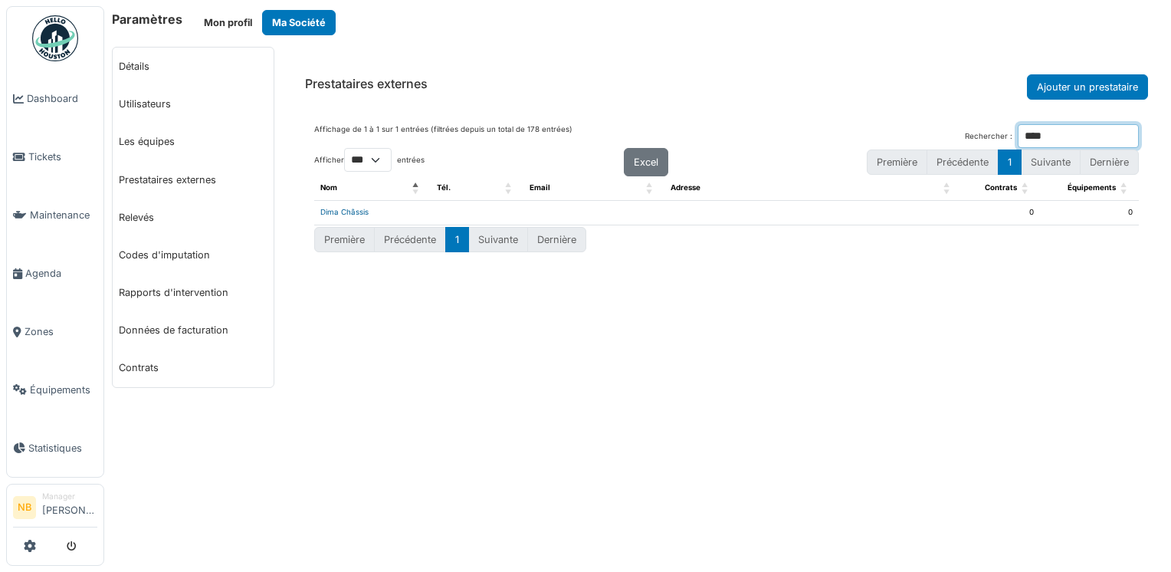
type input "****"
click at [358, 212] on link "Dima Châssis" at bounding box center [344, 212] width 48 height 8
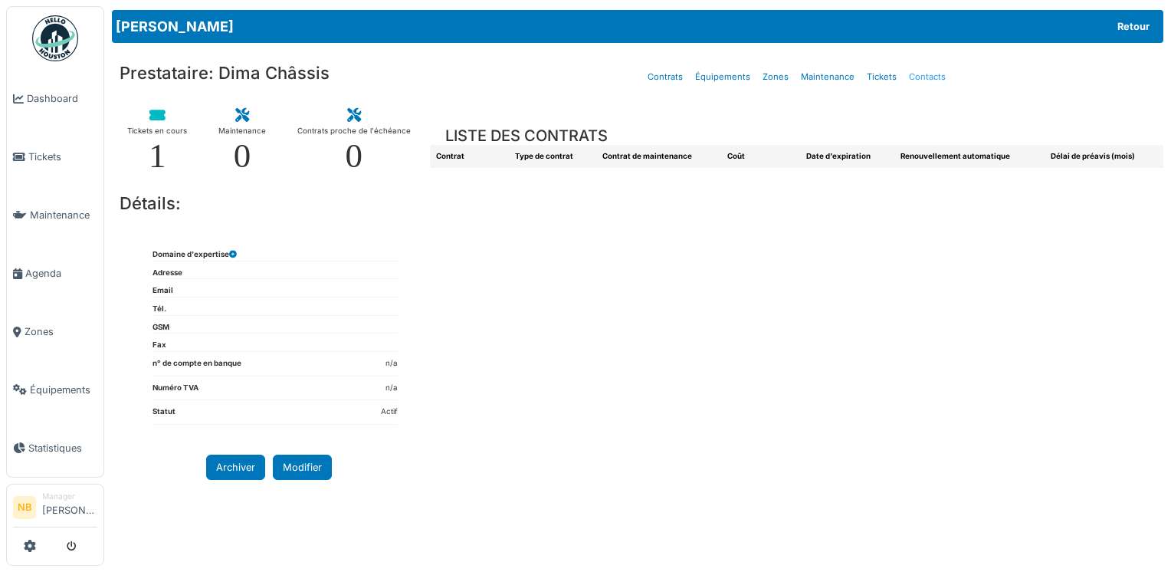
click at [932, 84] on link "Contacts" at bounding box center [927, 77] width 49 height 36
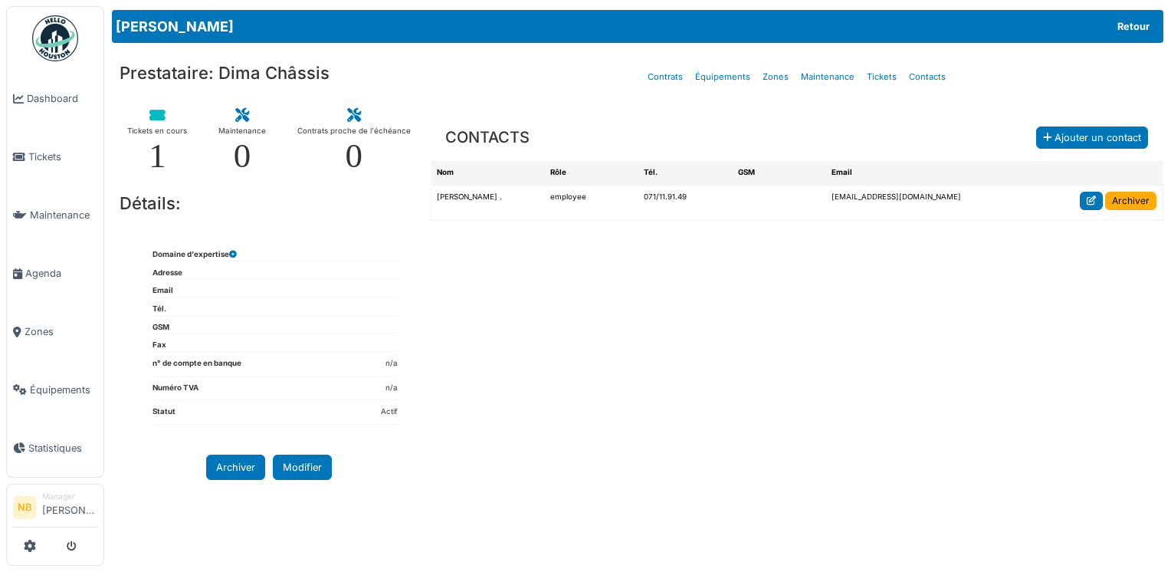
click at [1091, 197] on icon at bounding box center [1090, 200] width 9 height 9
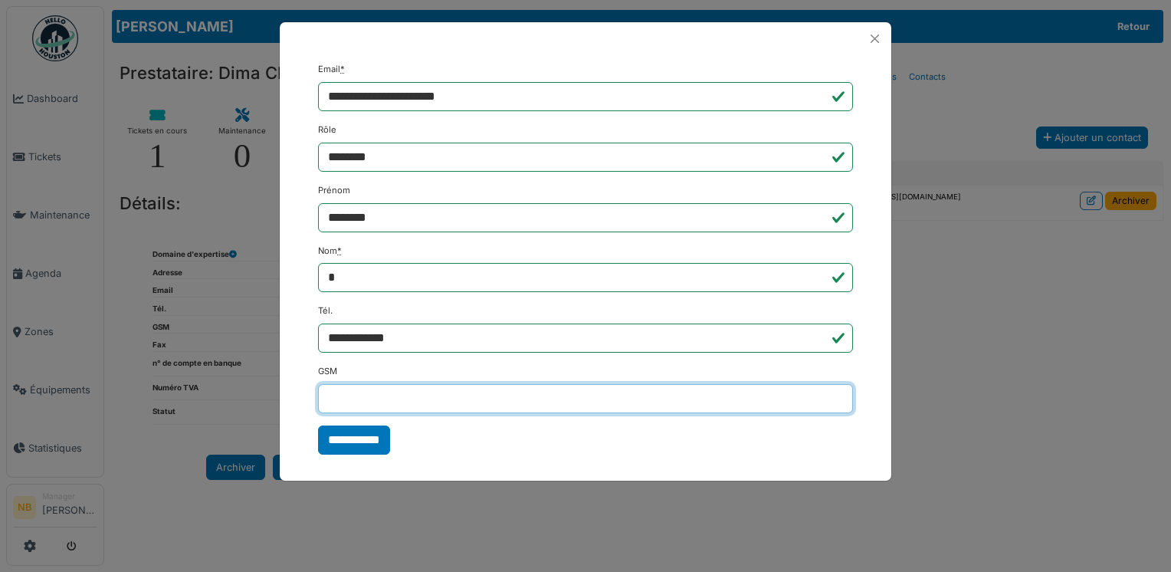
click at [417, 388] on input "GSM" at bounding box center [585, 398] width 535 height 29
type input "**********"
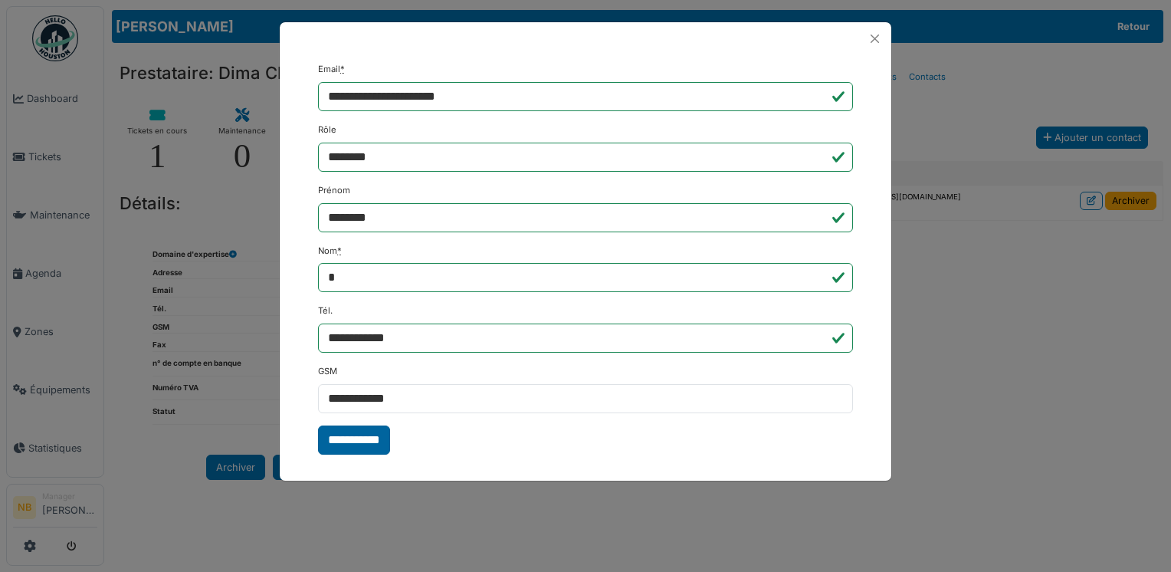
click at [360, 443] on input "**********" at bounding box center [354, 439] width 72 height 29
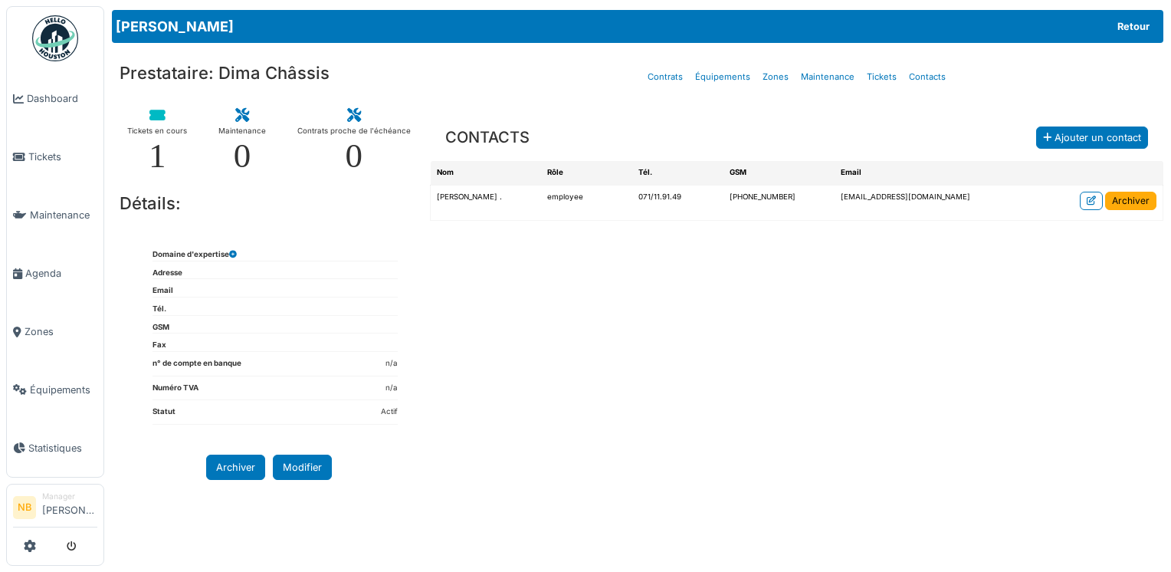
click at [957, 334] on div "CONTACTS Ajouter un contact Nom Rôle Tél. GSM Email Giovanni . employee 071/11.…" at bounding box center [796, 326] width 733 height 454
click at [31, 324] on span "Zones" at bounding box center [61, 331] width 73 height 15
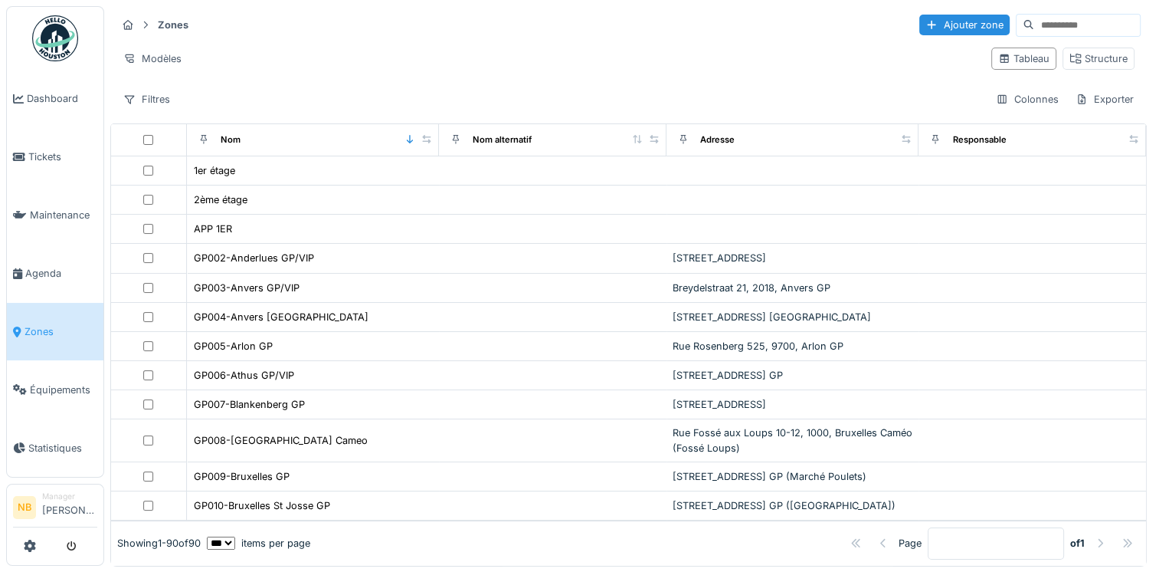
click at [1034, 21] on input at bounding box center [1087, 25] width 106 height 21
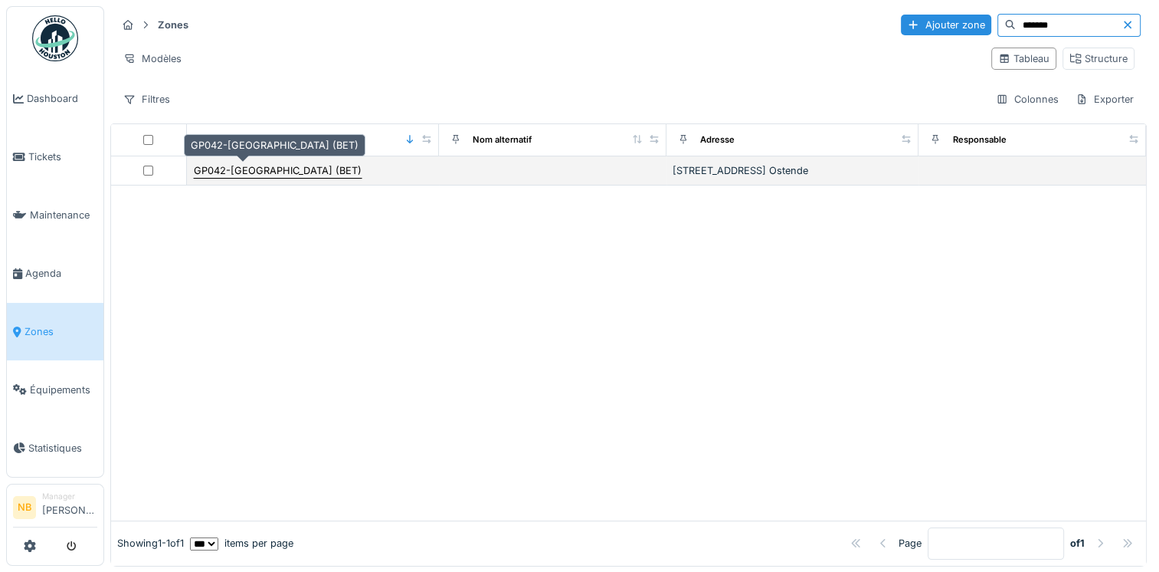
type input "*******"
click at [231, 164] on div "GP042-[GEOGRAPHIC_DATA] (BET)" at bounding box center [278, 170] width 168 height 15
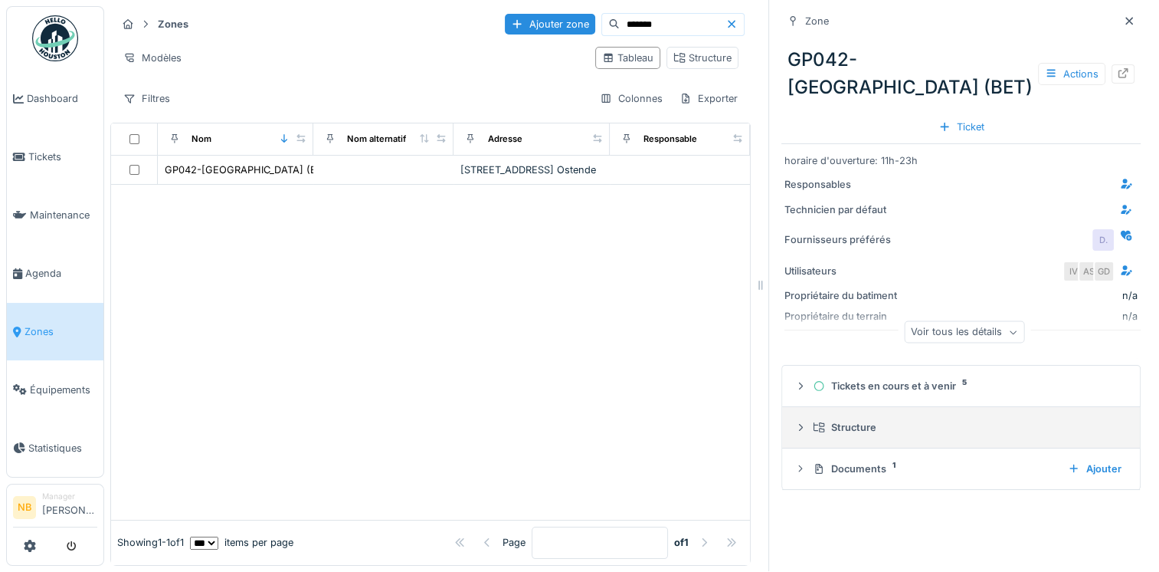
scroll to position [12, 0]
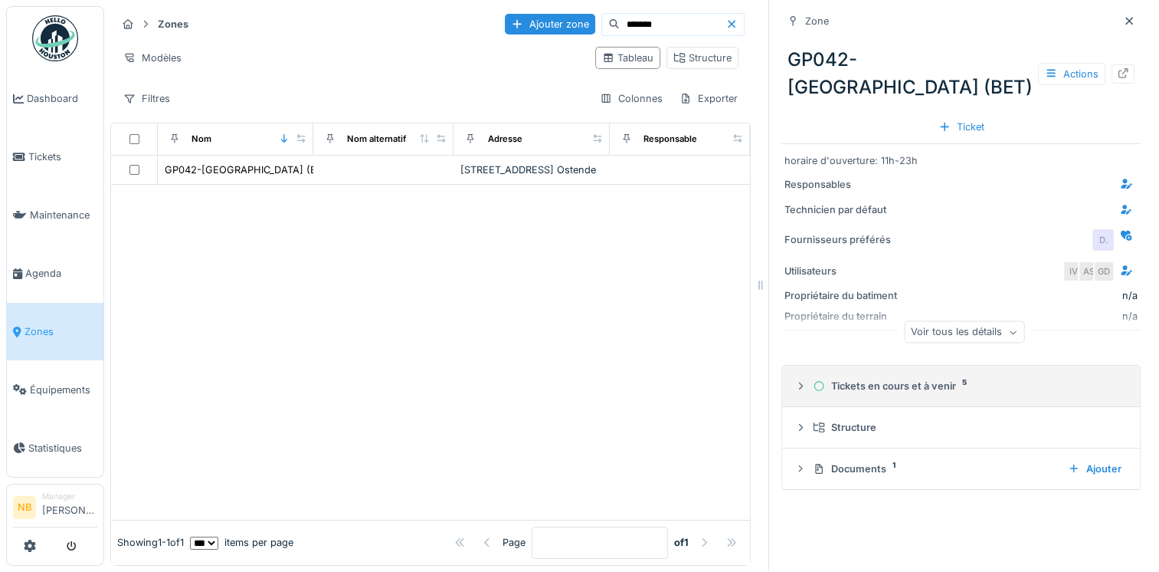
click at [795, 381] on icon at bounding box center [801, 386] width 12 height 10
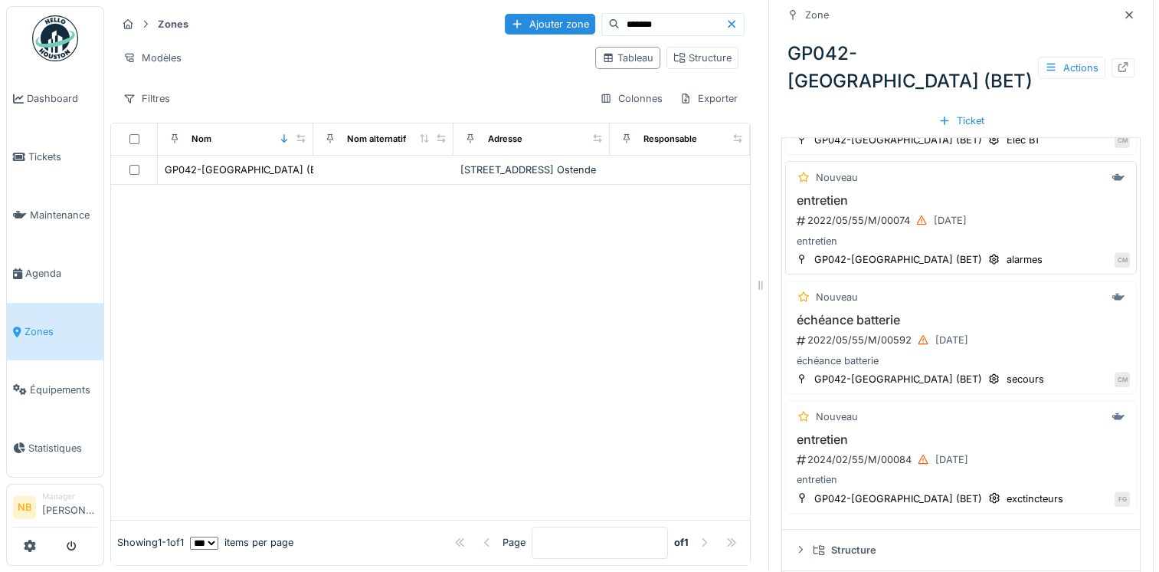
scroll to position [504, 0]
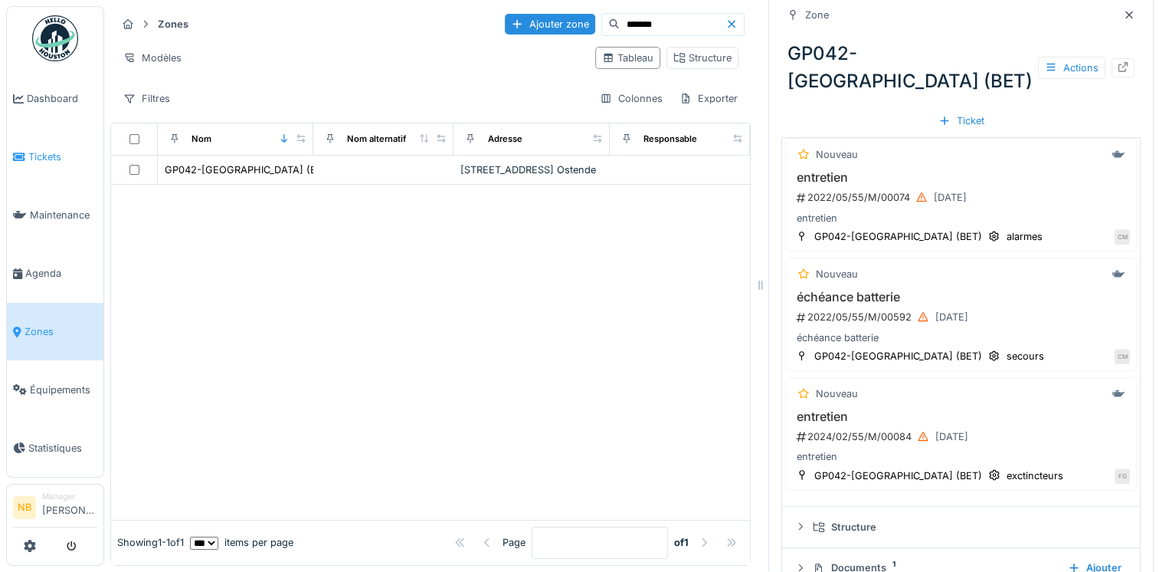
click at [54, 149] on span "Tickets" at bounding box center [62, 156] width 69 height 15
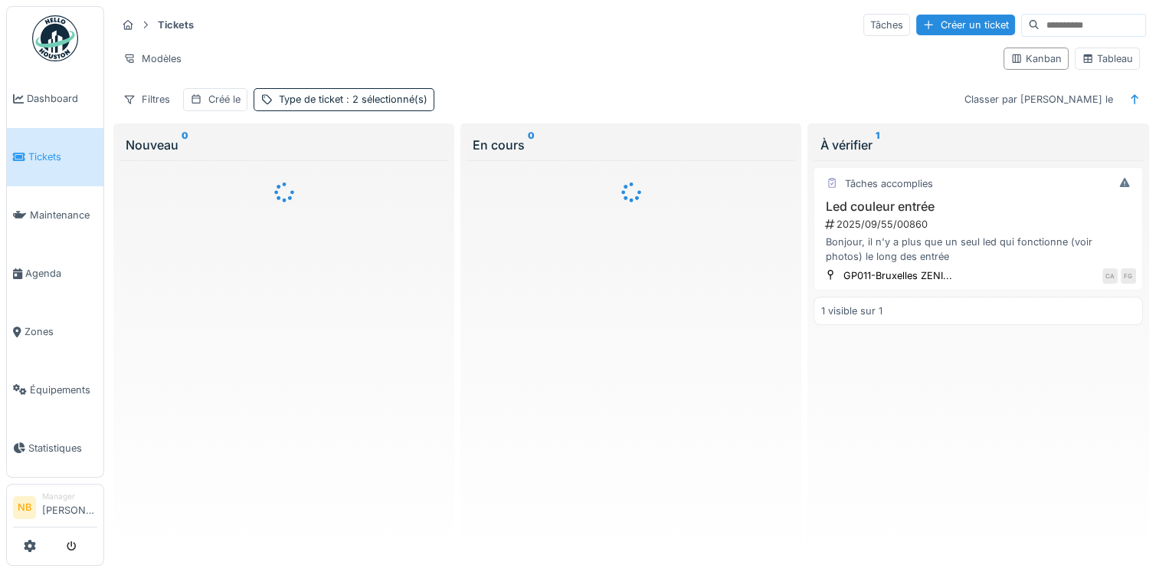
click at [1039, 8] on div "Tickets Tâches Créer un ticket Modèles Kanban Tableau Filtres Créé le Type de t…" at bounding box center [631, 61] width 1042 height 111
click at [1024, 39] on hr at bounding box center [631, 39] width 1030 height 1
click at [1040, 22] on input at bounding box center [1093, 25] width 106 height 21
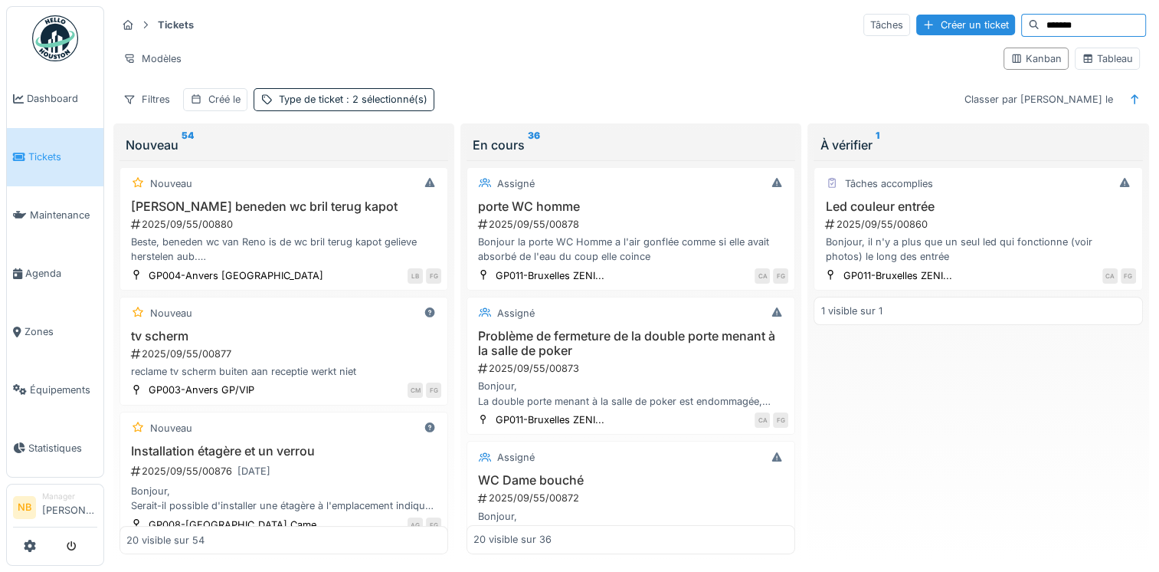
type input "*******"
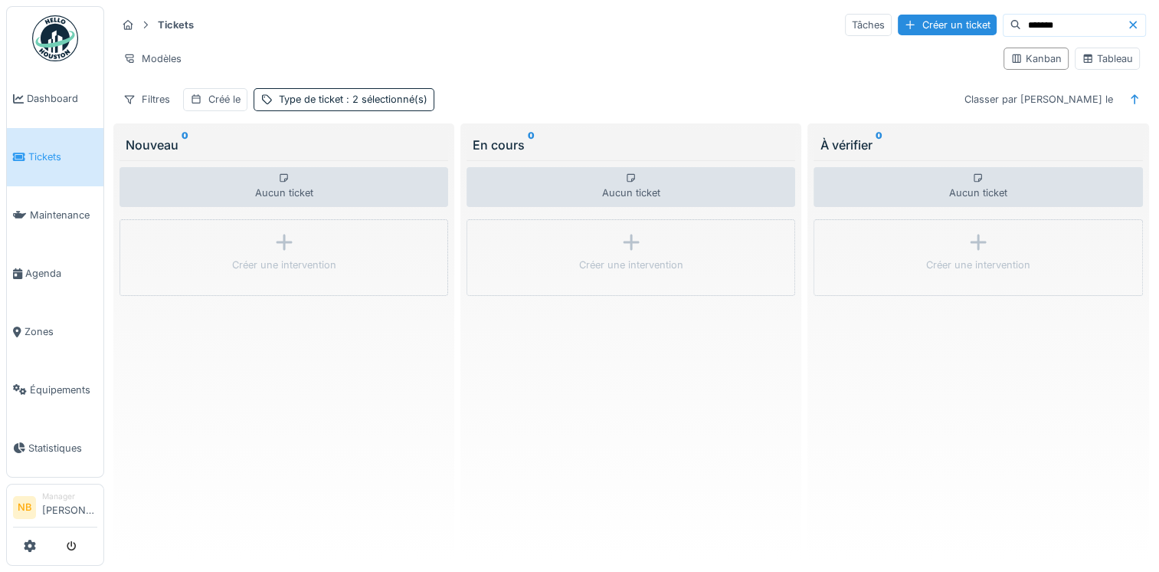
click at [1128, 23] on div at bounding box center [1136, 25] width 18 height 15
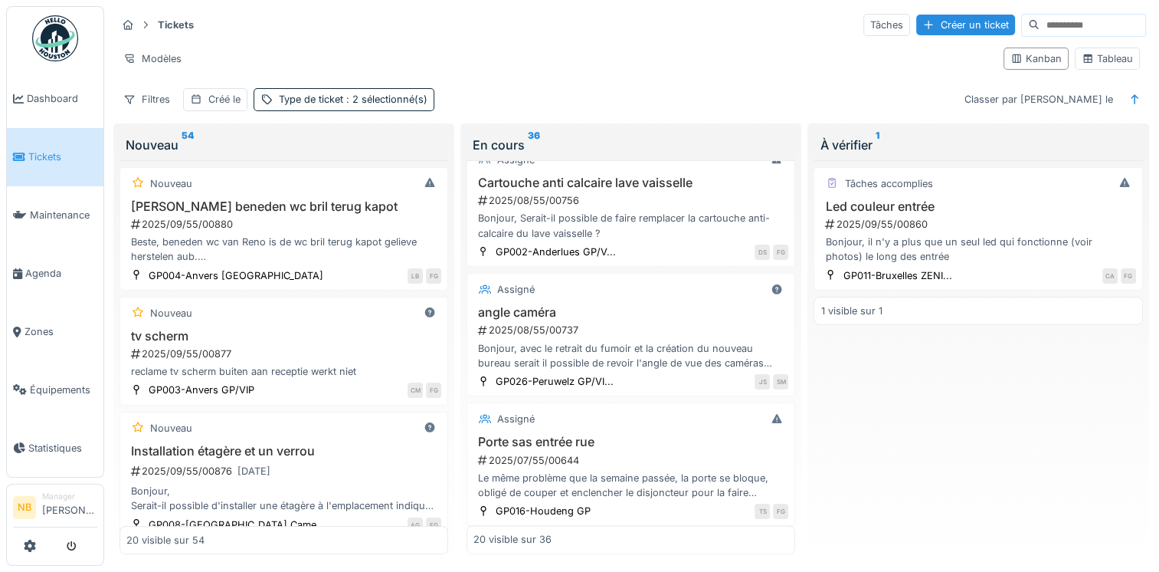
scroll to position [2271, 0]
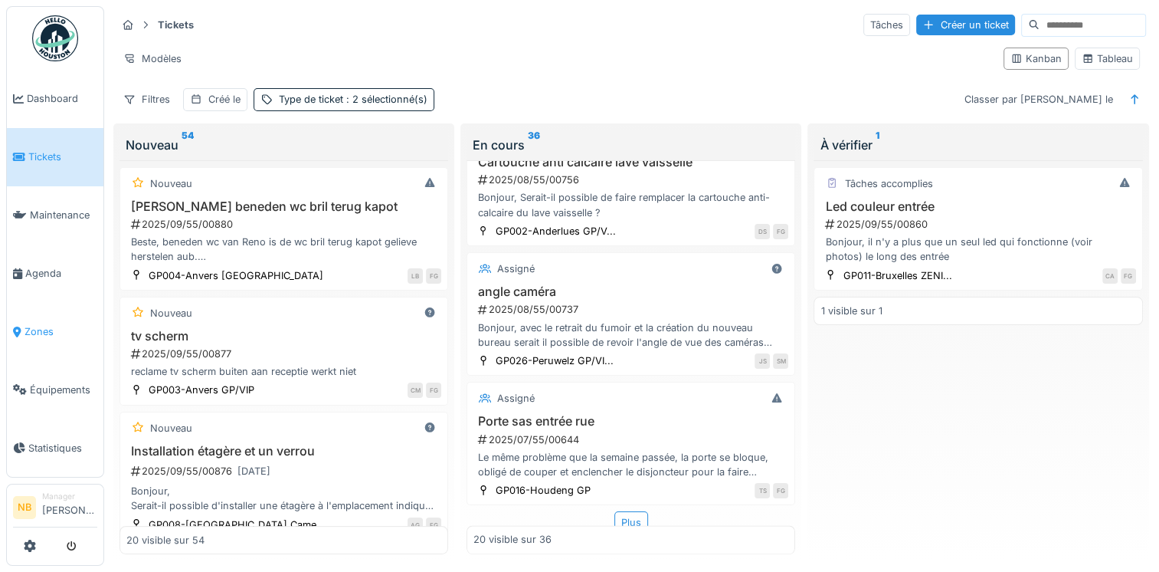
click at [21, 327] on li "Zones" at bounding box center [55, 331] width 84 height 15
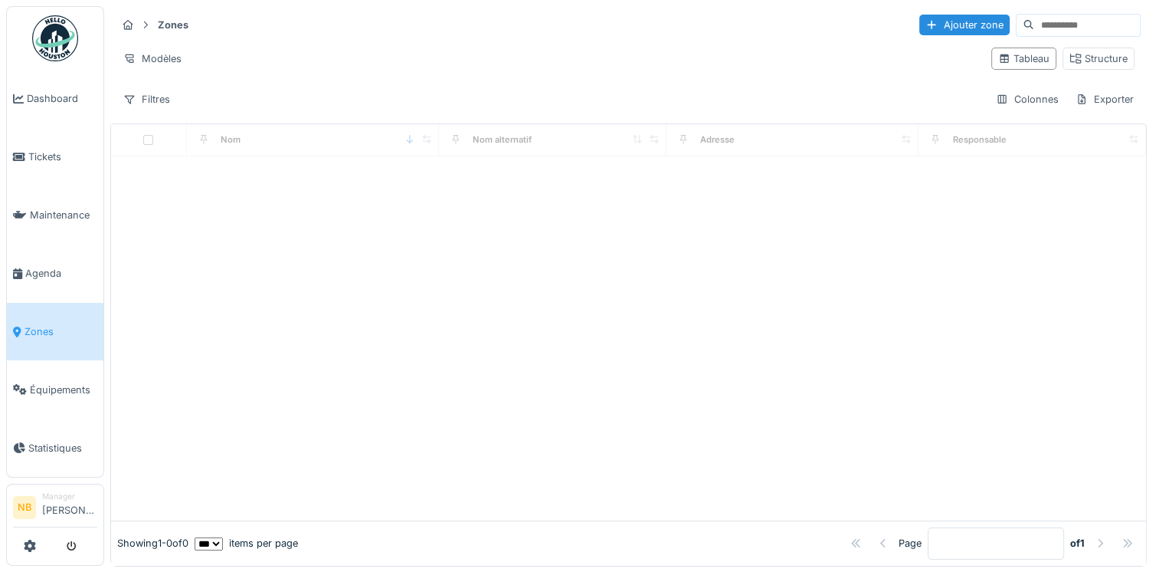
click at [1034, 21] on input at bounding box center [1087, 25] width 106 height 21
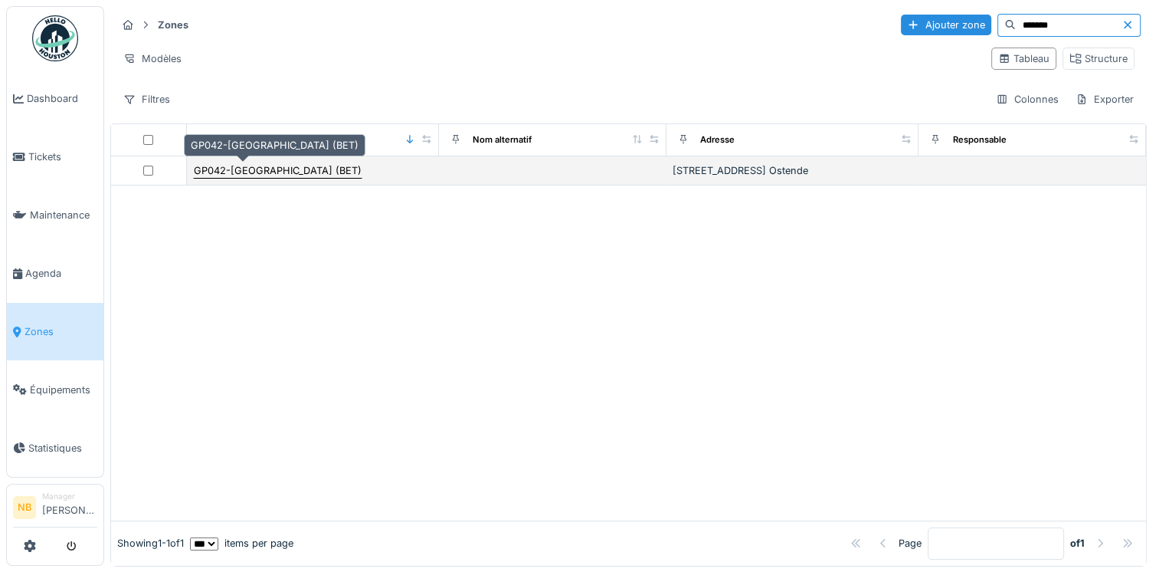
type input "*******"
click at [254, 172] on div "GP042-[GEOGRAPHIC_DATA] (BET)" at bounding box center [278, 170] width 168 height 15
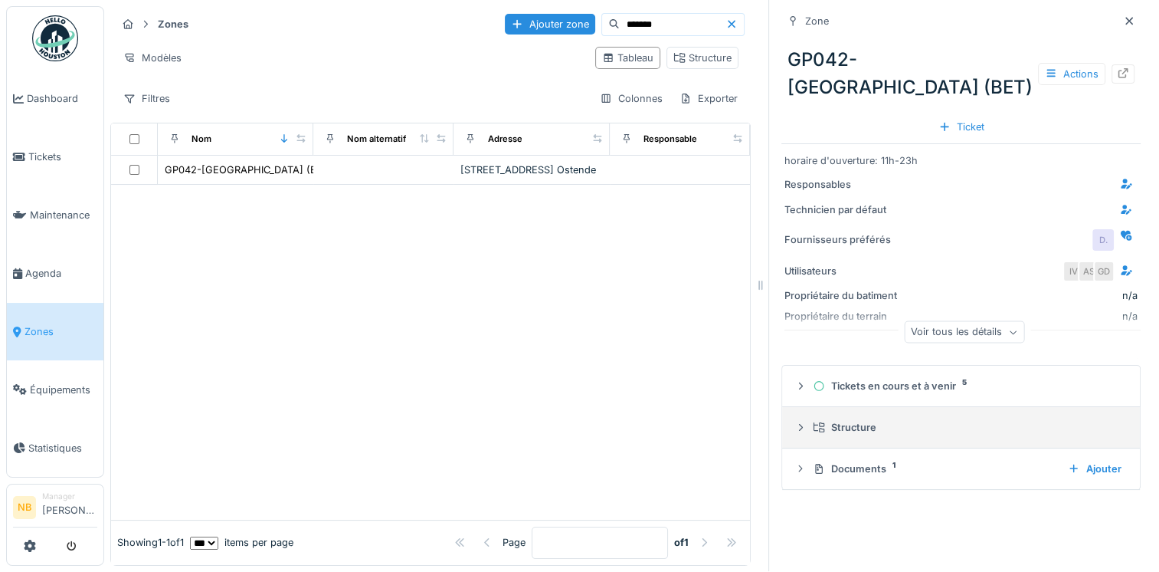
scroll to position [12, 0]
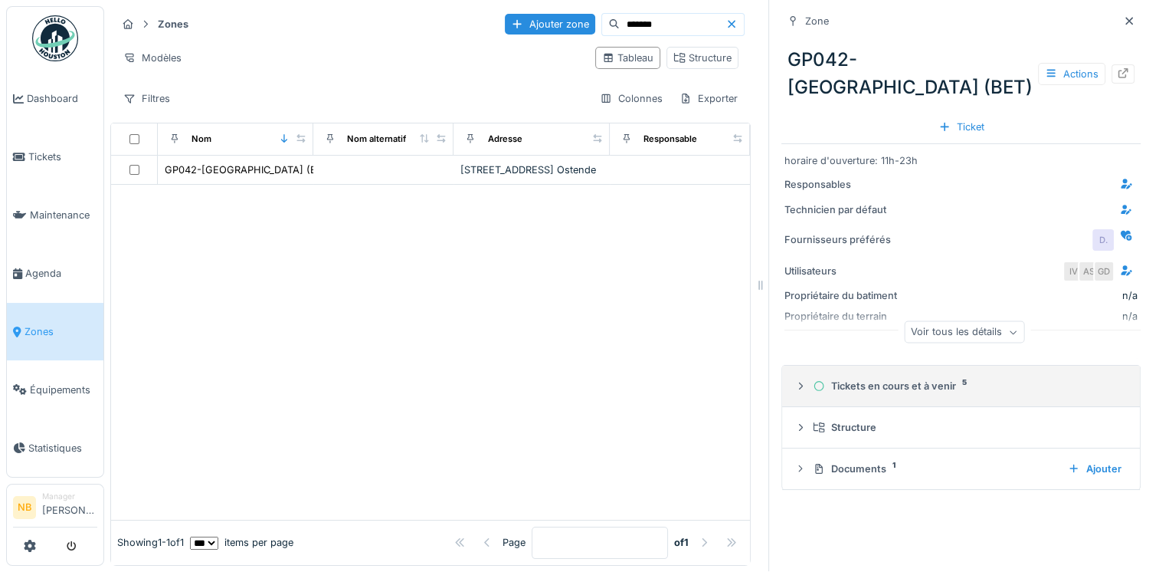
click at [854, 379] on div "Tickets en cours et à venir 5" at bounding box center [967, 386] width 309 height 15
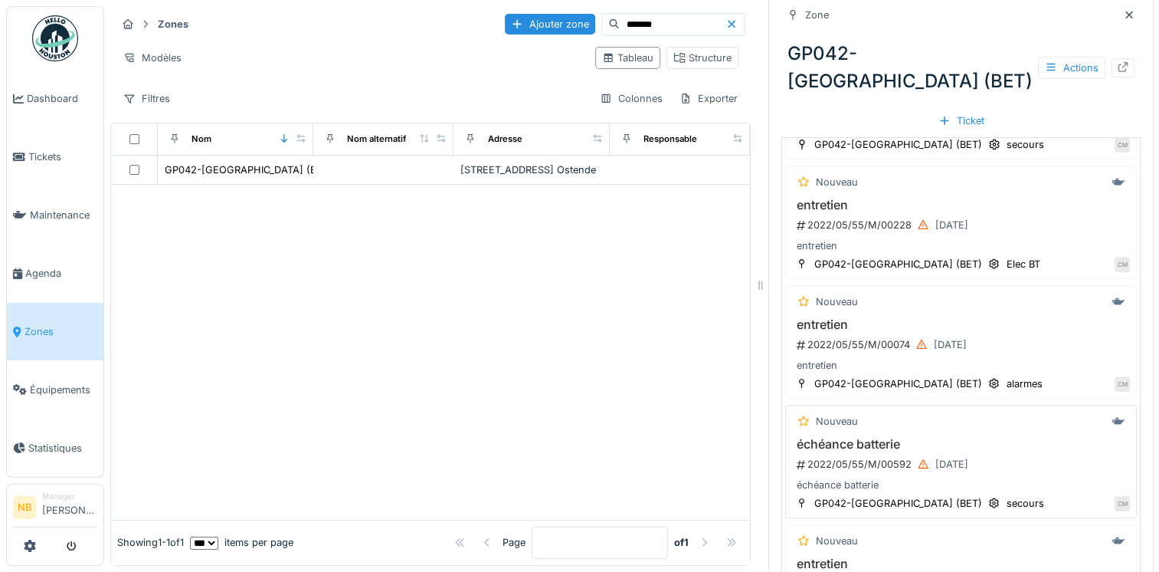
scroll to position [504, 0]
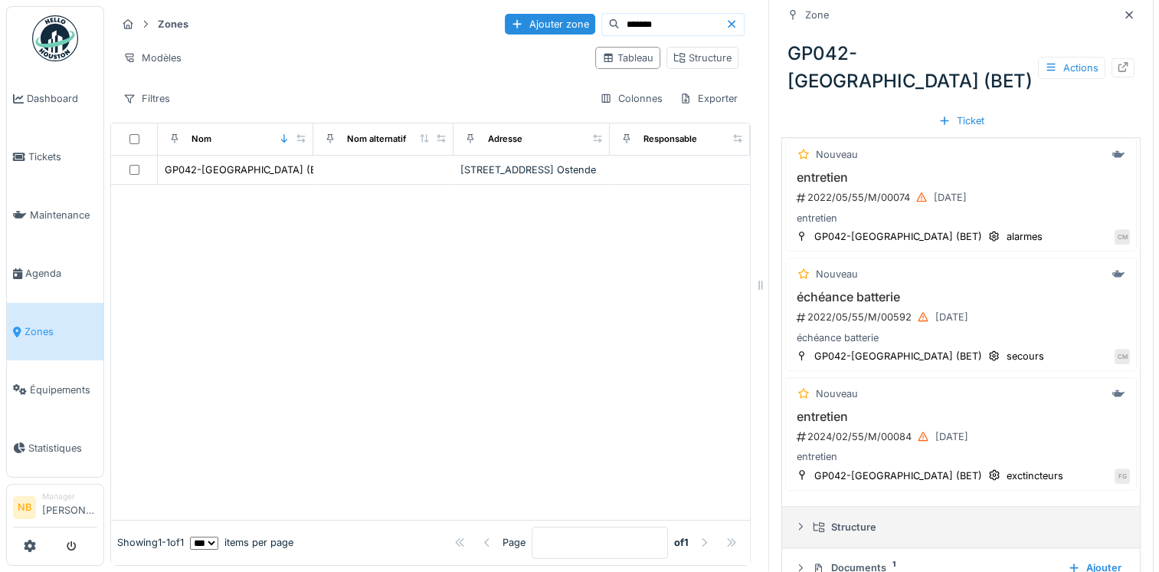
click at [847, 513] on summary "Structure" at bounding box center [961, 527] width 346 height 28
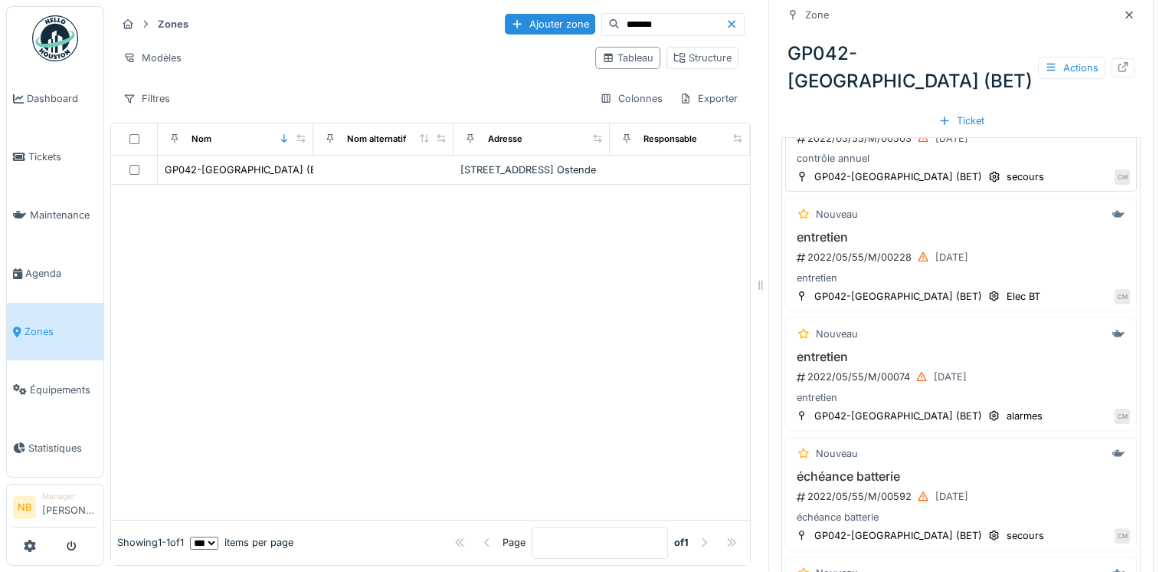
scroll to position [0, 0]
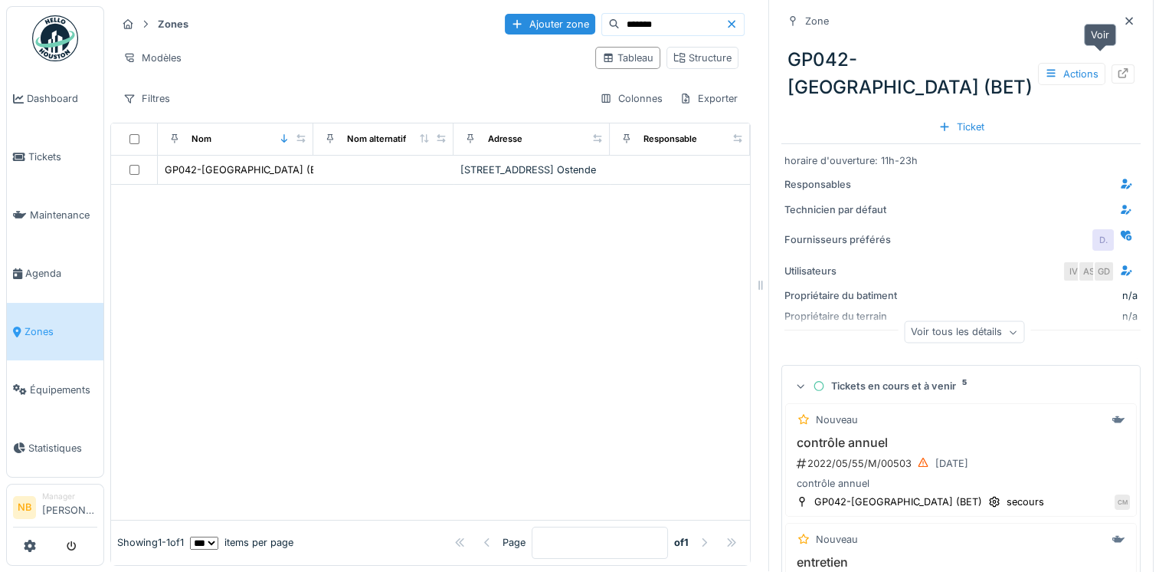
click at [1119, 68] on icon at bounding box center [1124, 73] width 10 height 10
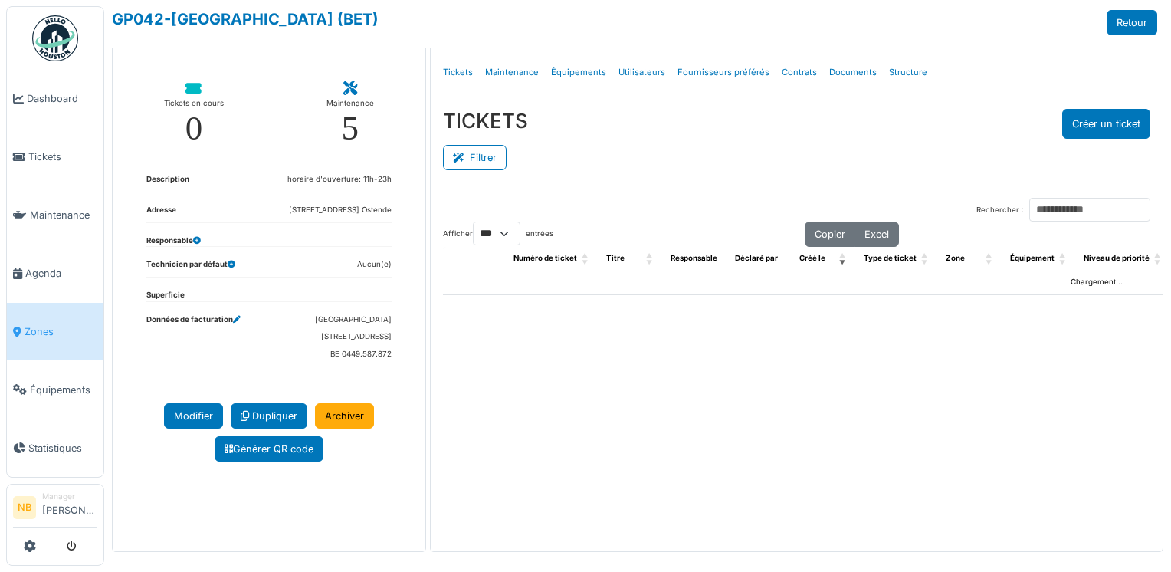
select select "***"
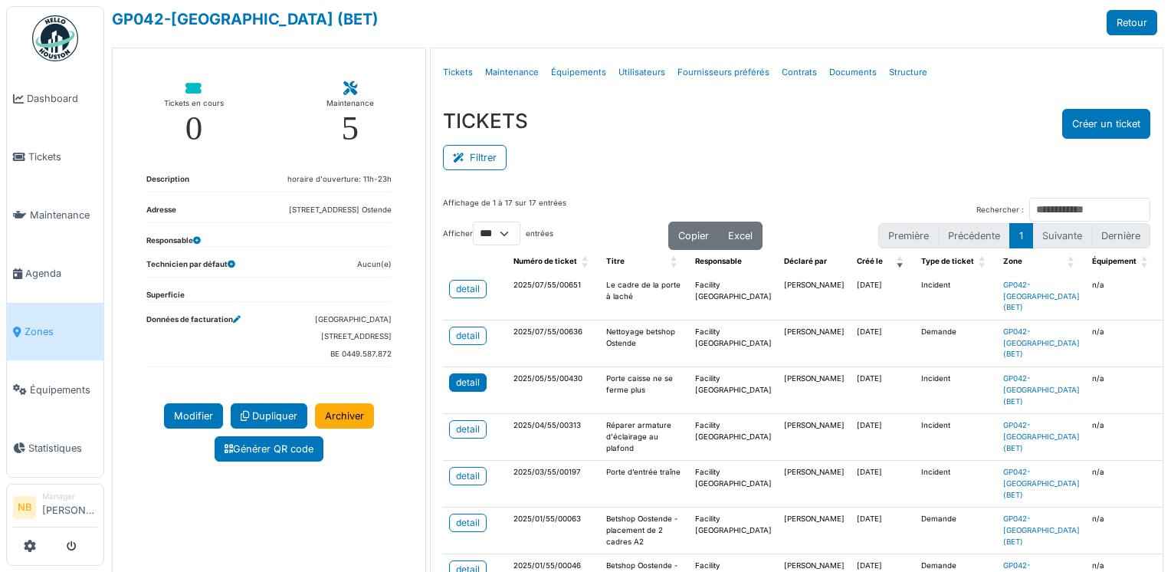
click at [468, 375] on div "detail" at bounding box center [468, 382] width 24 height 14
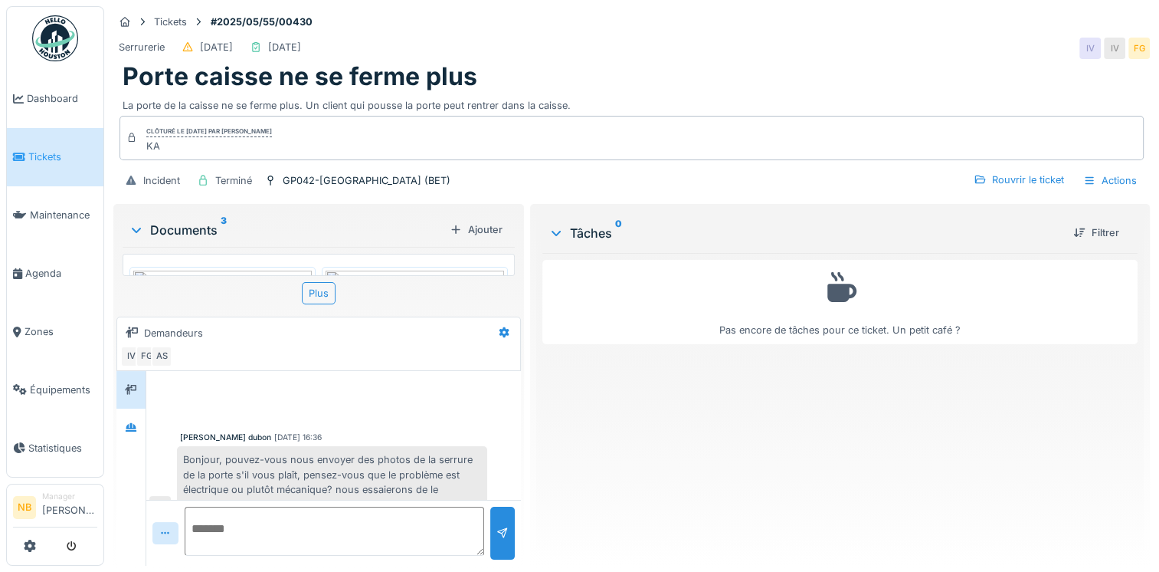
scroll to position [1435, 0]
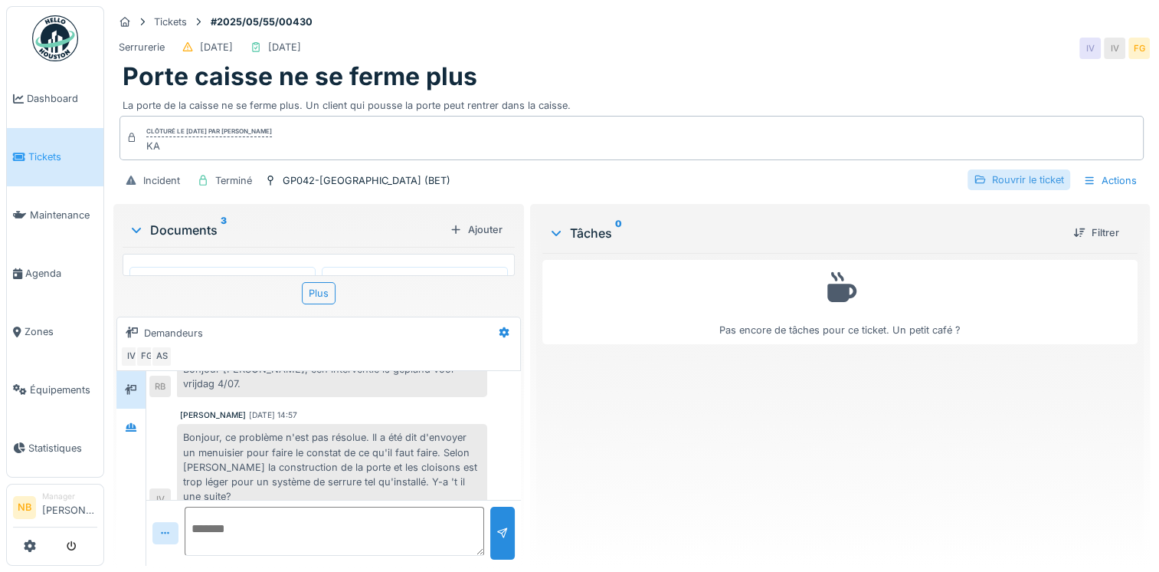
click at [1024, 184] on div "Rouvrir le ticket" at bounding box center [1019, 179] width 103 height 21
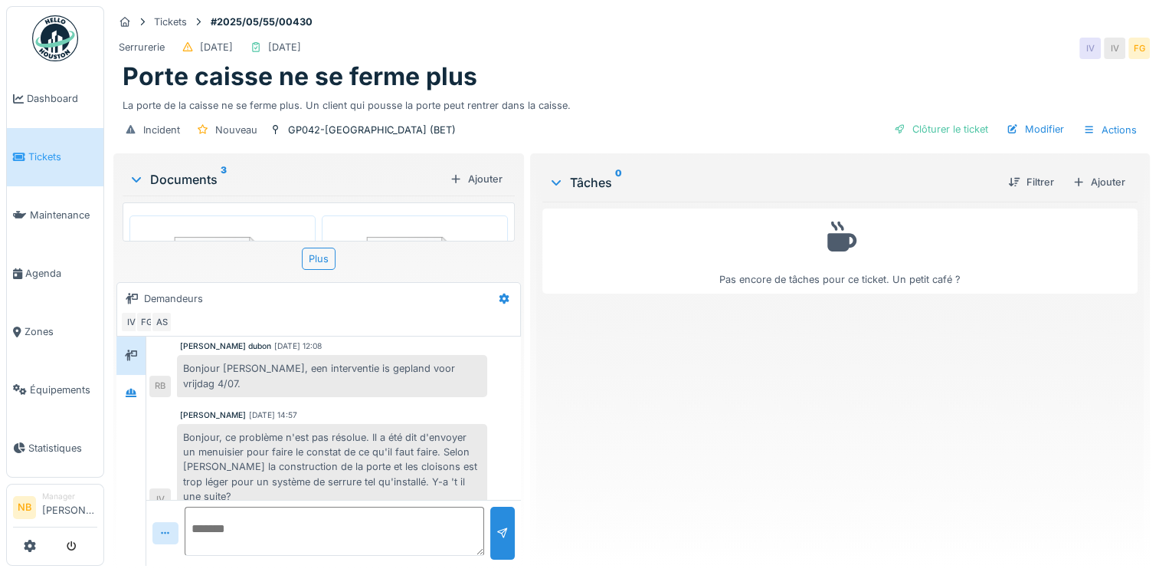
scroll to position [11, 0]
click at [300, 506] on textarea at bounding box center [335, 530] width 300 height 49
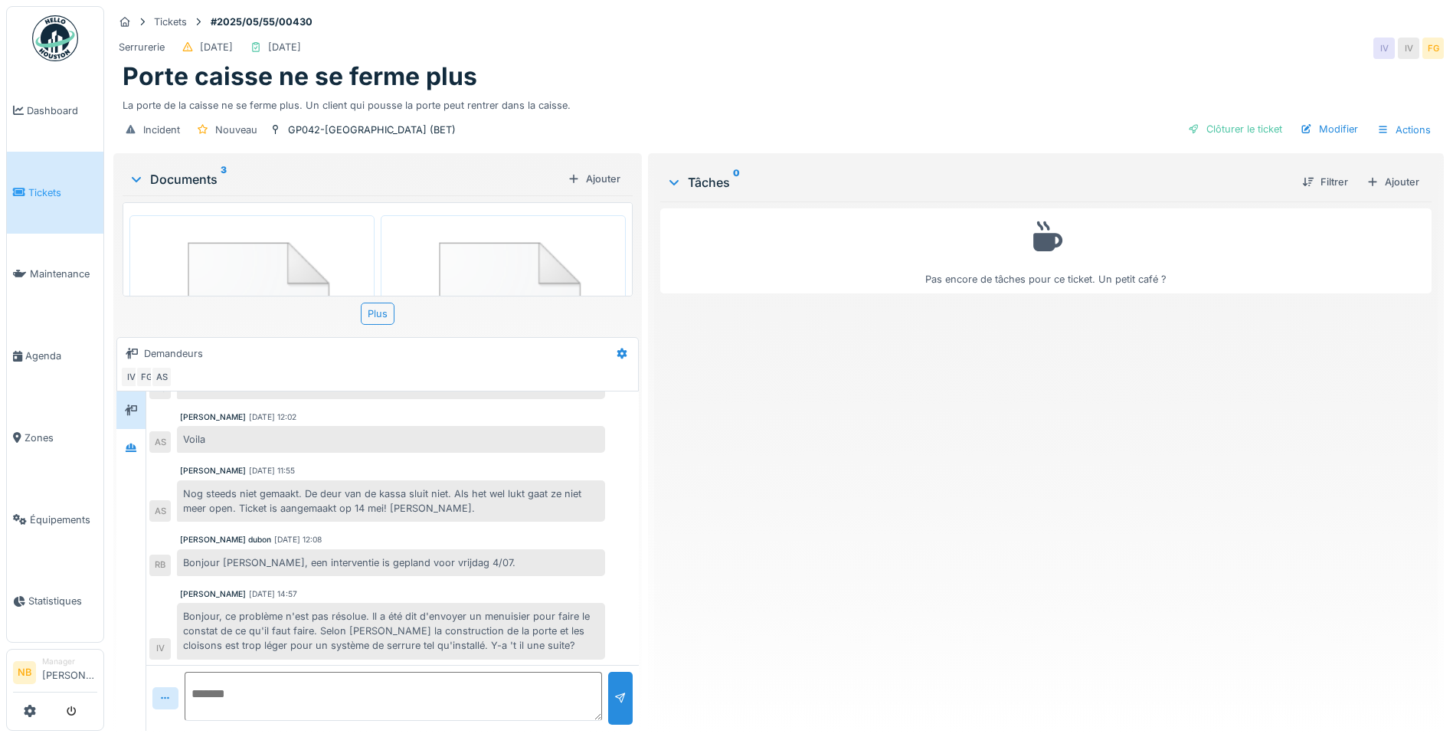
scroll to position [1175, 0]
